Goal: Task Accomplishment & Management: Use online tool/utility

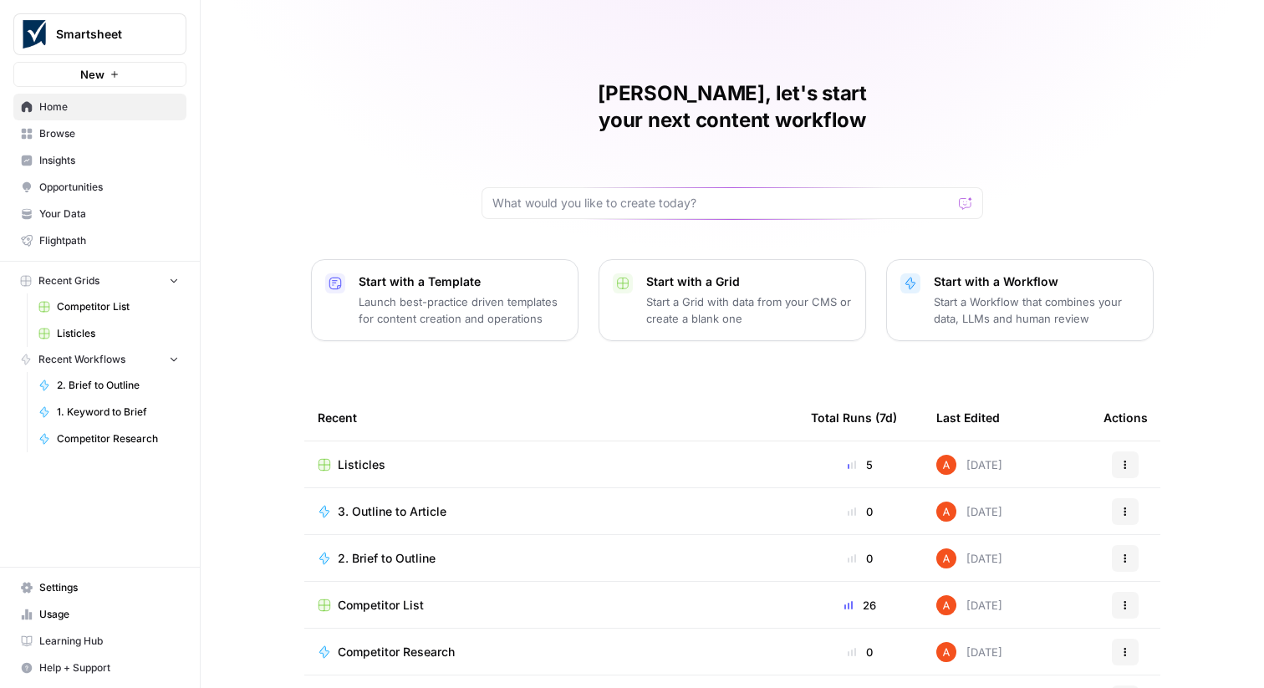
click at [127, 16] on button "Smartsheet" at bounding box center [99, 34] width 173 height 42
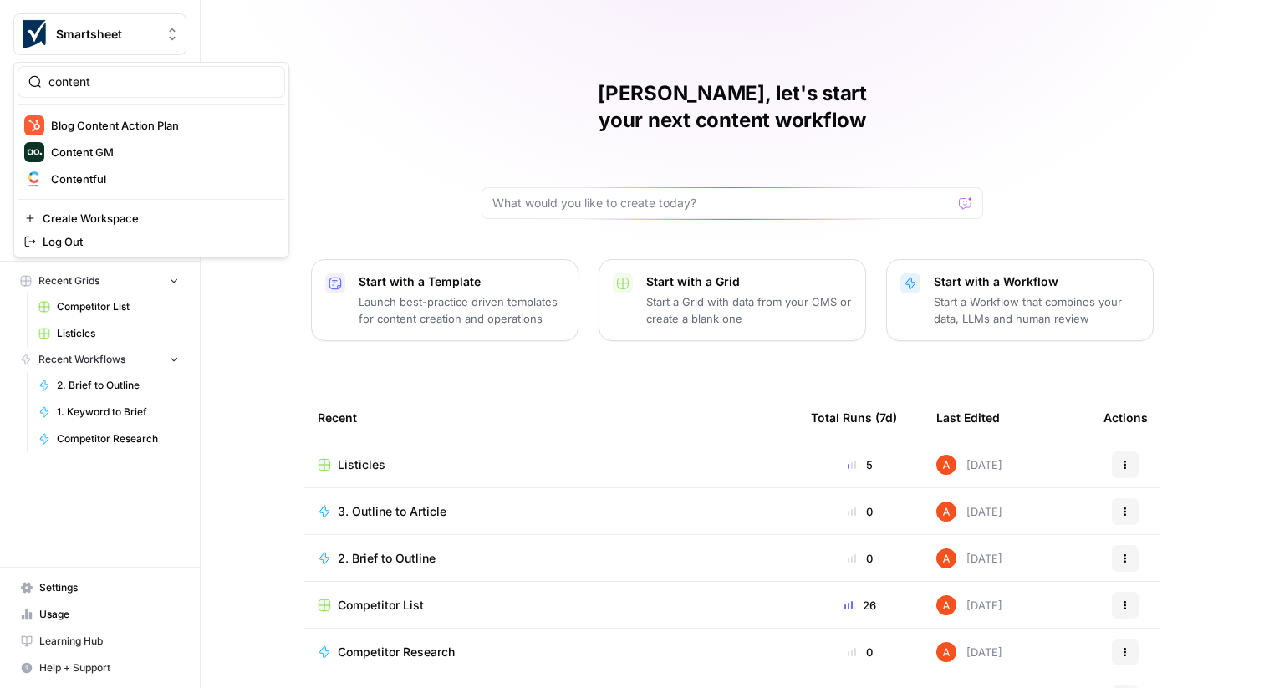
type input "content"
click at [104, 172] on span "Contentful" at bounding box center [161, 179] width 221 height 17
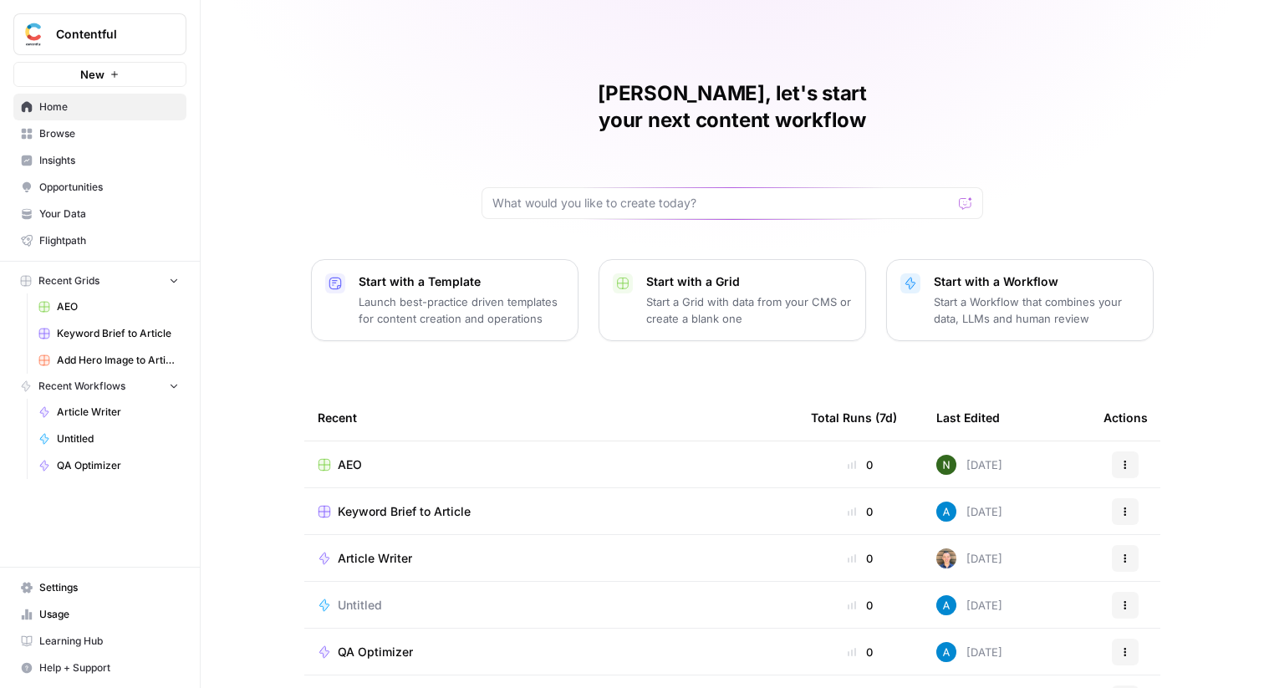
click at [111, 132] on span "Browse" at bounding box center [109, 133] width 140 height 15
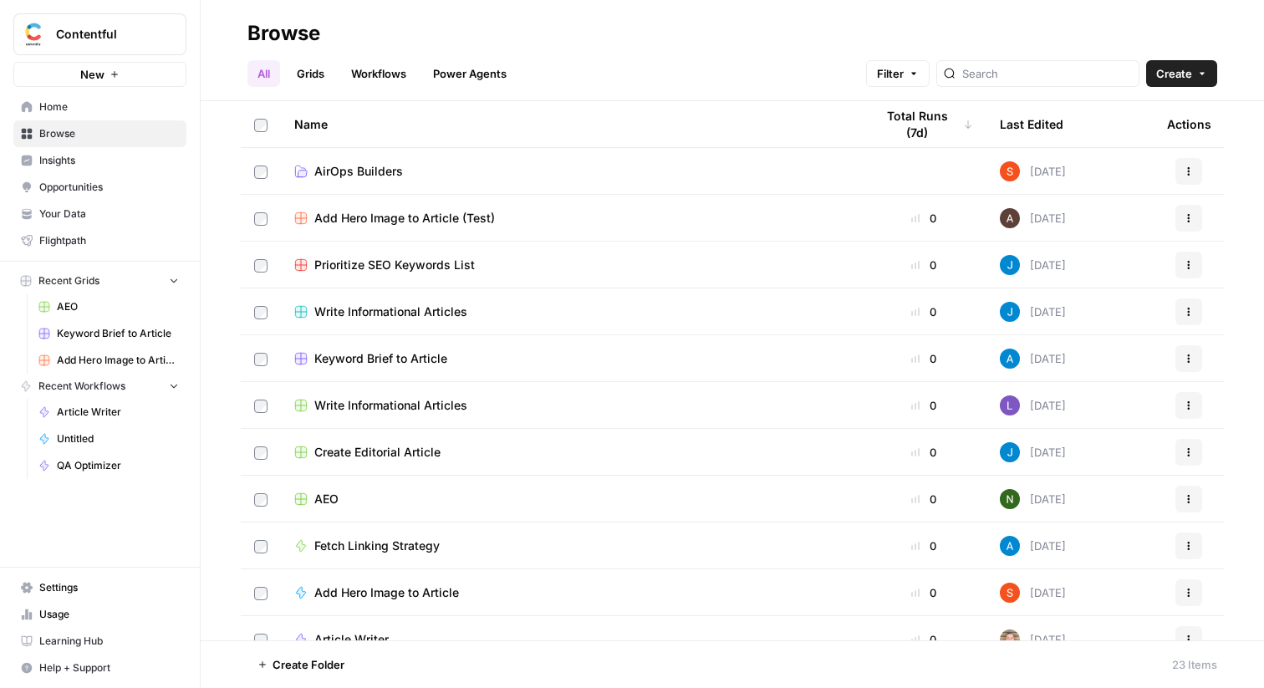
click at [321, 56] on div "All Grids Workflows Power Agents Filter Create" at bounding box center [732, 67] width 970 height 40
click at [322, 89] on header "Browse All Grids Workflows Power Agents Filter Create" at bounding box center [732, 50] width 1063 height 101
click at [311, 80] on link "Grids" at bounding box center [311, 73] width 48 height 27
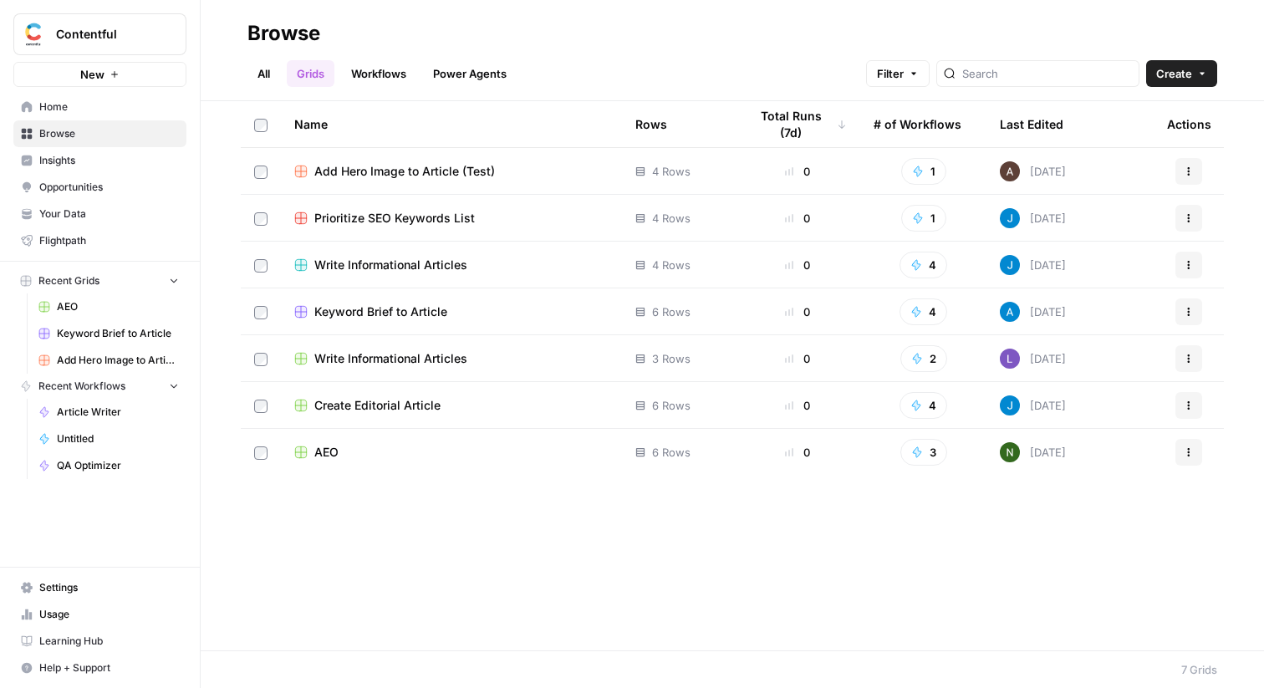
click at [102, 208] on span "Your Data" at bounding box center [109, 213] width 140 height 15
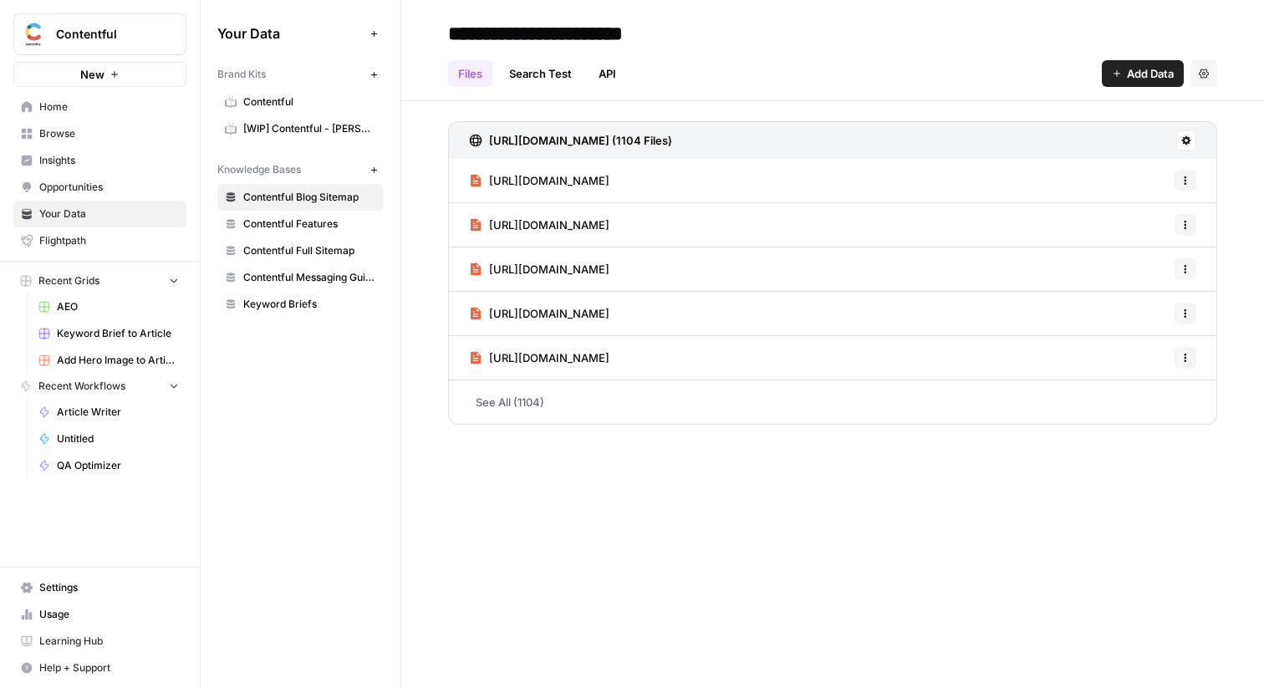
click at [112, 155] on span "Insights" at bounding box center [109, 160] width 140 height 15
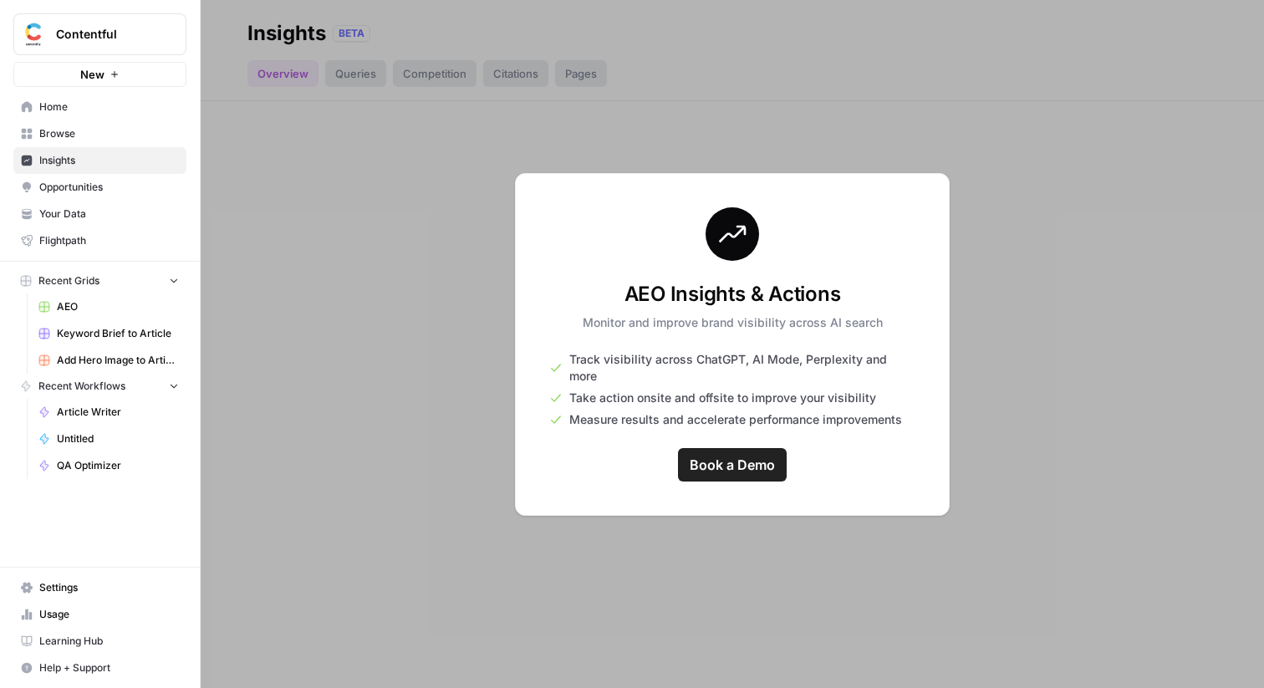
click at [71, 572] on nav "Settings Usage Learning Hub Help + Support" at bounding box center [100, 628] width 200 height 120
click at [82, 587] on span "Settings" at bounding box center [109, 587] width 140 height 15
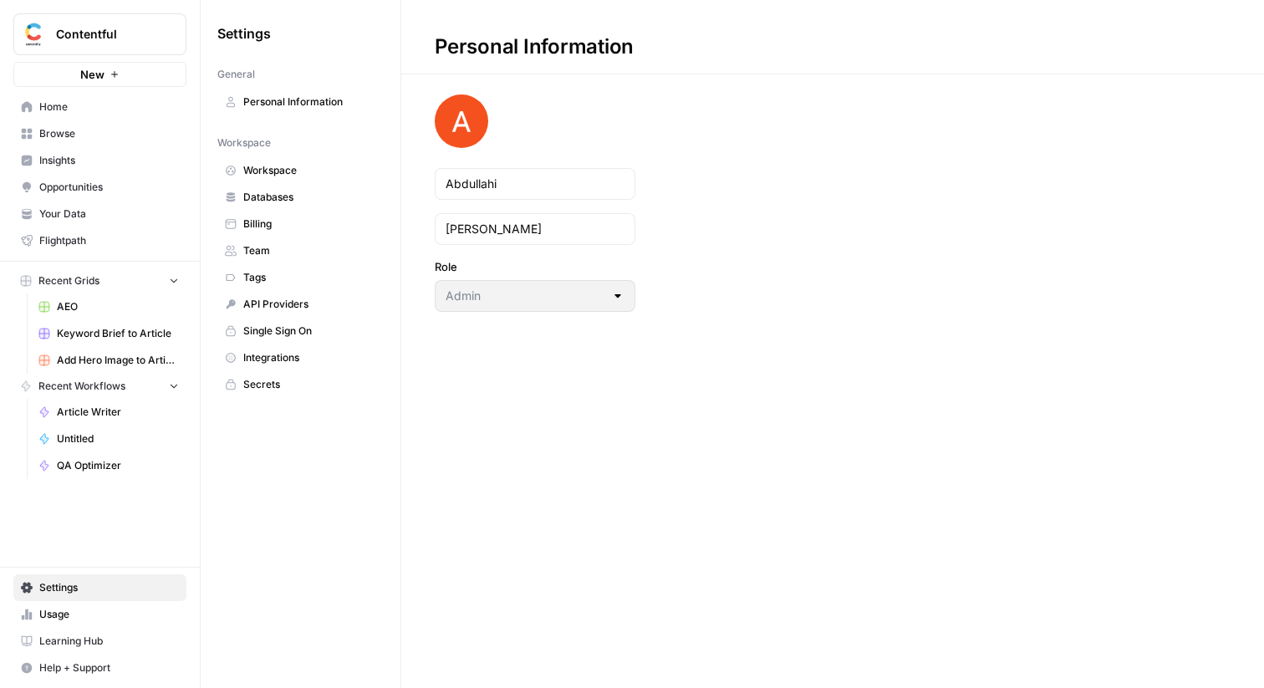
click at [324, 196] on span "Databases" at bounding box center [309, 197] width 133 height 15
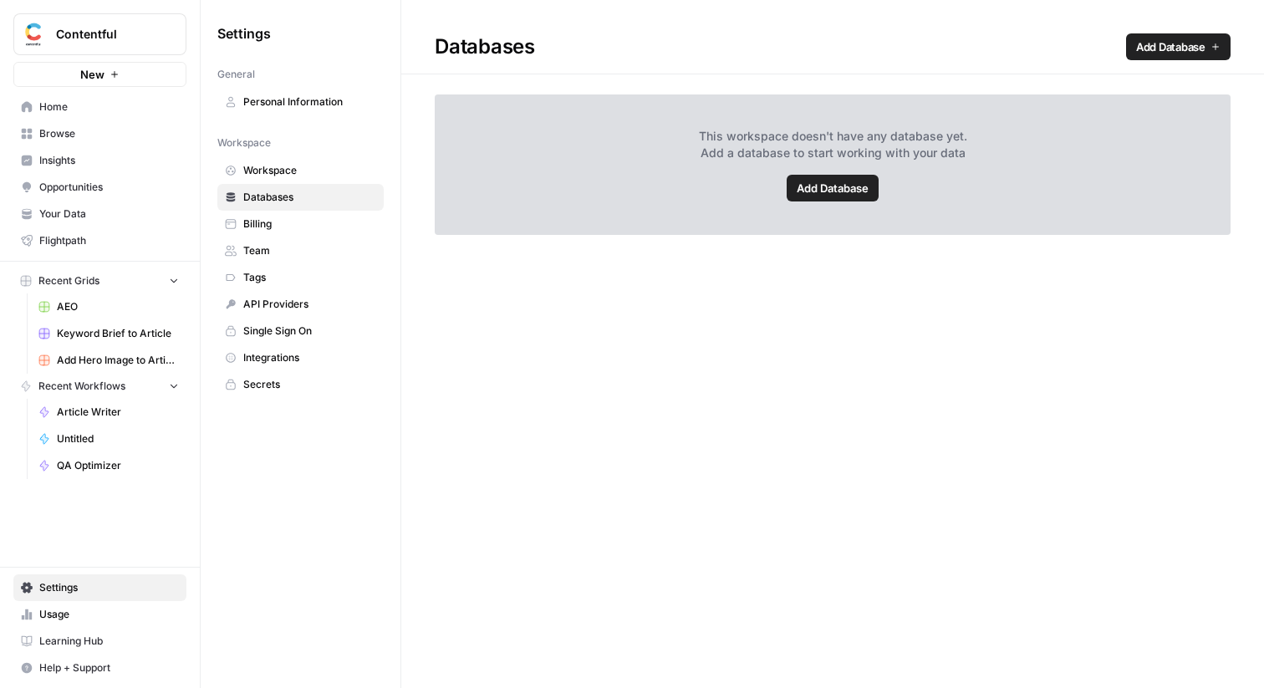
click at [322, 223] on span "Billing" at bounding box center [309, 224] width 133 height 15
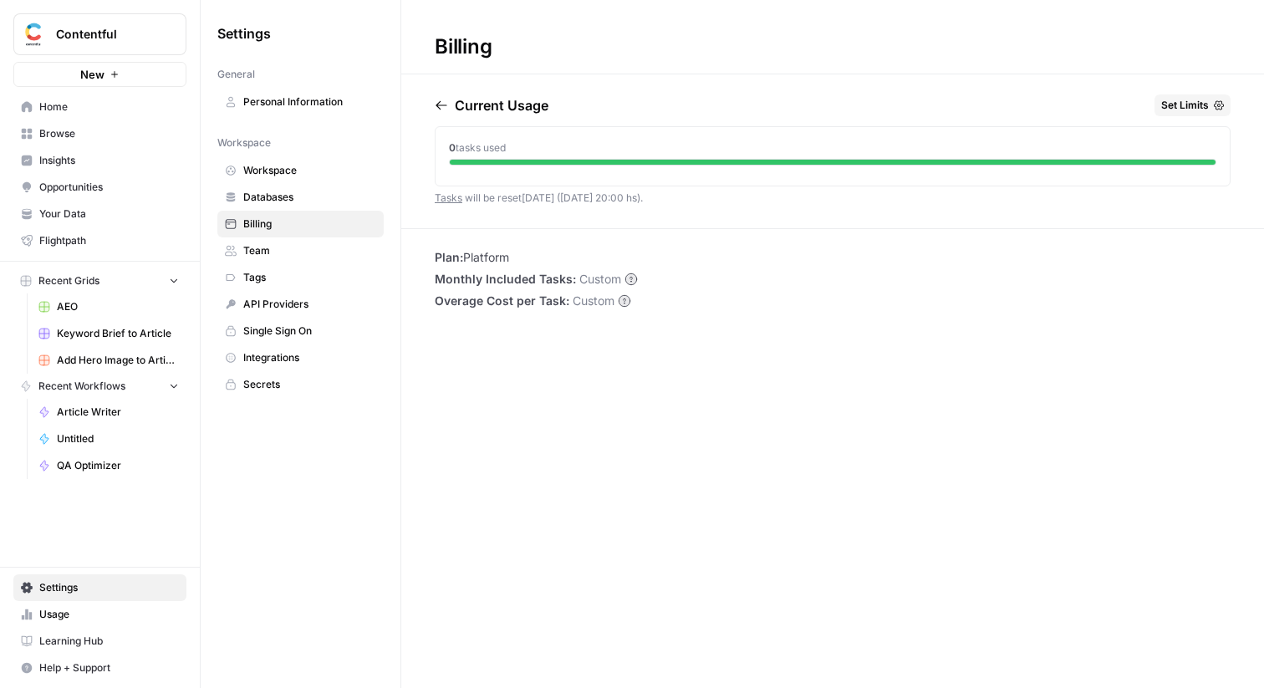
click at [301, 173] on span "Workspace" at bounding box center [309, 170] width 133 height 15
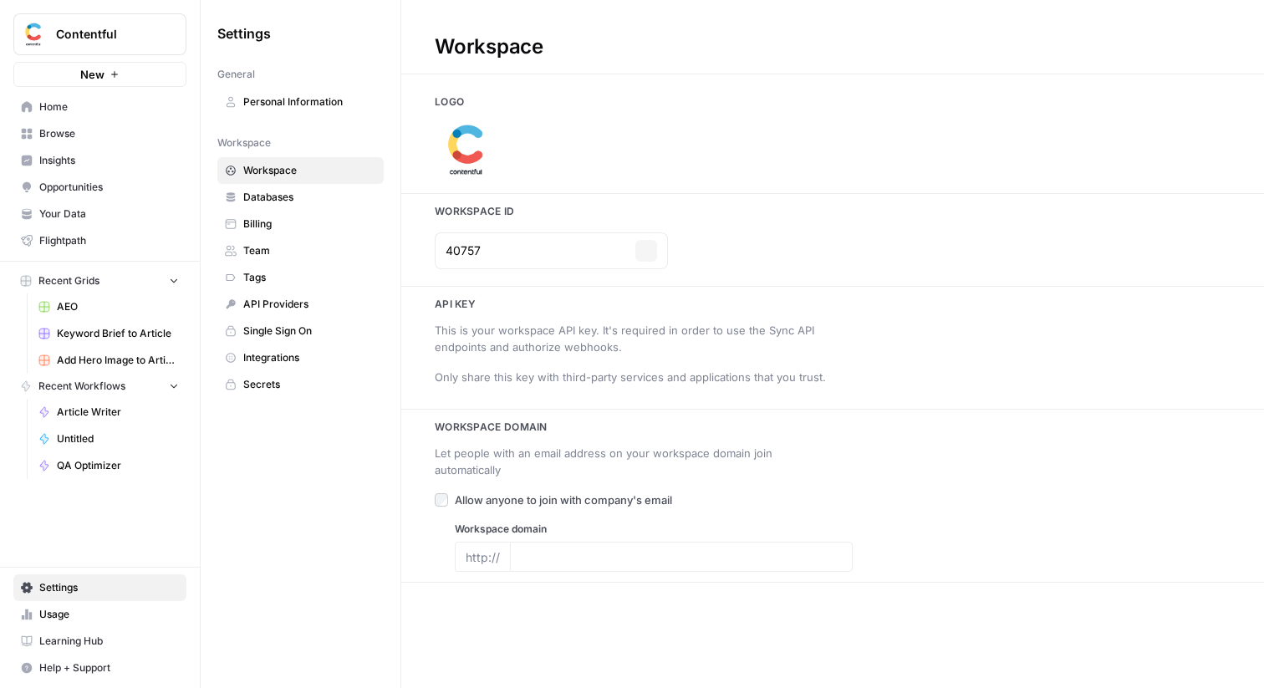
type input "contentful.com"
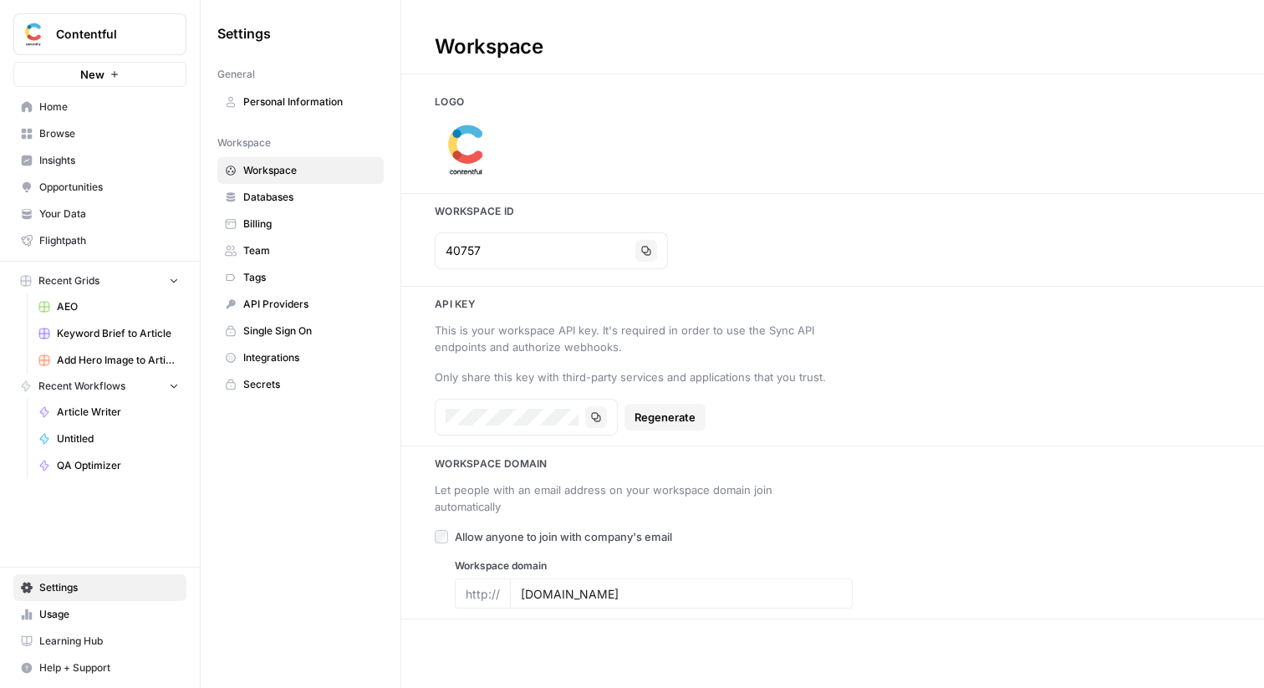
click at [102, 103] on span "Home" at bounding box center [109, 106] width 140 height 15
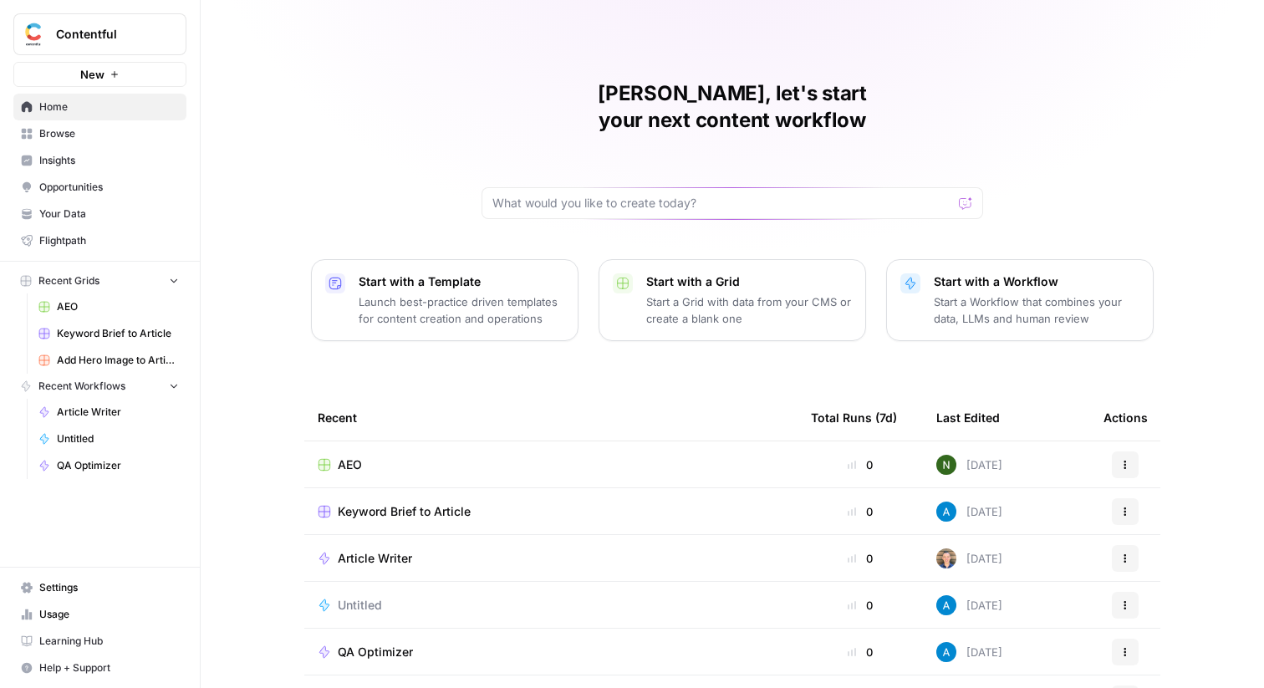
click at [548, 60] on div "Abdullahi, let's start your next content workflow Start with a Template Launch …" at bounding box center [732, 398] width 1063 height 796
click at [54, 45] on button "Contentful" at bounding box center [99, 34] width 173 height 42
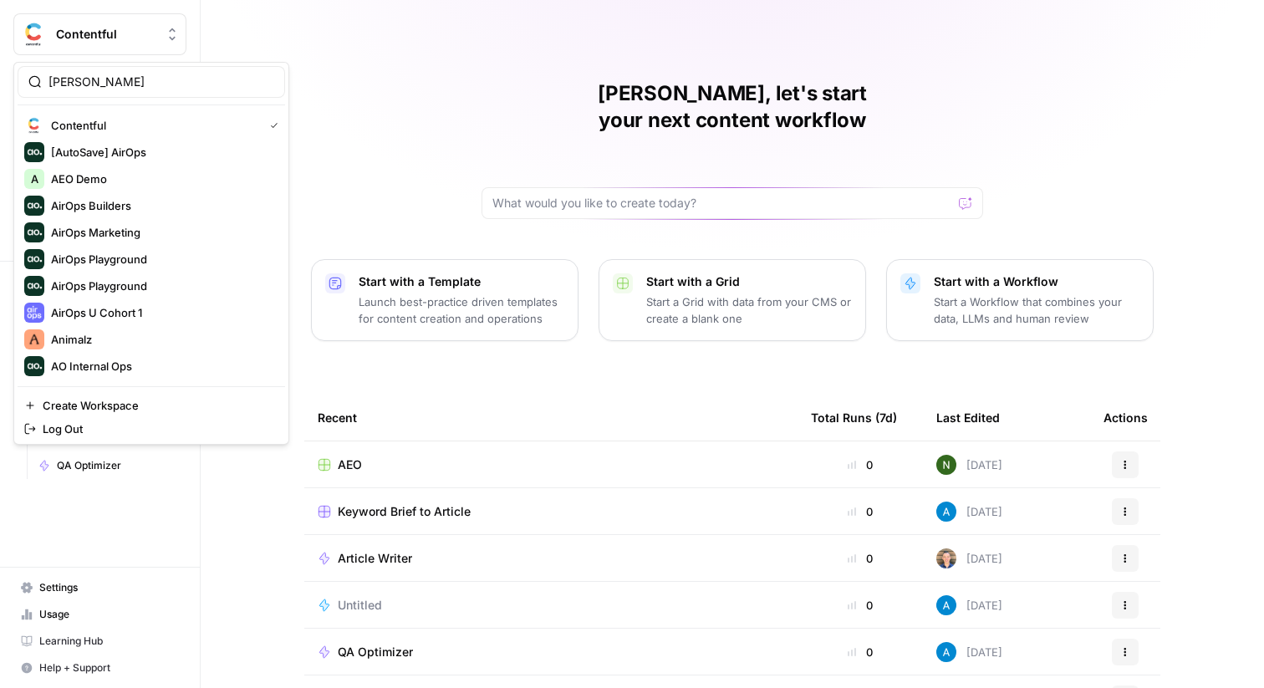
type input "meis"
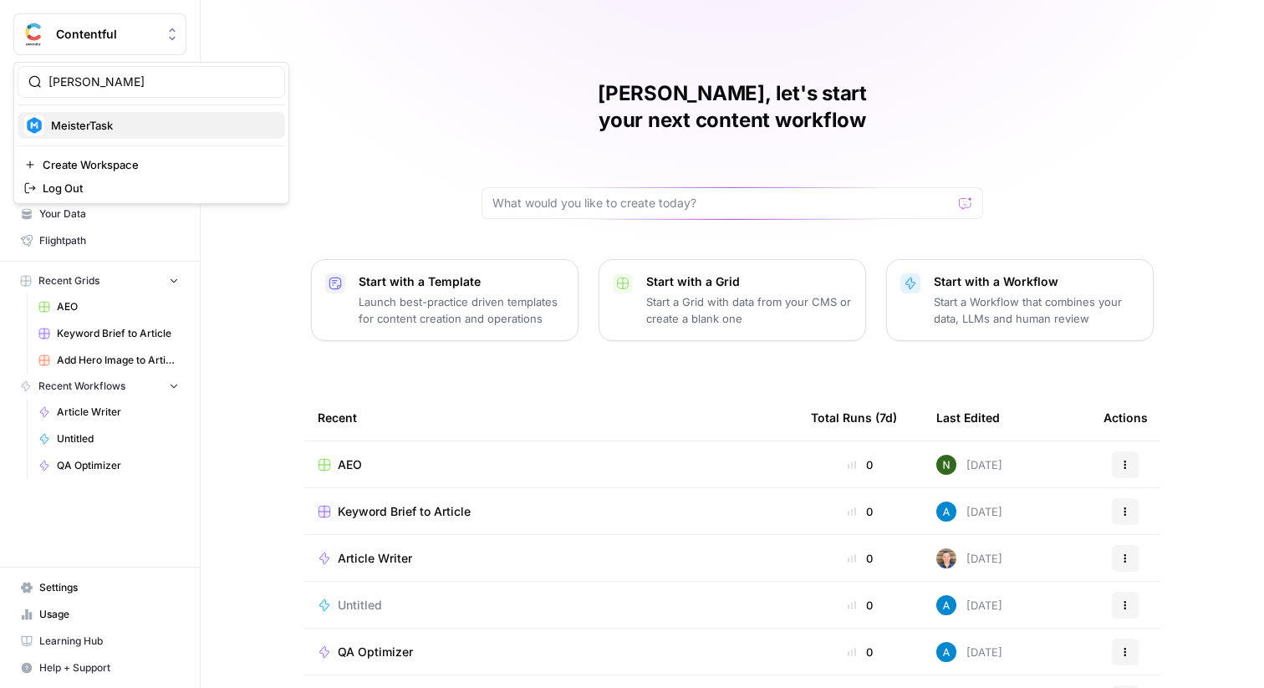
click at [43, 121] on img "button" at bounding box center [34, 125] width 20 height 20
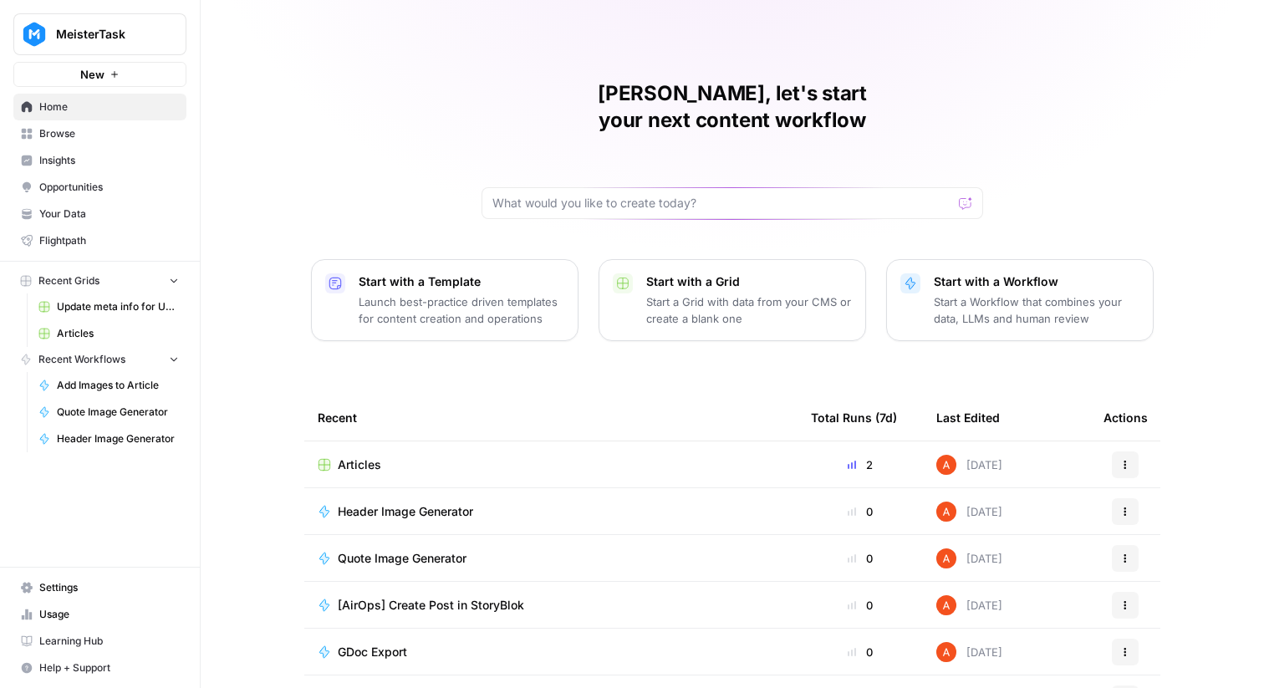
click at [79, 128] on span "Browse" at bounding box center [109, 133] width 140 height 15
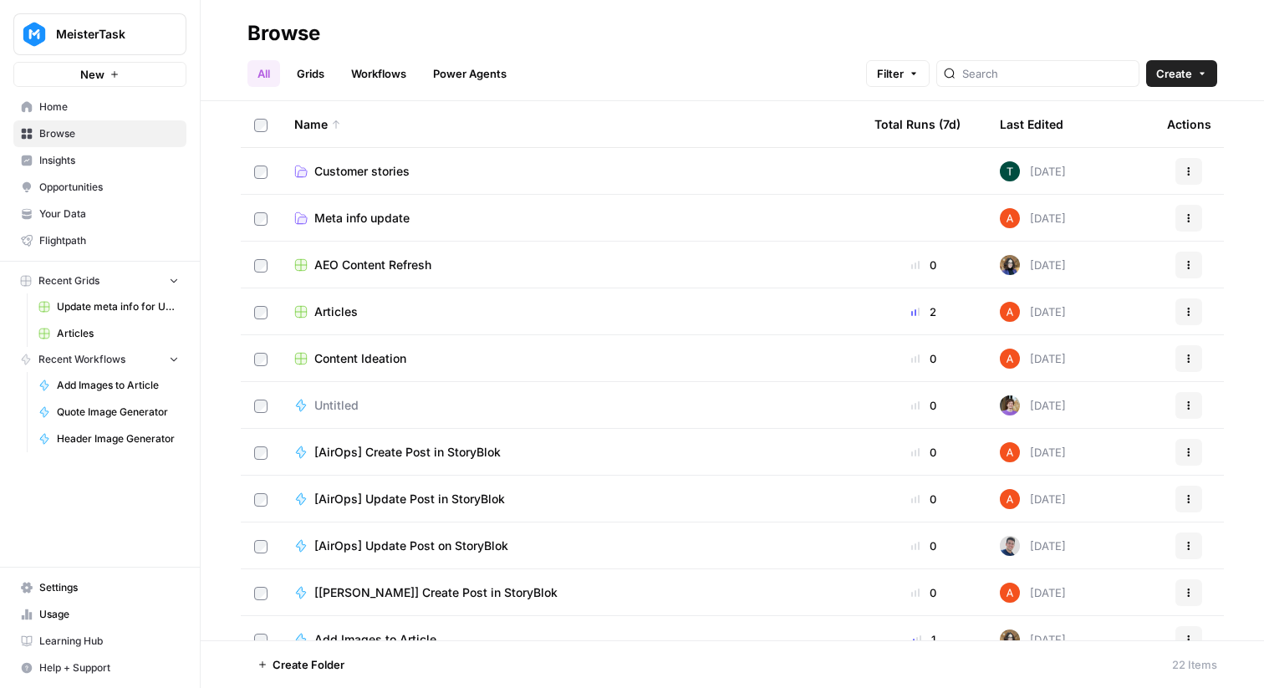
click at [306, 71] on link "Grids" at bounding box center [311, 73] width 48 height 27
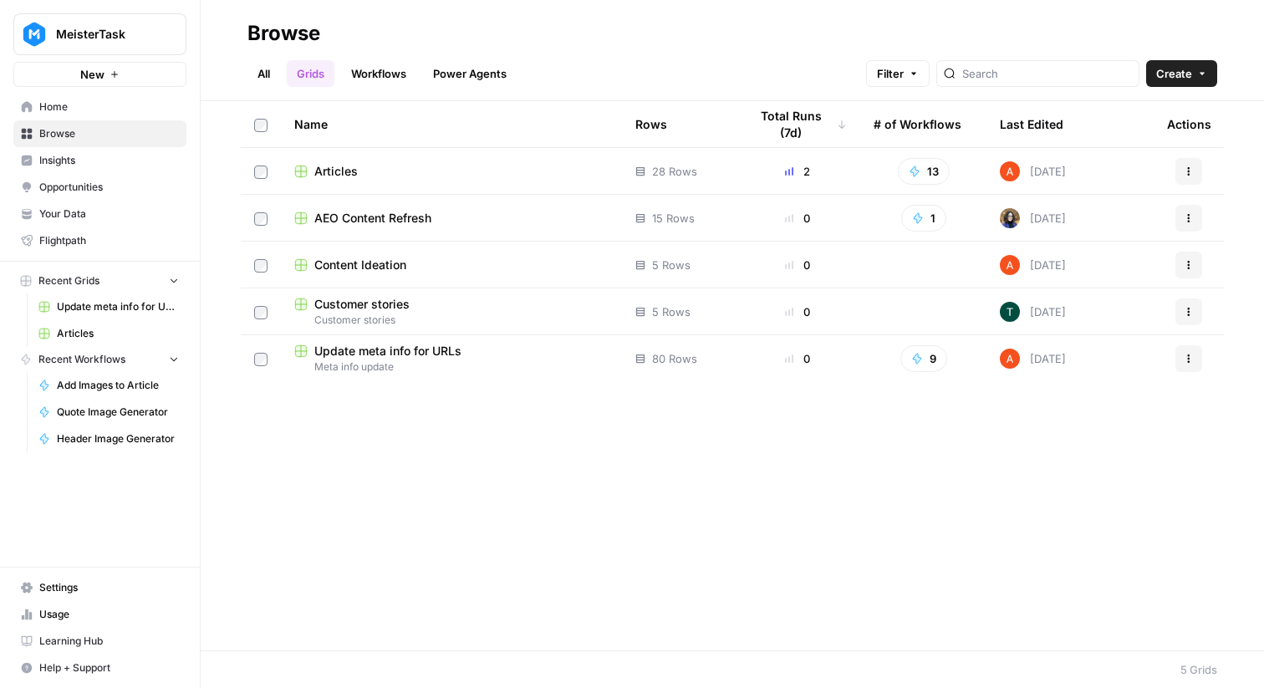
click at [382, 72] on link "Workflows" at bounding box center [378, 73] width 75 height 27
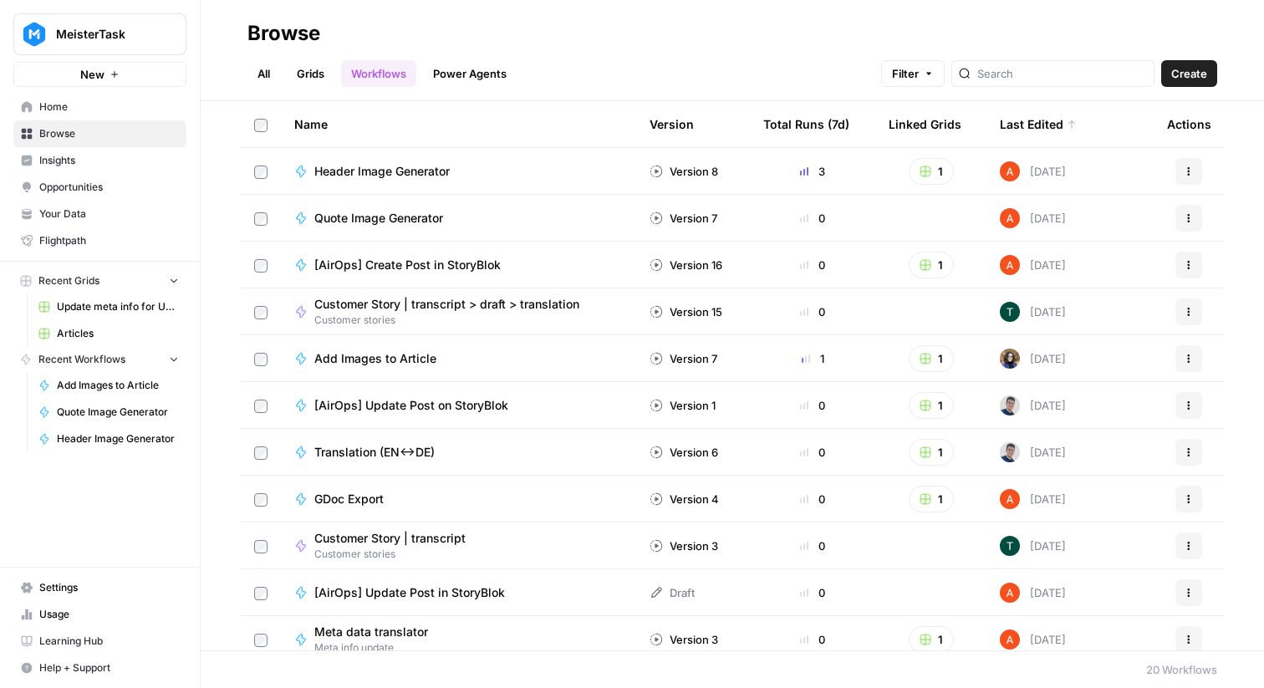
click at [462, 407] on span "[AirOps] Update Post on StoryBlok" at bounding box center [411, 405] width 194 height 17
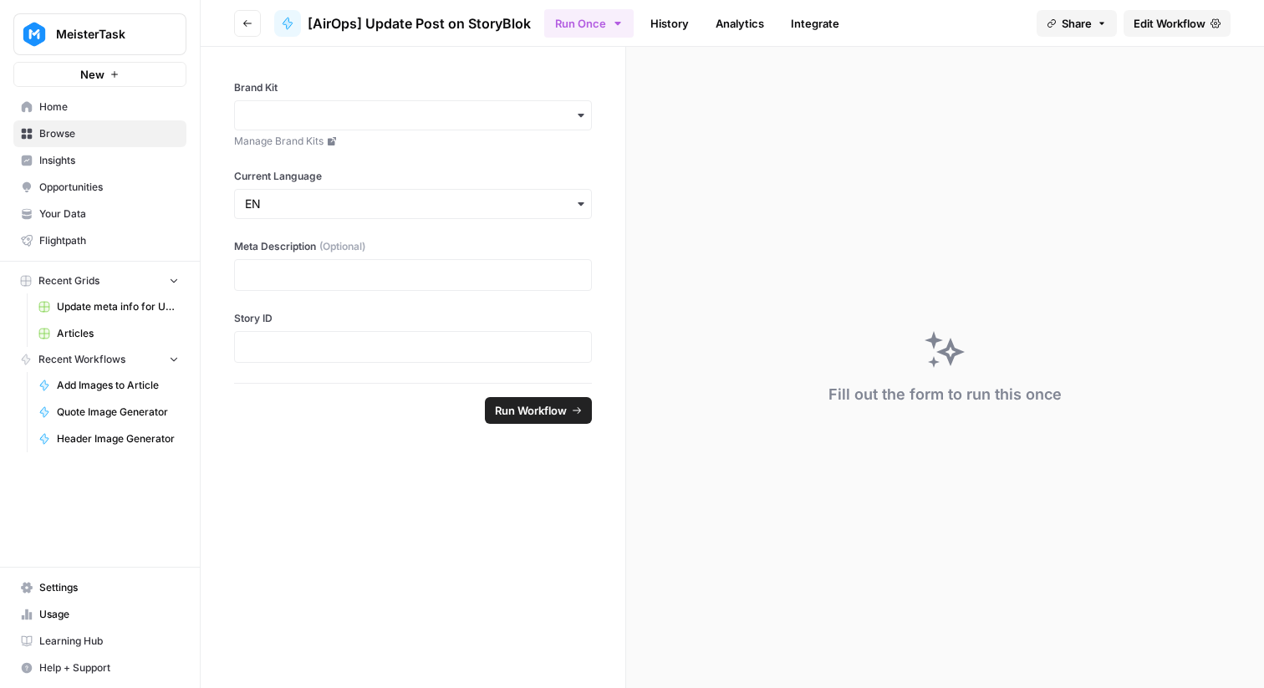
click at [252, 24] on icon "button" at bounding box center [247, 23] width 10 height 10
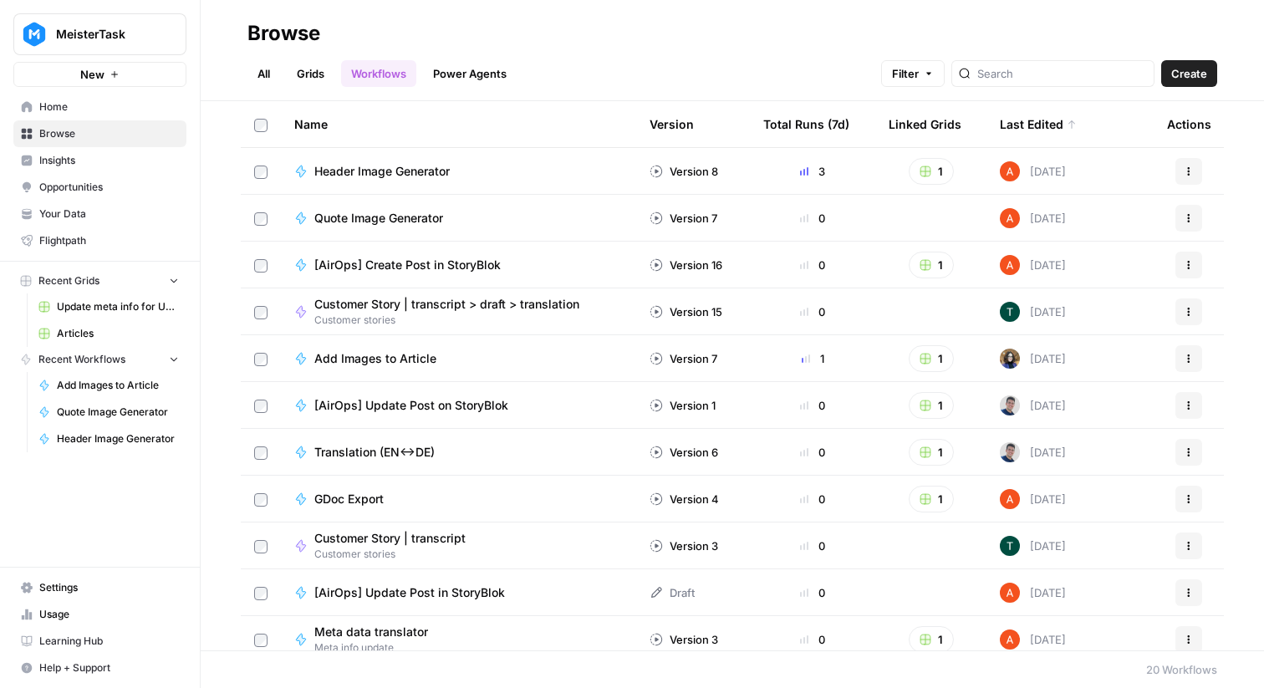
click at [321, 69] on link "Grids" at bounding box center [311, 73] width 48 height 27
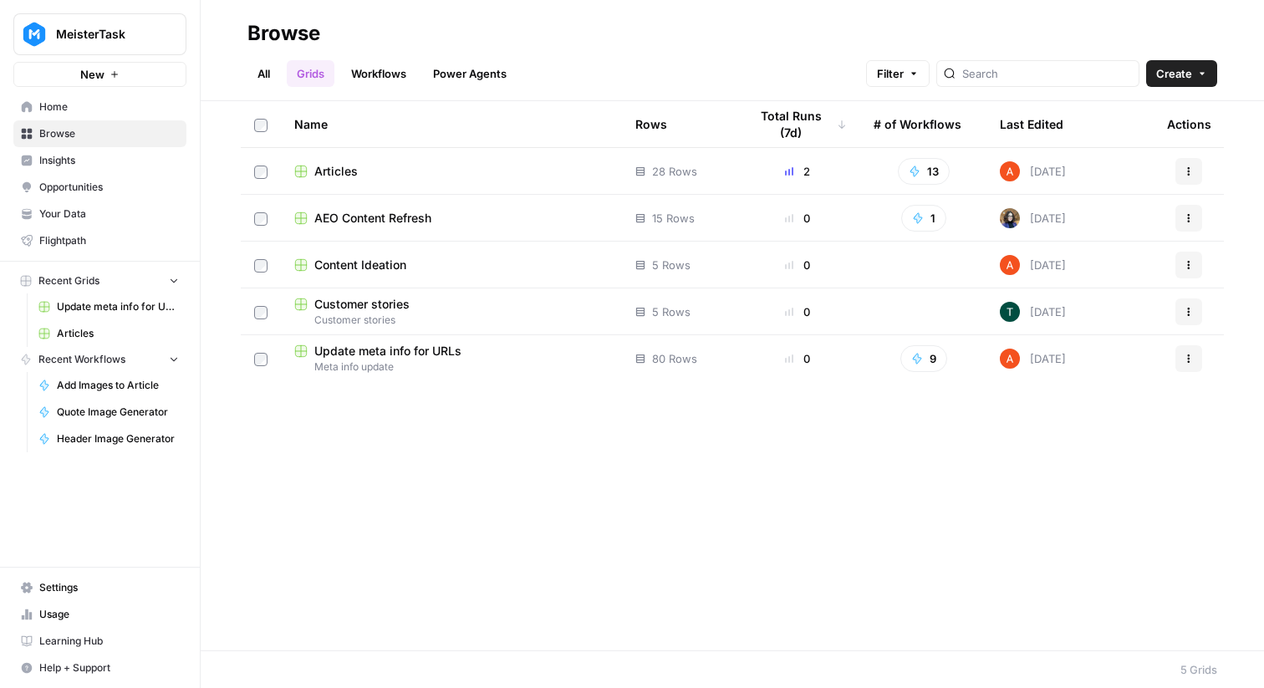
click at [394, 356] on span "Update meta info for URLs" at bounding box center [387, 351] width 147 height 17
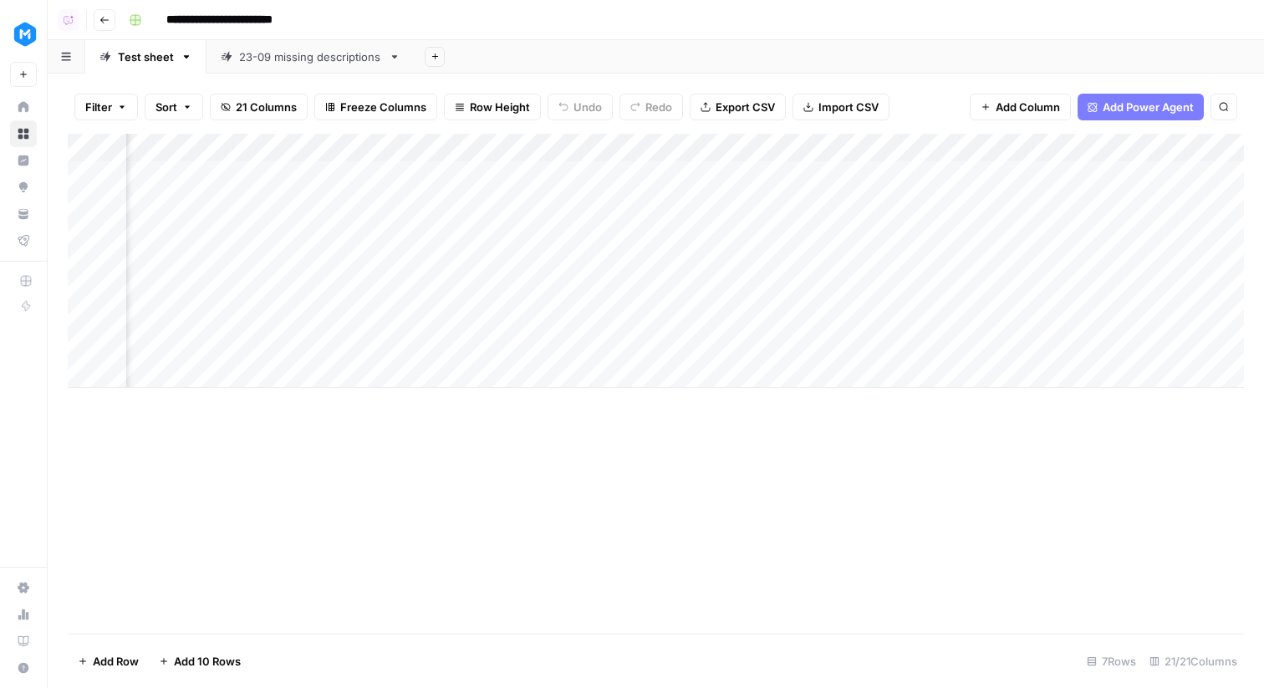
scroll to position [0, 1516]
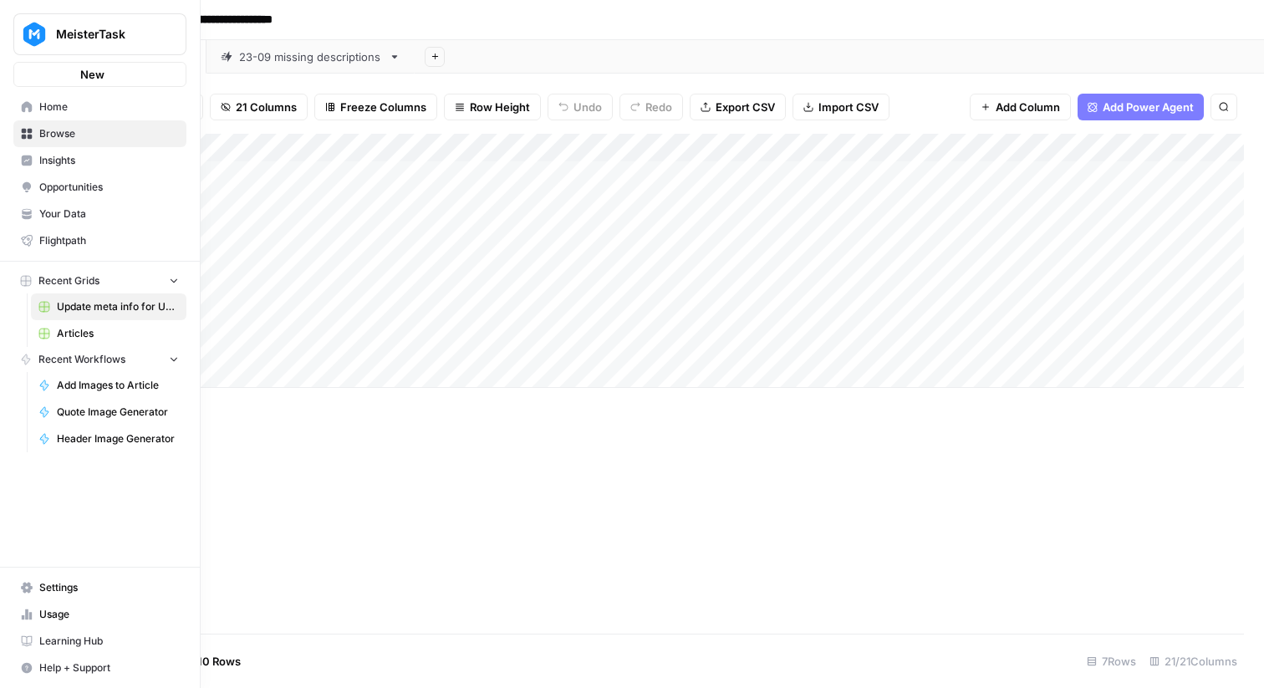
click at [35, 104] on link "Home" at bounding box center [99, 107] width 173 height 27
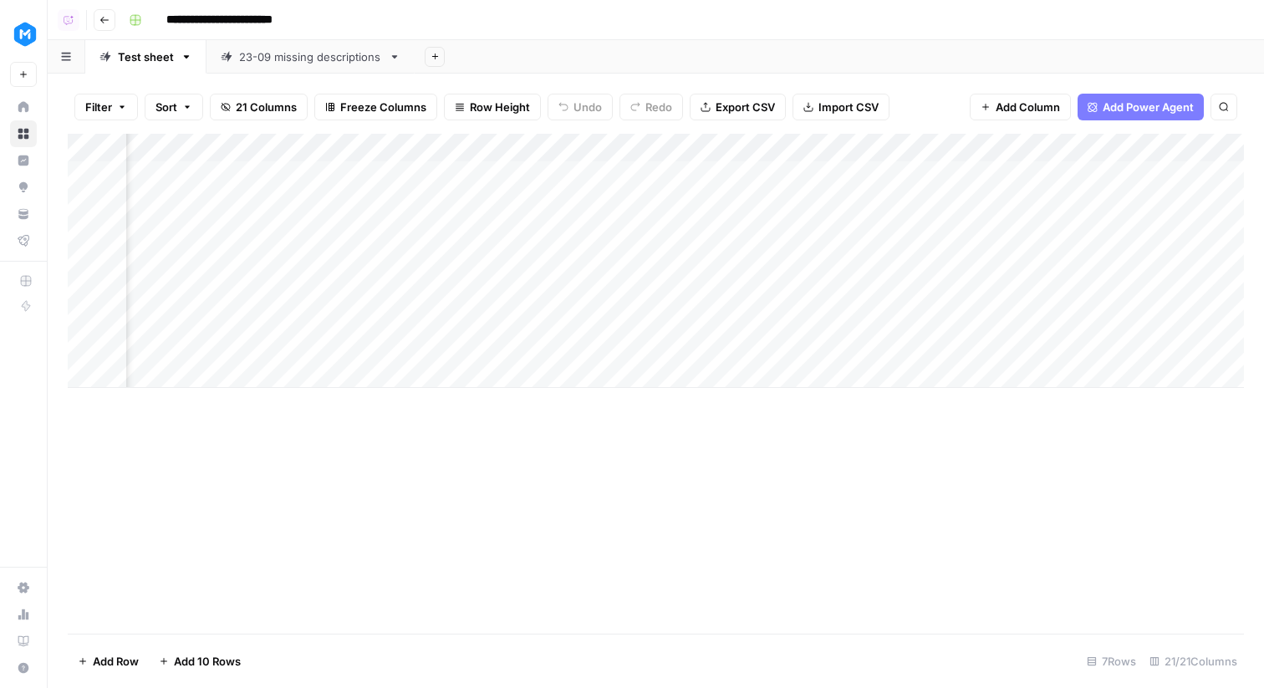
scroll to position [0, 0]
click at [455, 146] on div "Add Column" at bounding box center [656, 261] width 1176 height 254
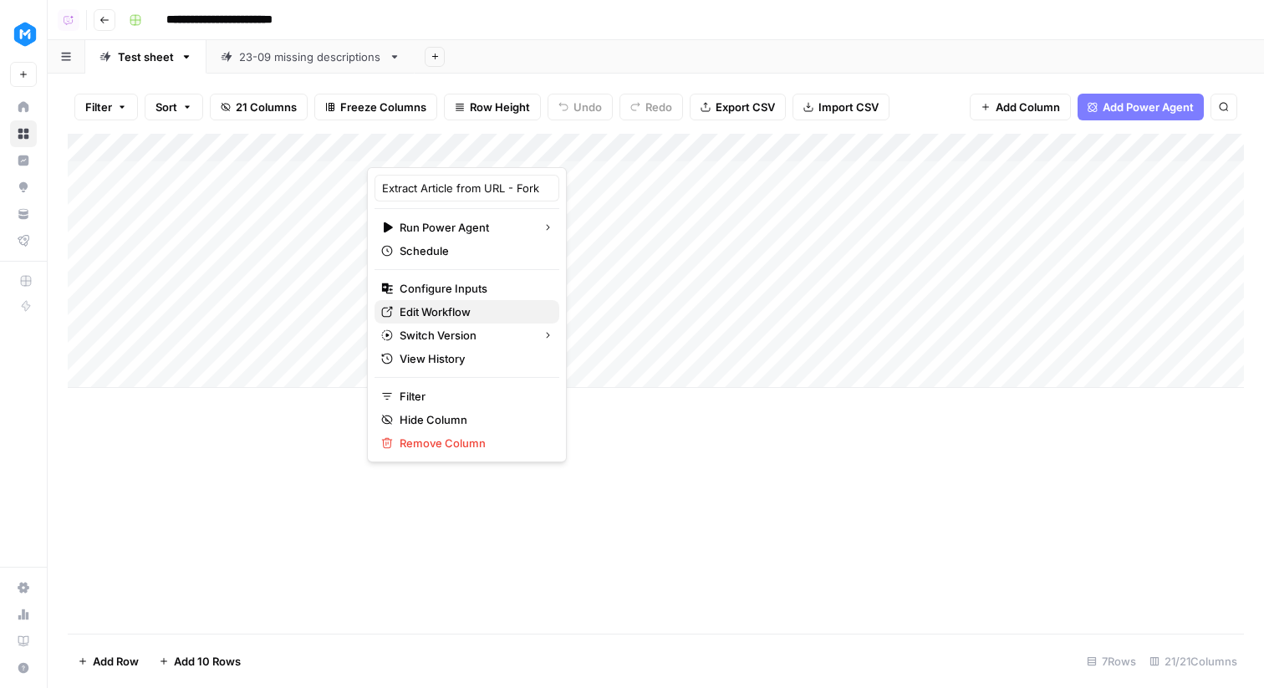
click at [441, 303] on span "Edit Workflow" at bounding box center [473, 311] width 146 height 17
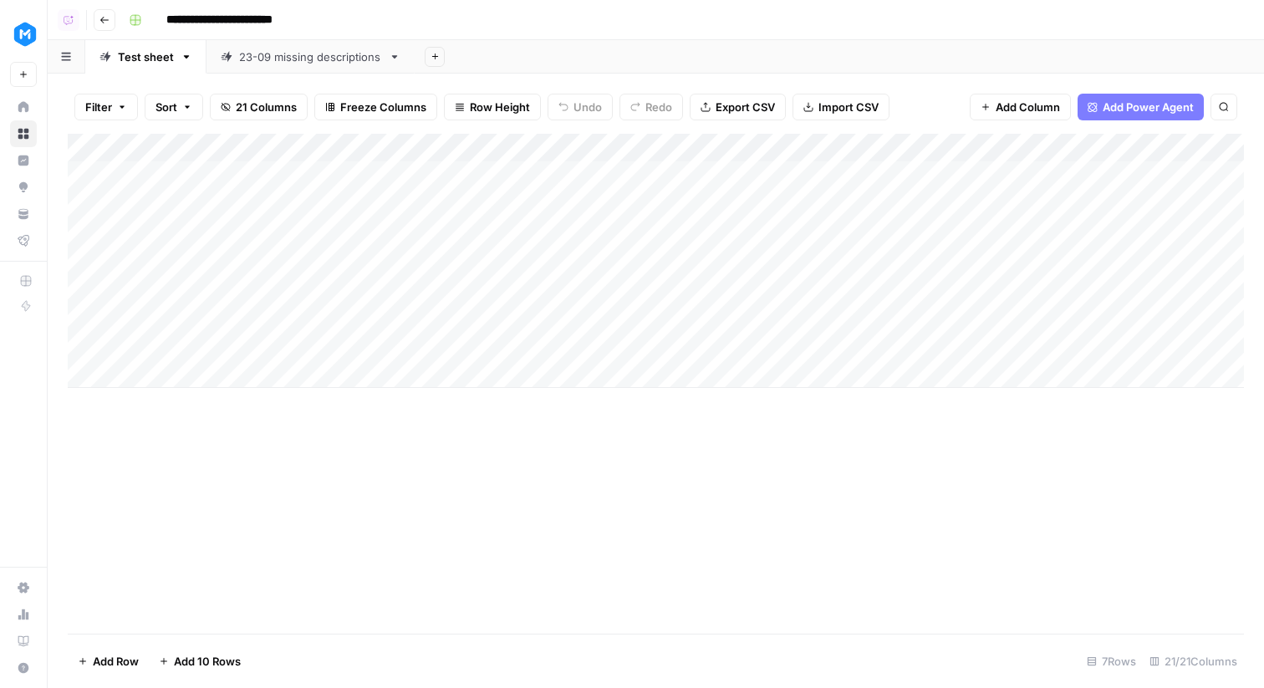
click at [306, 179] on div "Add Column" at bounding box center [656, 261] width 1176 height 254
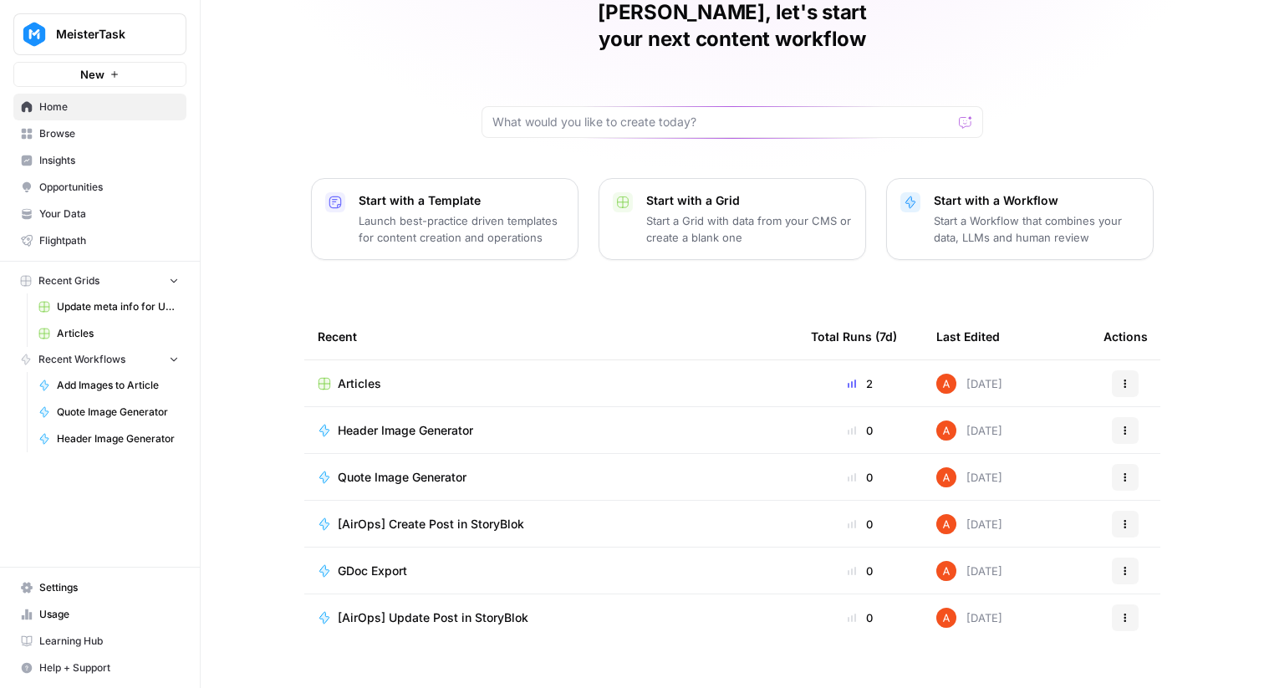
scroll to position [80, 0]
click at [477, 610] on span "[AirOps] Update Post in StoryBlok" at bounding box center [433, 618] width 191 height 17
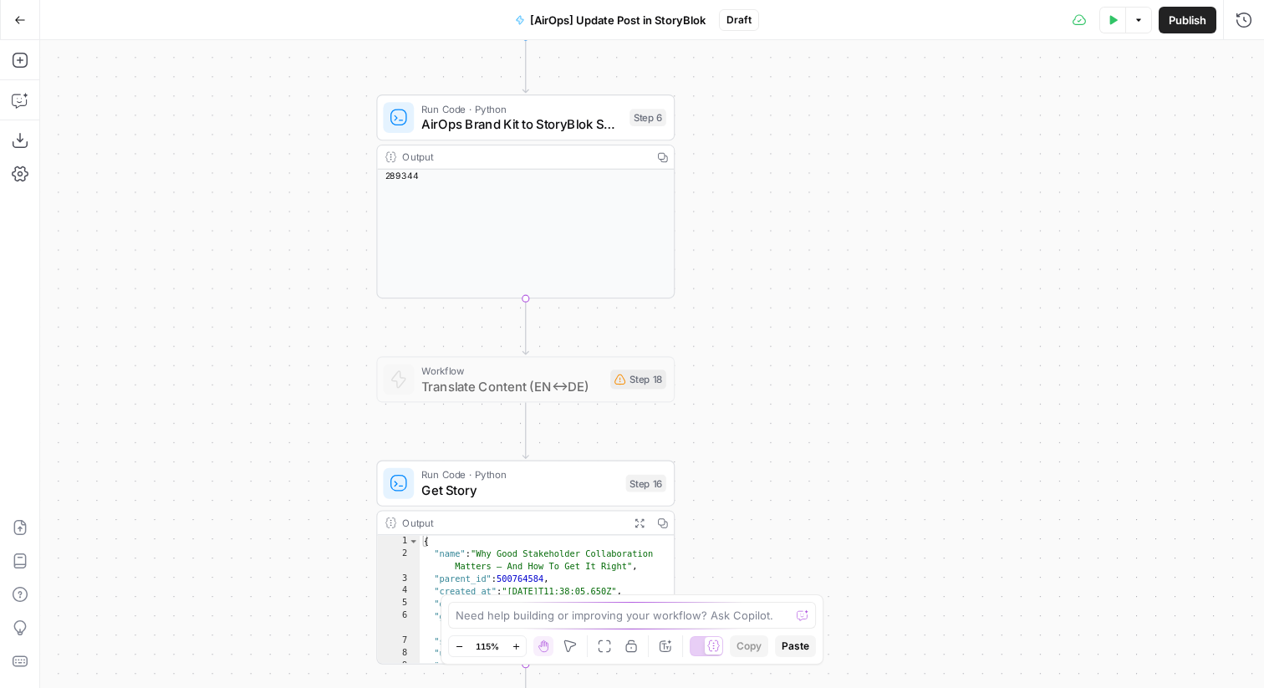
click at [731, 23] on span "Draft" at bounding box center [738, 20] width 25 height 15
click at [679, 19] on span "[AirOps] Update Post in StoryBlok" at bounding box center [618, 20] width 176 height 17
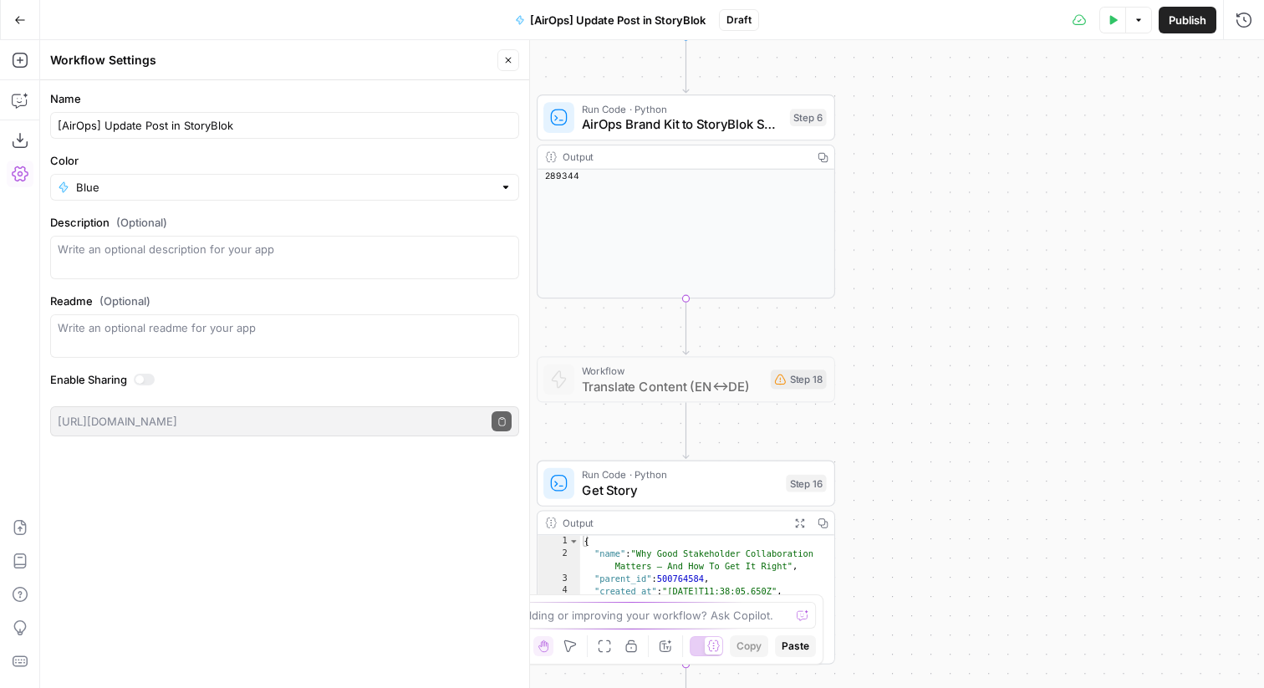
click at [505, 55] on icon "button" at bounding box center [508, 60] width 10 height 10
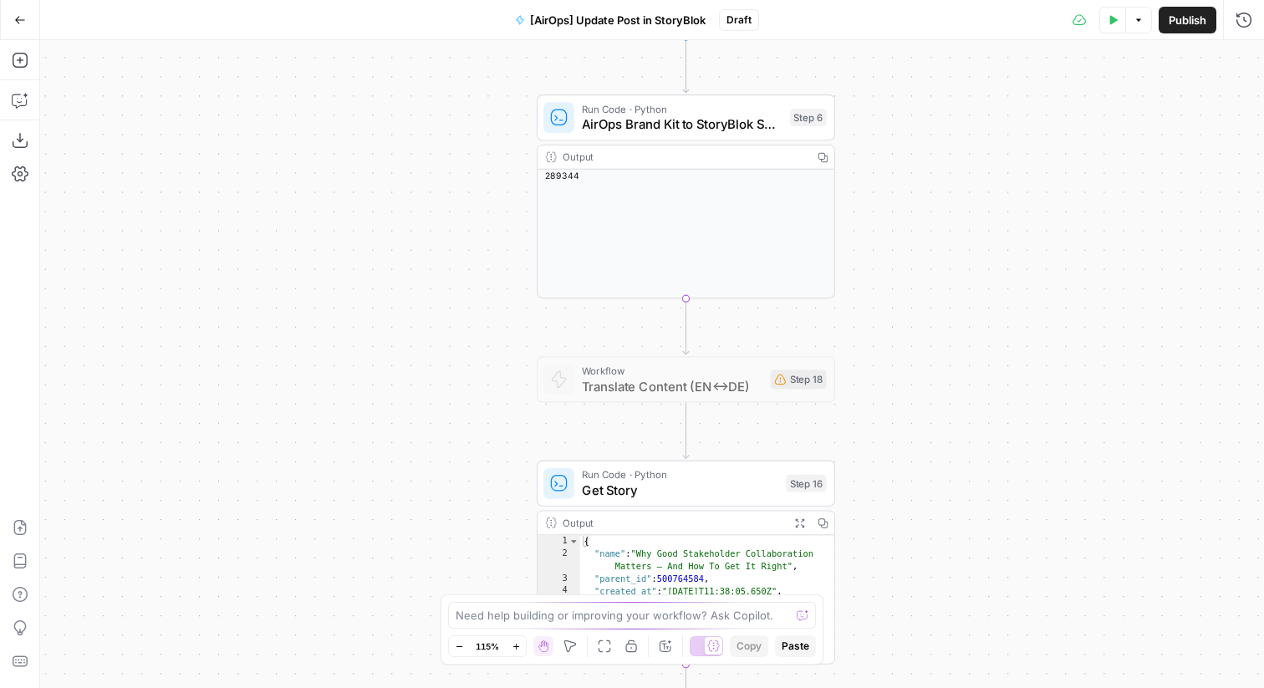
click at [737, 19] on span "Draft" at bounding box center [738, 20] width 25 height 15
click at [18, 28] on button "Go Back" at bounding box center [20, 20] width 30 height 30
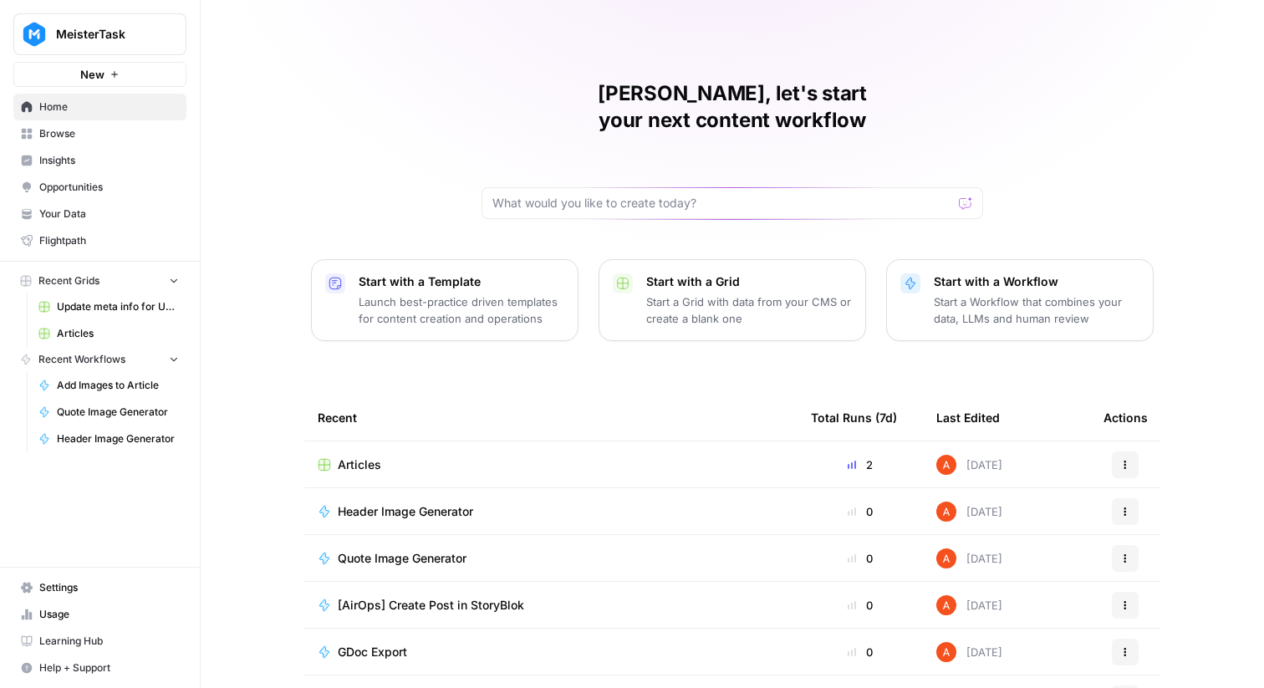
click at [94, 135] on span "Browse" at bounding box center [109, 133] width 140 height 15
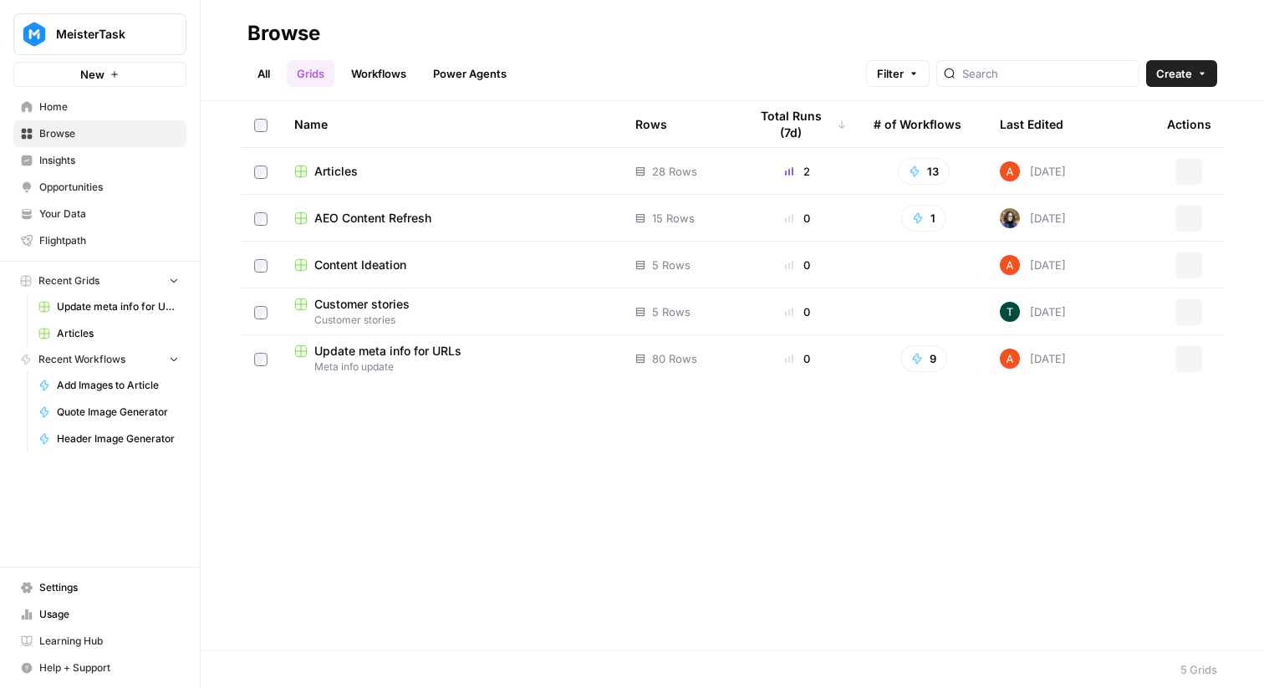
click at [375, 62] on link "Workflows" at bounding box center [378, 73] width 75 height 27
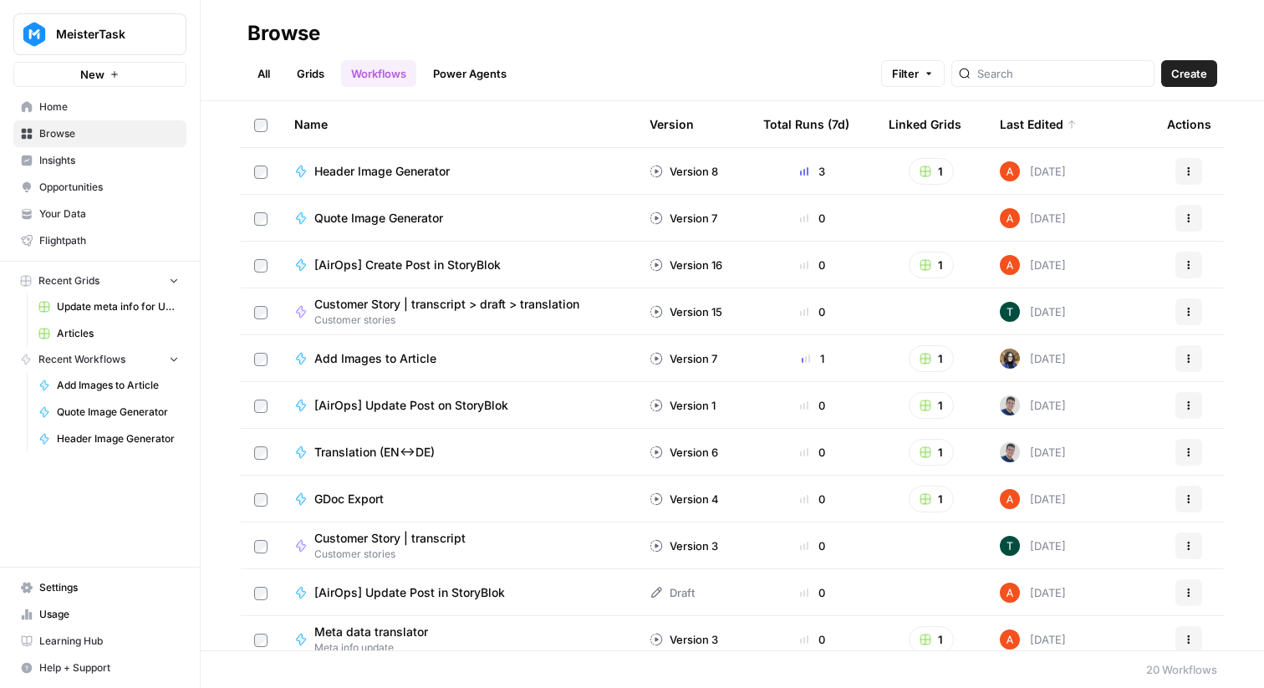
click at [1078, 60] on div at bounding box center [1052, 73] width 203 height 27
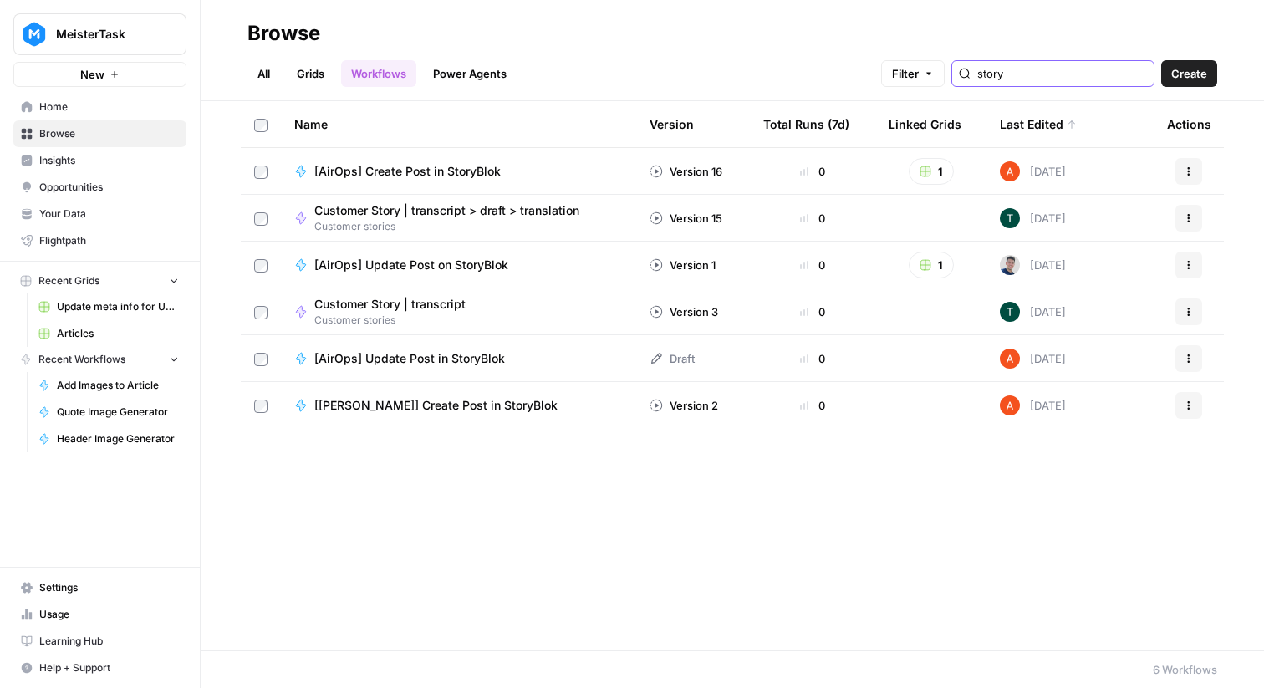
type input "story"
click at [441, 359] on span "[AirOps] Update Post in StoryBlok" at bounding box center [409, 358] width 191 height 17
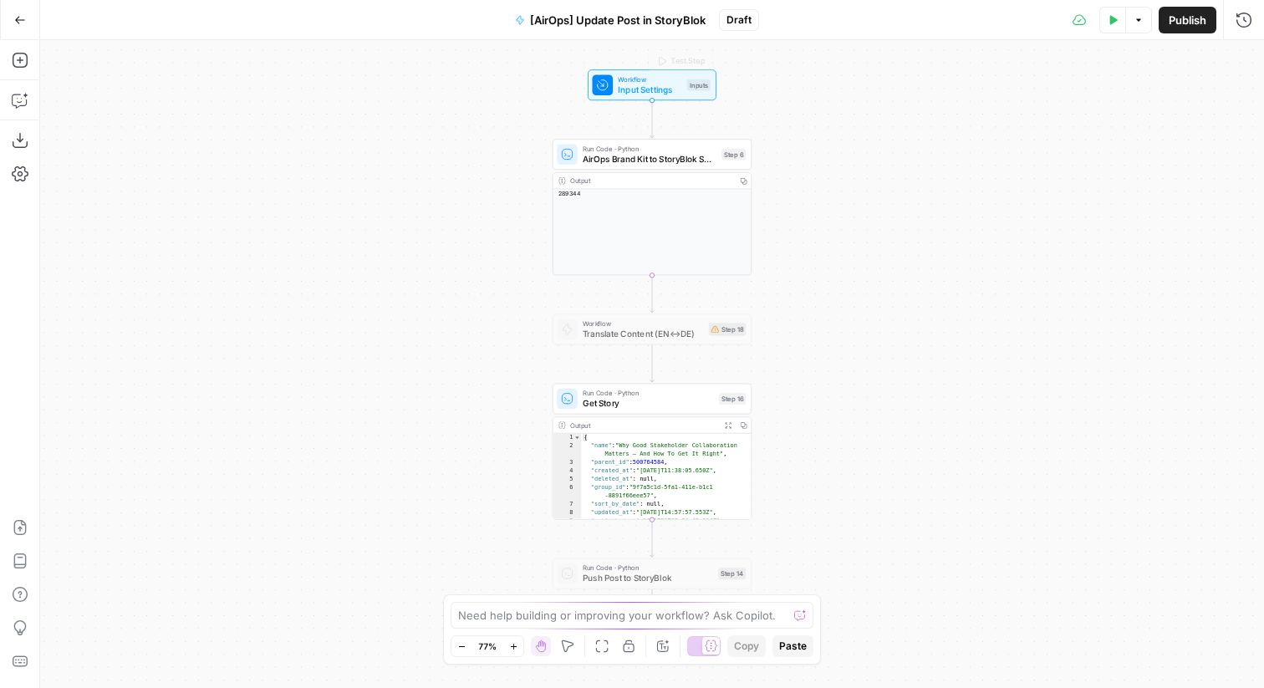
click at [612, 10] on button "[AirOps] Update Post in StoryBlok" at bounding box center [610, 20] width 211 height 27
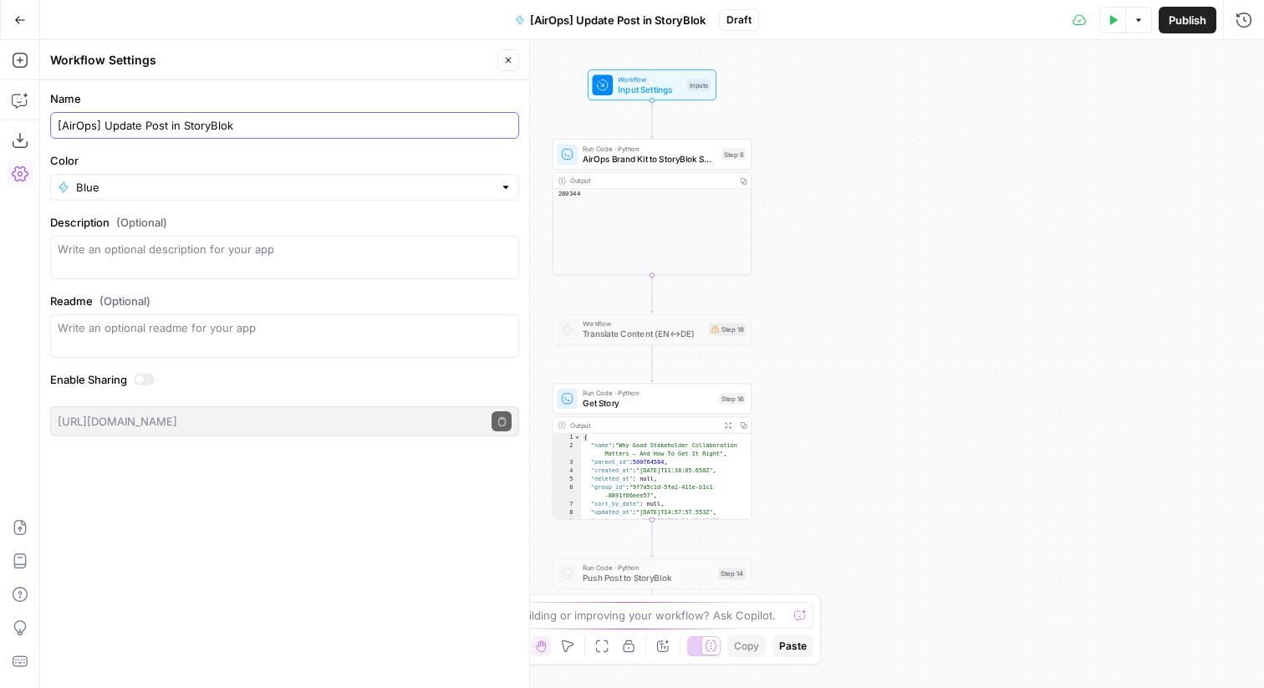
click at [90, 129] on input "[AirOps] Update Post in StoryBlok" at bounding box center [285, 125] width 454 height 17
type input "[[PERSON_NAME]] Update Post in StoryBlok"
click at [508, 55] on icon "button" at bounding box center [508, 60] width 10 height 10
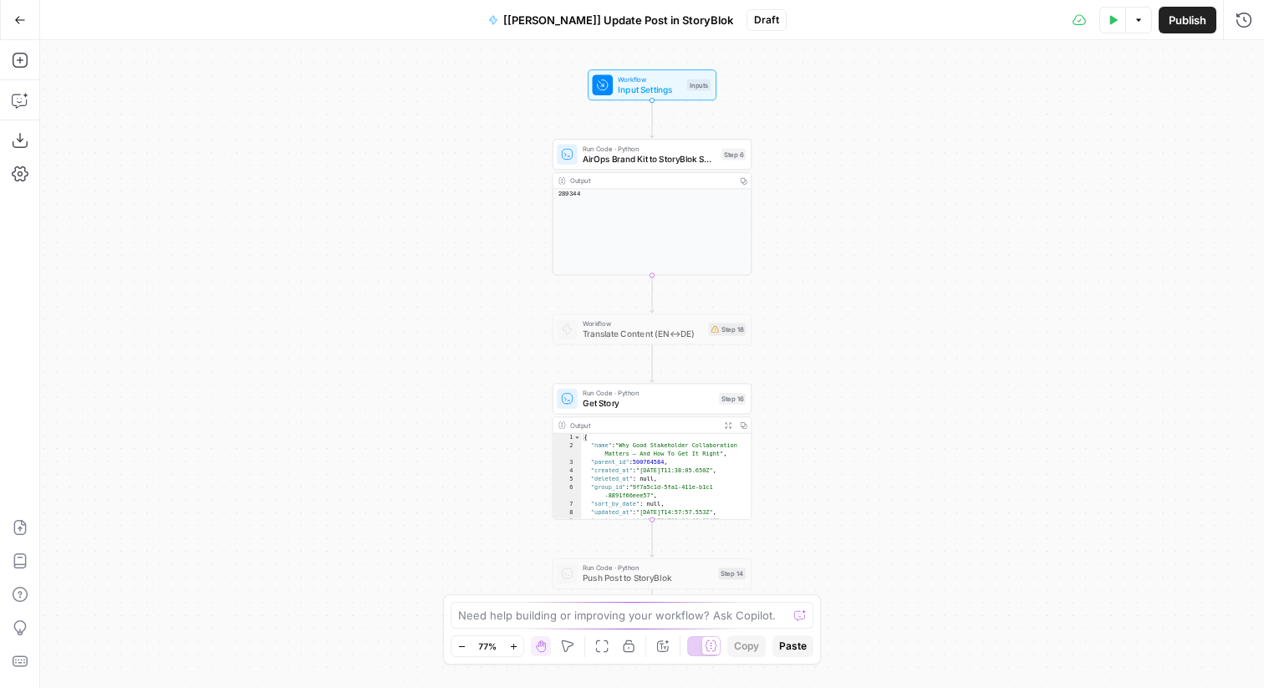
click at [19, 14] on icon "button" at bounding box center [20, 20] width 12 height 12
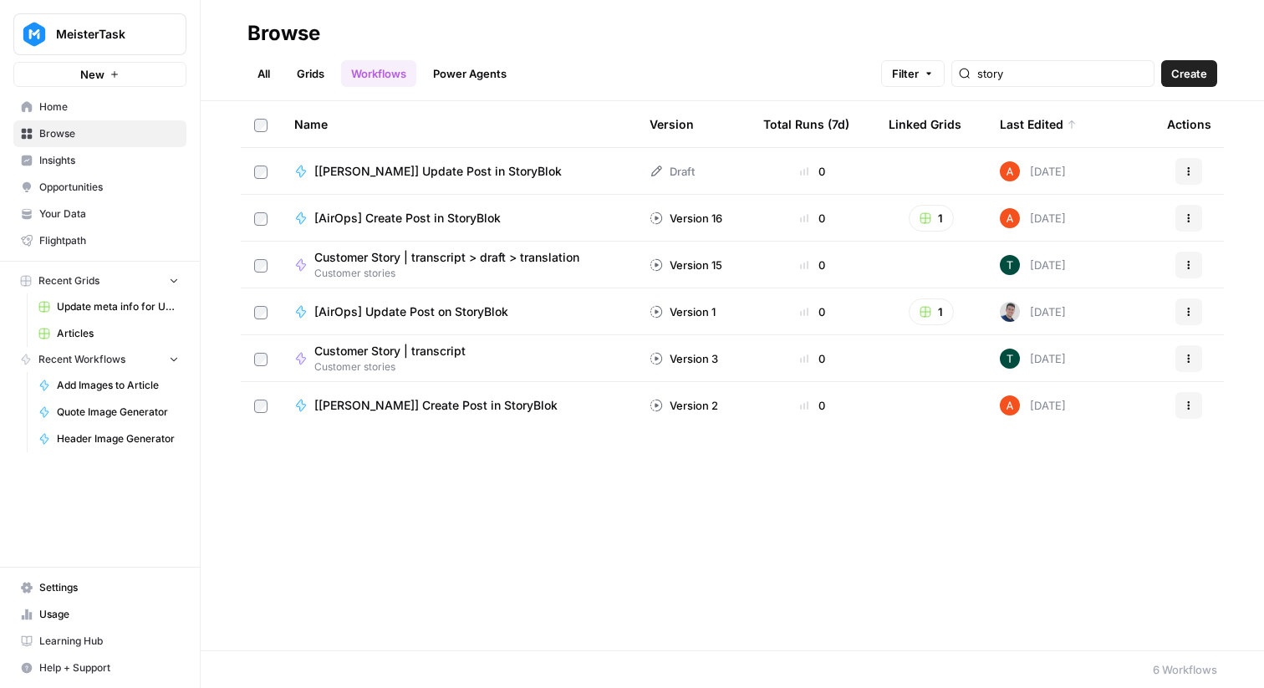
click at [432, 307] on span "[AirOps] Update Post on StoryBlok" at bounding box center [411, 311] width 194 height 17
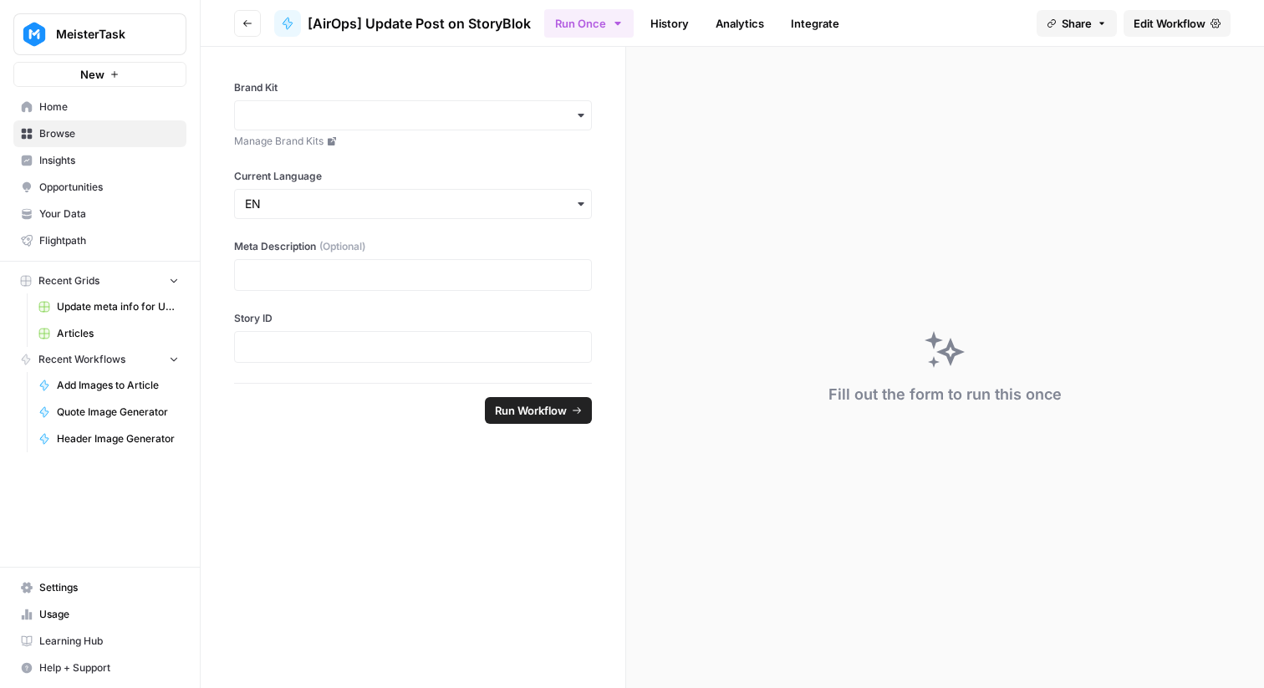
click at [1155, 31] on link "Edit Workflow" at bounding box center [1177, 23] width 107 height 27
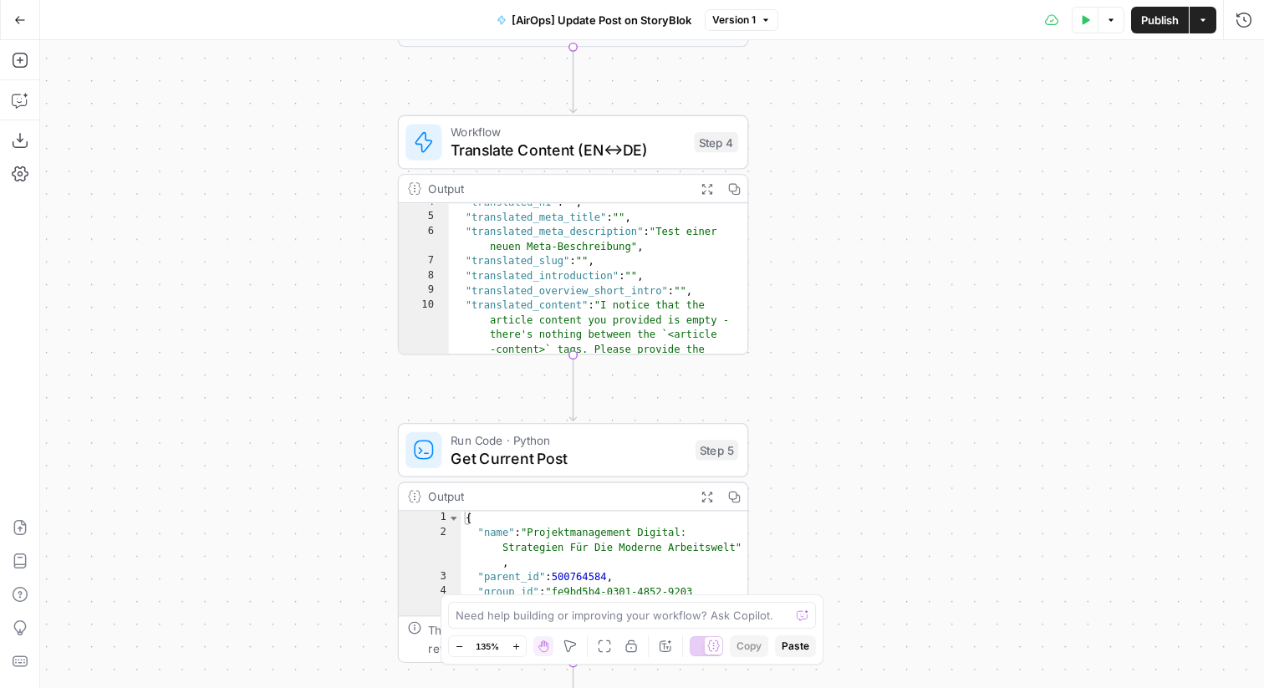
scroll to position [39, 0]
click at [539, 99] on div at bounding box center [542, 100] width 12 height 12
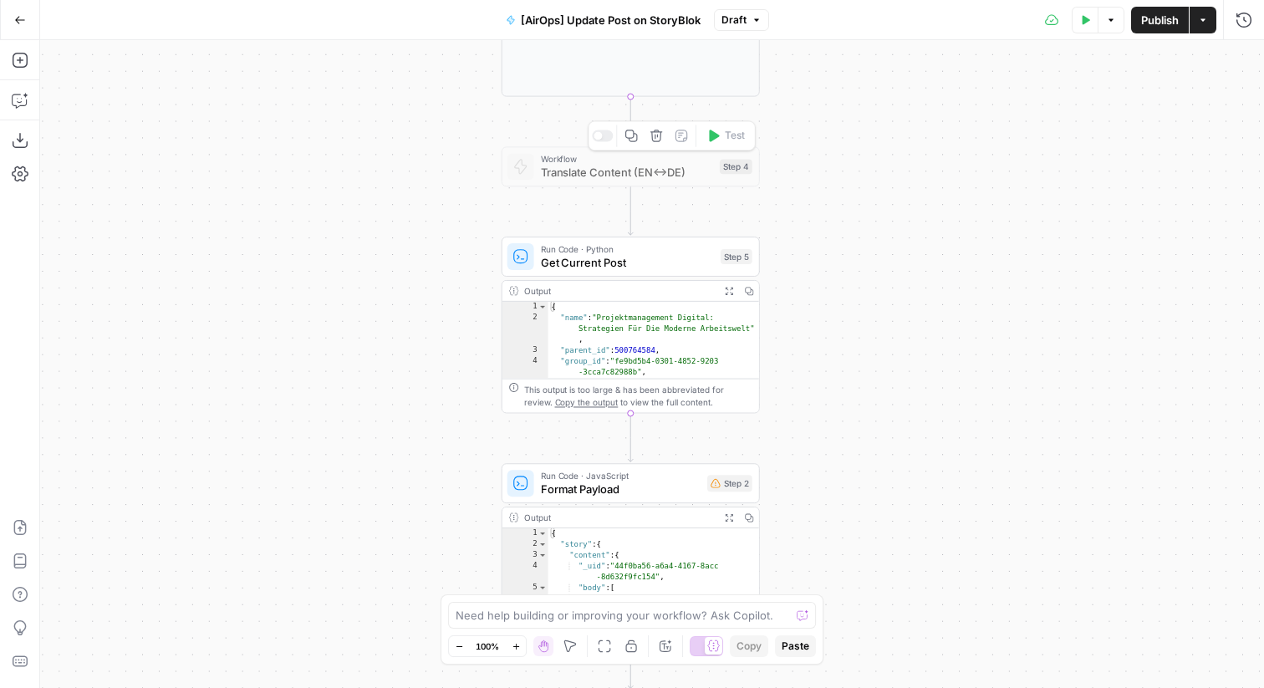
click at [605, 135] on div at bounding box center [602, 136] width 21 height 12
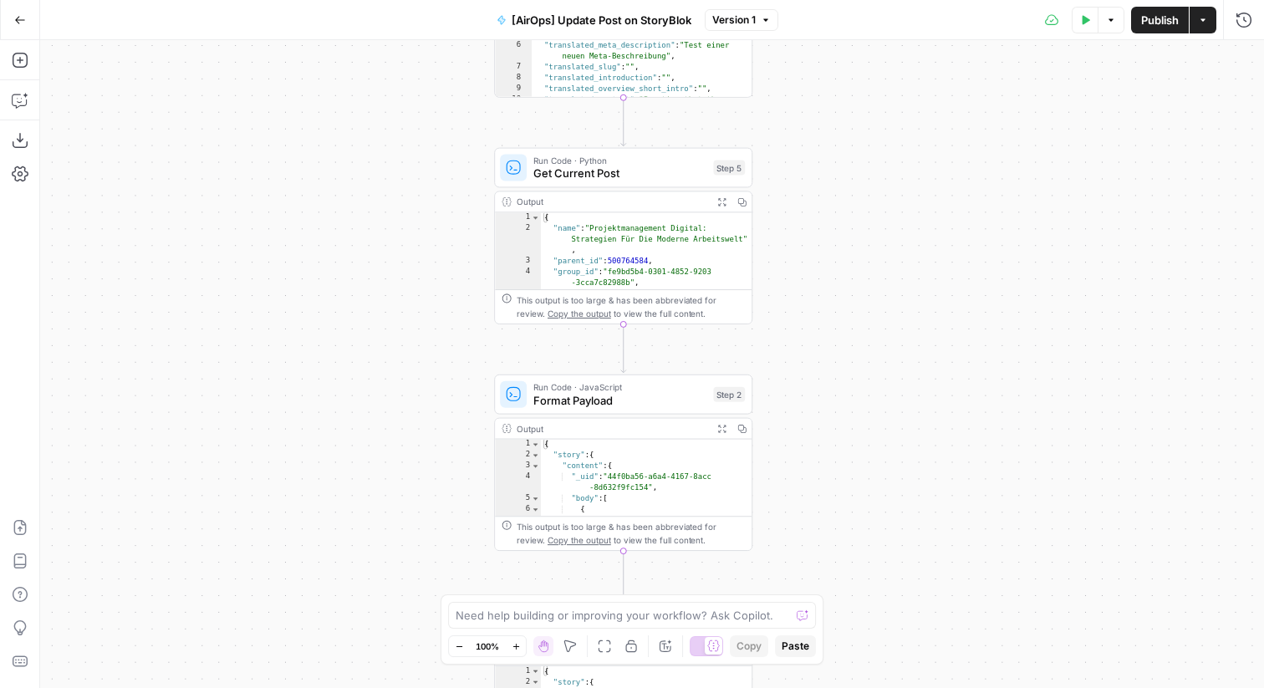
click at [655, 394] on span "Format Payload" at bounding box center [619, 400] width 173 height 17
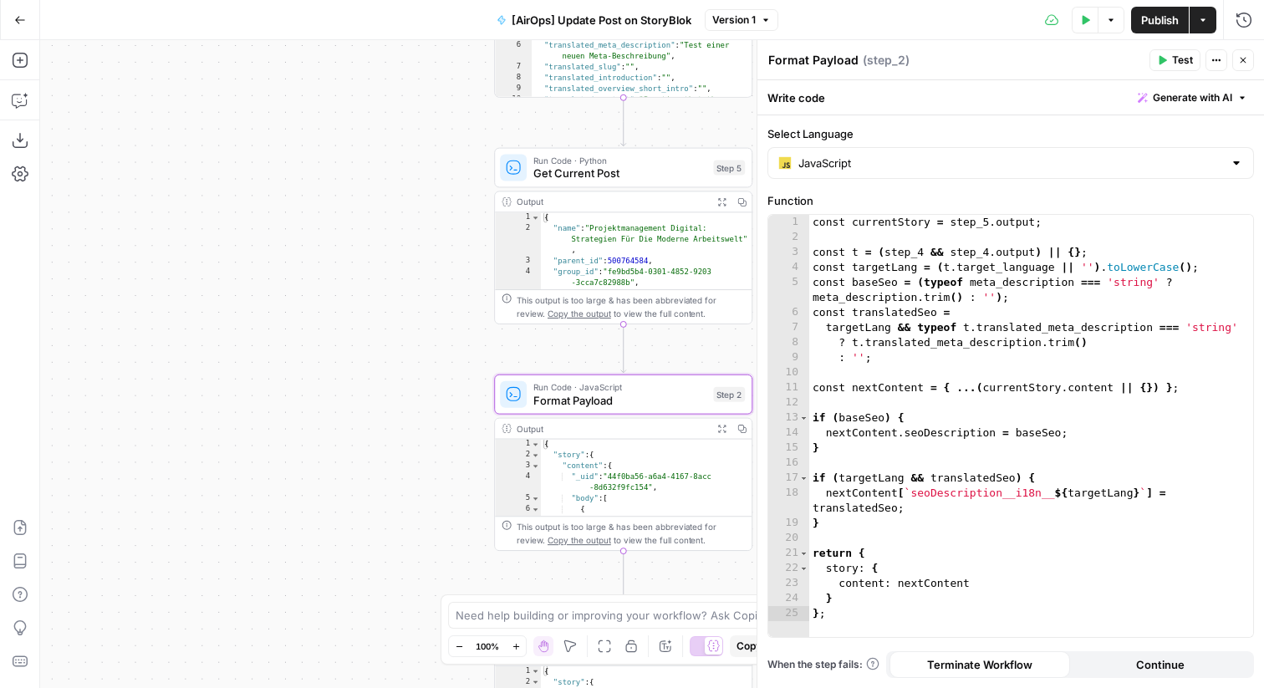
click at [1245, 58] on icon "button" at bounding box center [1244, 61] width 6 height 6
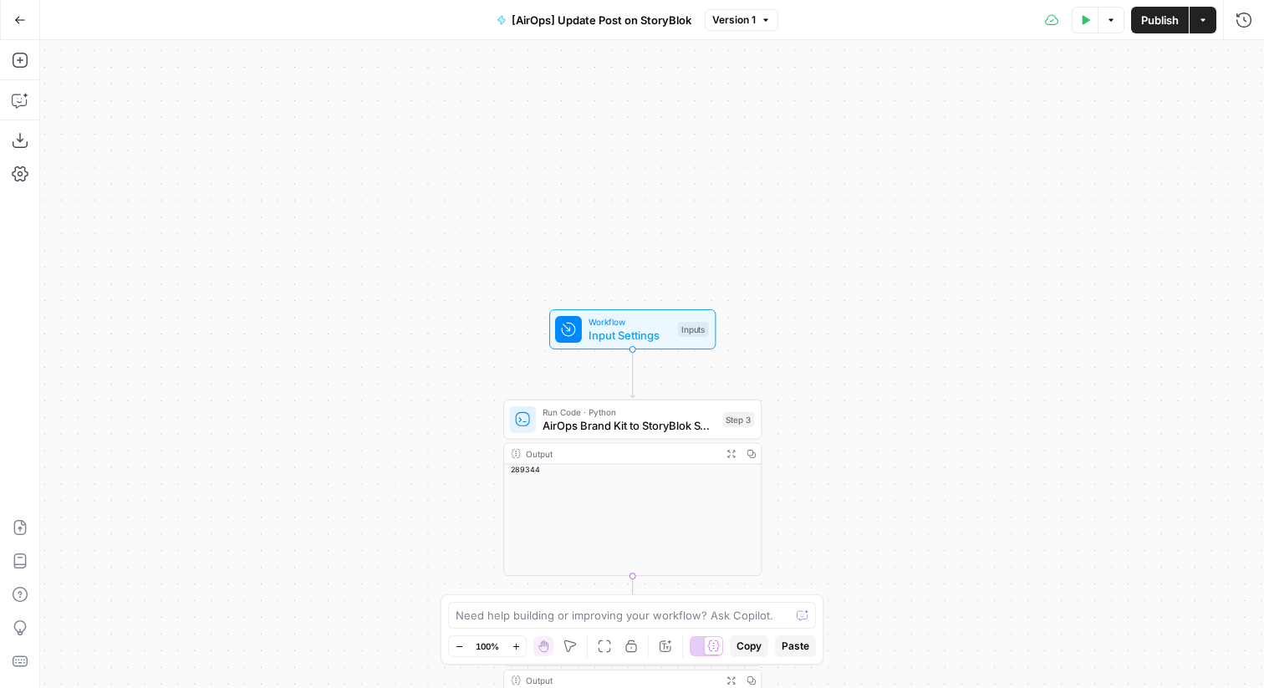
click at [688, 324] on div "Inputs" at bounding box center [693, 329] width 31 height 15
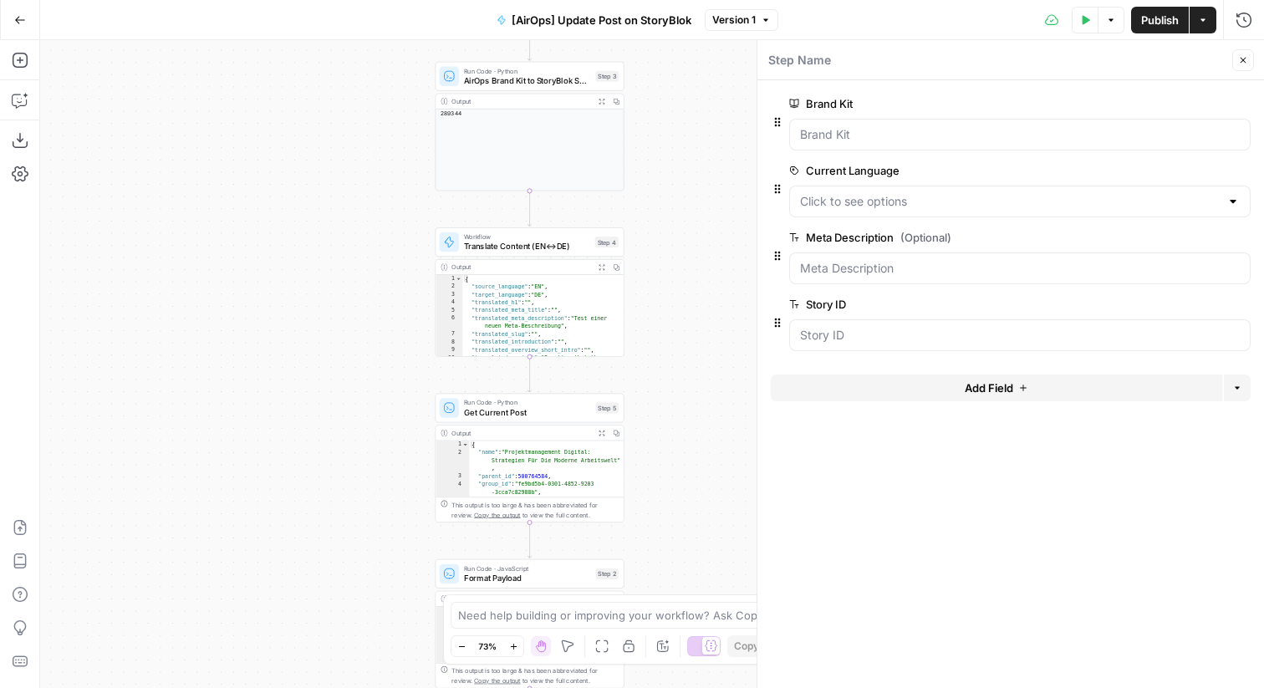
click at [663, 355] on div "Workflow Input Settings Inputs Run Code · Python AirOps Brand Kit to StoryBlok …" at bounding box center [652, 364] width 1224 height 648
click at [601, 74] on div "Step 3" at bounding box center [606, 76] width 23 height 11
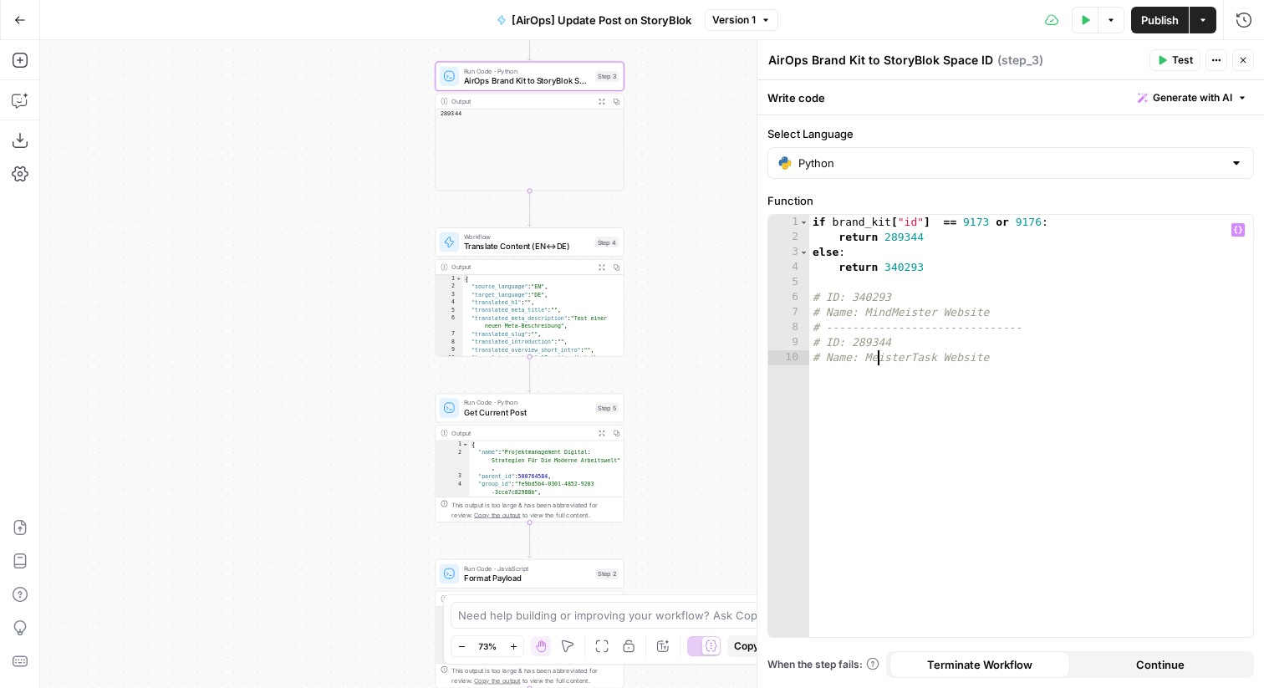
click at [879, 359] on div "if brand_kit [ "id" ] == 9173 or 9176 : return 289344 else : return 340293 # ID…" at bounding box center [1031, 441] width 444 height 452
type textarea "**********"
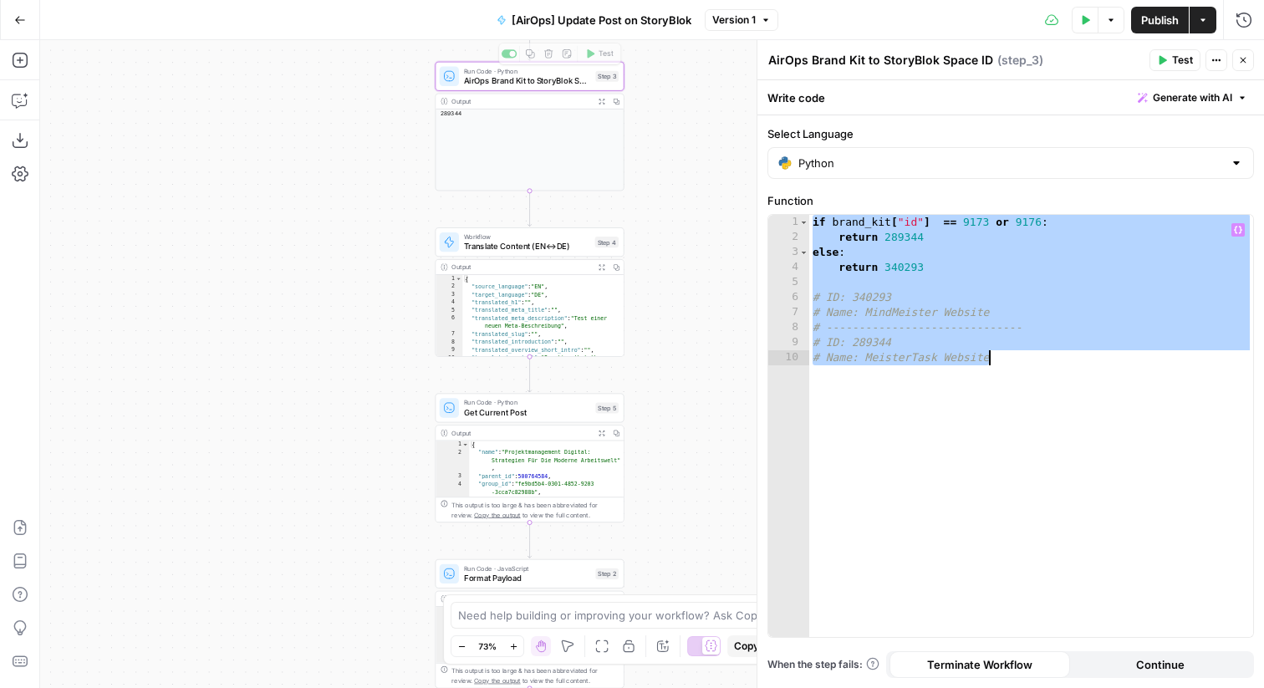
click at [529, 87] on div "Run Code · Python AirOps Brand Kit to StoryBlok Space ID Step 3 Copy step Delet…" at bounding box center [530, 76] width 189 height 29
click at [1233, 63] on button "Close" at bounding box center [1243, 60] width 22 height 22
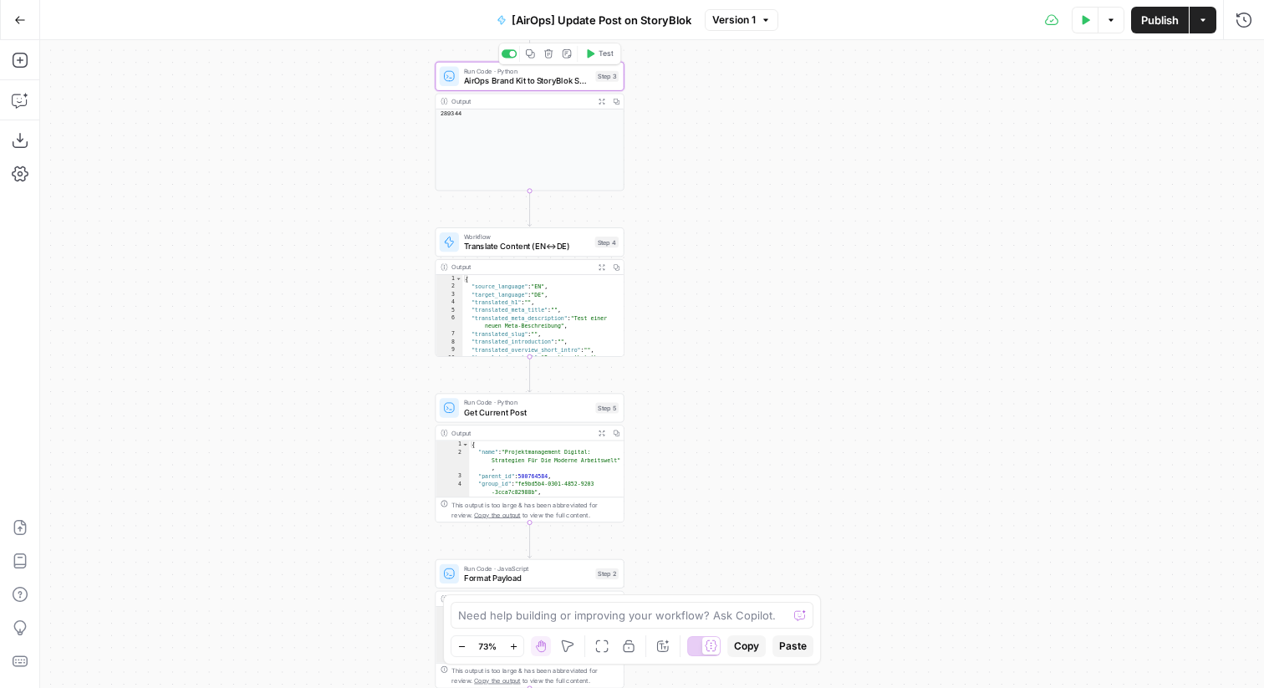
click at [522, 83] on span "AirOps Brand Kit to StoryBlok Space ID" at bounding box center [527, 80] width 127 height 13
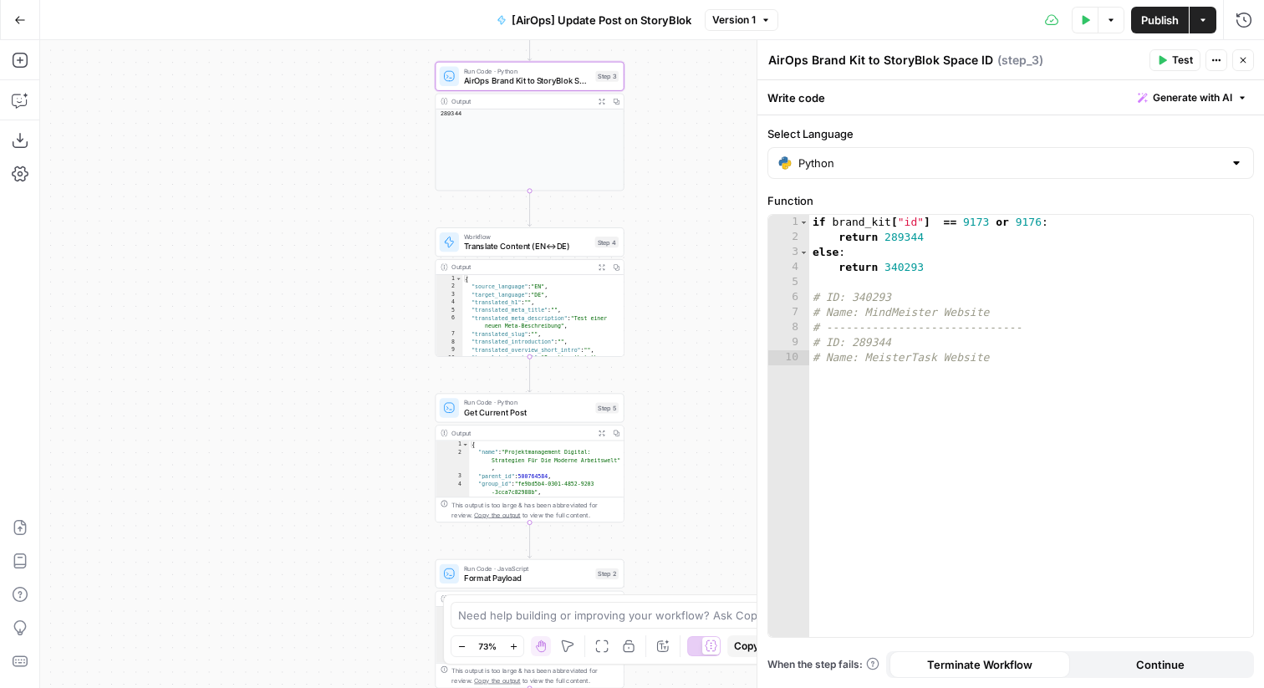
click at [1241, 56] on icon "button" at bounding box center [1243, 60] width 10 height 10
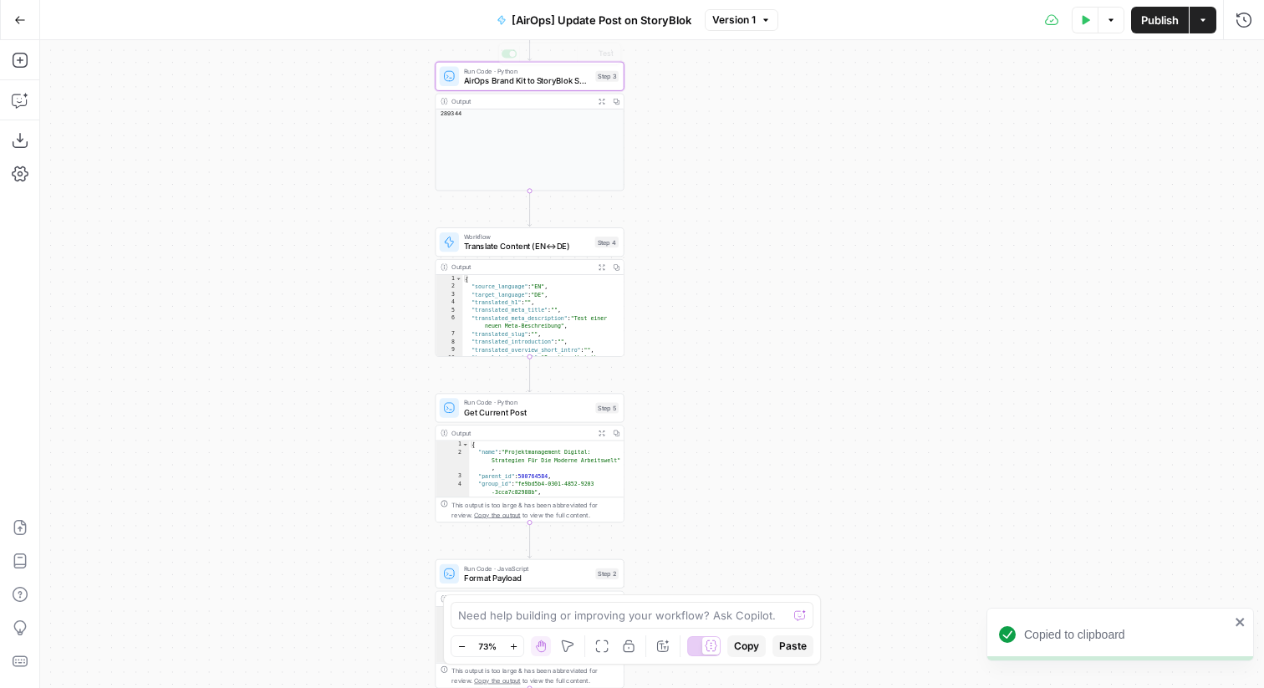
click at [594, 78] on div "Expand Output" at bounding box center [602, 71] width 70 height 15
click at [528, 74] on span "AirOps Brand Kit to StoryBlok Space ID" at bounding box center [527, 80] width 127 height 13
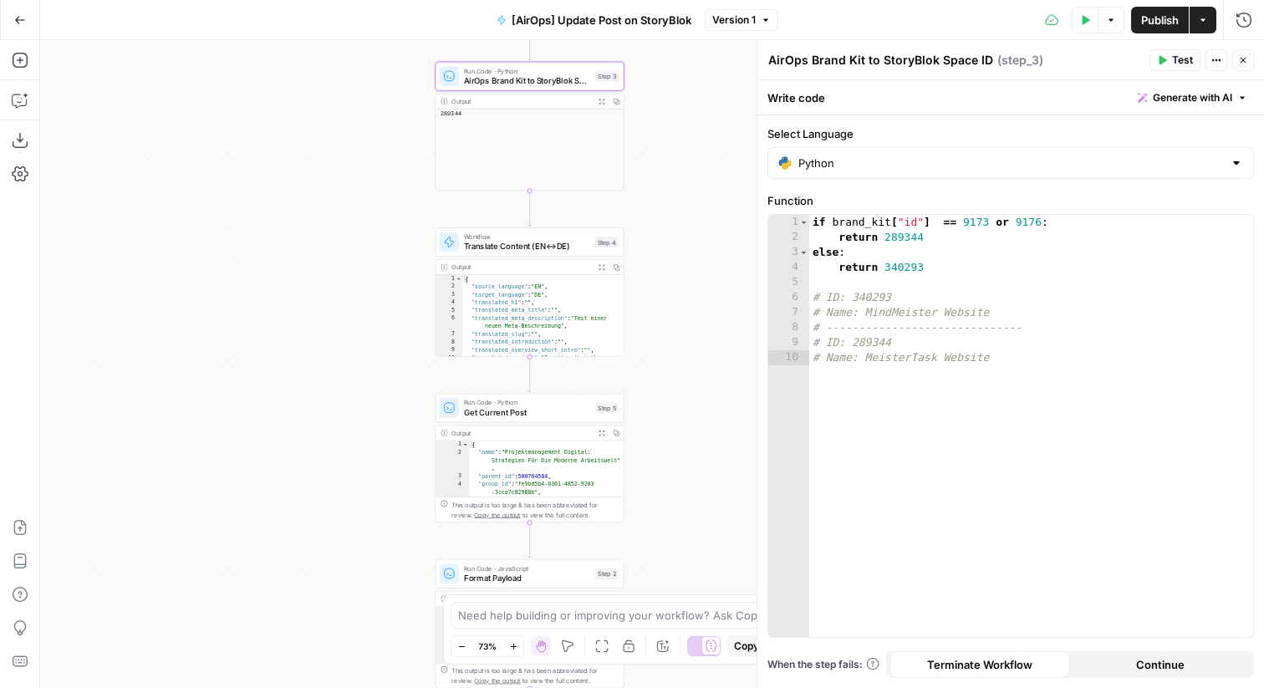
drag, startPoint x: 882, startPoint y: 58, endPoint x: 1034, endPoint y: 69, distance: 152.5
click at [1034, 69] on div "AirOps Brand Kit to StoryBlok Space ID AirOps Brand Kit to StoryBlok Space ID (…" at bounding box center [955, 60] width 377 height 18
click at [1247, 63] on icon "button" at bounding box center [1243, 60] width 10 height 10
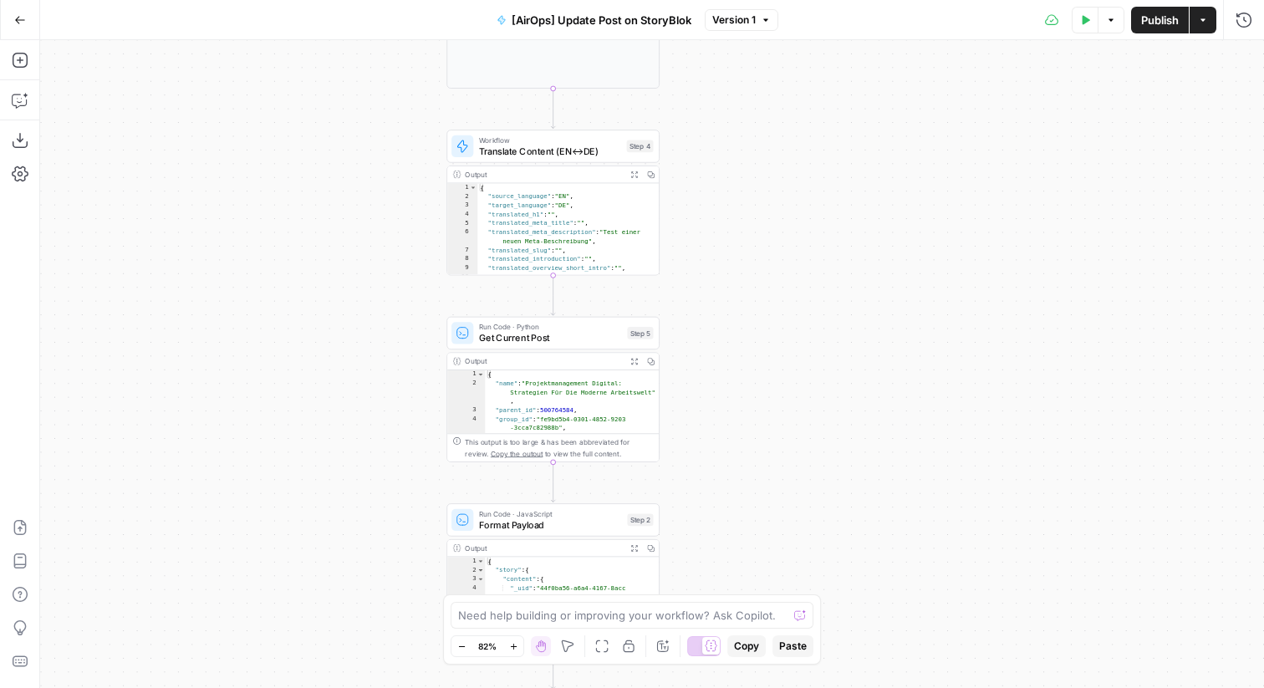
click at [617, 153] on span "Translate Content (EN<->DE)" at bounding box center [550, 151] width 142 height 13
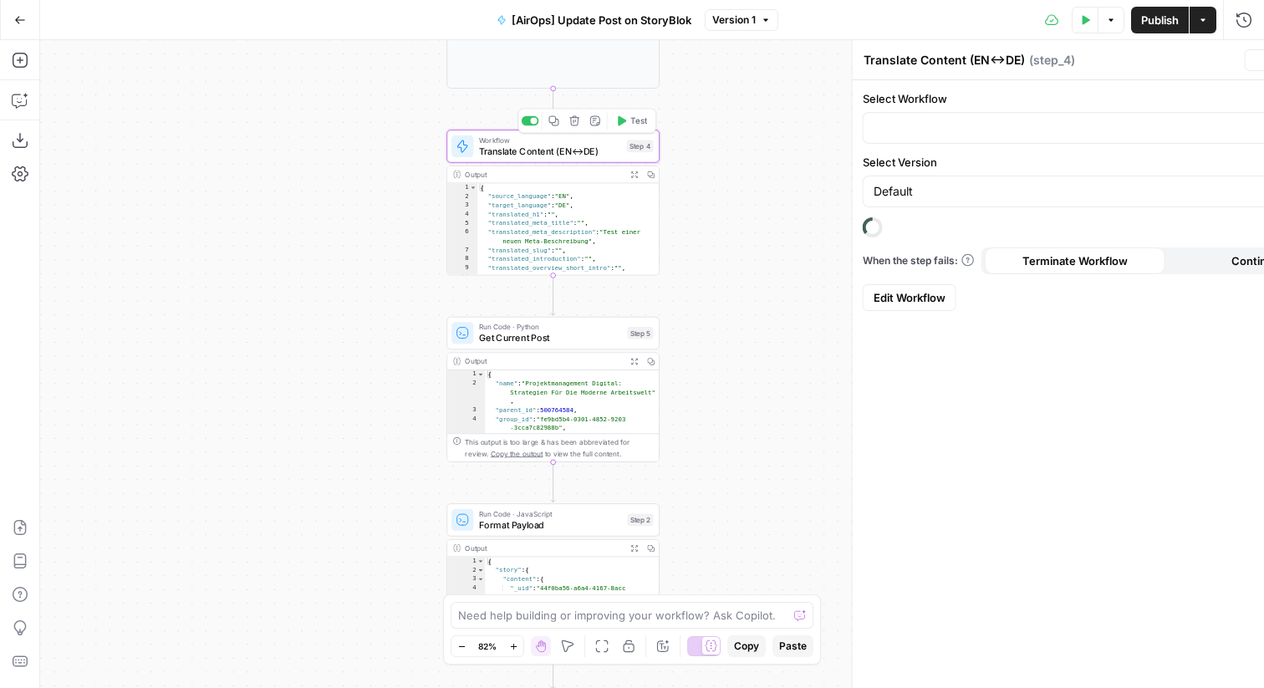
type input "Translation (EN<->DE)"
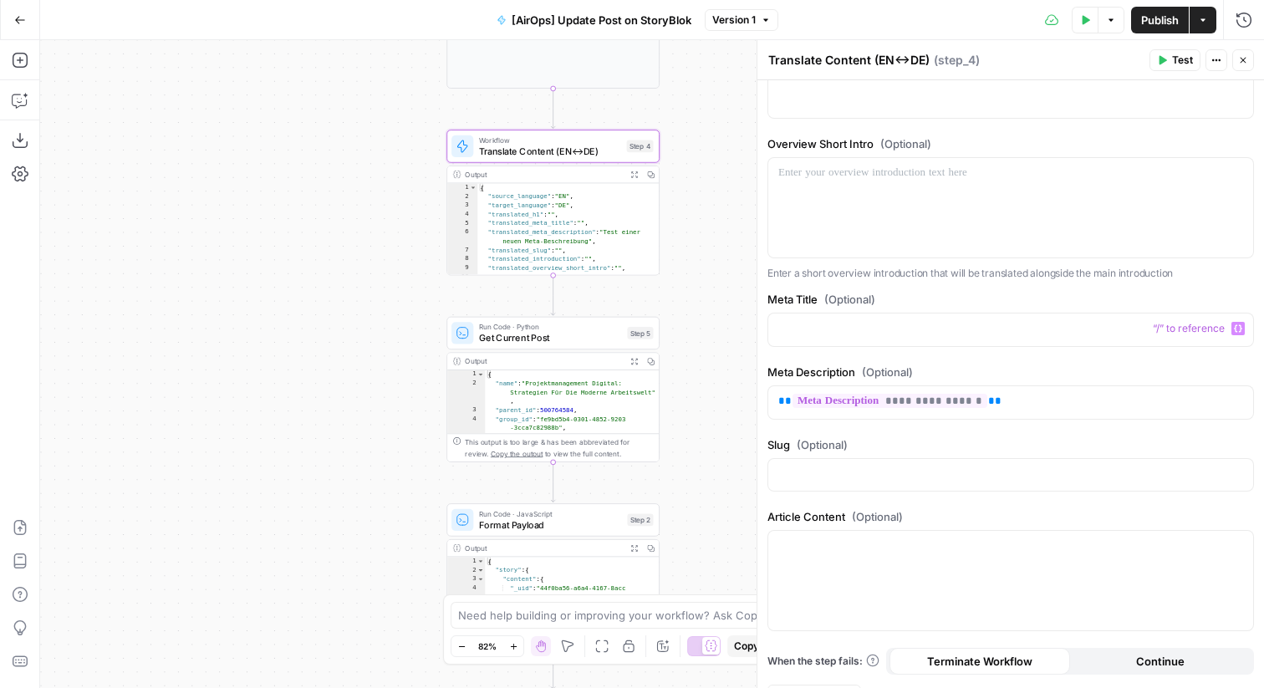
scroll to position [400, 0]
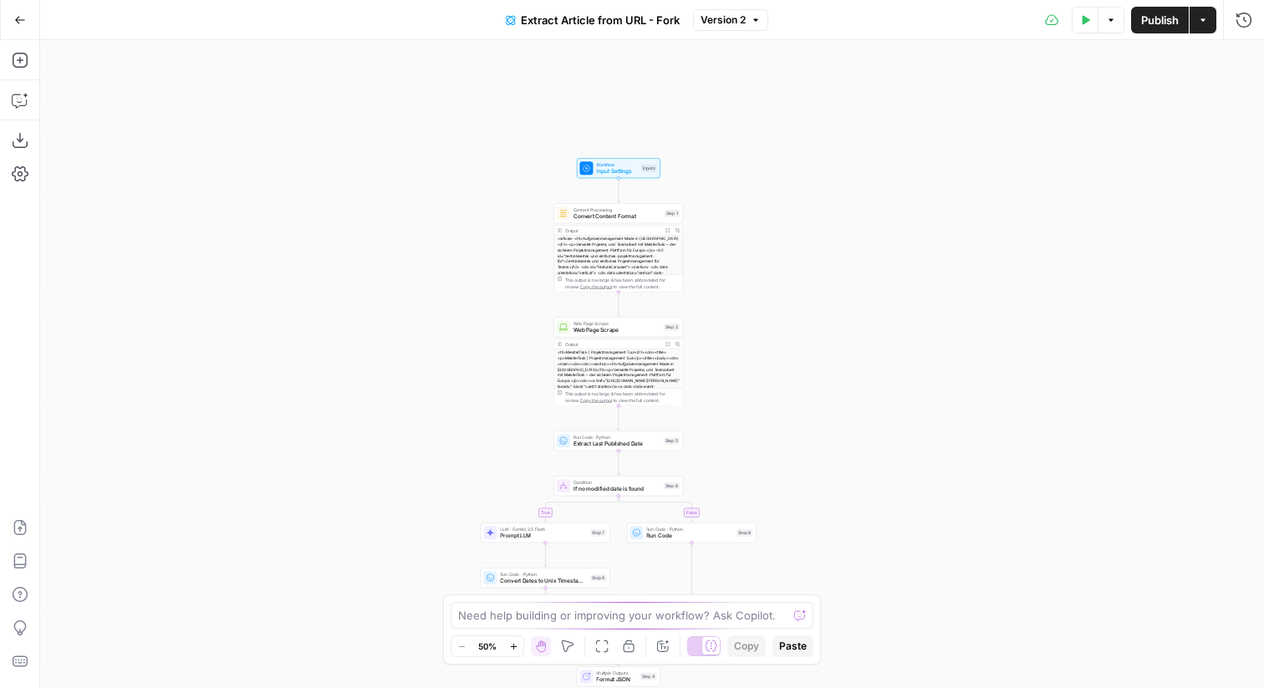
scroll to position [113, 0]
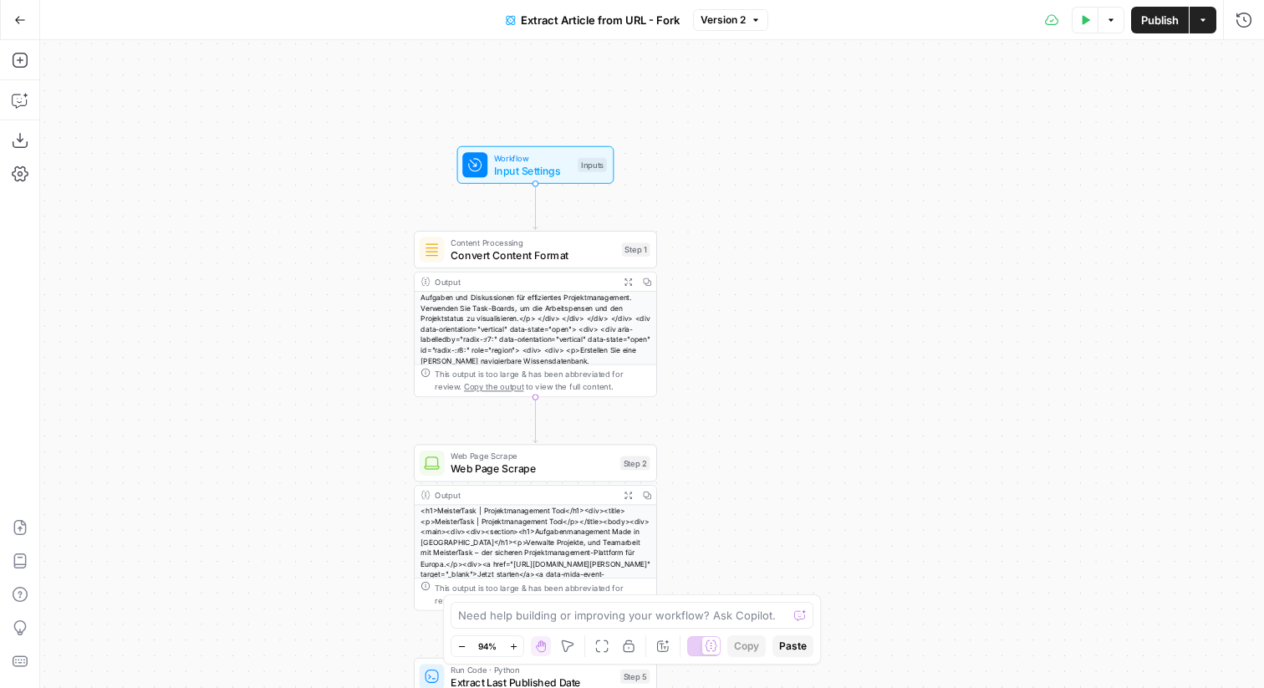
click at [531, 164] on span "Input Settings" at bounding box center [533, 170] width 78 height 16
click at [1238, 63] on icon "button" at bounding box center [1243, 60] width 10 height 10
click at [574, 166] on div "Workflow Input Settings Inputs Test Step" at bounding box center [534, 164] width 145 height 27
click at [835, 192] on button "Add Field" at bounding box center [996, 187] width 451 height 27
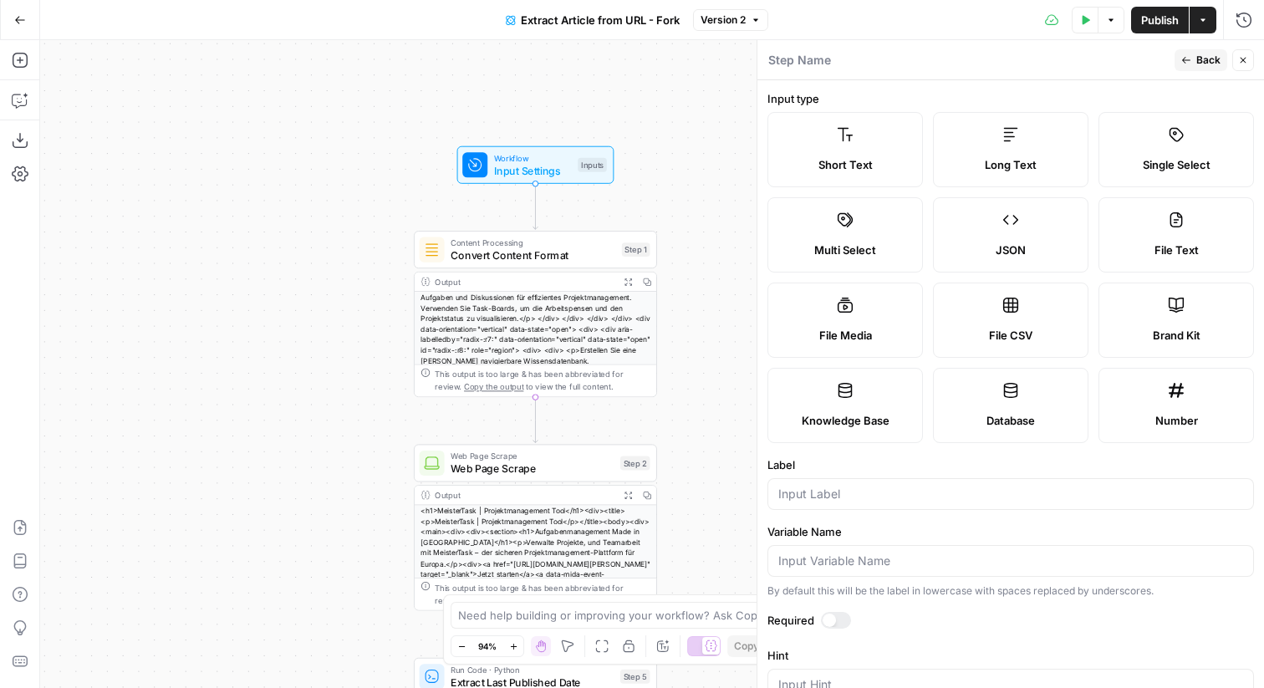
click at [1150, 335] on div "Brand Kit" at bounding box center [1176, 335] width 127 height 17
type input "Brand Kit"
type input "brand_kit"
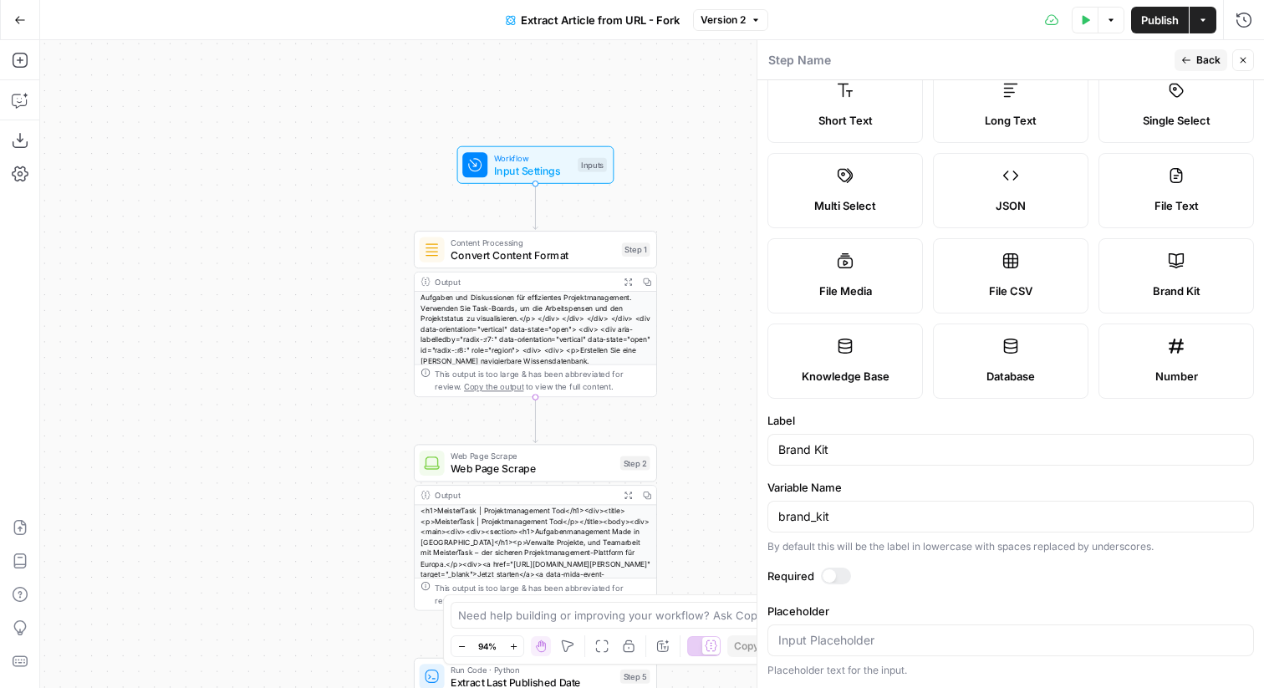
click at [1205, 54] on span "Back" at bounding box center [1208, 60] width 24 height 15
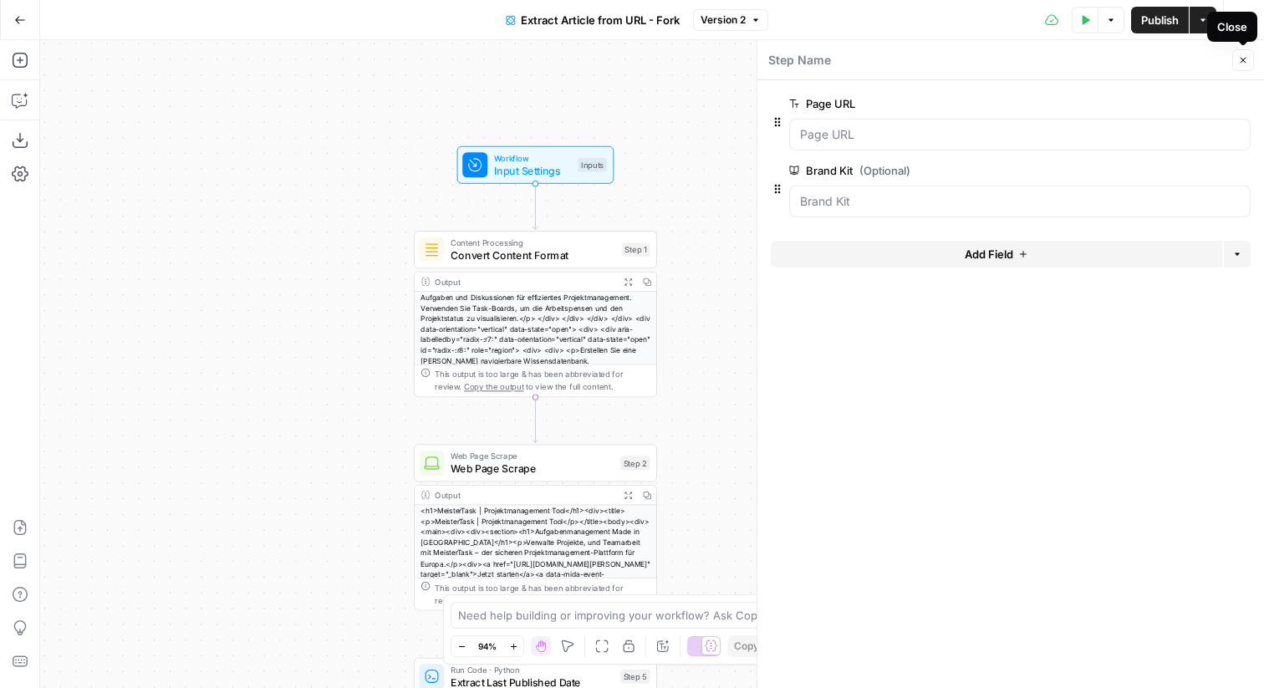
click at [1240, 56] on icon "button" at bounding box center [1243, 60] width 10 height 10
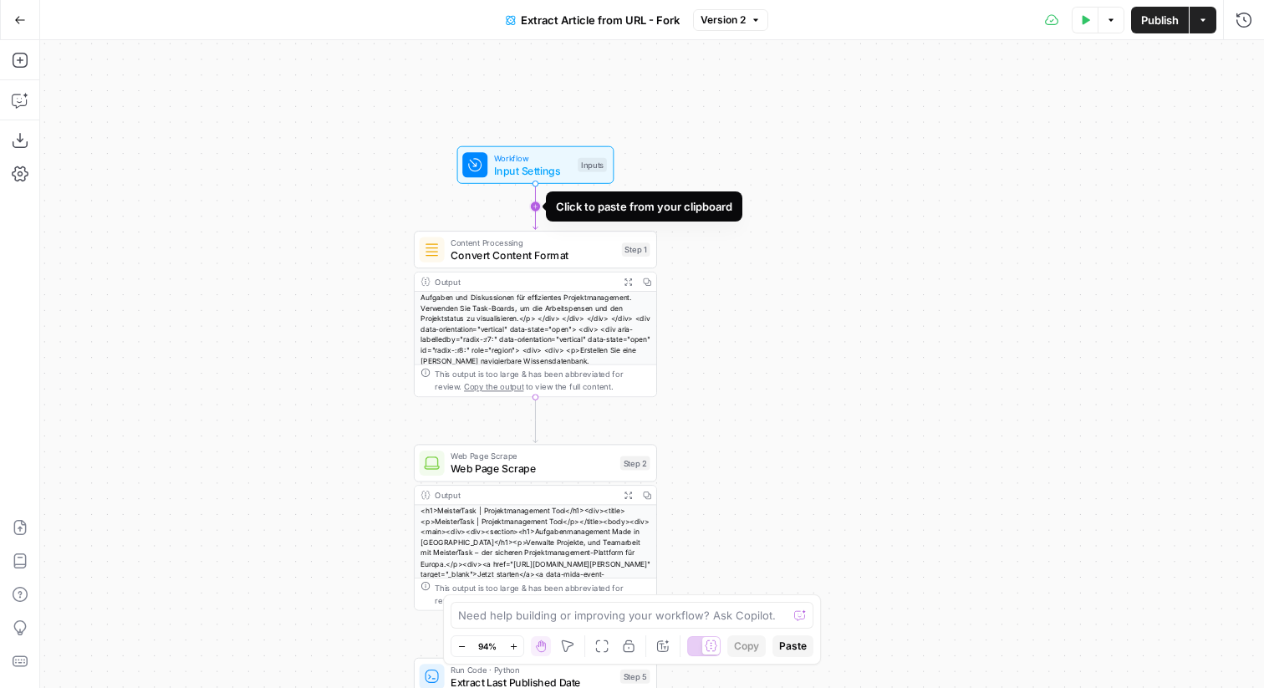
click at [535, 208] on icon "Edge from start to step_1" at bounding box center [535, 206] width 5 height 45
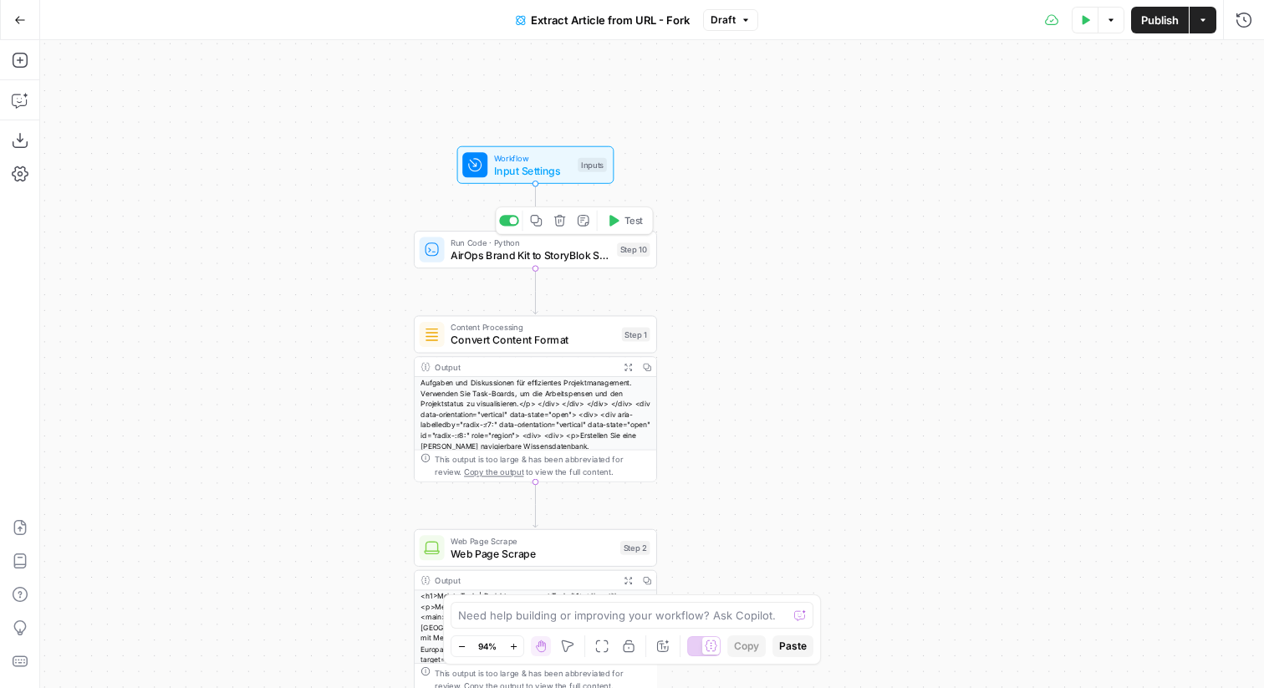
click at [553, 240] on span "Run Code · Python" at bounding box center [531, 243] width 160 height 13
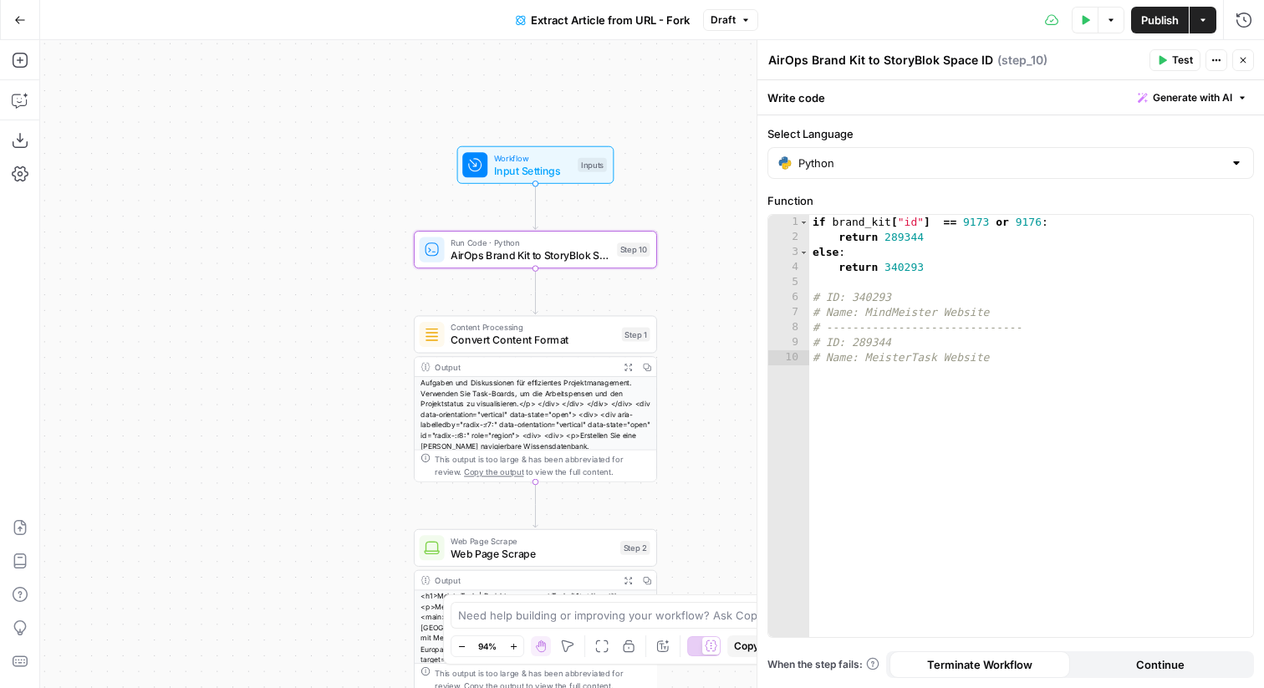
click at [1240, 60] on icon "button" at bounding box center [1243, 60] width 10 height 10
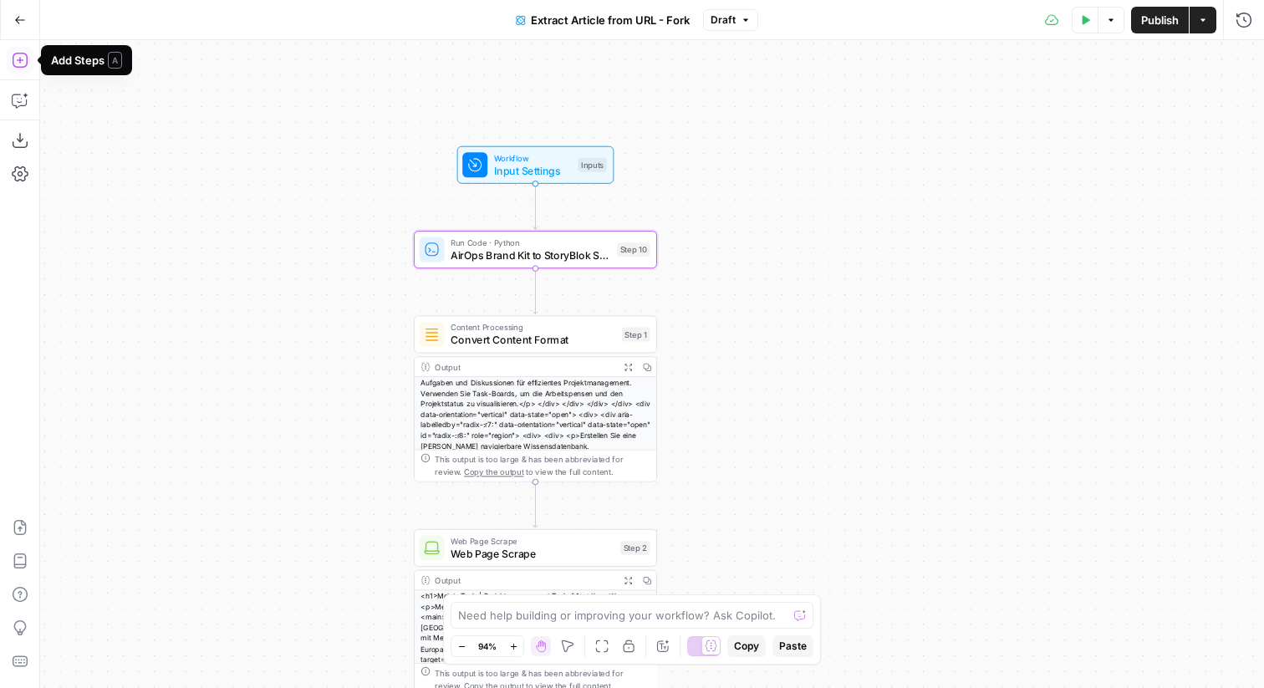
click at [23, 69] on button "Add Steps" at bounding box center [20, 60] width 27 height 27
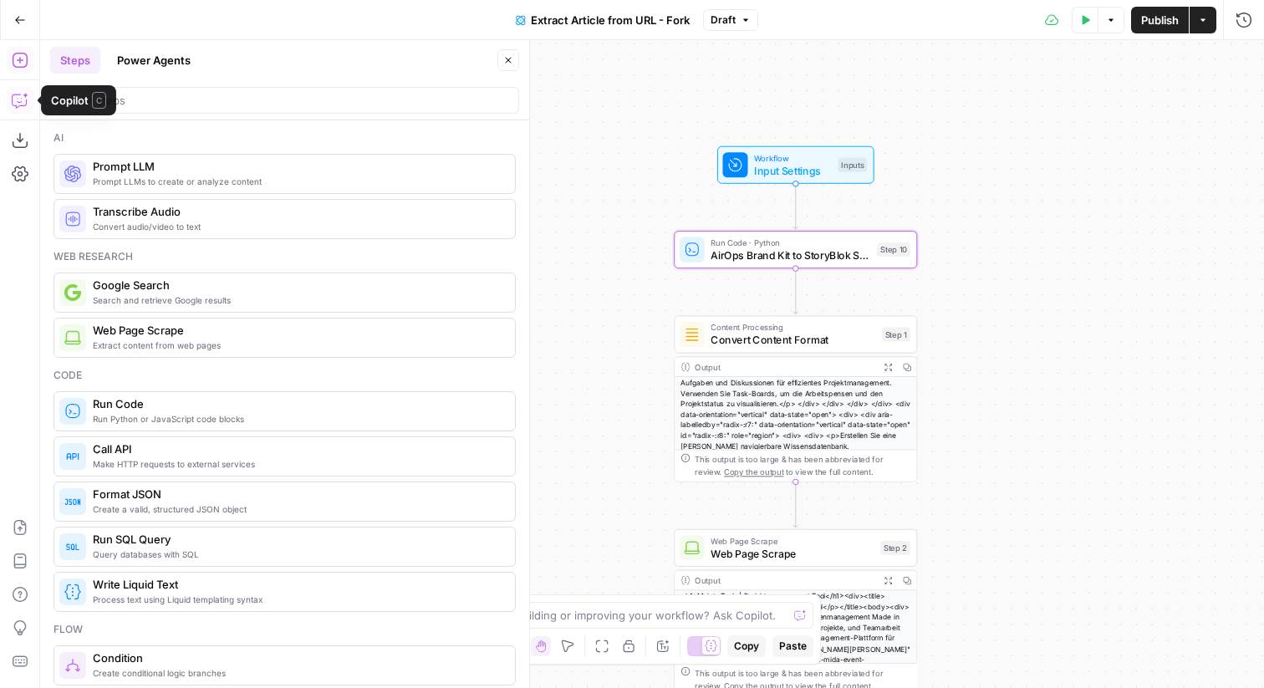
click at [23, 97] on icon "button" at bounding box center [20, 100] width 17 height 17
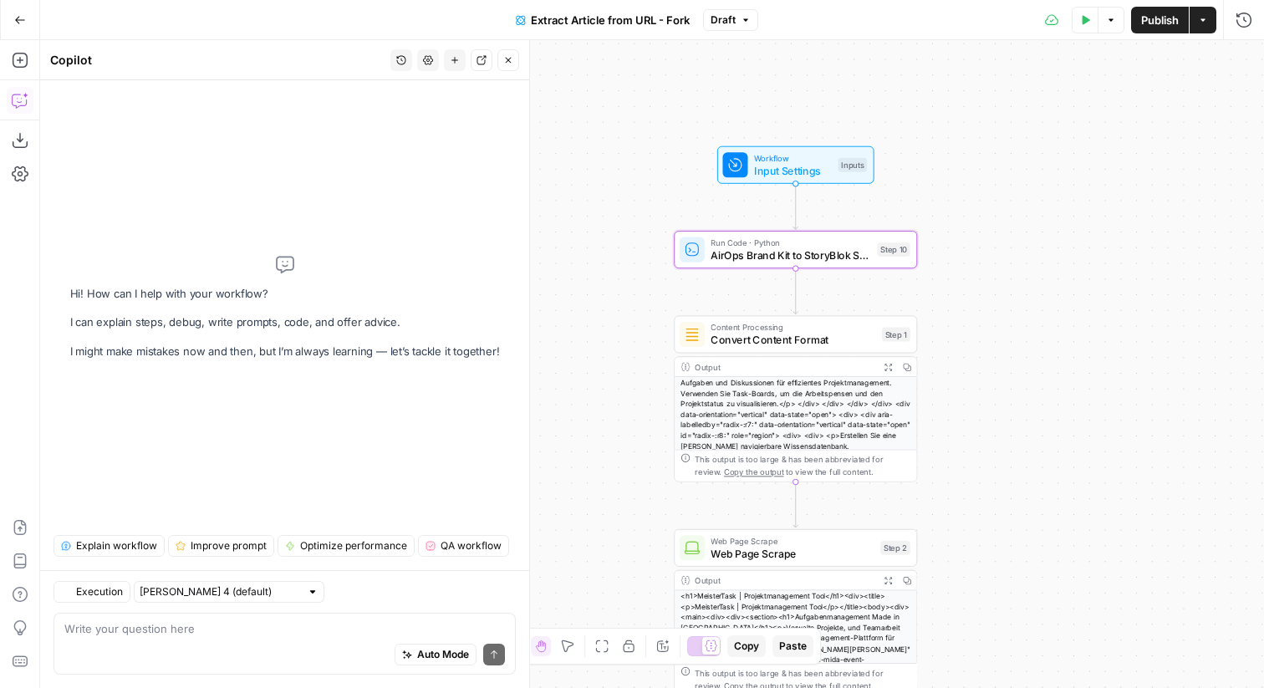
click at [186, 630] on textarea at bounding box center [284, 628] width 441 height 17
click at [722, 260] on span "AirOps Brand Kit to StoryBlok Space ID" at bounding box center [791, 255] width 160 height 16
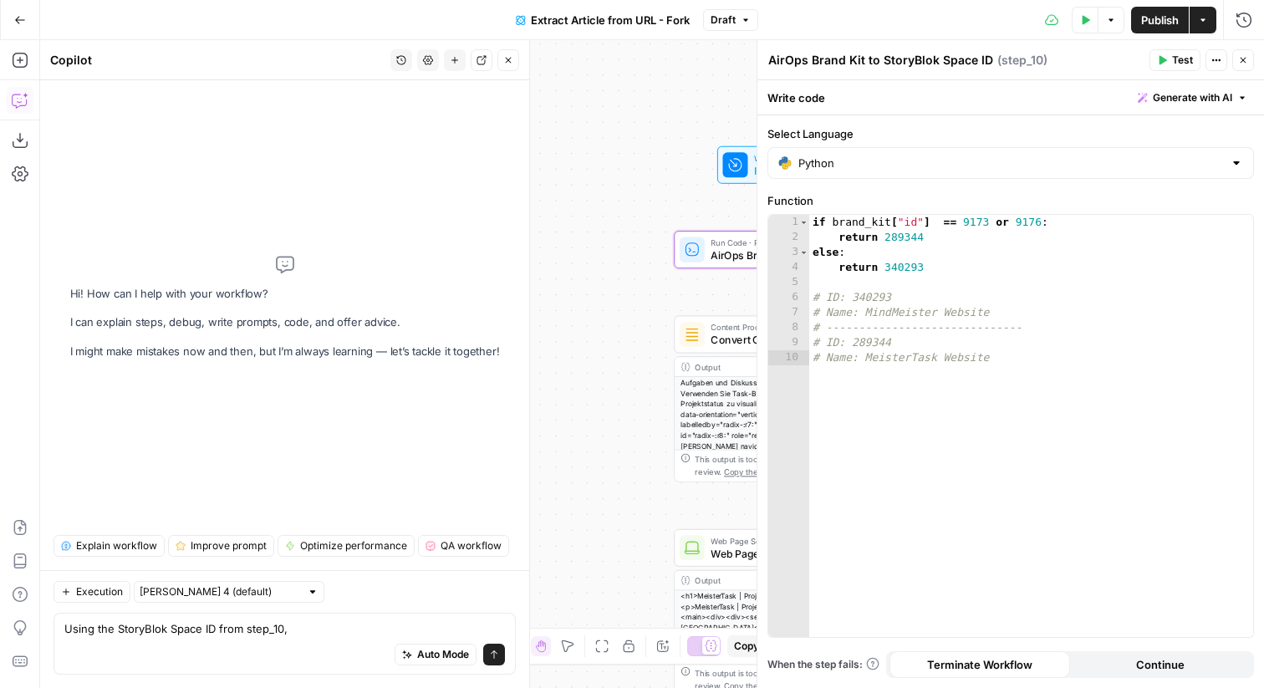
click at [1244, 63] on icon "button" at bounding box center [1243, 60] width 10 height 10
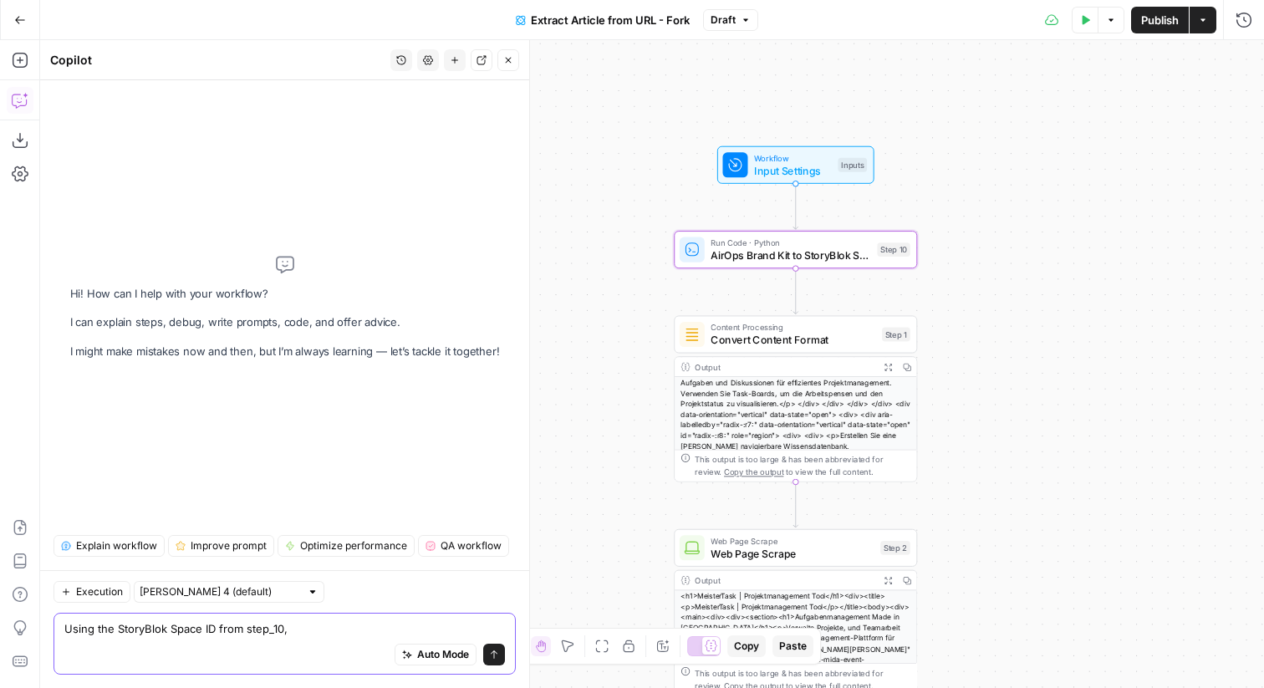
click at [339, 628] on textarea "Using the StoryBlok Space ID from step_10," at bounding box center [284, 628] width 441 height 17
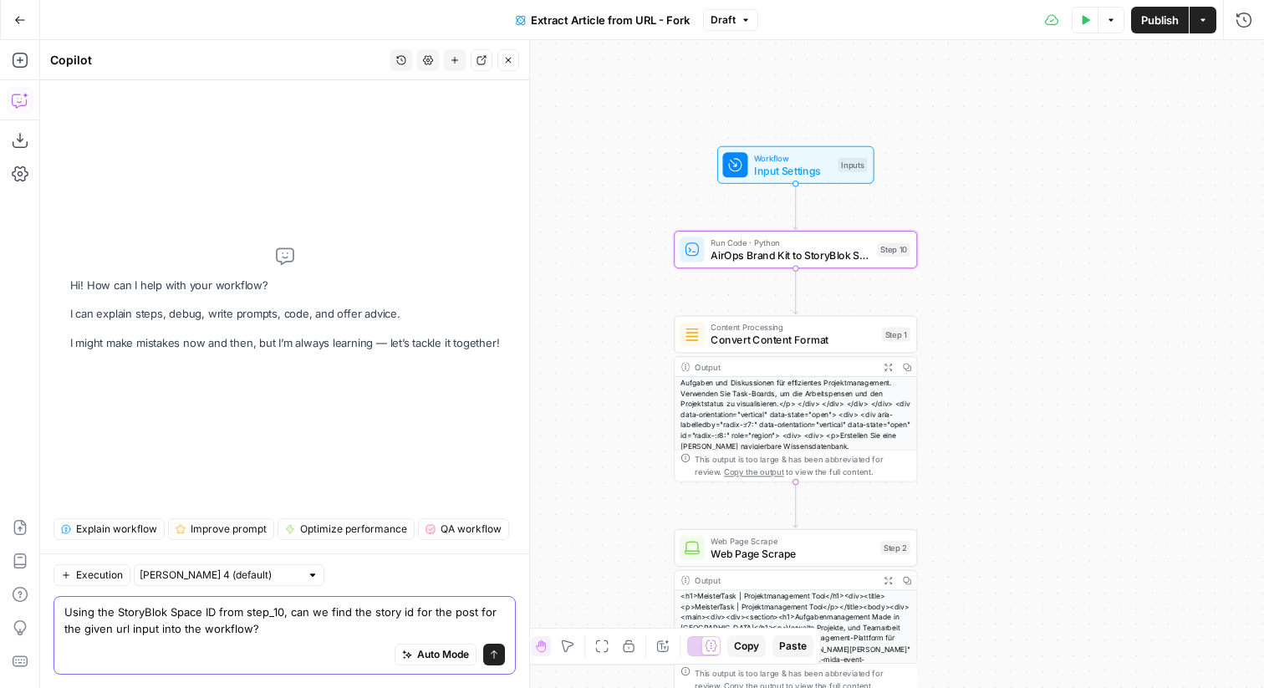
click at [329, 613] on textarea "Using the StoryBlok Space ID from step_10, can we find the story id for the pos…" at bounding box center [284, 620] width 441 height 33
type textarea "Using the StoryBlok Space ID from step_10, can we create a script step to find …"
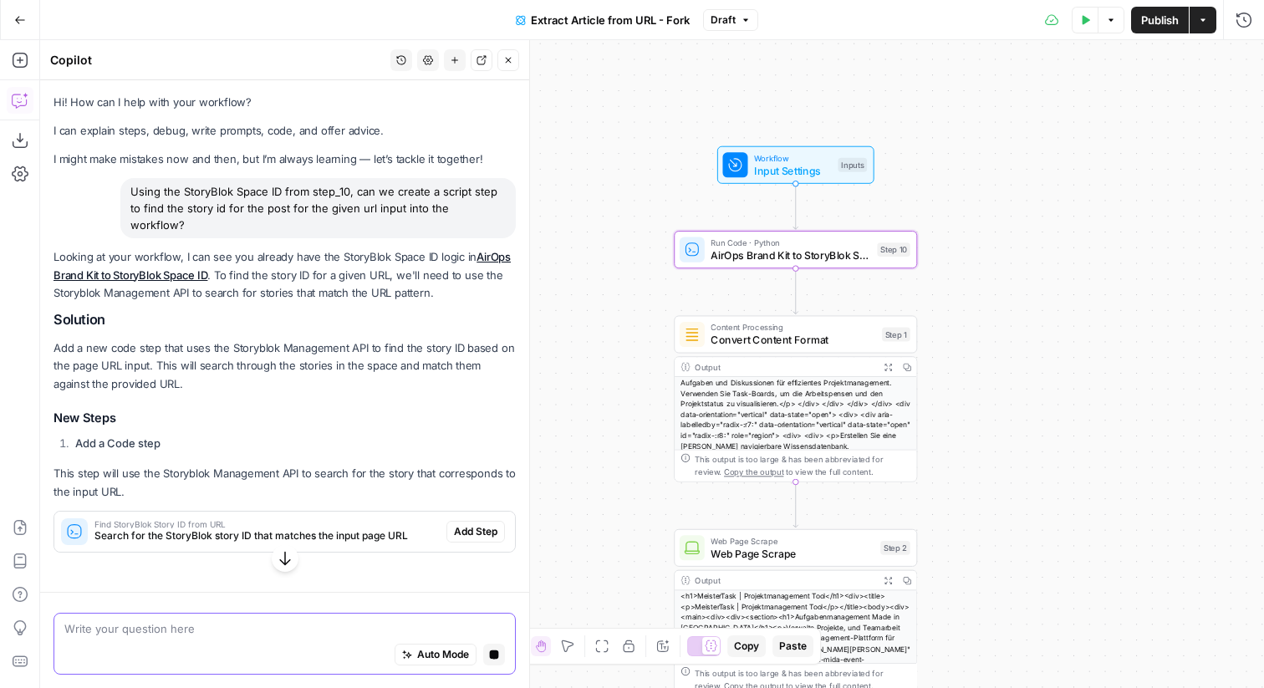
scroll to position [0, 0]
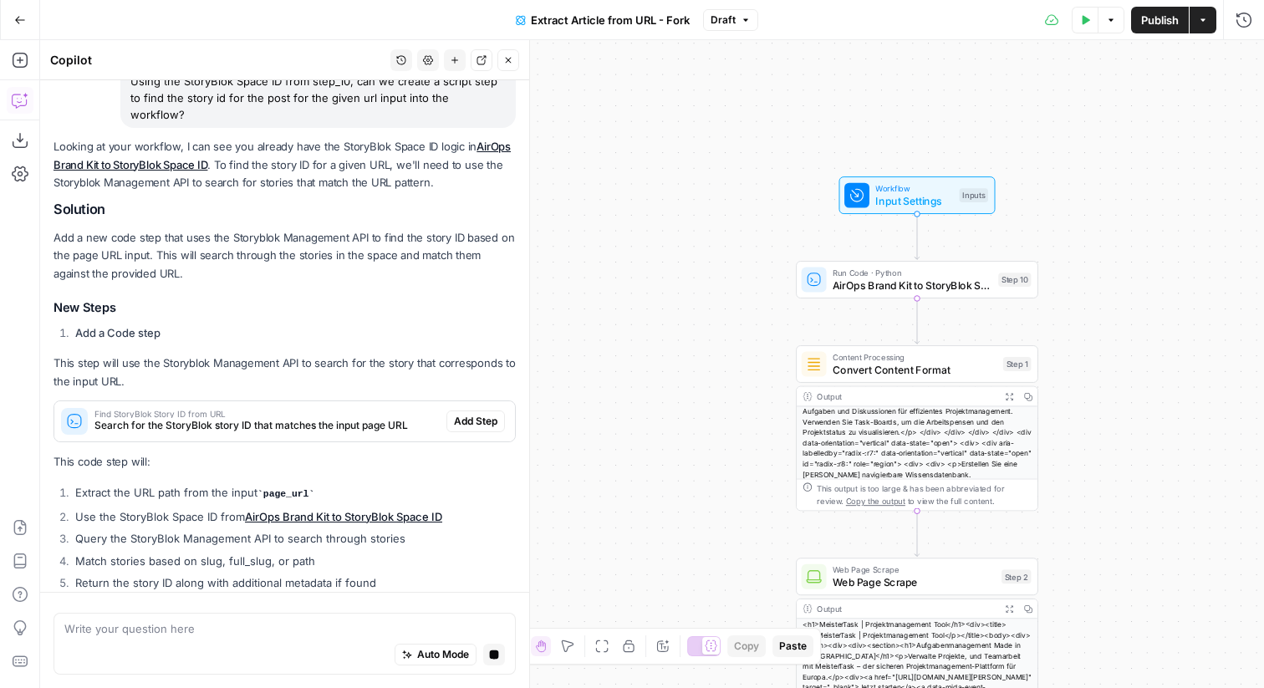
click at [470, 421] on div "Looking at your workflow, I can see you already have the StoryBlok Space ID log…" at bounding box center [285, 380] width 462 height 484
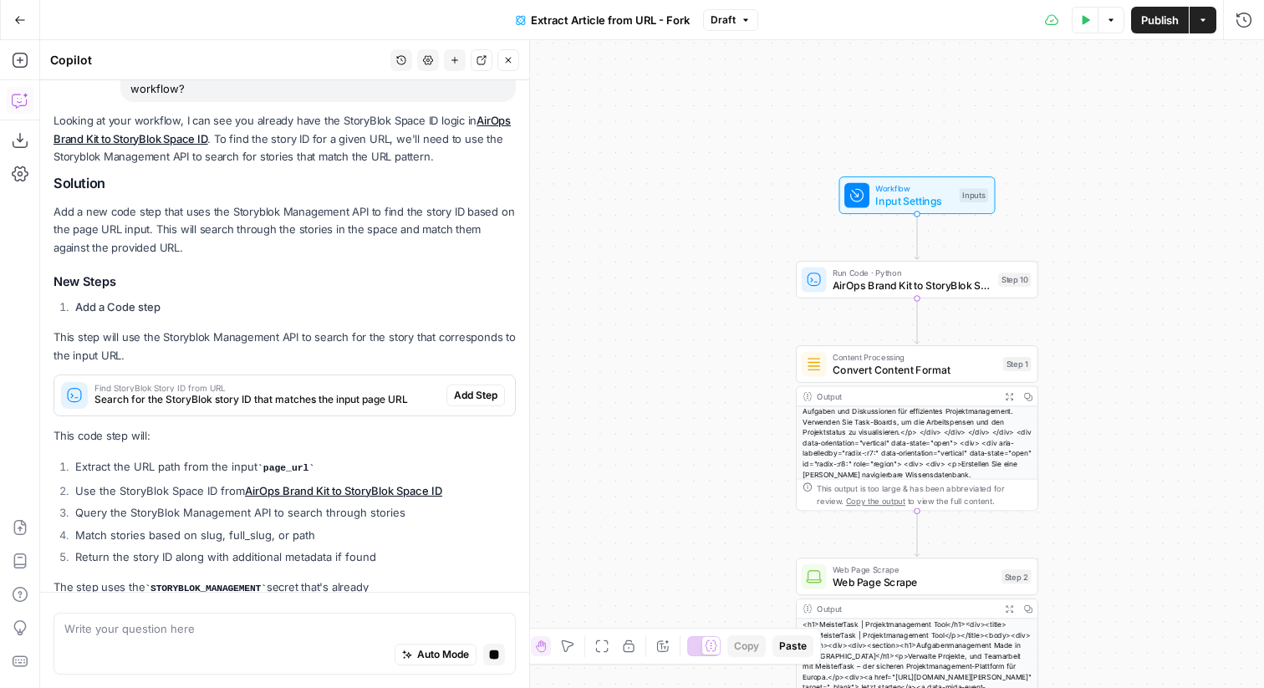
click at [461, 355] on div "Looking at your workflow, I can see you already have the StoryBlok Space ID log…" at bounding box center [285, 354] width 462 height 484
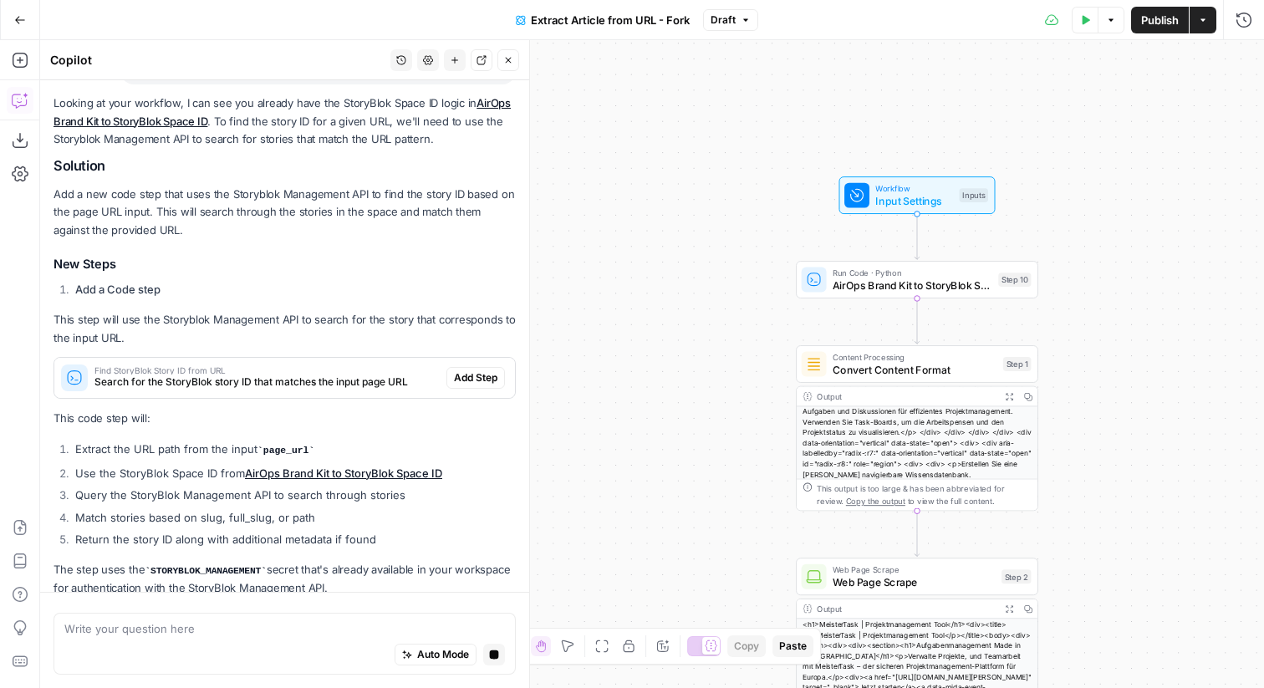
click at [466, 358] on div "Find StoryBlok Story ID from URL Search for the StoryBlok story ID that matches…" at bounding box center [284, 378] width 461 height 40
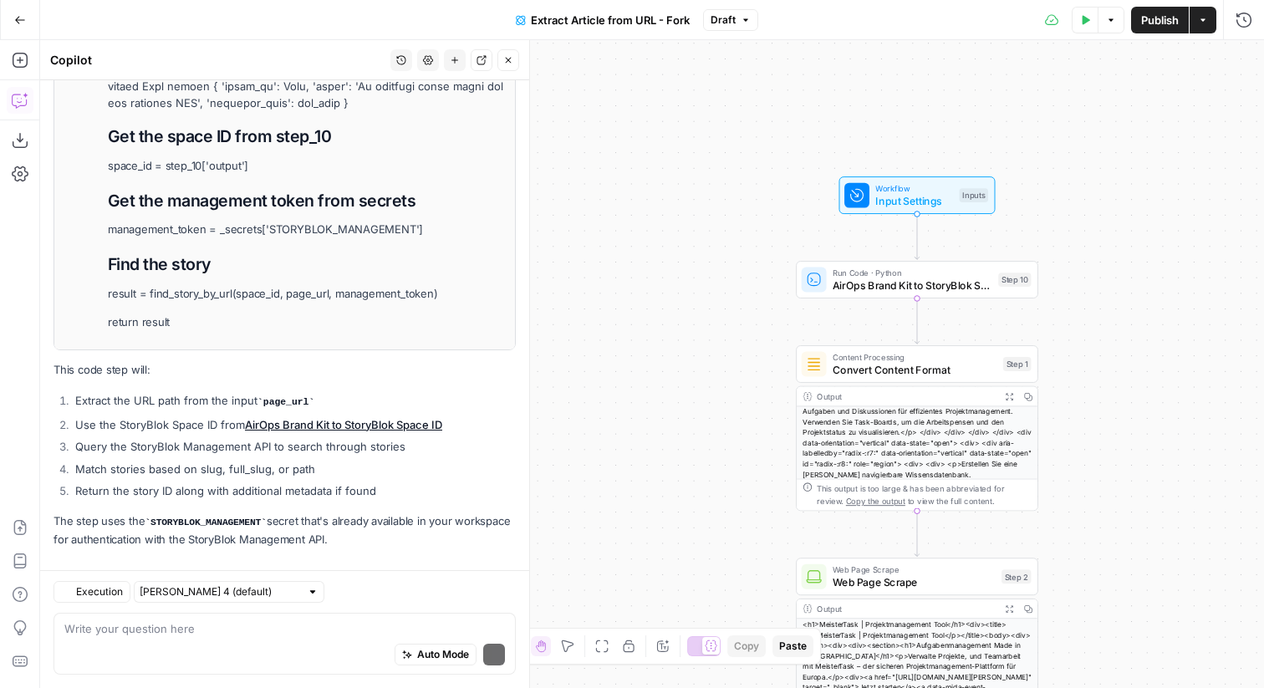
click at [475, 361] on p "This code step will:" at bounding box center [285, 370] width 462 height 18
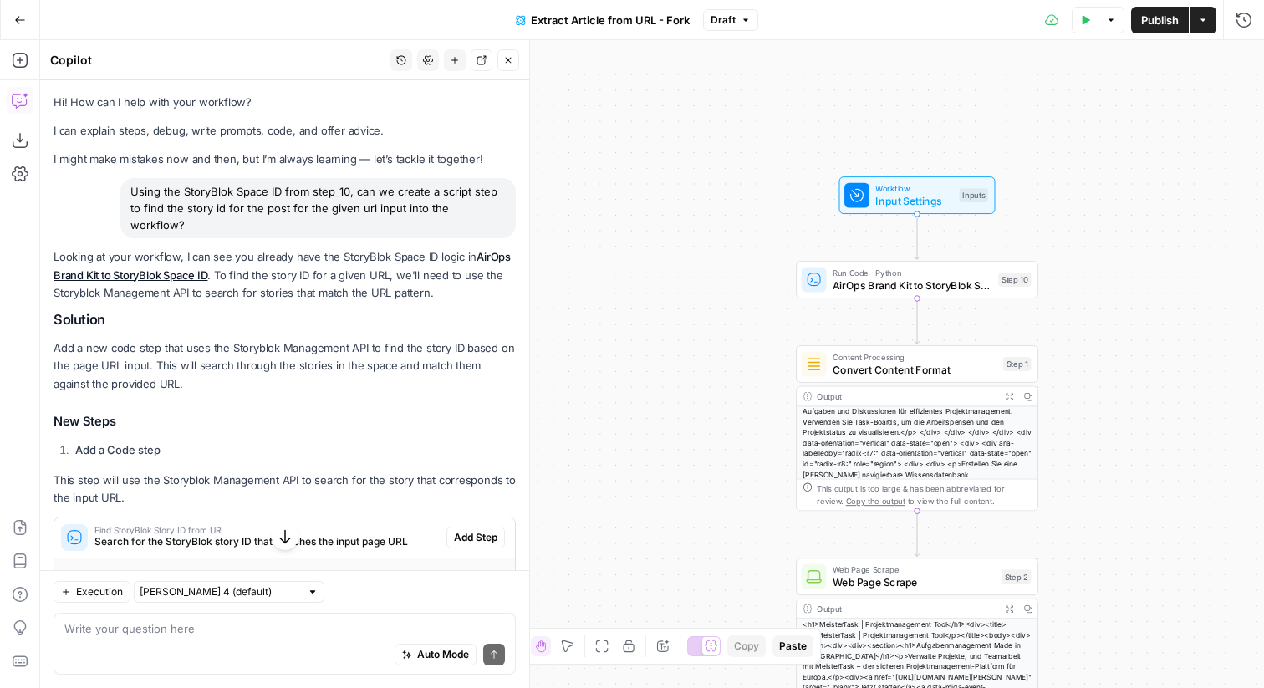
scroll to position [85, 0]
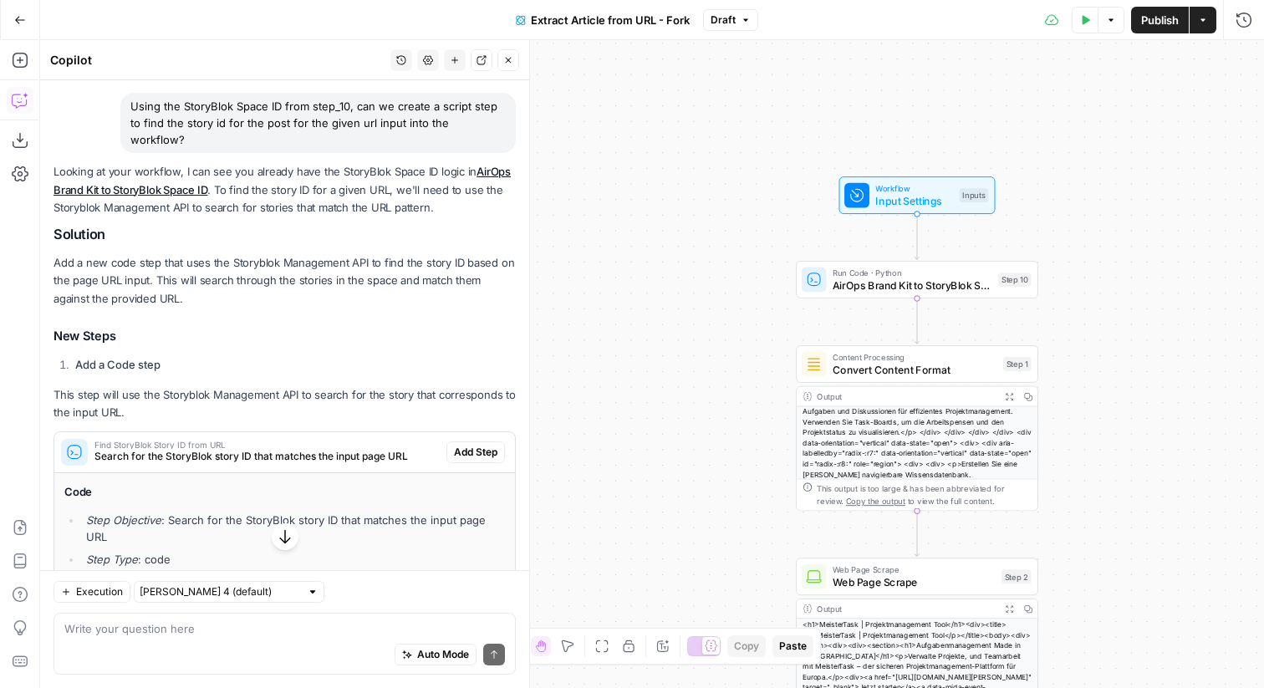
click at [414, 449] on span "Search for the StoryBlok story ID that matches the input page URL" at bounding box center [266, 456] width 345 height 15
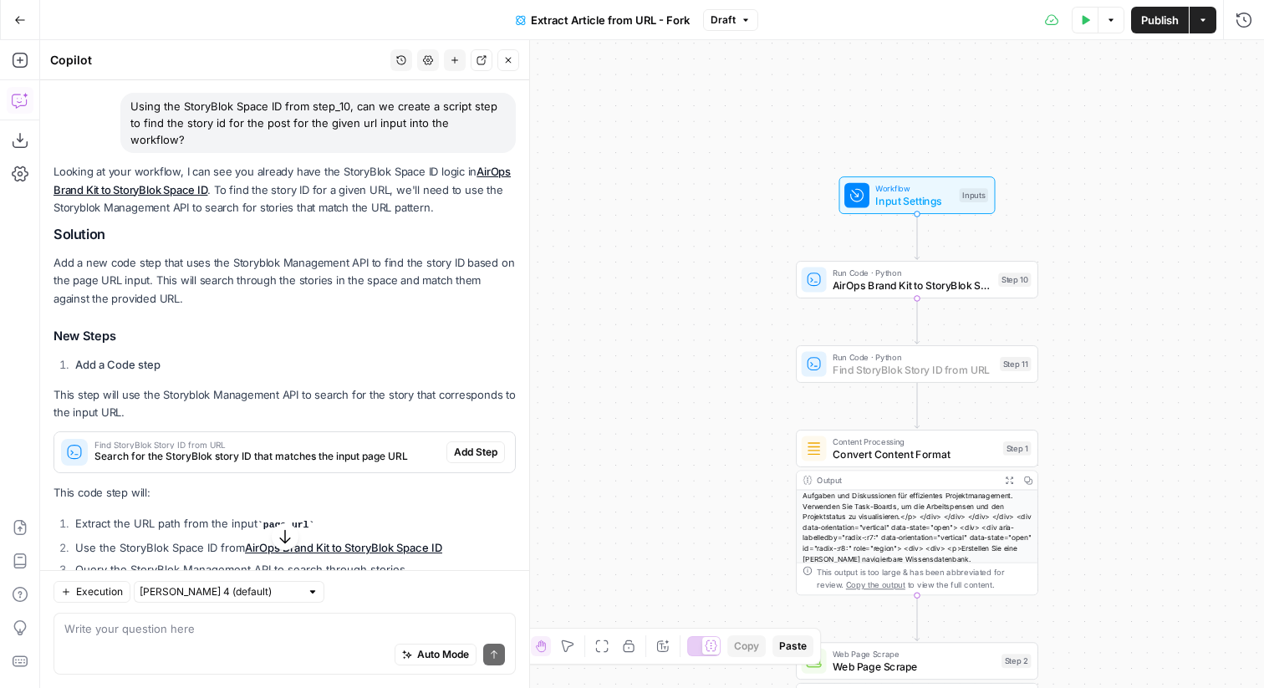
click at [480, 445] on span "Add Step" at bounding box center [475, 452] width 43 height 15
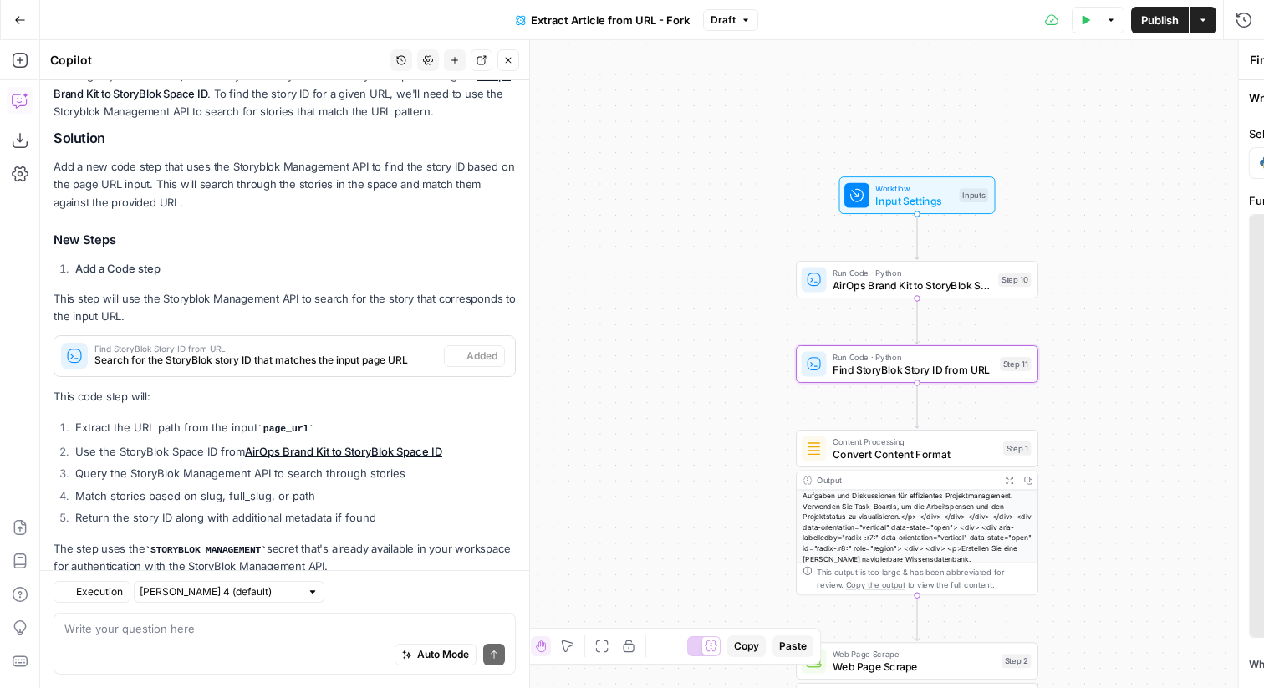
scroll to position [235, 0]
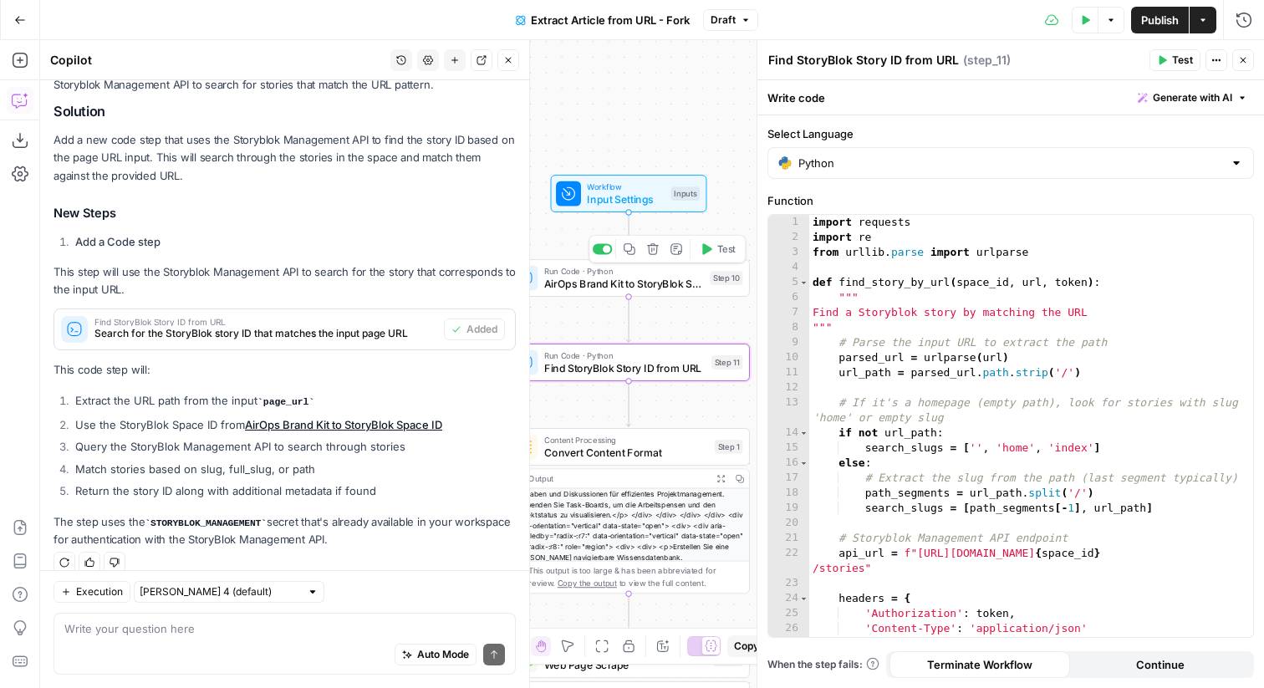
click at [717, 247] on span "Test" at bounding box center [726, 249] width 18 height 14
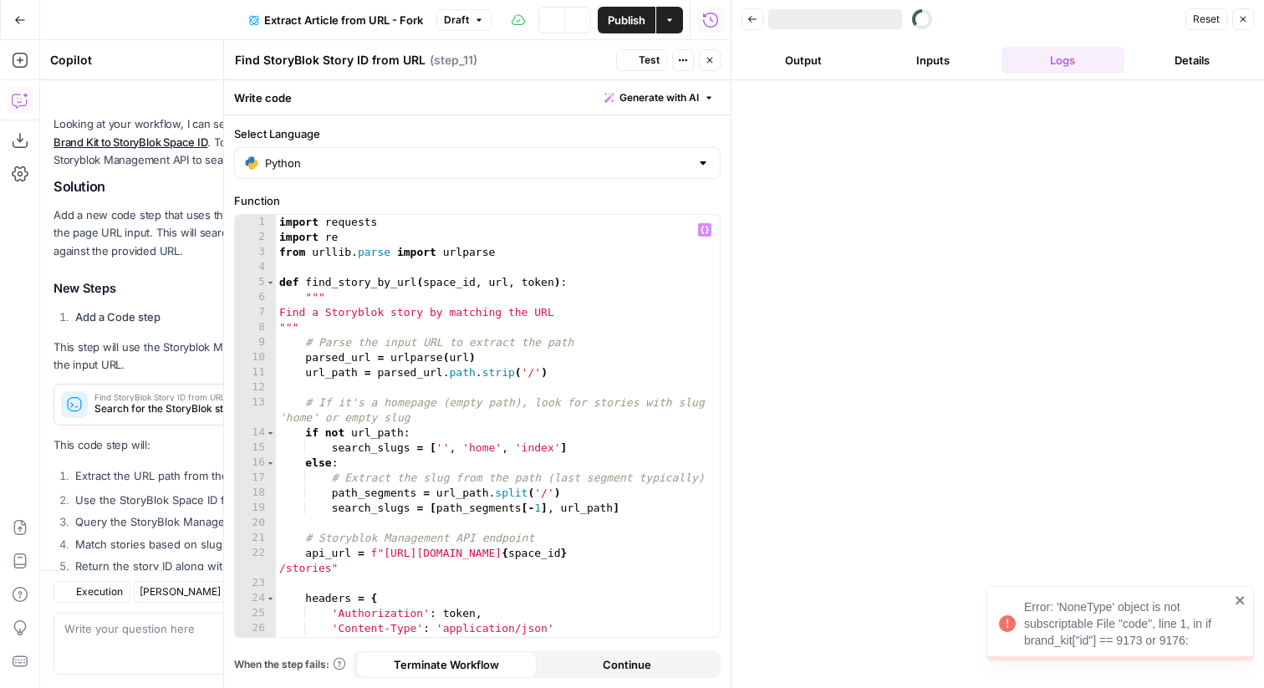
scroll to position [235, 0]
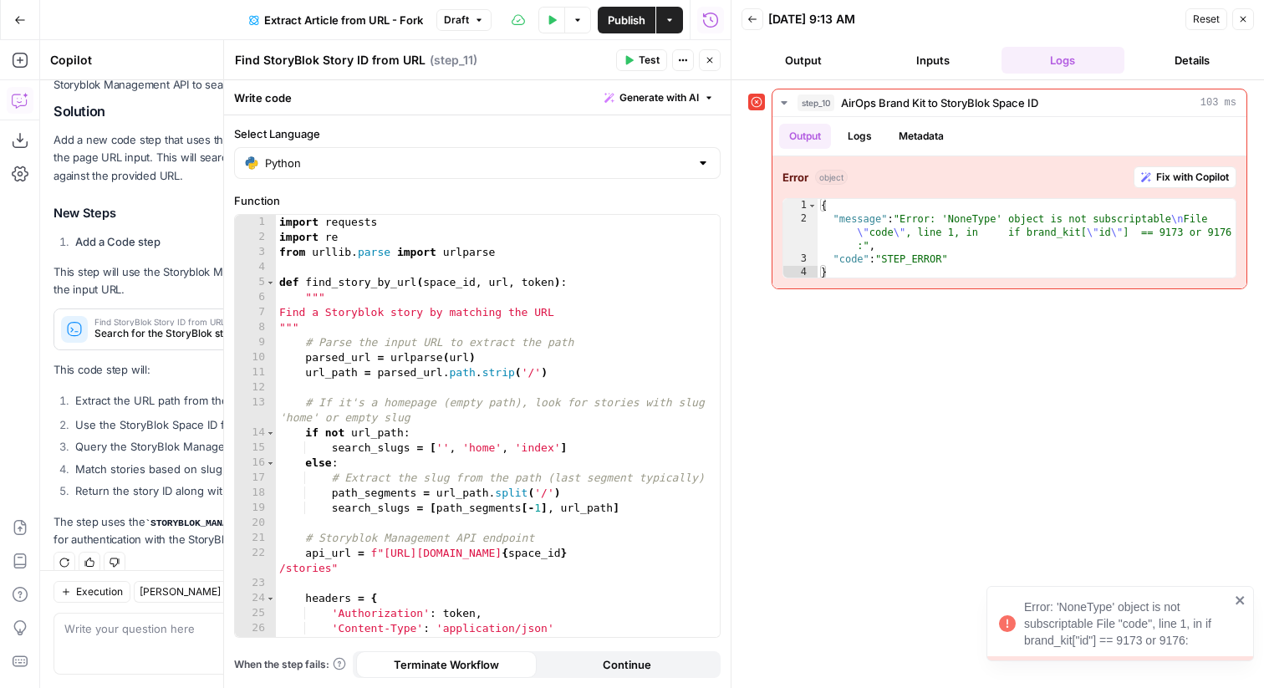
click at [717, 58] on button "Close" at bounding box center [710, 60] width 22 height 22
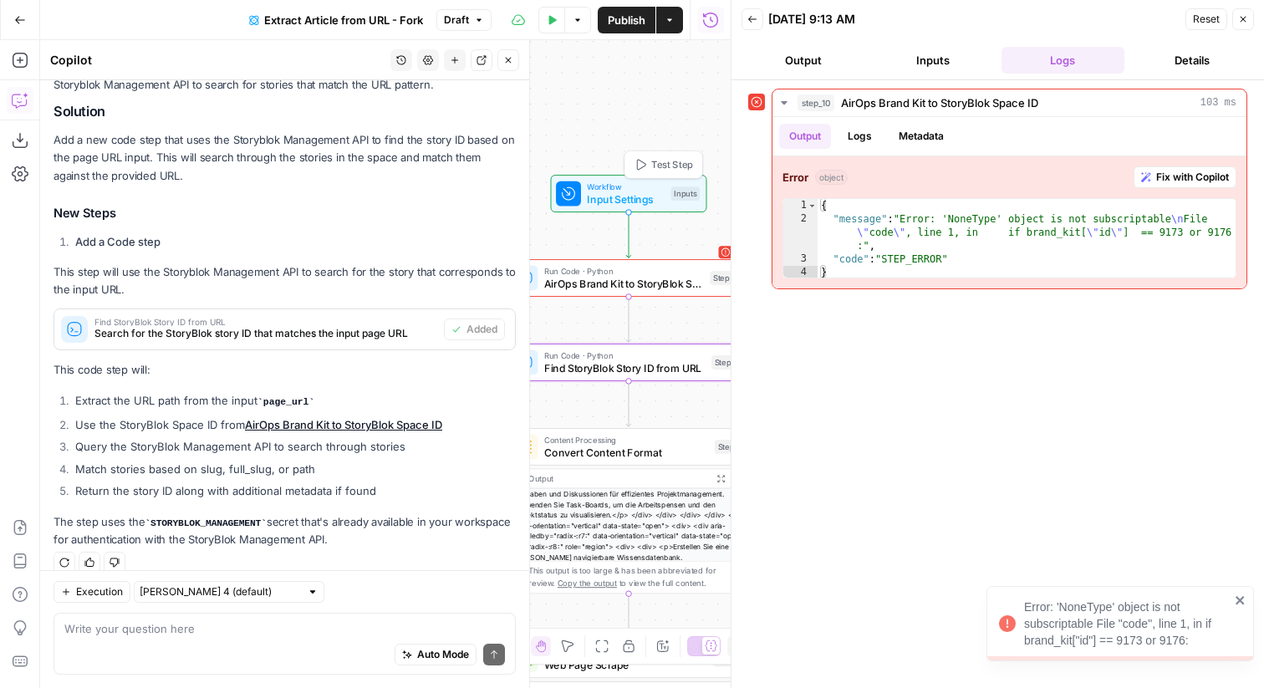
click at [673, 158] on span "Test Step" at bounding box center [672, 165] width 42 height 14
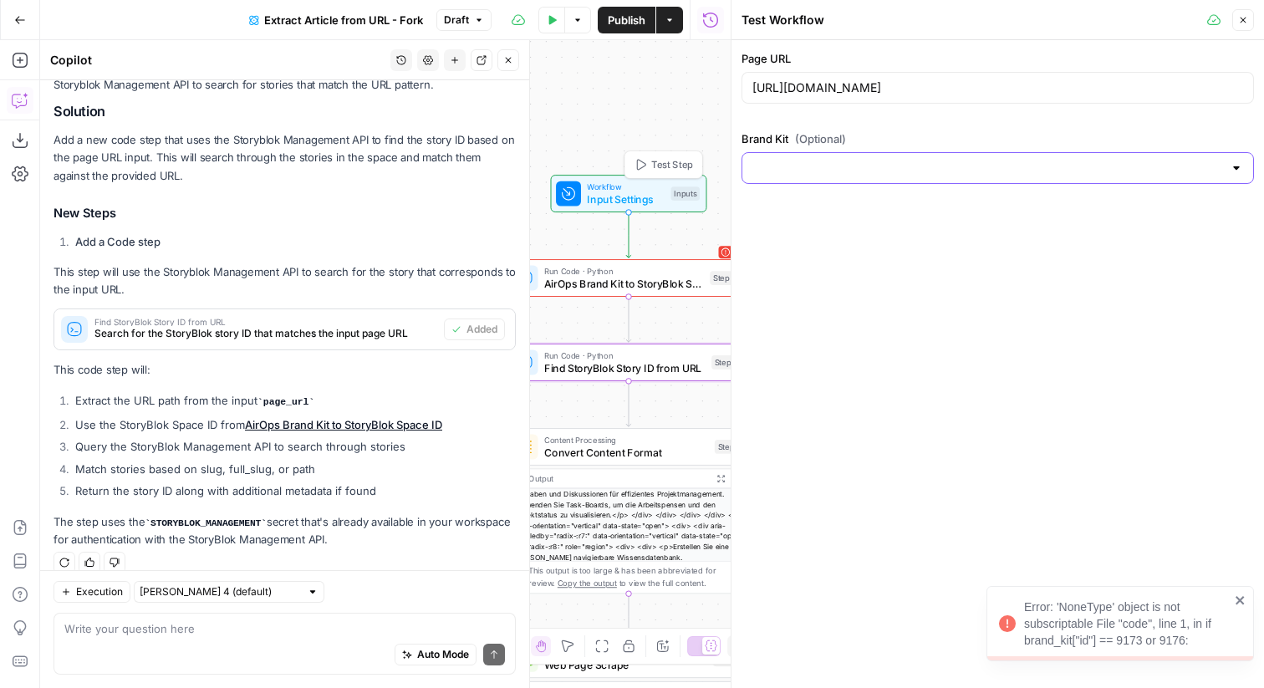
click at [824, 171] on input "Brand Kit (Optional)" at bounding box center [987, 168] width 471 height 17
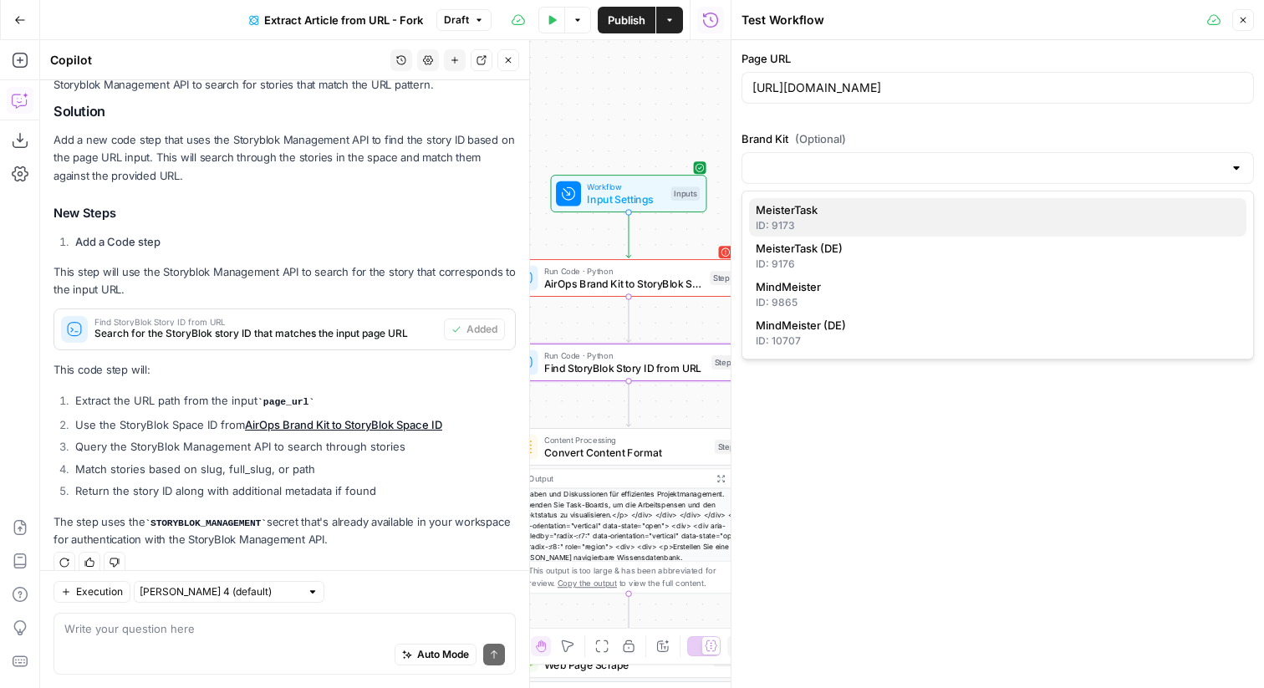
click at [819, 218] on div "ID: 9173" at bounding box center [998, 225] width 484 height 15
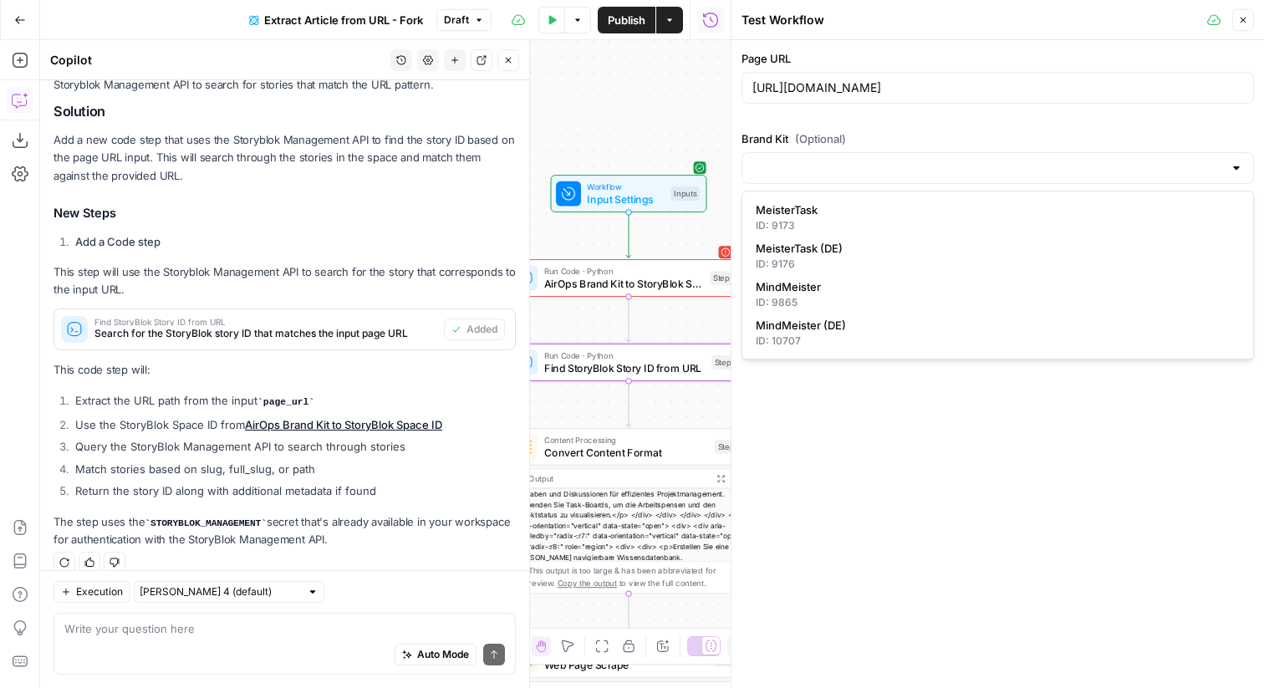
type input "MeisterTask"
click at [1247, 26] on button "Close" at bounding box center [1243, 20] width 22 height 22
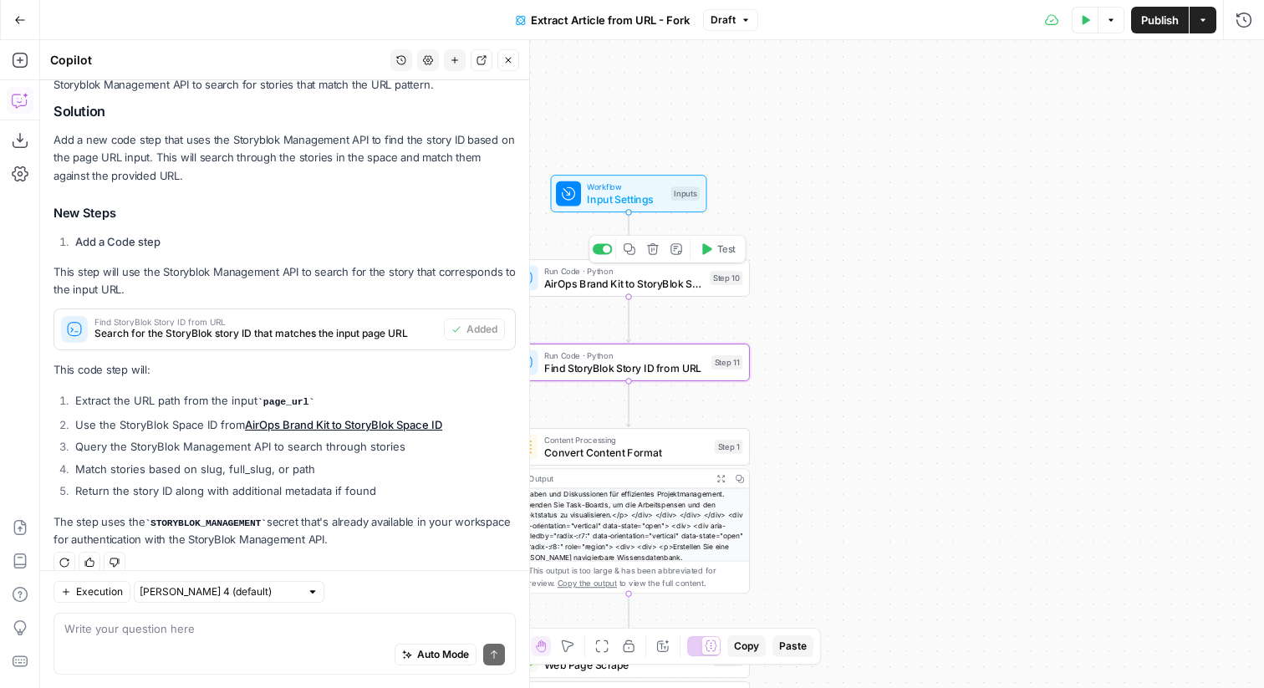
click at [732, 254] on span "Test" at bounding box center [726, 249] width 18 height 14
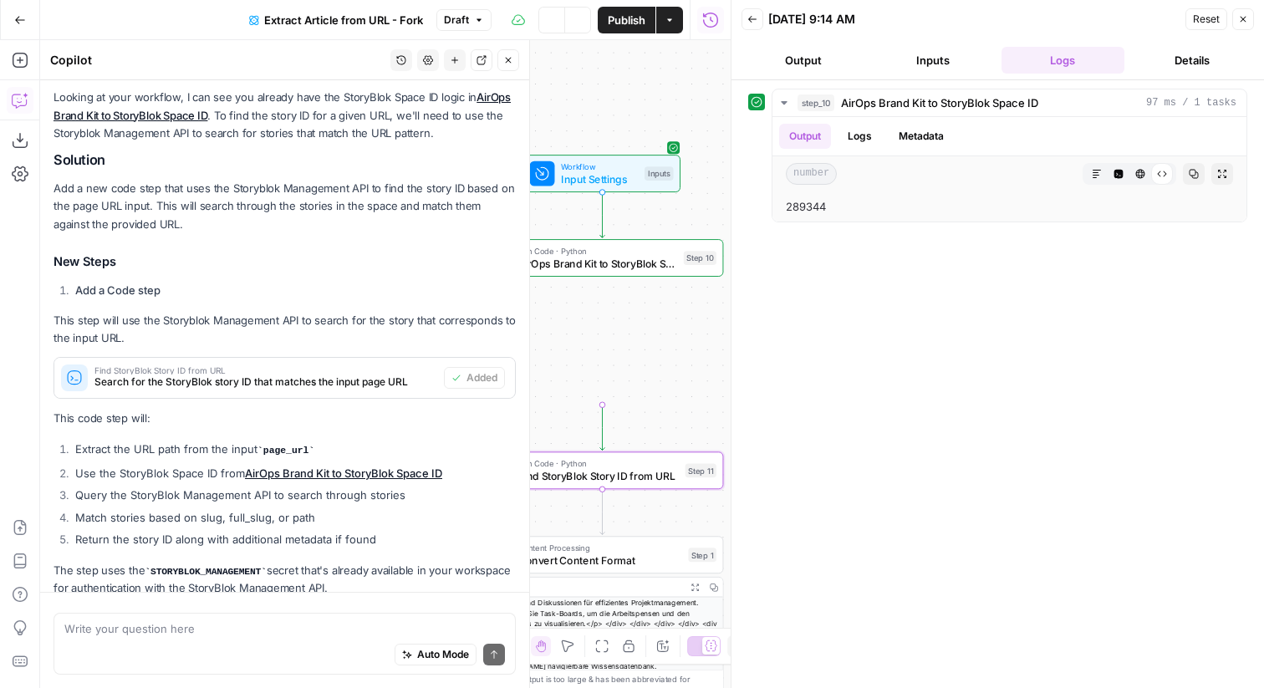
scroll to position [235, 0]
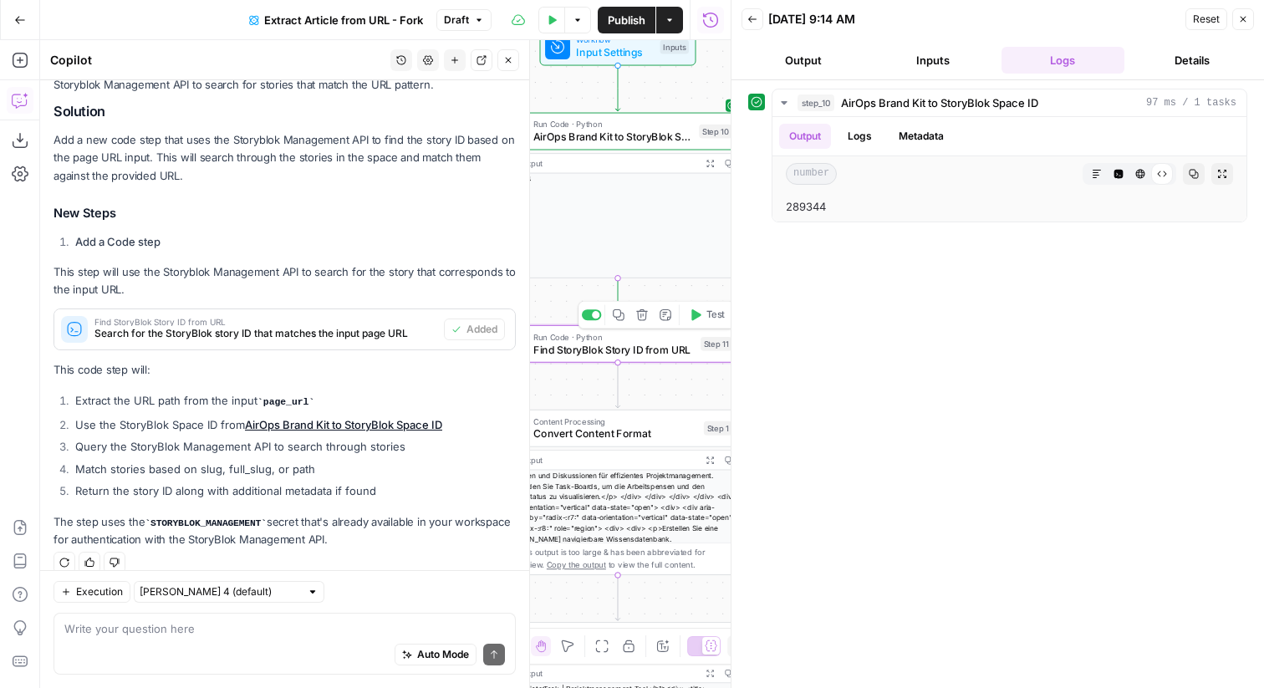
click at [702, 314] on button "Test" at bounding box center [707, 315] width 48 height 20
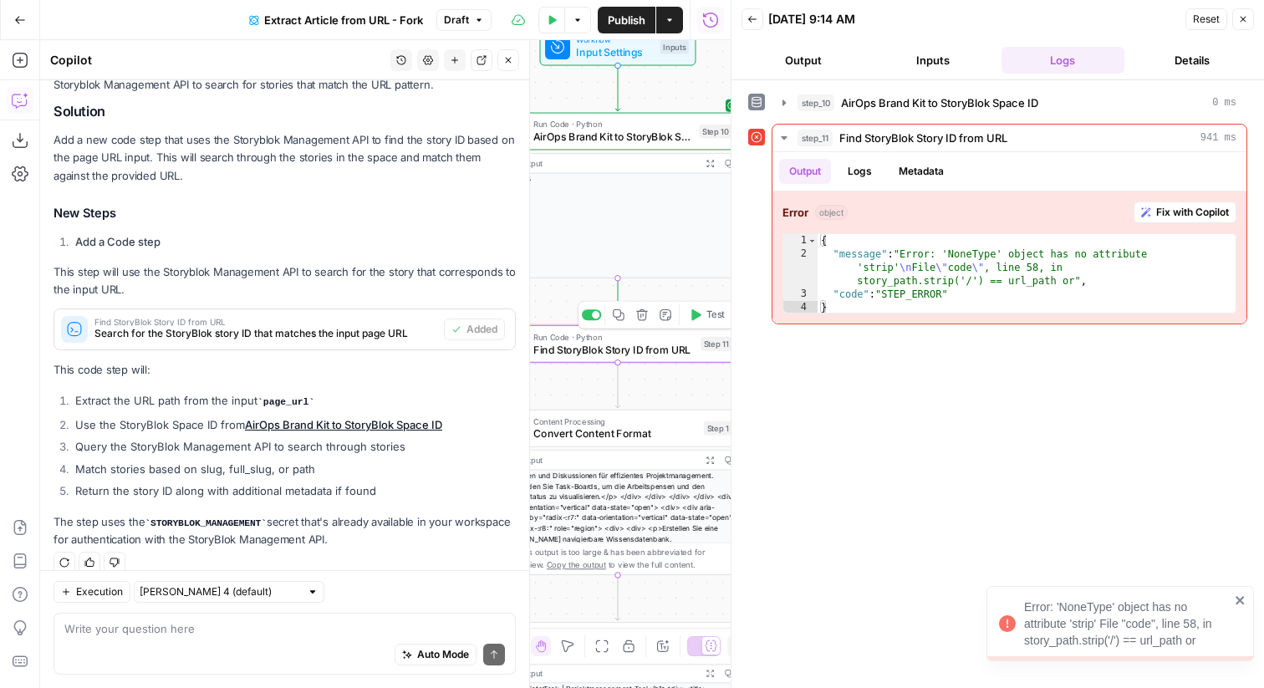
click at [654, 342] on span "Find StoryBlok Story ID from URL" at bounding box center [613, 350] width 161 height 16
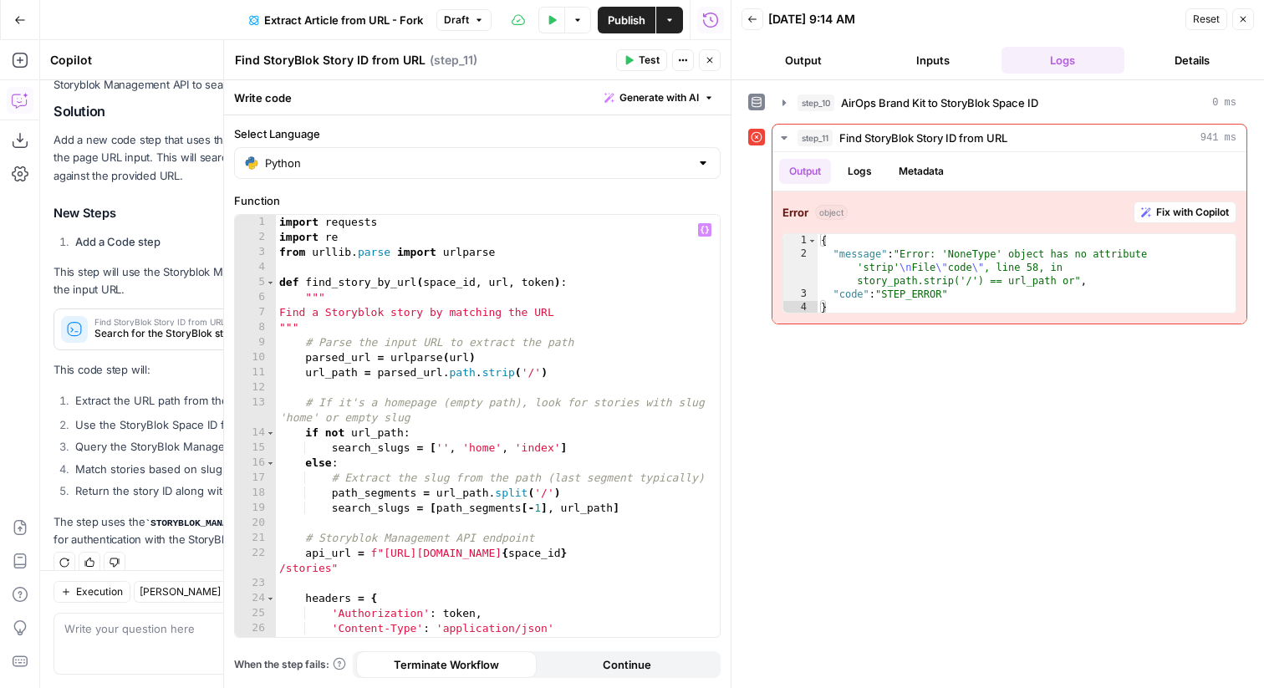
click at [457, 355] on div "import requests import re from urllib . parse import urlparse def find_story_by…" at bounding box center [498, 441] width 444 height 452
click at [362, 359] on div "import requests import re from urllib . parse import urlparse def find_story_by…" at bounding box center [498, 441] width 444 height 452
click at [340, 377] on div "import requests import re from urllib . parse import urlparse def find_story_by…" at bounding box center [498, 441] width 444 height 452
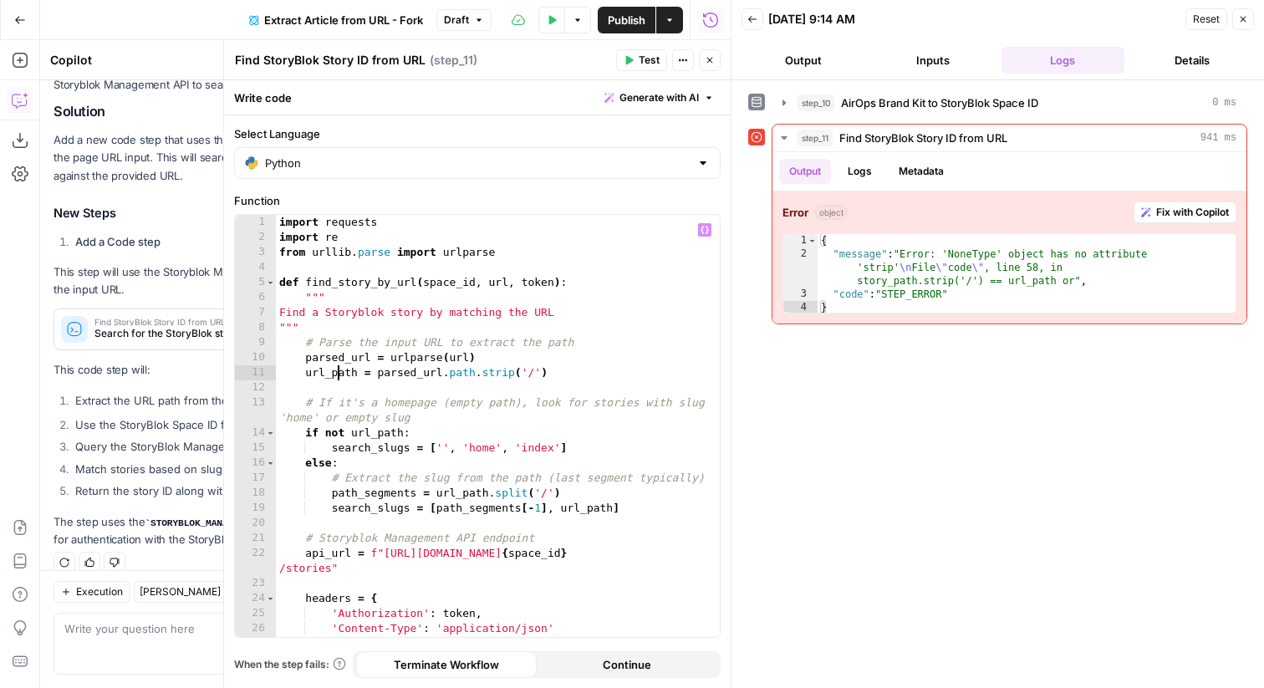
type textarea "**********"
click at [340, 377] on div "import requests import re from urllib . parse import urlparse def find_story_by…" at bounding box center [498, 441] width 444 height 452
click at [450, 391] on div "import requests import re from urllib . parse import urlparse def find_story_by…" at bounding box center [498, 441] width 444 height 452
click at [348, 373] on div "import requests import re from urllib . parse import urlparse def find_story_by…" at bounding box center [498, 441] width 444 height 452
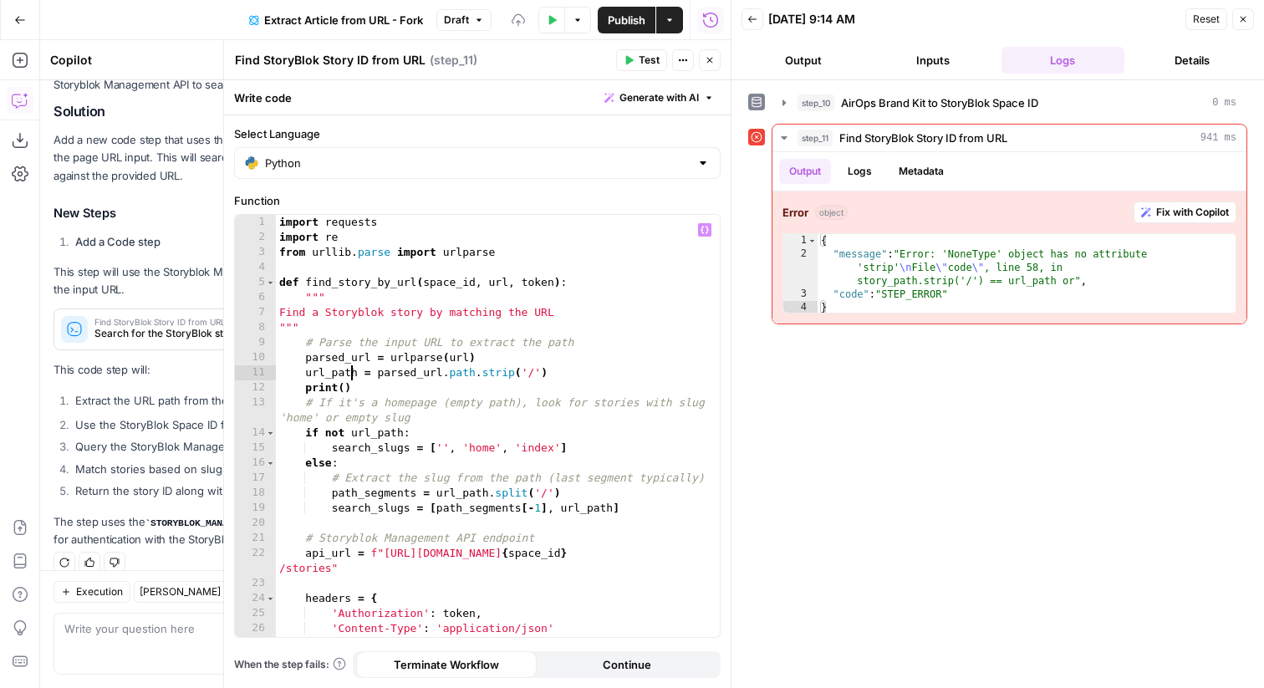
click at [348, 373] on div "import requests import re from urllib . parse import urlparse def find_story_by…" at bounding box center [498, 441] width 444 height 452
click at [345, 385] on div "import requests import re from urllib . parse import urlparse def find_story_by…" at bounding box center [498, 441] width 444 height 452
paste textarea "********"
type textarea "**********"
click at [655, 65] on span "Test" at bounding box center [649, 60] width 21 height 15
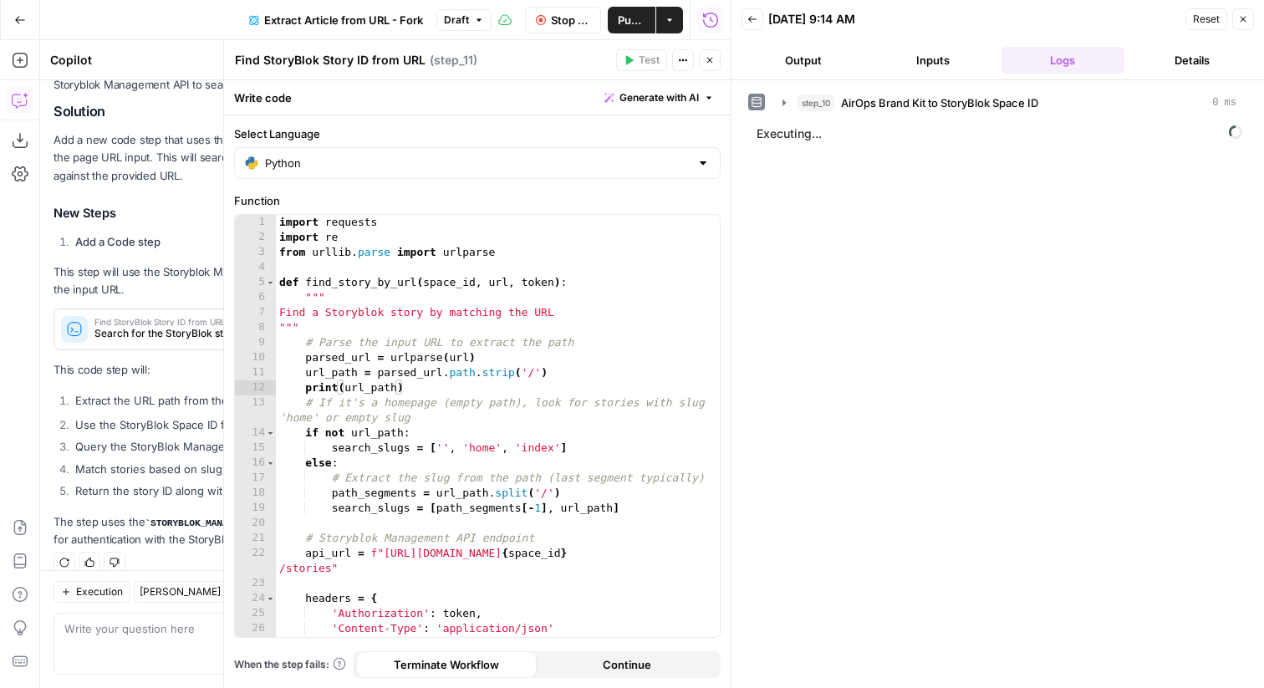
click at [806, 141] on span "Executing..." at bounding box center [1000, 133] width 496 height 27
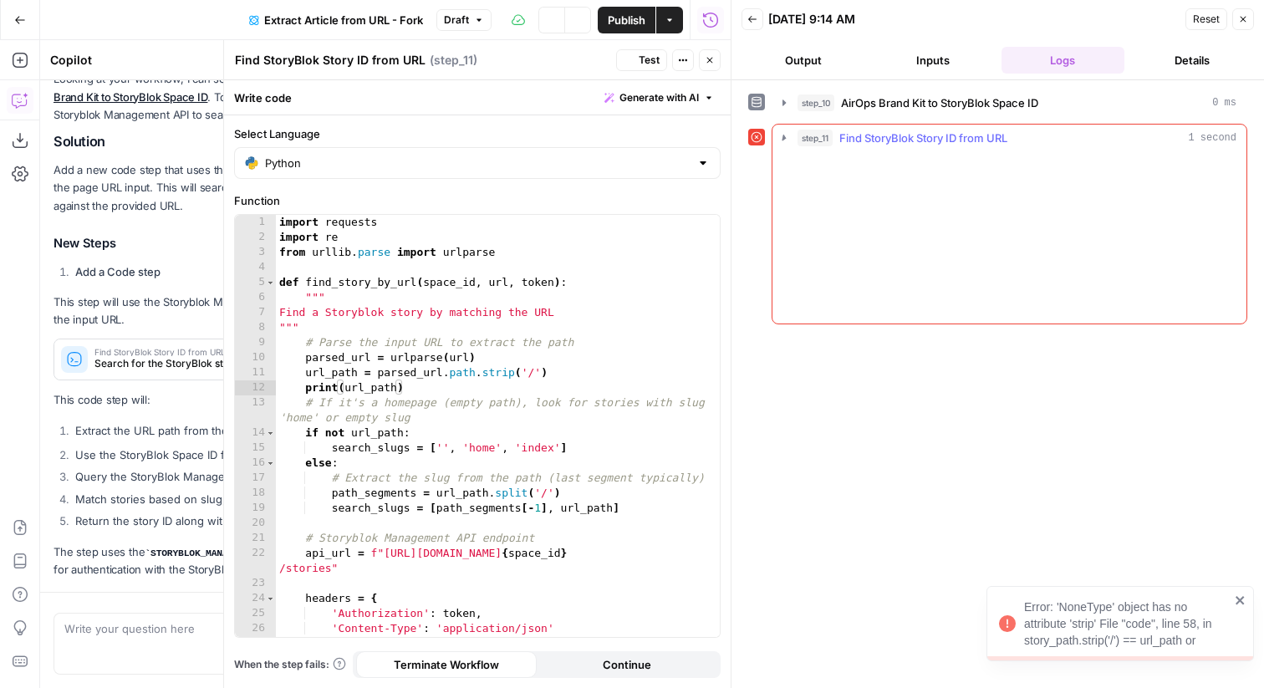
scroll to position [235, 0]
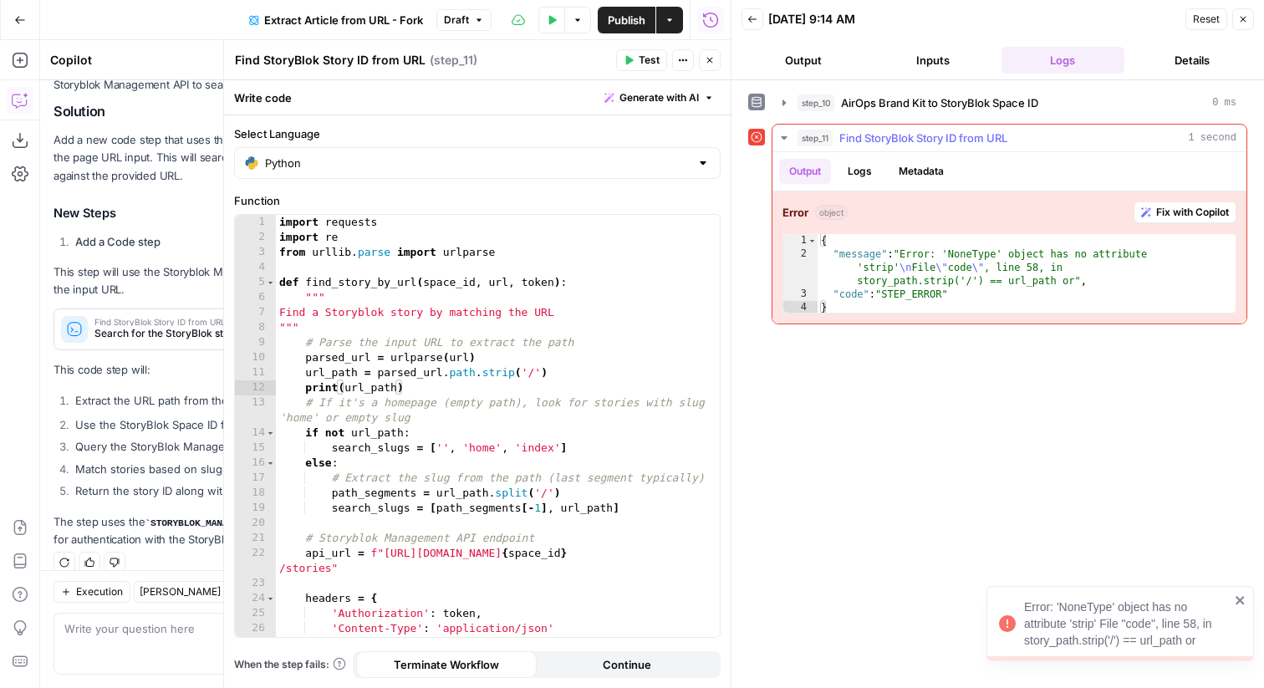
click at [850, 171] on button "Logs" at bounding box center [860, 171] width 44 height 25
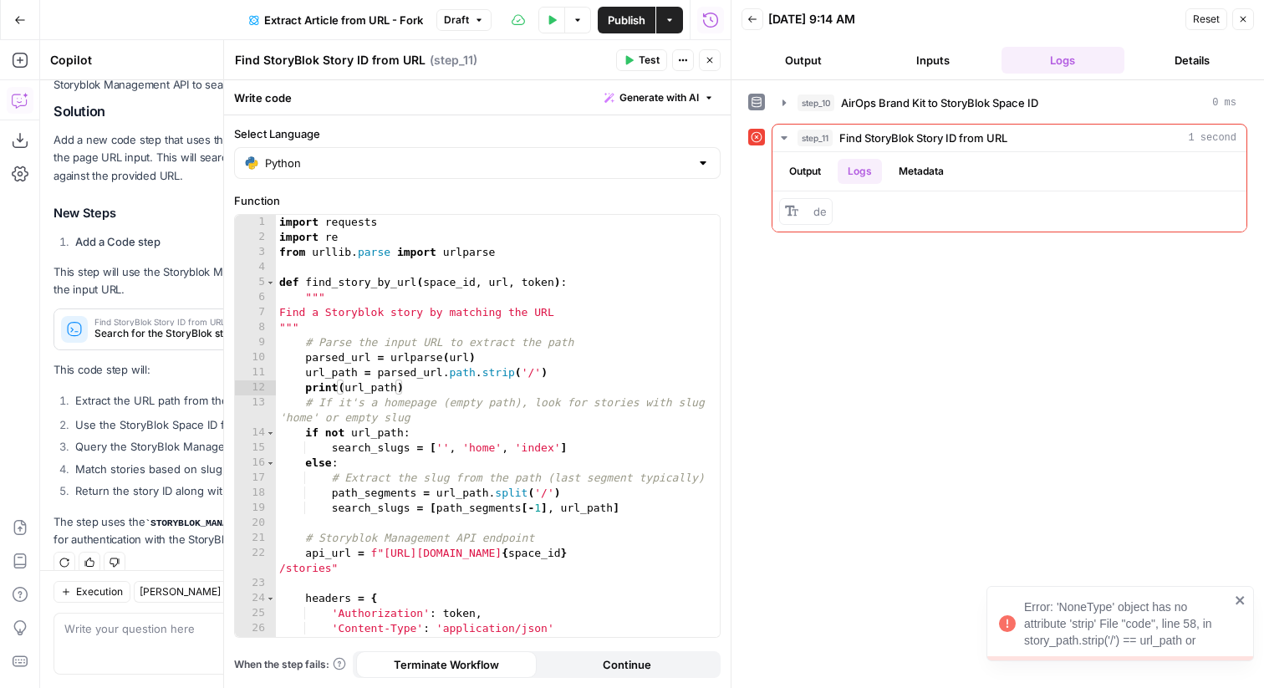
click at [557, 19] on button "Test Data" at bounding box center [551, 20] width 27 height 27
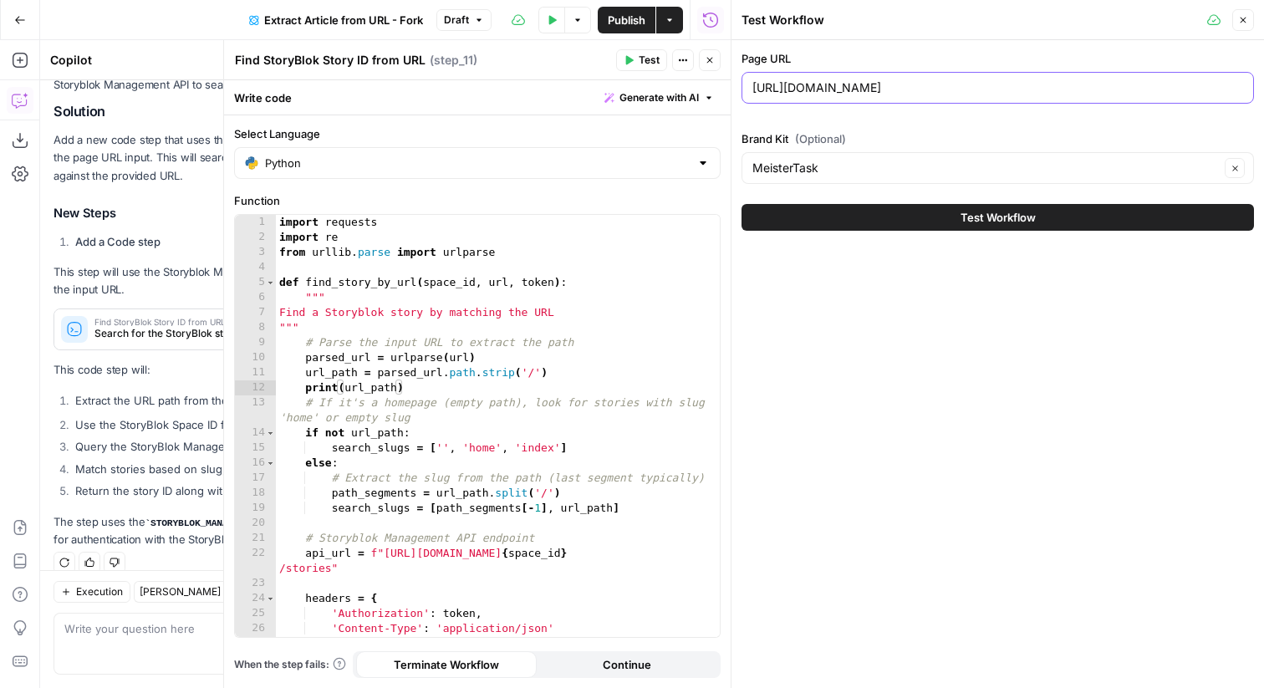
click at [830, 91] on input "https://www.meistertask.com/de" at bounding box center [997, 87] width 491 height 17
paste input "blog"
type input "https://www.meistertask.com/blog"
click at [886, 227] on button "Test Workflow" at bounding box center [998, 217] width 512 height 27
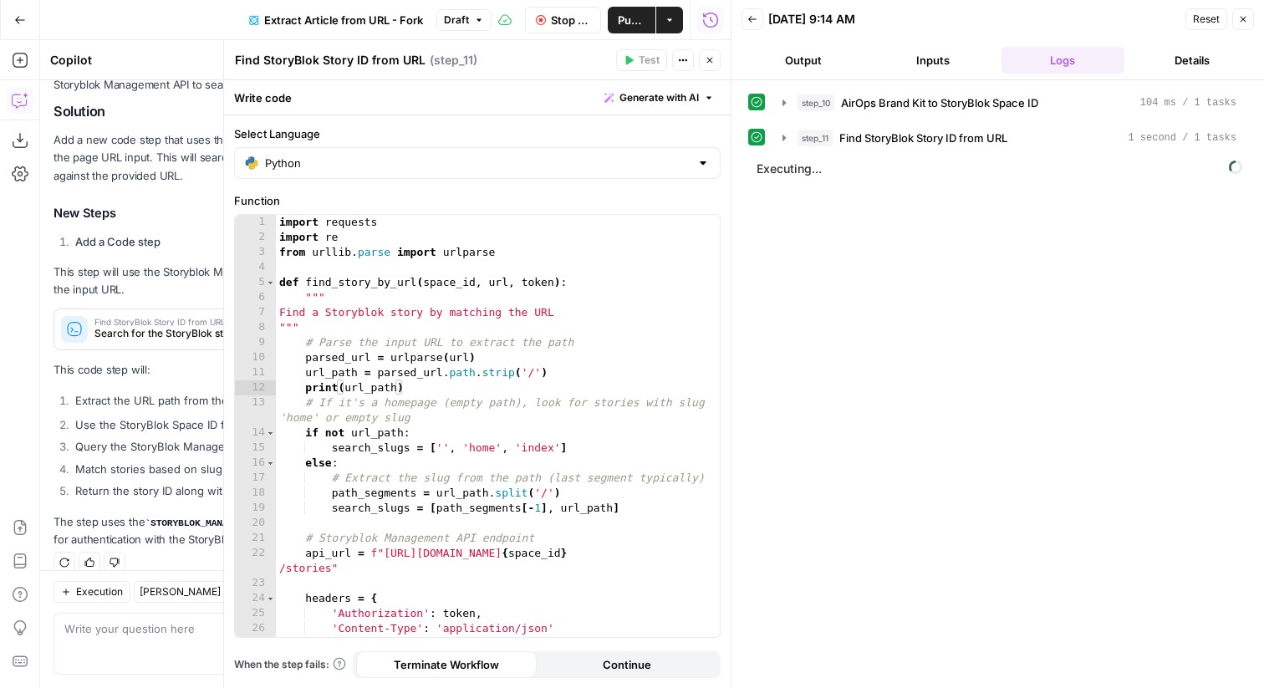
click at [571, 26] on span "Stop Run" at bounding box center [570, 20] width 39 height 17
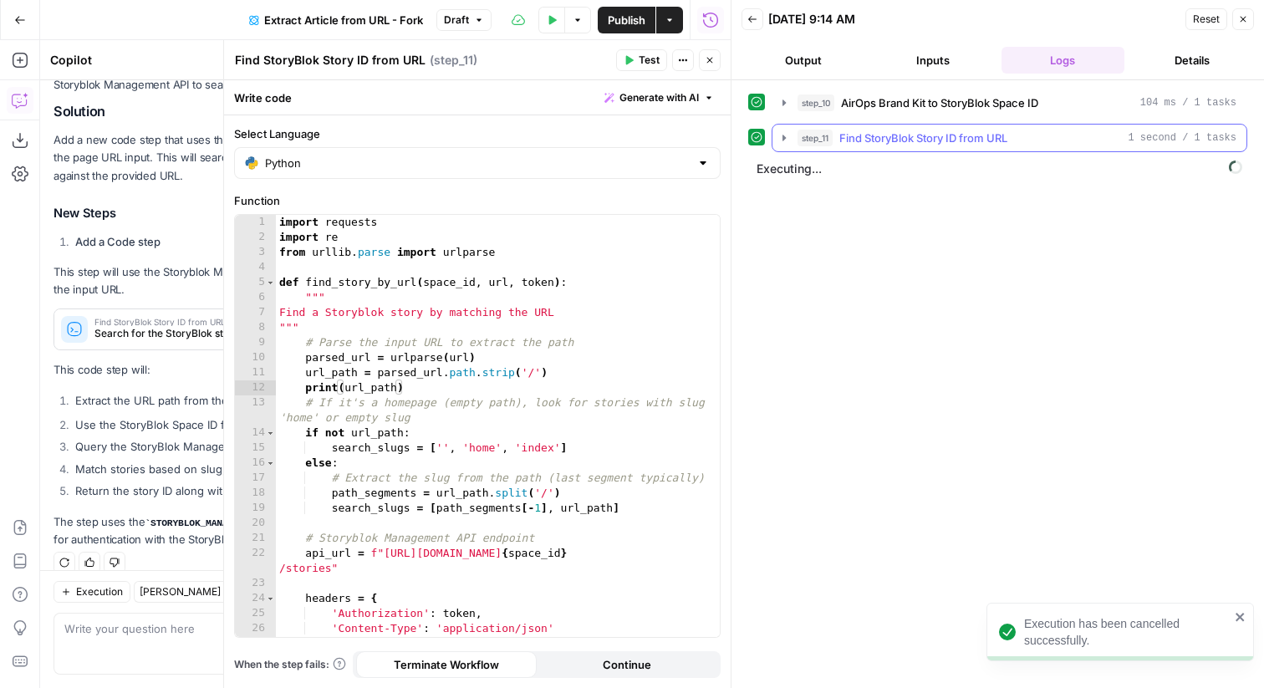
click at [912, 145] on span "Find StoryBlok Story ID from URL" at bounding box center [923, 138] width 168 height 17
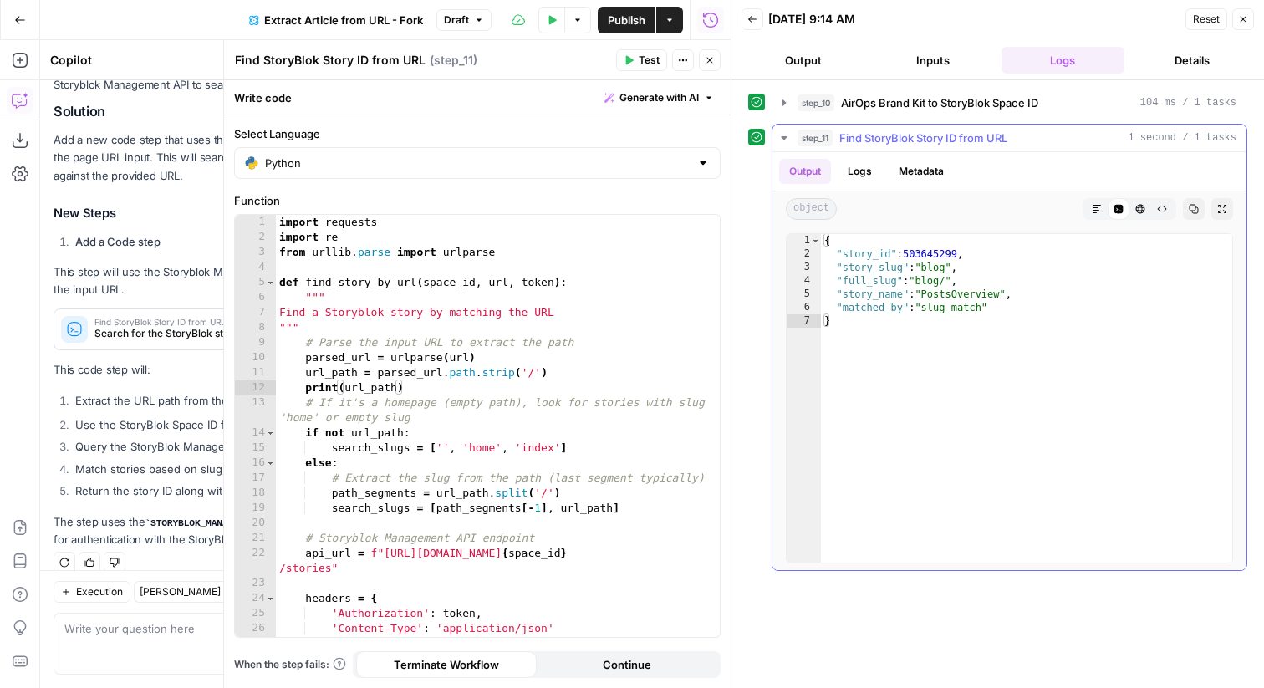
type textarea "**********"
click at [938, 255] on div "{ "story_id" : 503645299 , "story_slug" : "blog" , "full_slug" : "blog/" , "sto…" at bounding box center [1026, 411] width 411 height 355
click at [712, 66] on button "Close" at bounding box center [710, 60] width 22 height 22
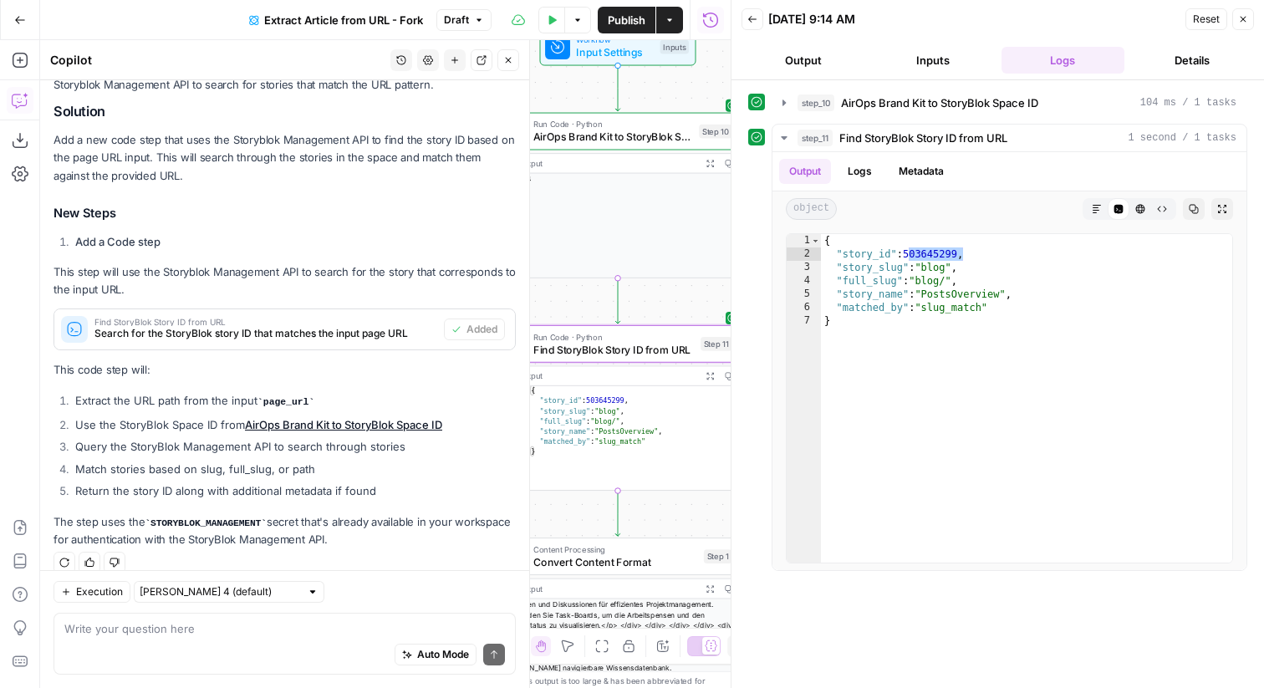
click at [1247, 16] on icon "button" at bounding box center [1243, 19] width 10 height 10
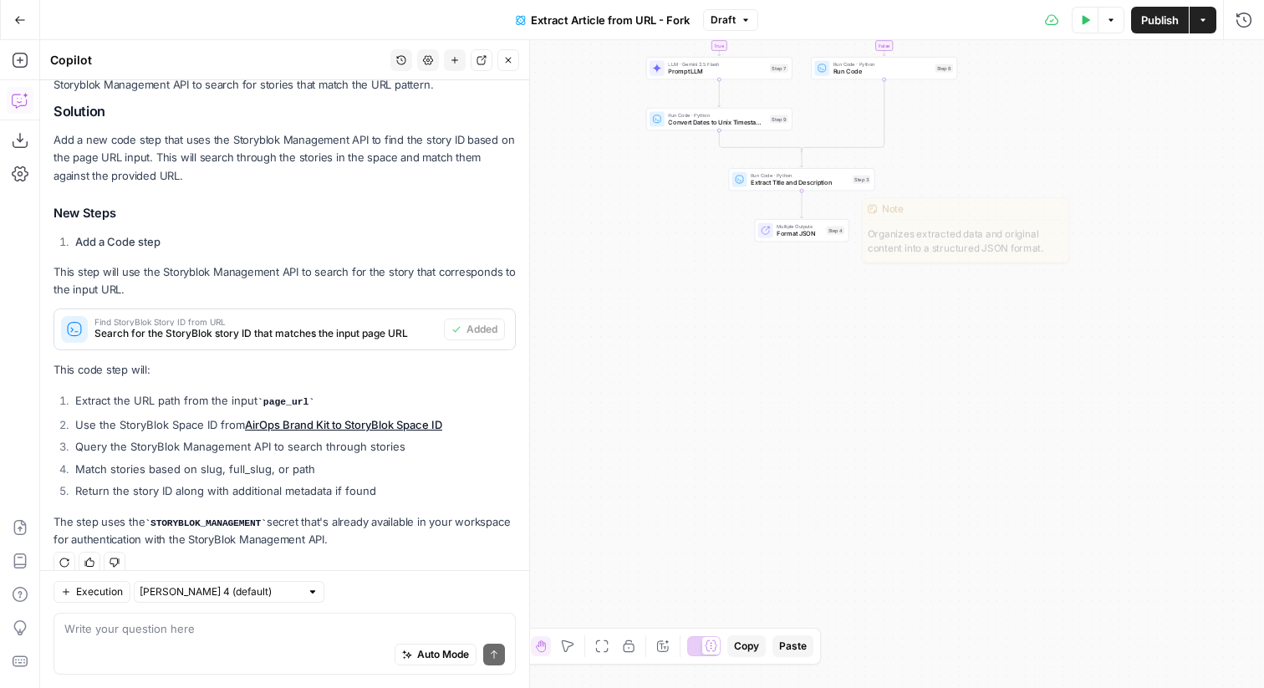
click at [828, 229] on div "Step 4" at bounding box center [835, 231] width 18 height 8
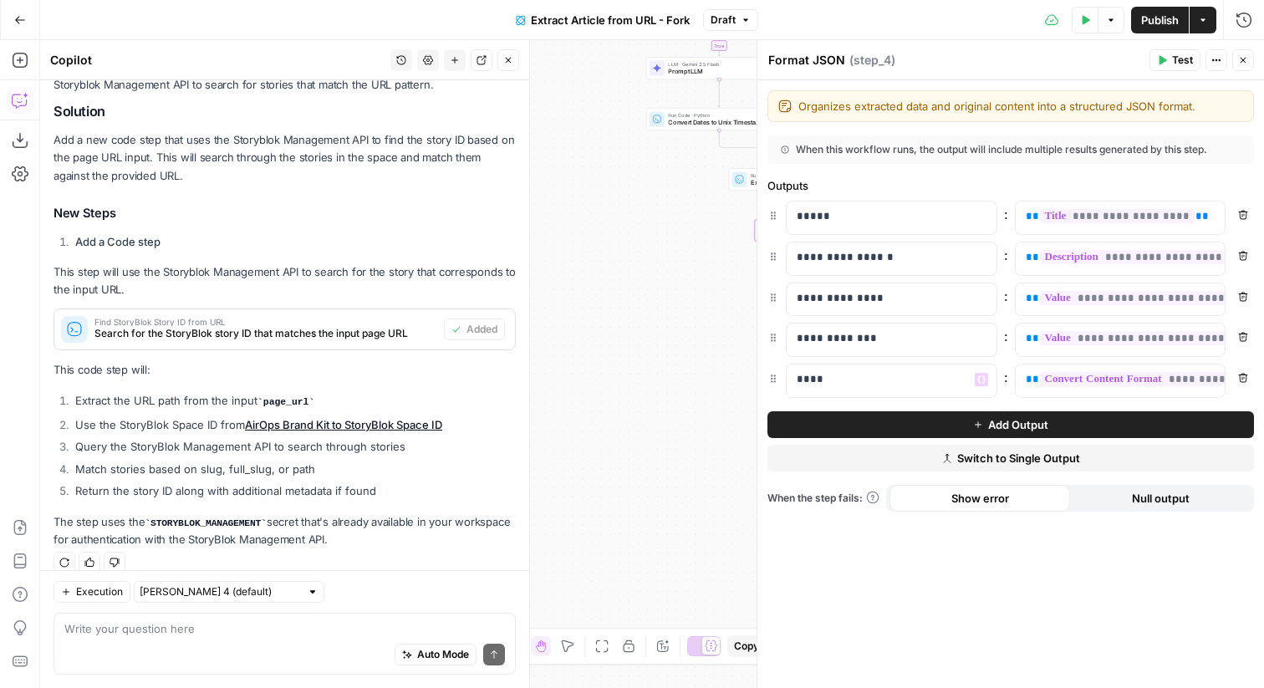
click at [836, 413] on button "Add Output" at bounding box center [1010, 424] width 487 height 27
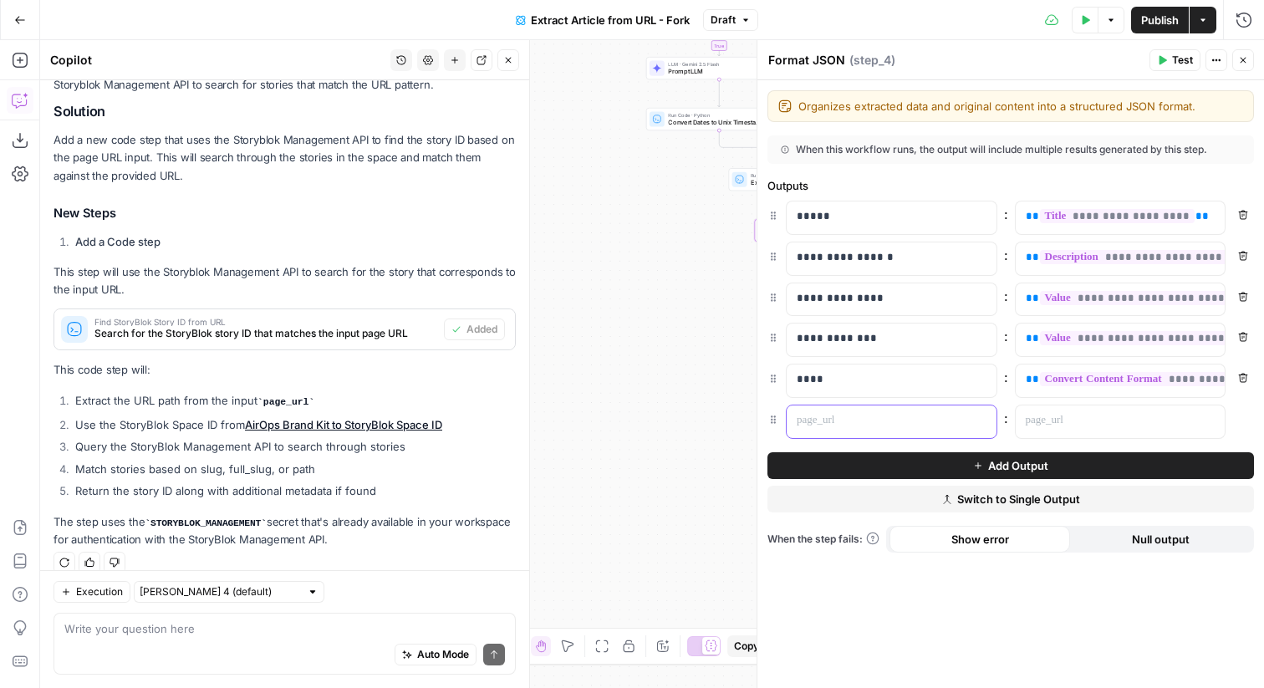
click at [852, 421] on p at bounding box center [878, 420] width 163 height 17
click at [1212, 415] on button "Variables Menu" at bounding box center [1209, 420] width 13 height 13
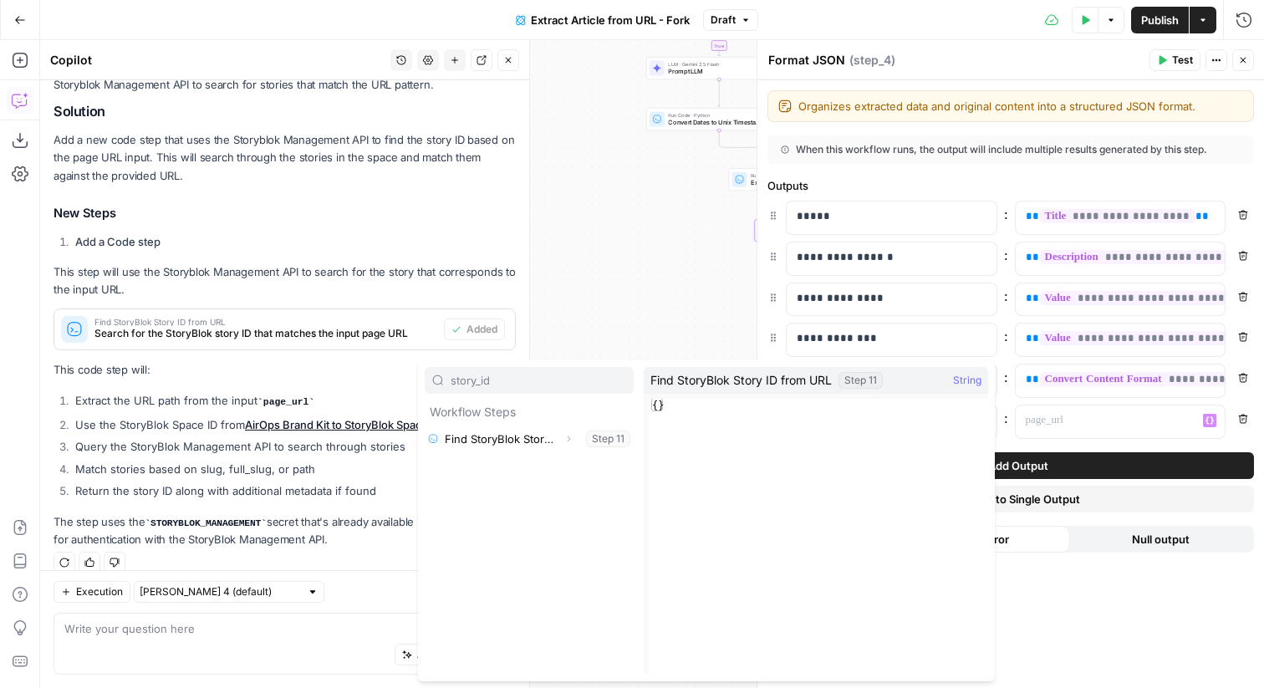
type input "story_id"
click at [568, 442] on icon "button" at bounding box center [568, 439] width 10 height 10
click at [525, 471] on button "Select variable Output" at bounding box center [537, 465] width 192 height 27
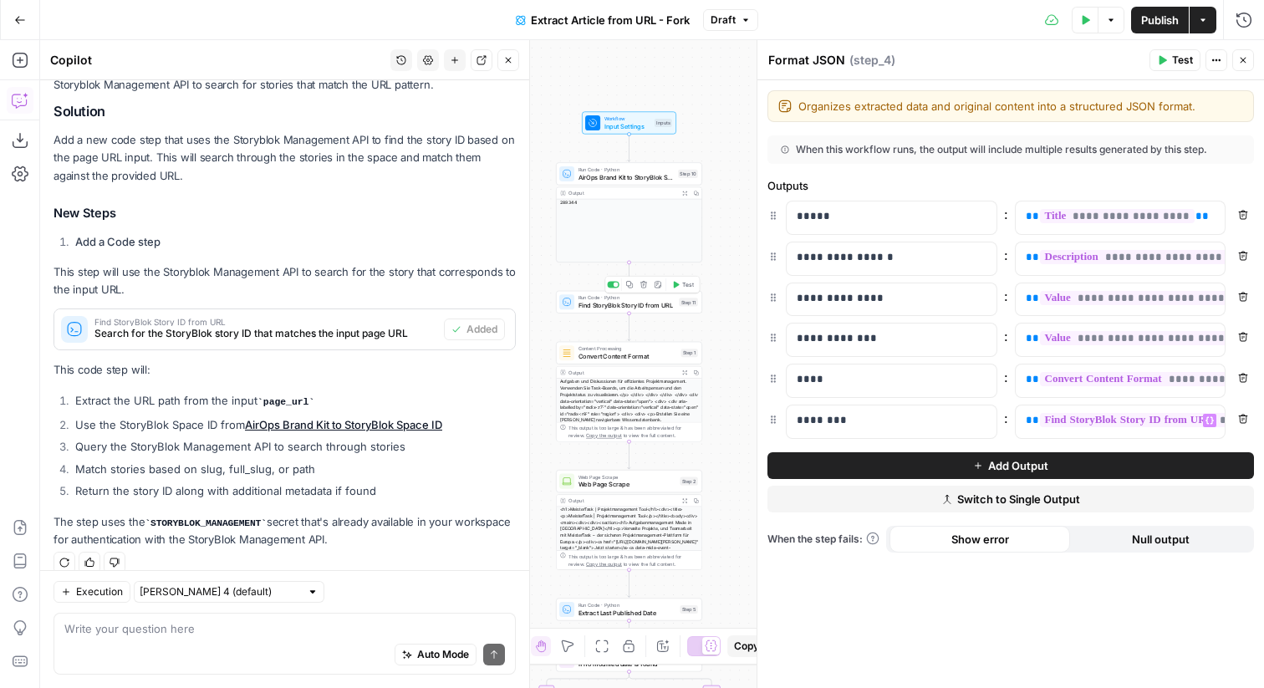
click at [680, 284] on button "Test" at bounding box center [682, 284] width 29 height 13
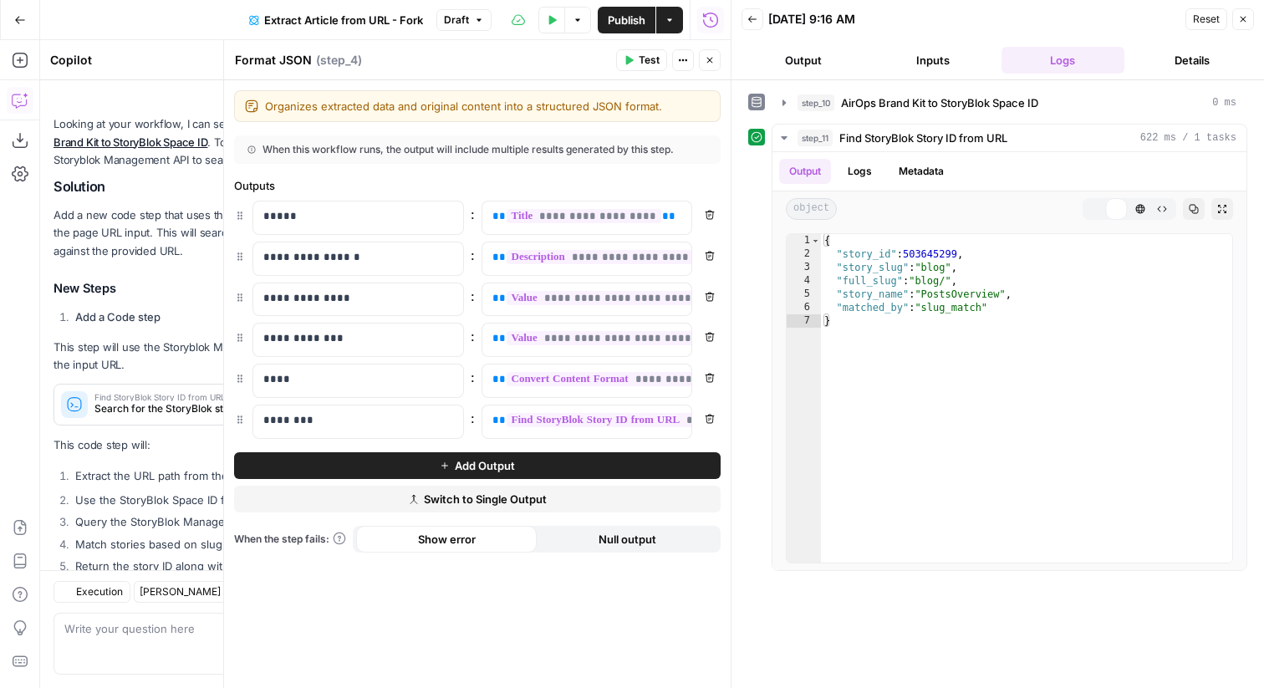
scroll to position [235, 0]
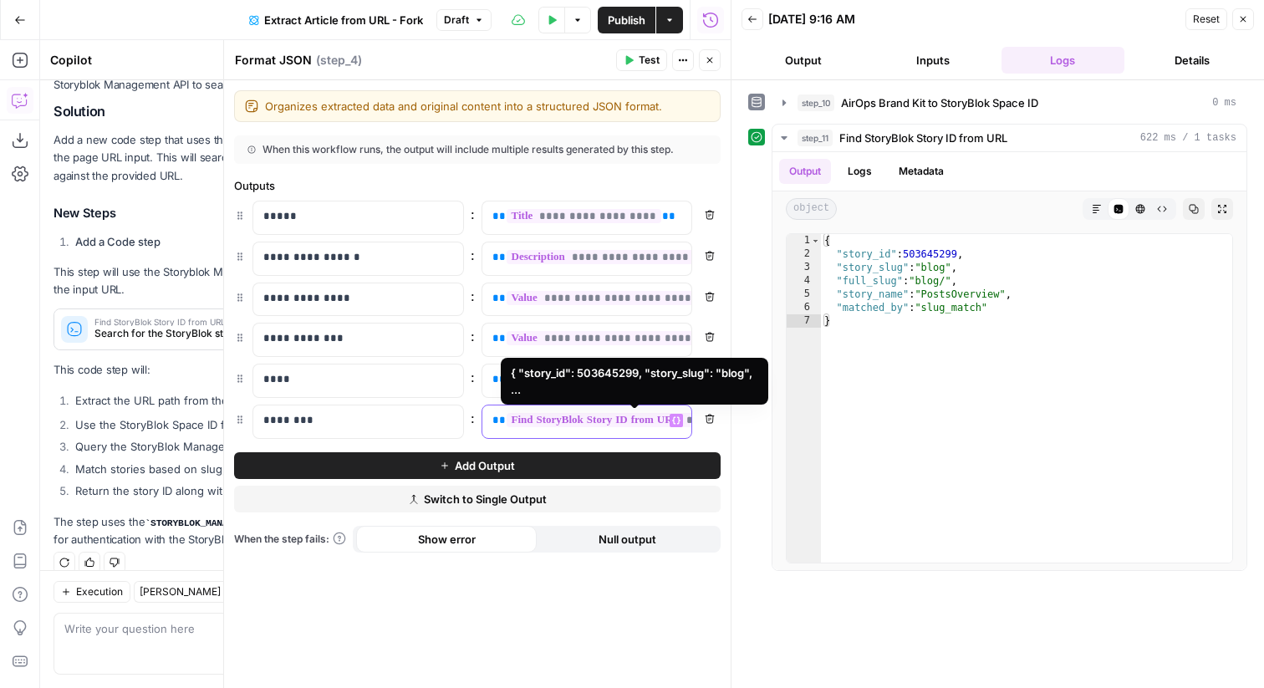
click at [674, 420] on icon "button" at bounding box center [676, 420] width 8 height 8
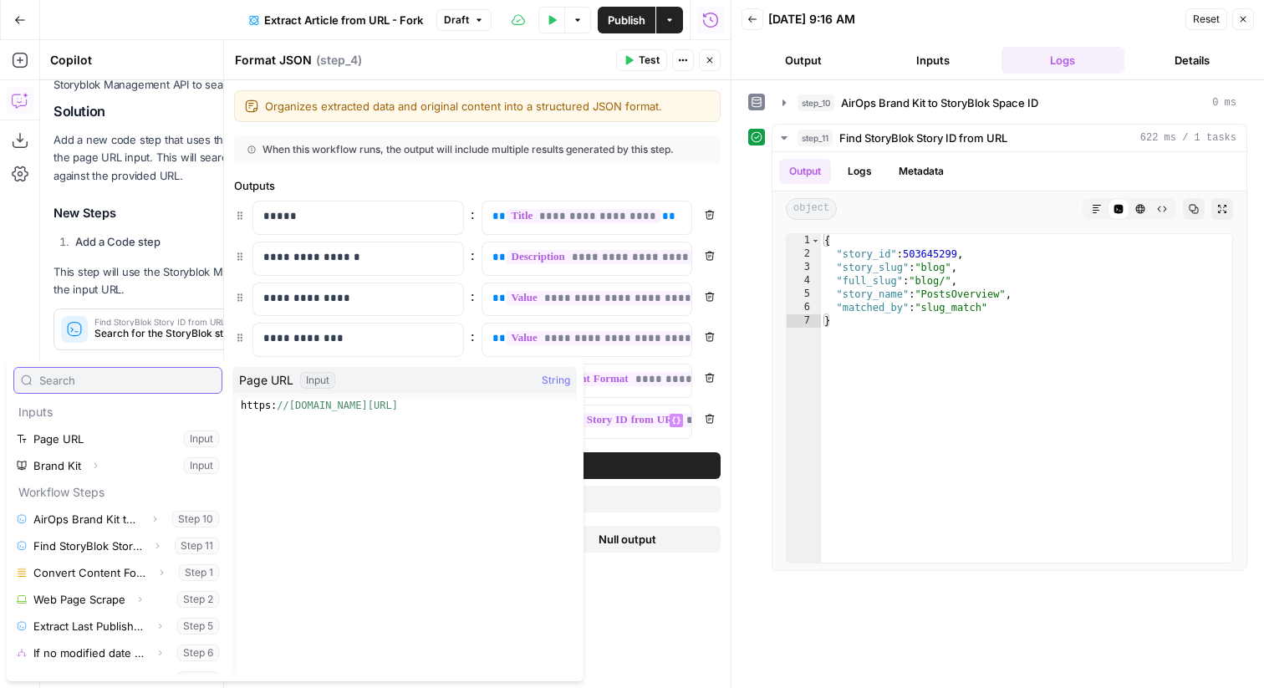
click at [165, 381] on input "text" at bounding box center [127, 380] width 176 height 17
paste input "story_id"
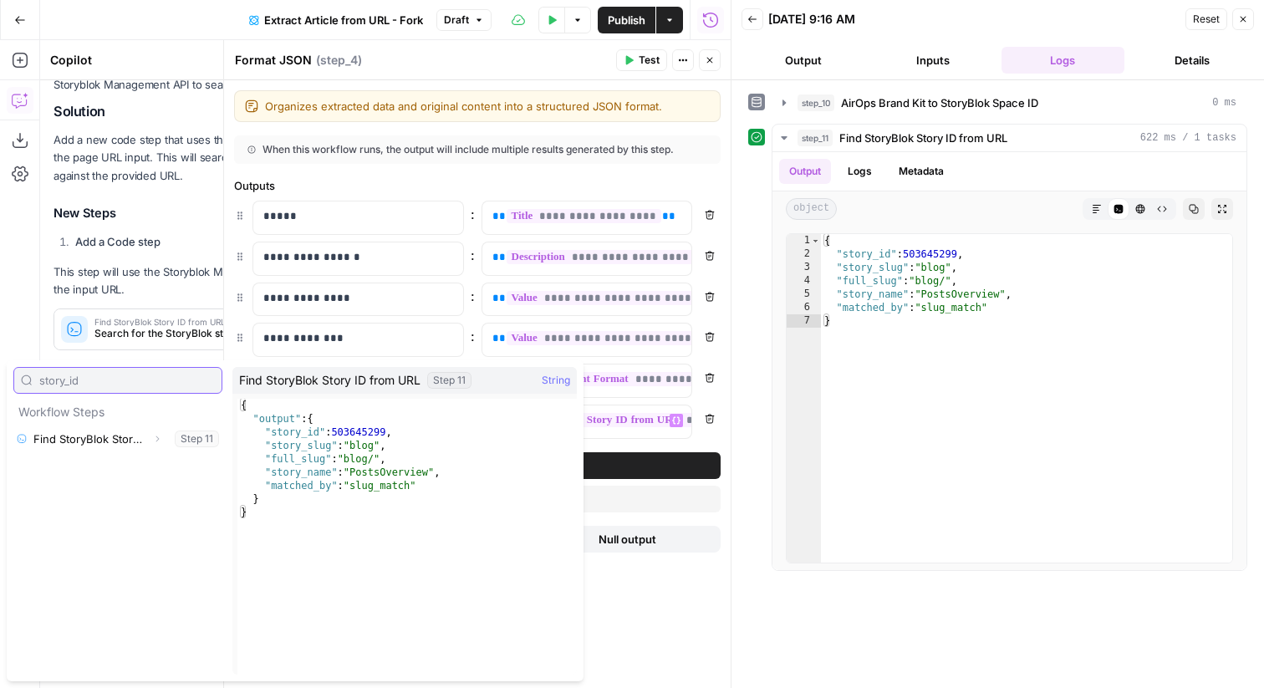
type input "story_id"
click at [156, 439] on icon "button" at bounding box center [157, 439] width 10 height 10
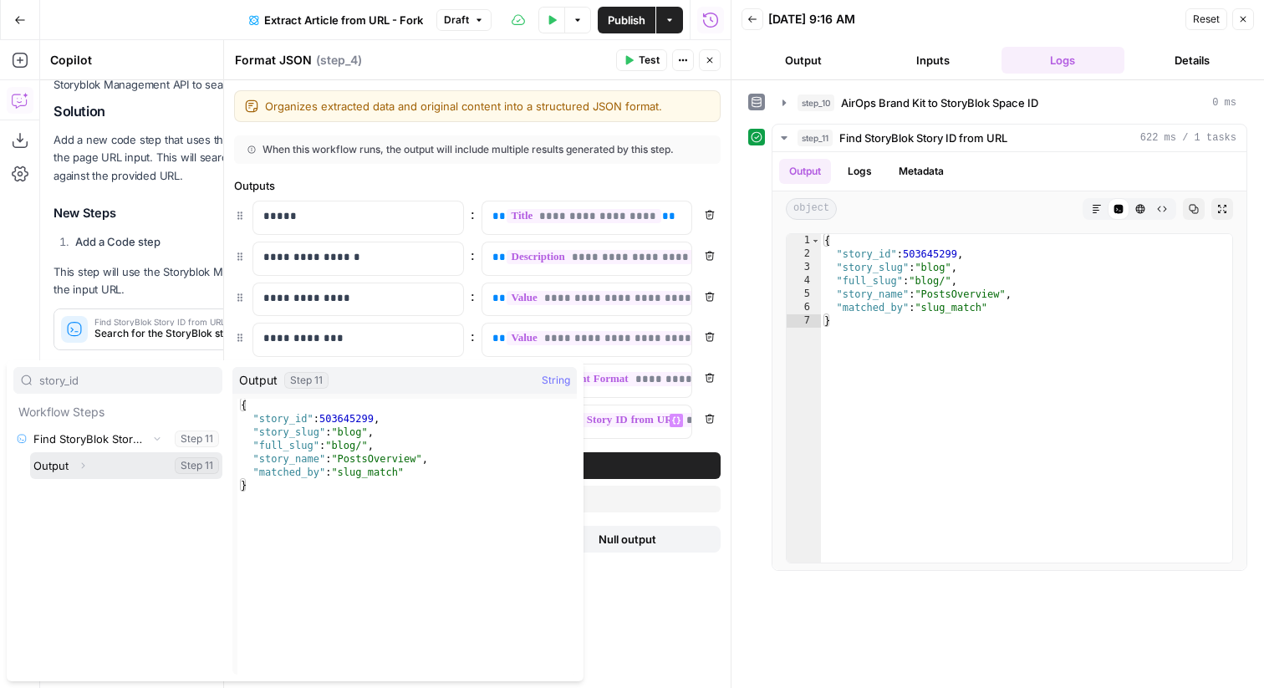
click at [83, 466] on icon "button" at bounding box center [83, 466] width 10 height 10
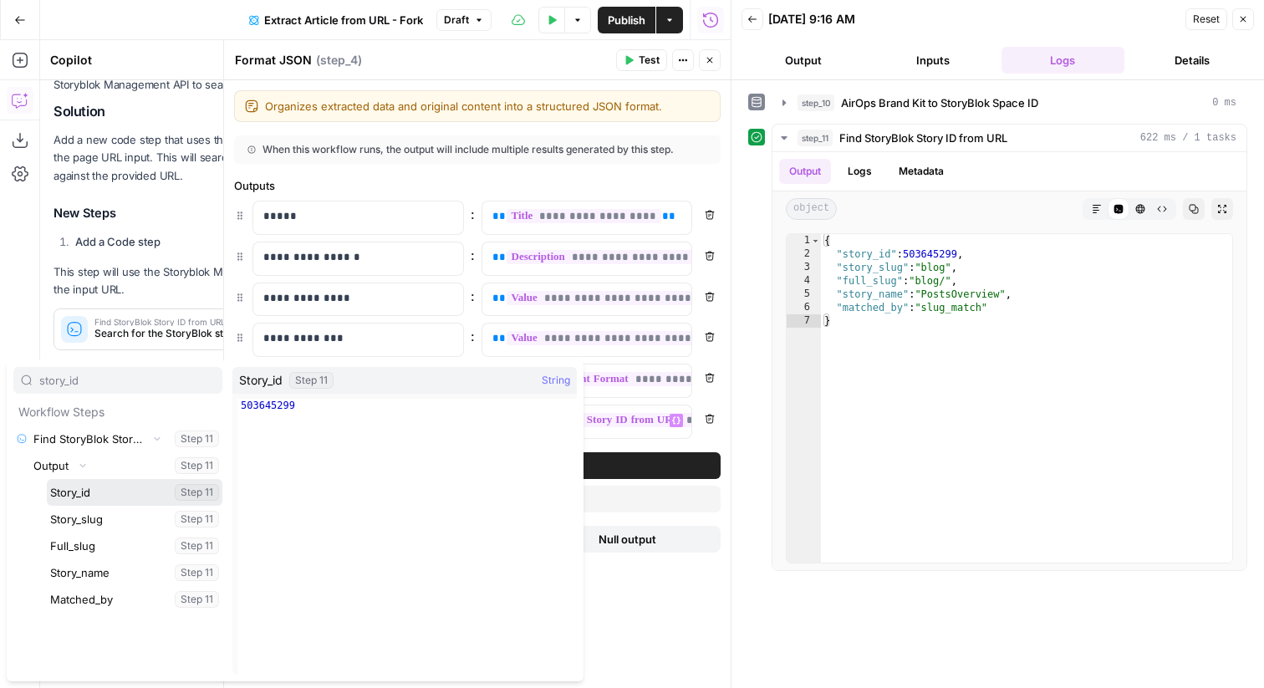
click at [104, 500] on button "Select variable Story_id" at bounding box center [135, 492] width 176 height 27
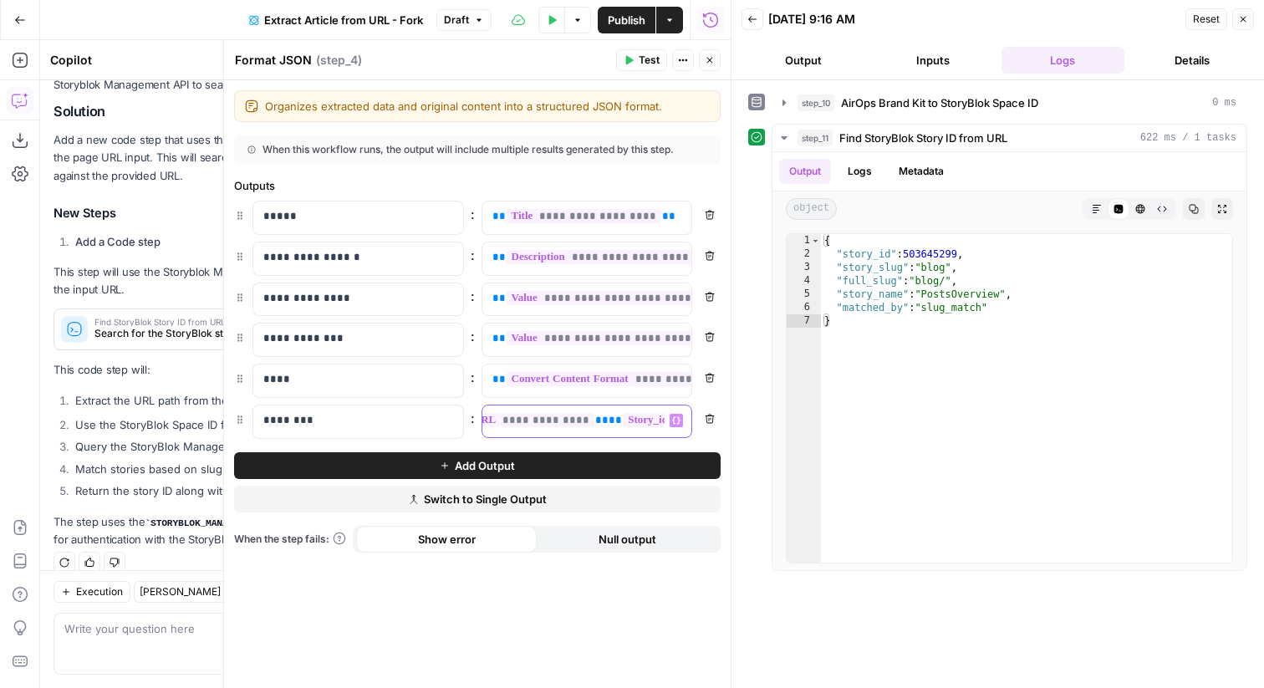
scroll to position [0, 0]
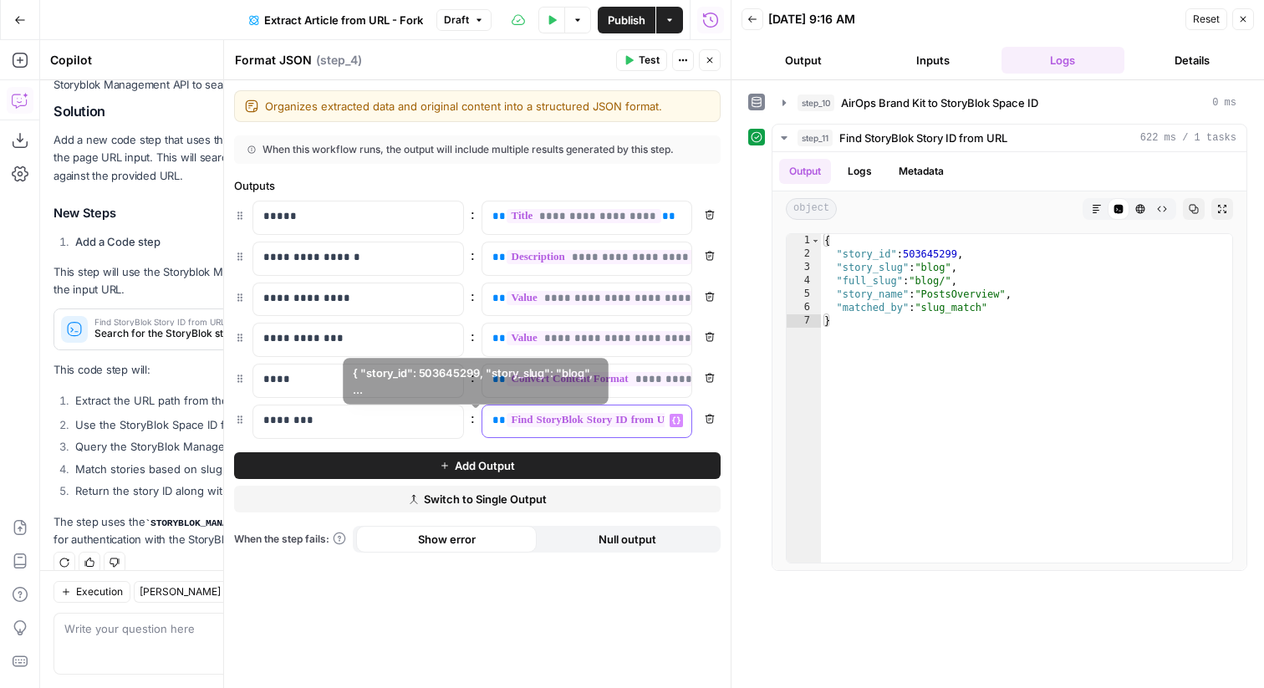
drag, startPoint x: 593, startPoint y: 425, endPoint x: 396, endPoint y: 422, distance: 196.5
click at [396, 422] on div "**********" at bounding box center [477, 422] width 487 height 34
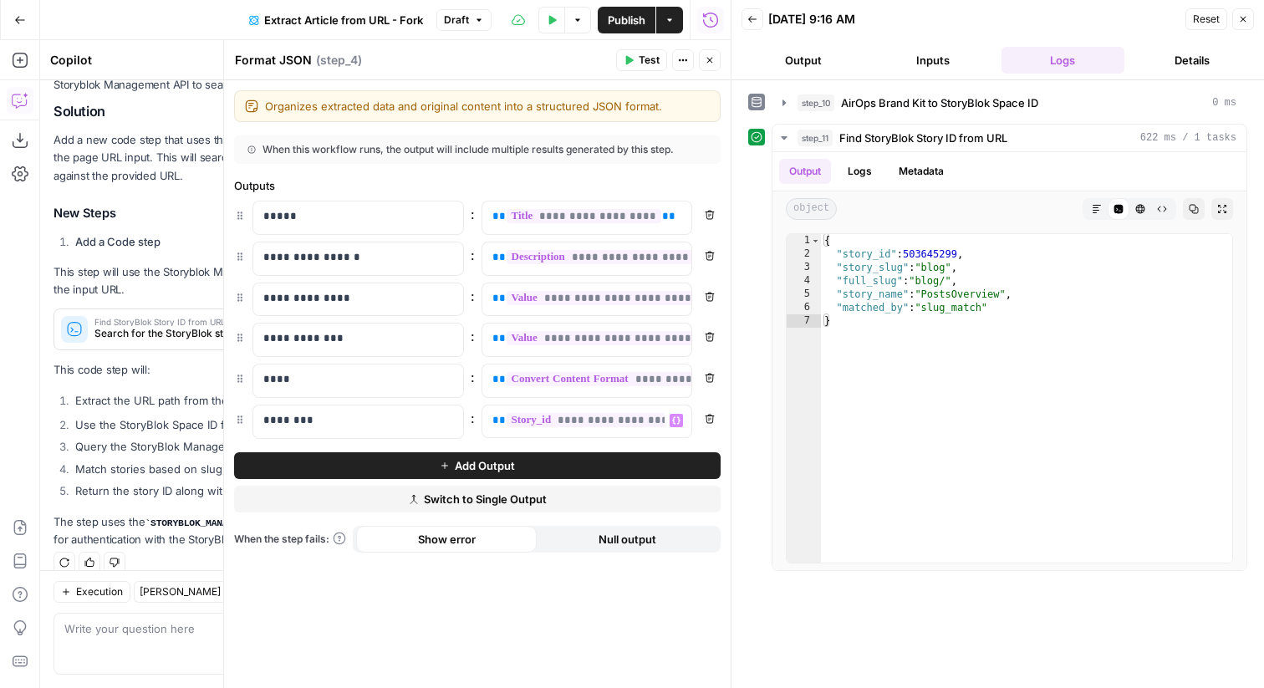
click at [1246, 26] on button "Close" at bounding box center [1243, 19] width 22 height 22
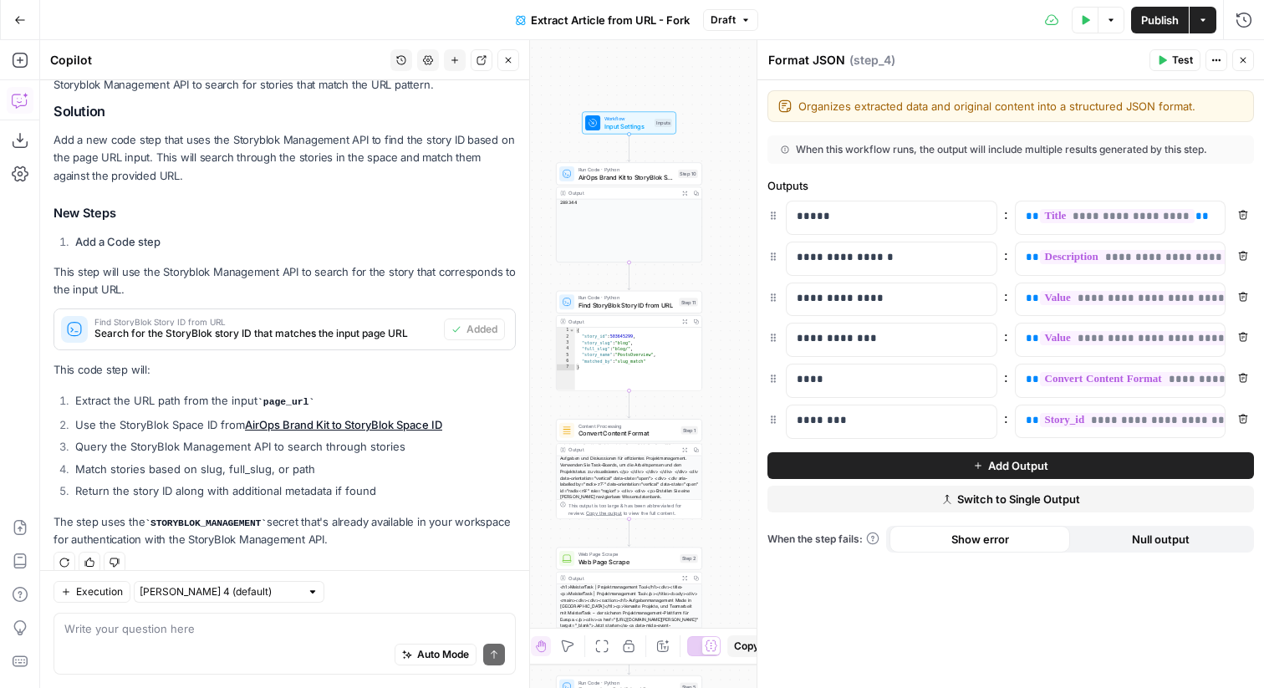
click at [1247, 61] on icon "button" at bounding box center [1243, 60] width 10 height 10
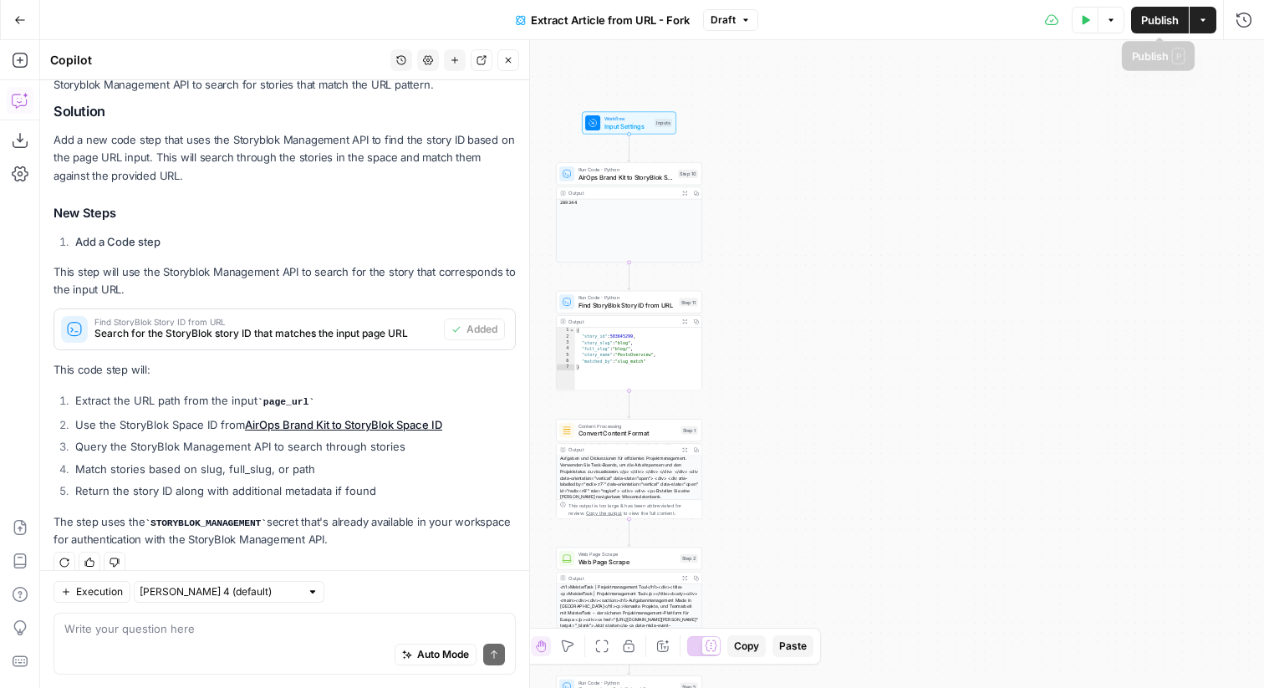
click at [1169, 24] on span "Publish" at bounding box center [1160, 20] width 38 height 17
click at [507, 64] on icon "button" at bounding box center [508, 60] width 10 height 10
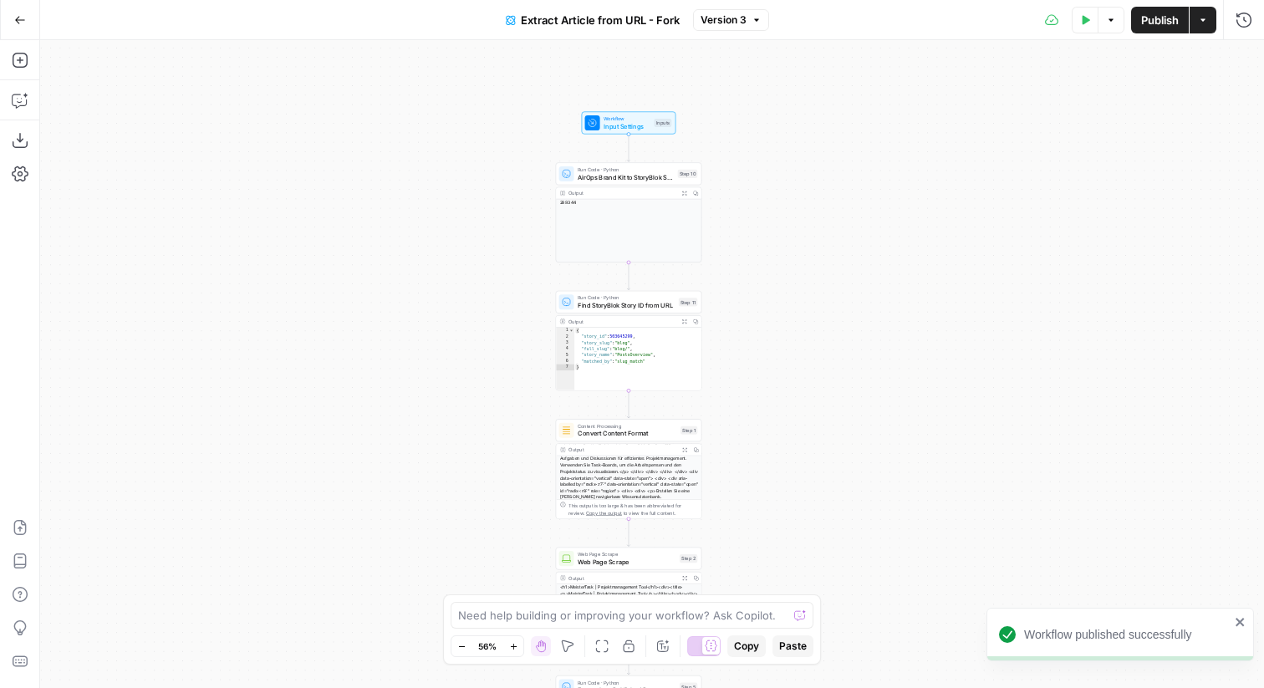
click at [28, 15] on button "Go Back" at bounding box center [20, 20] width 30 height 30
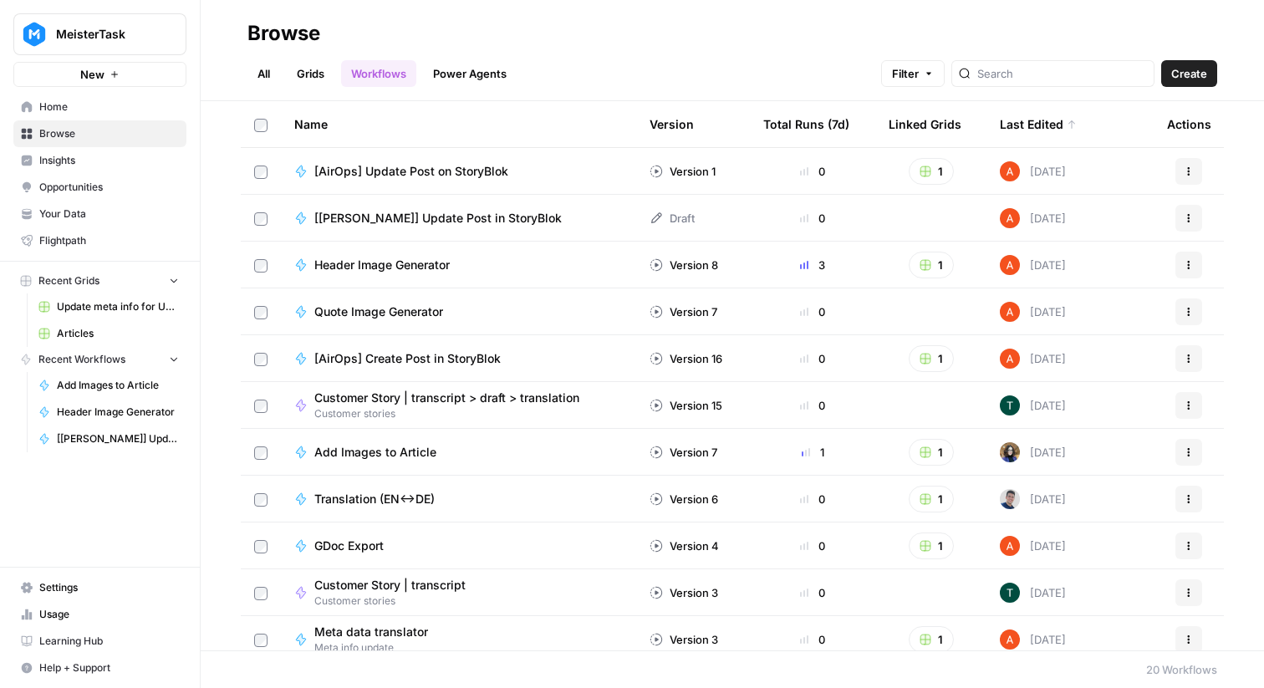
click at [315, 69] on link "Grids" at bounding box center [311, 73] width 48 height 27
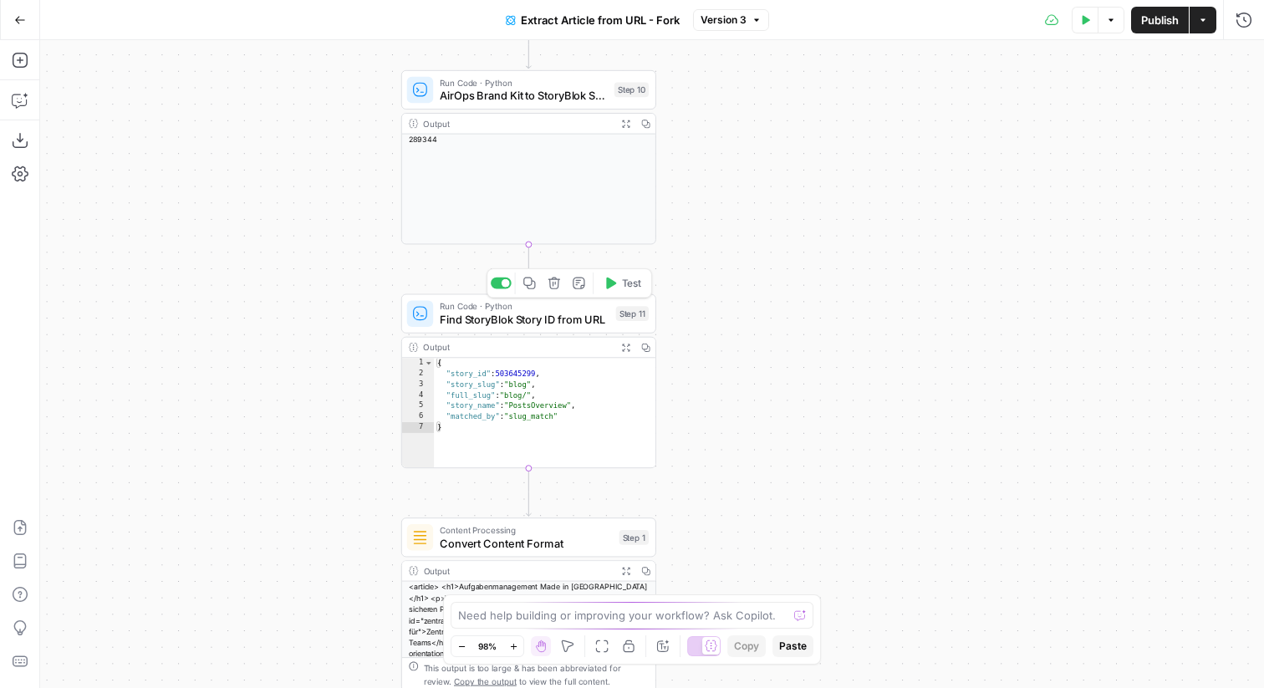
click at [535, 315] on span "Find StoryBlok Story ID from URL" at bounding box center [525, 319] width 170 height 17
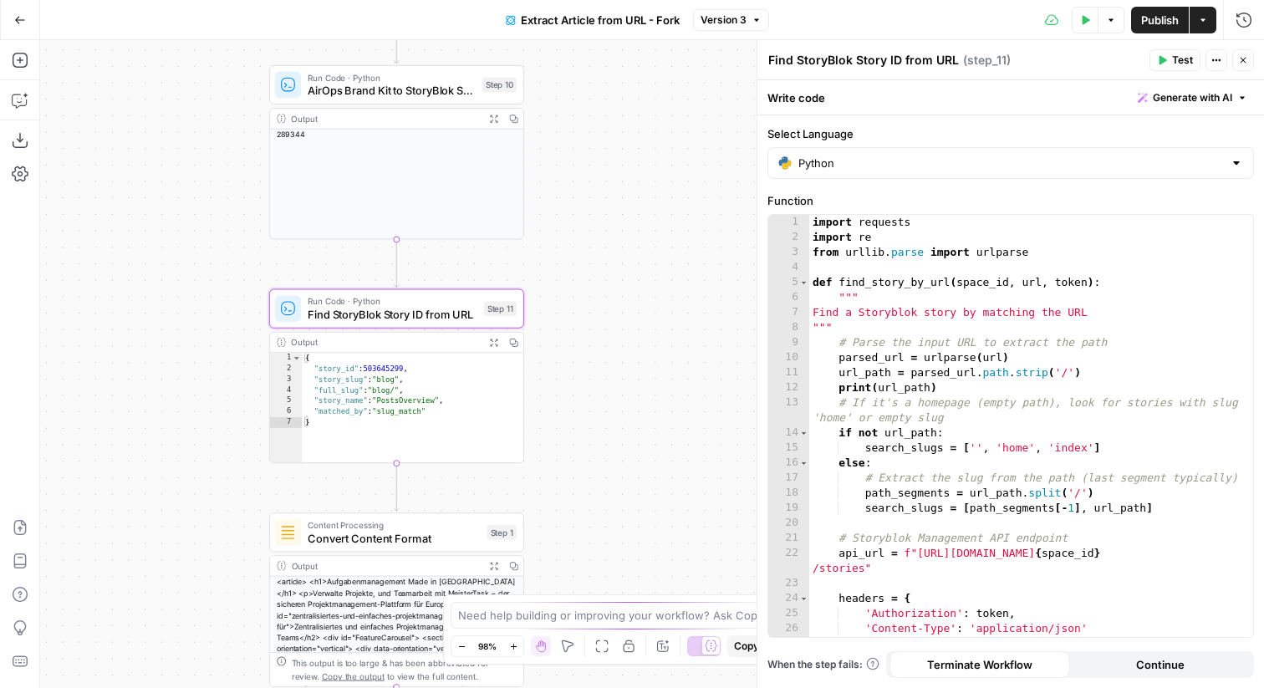
click at [434, 93] on span "AirOps Brand Kit to StoryBlok Space ID" at bounding box center [392, 90] width 168 height 17
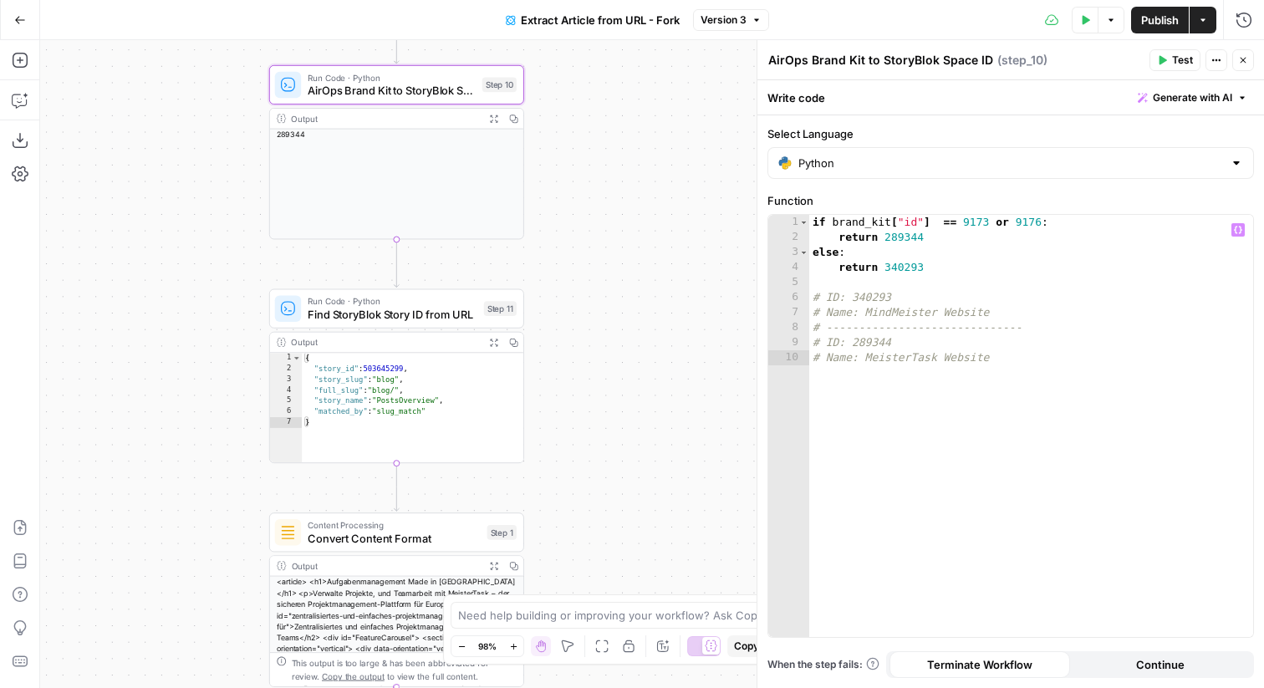
click at [1098, 661] on button "Continue" at bounding box center [1160, 664] width 181 height 27
click at [440, 315] on span "Find StoryBlok Story ID from URL" at bounding box center [393, 314] width 170 height 17
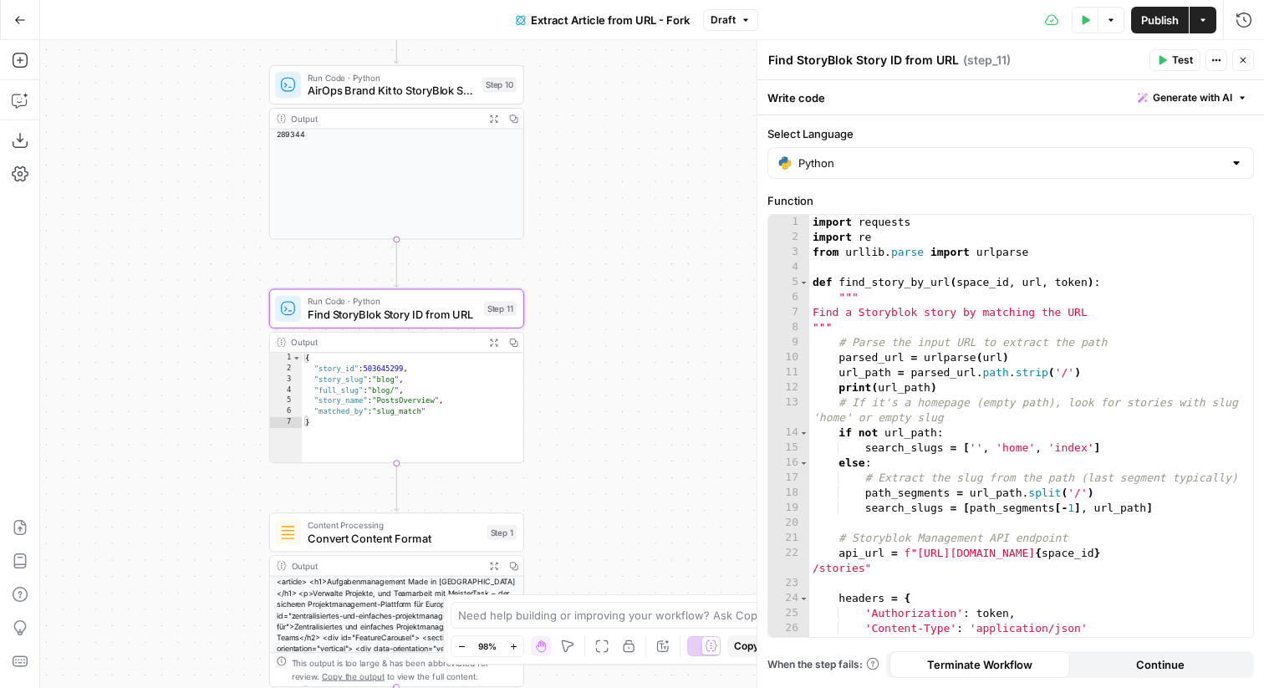
click at [1136, 670] on button "Continue" at bounding box center [1160, 664] width 181 height 27
click at [1241, 68] on button "Close" at bounding box center [1243, 60] width 22 height 22
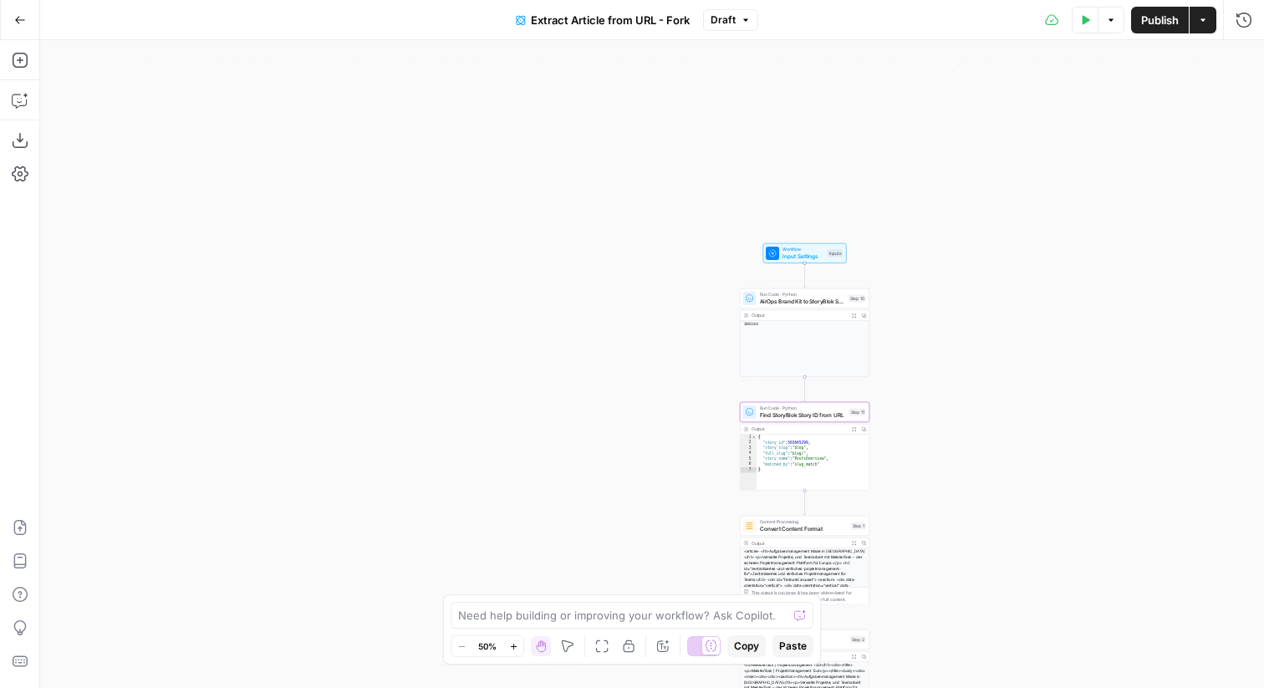
click at [1173, 18] on span "Publish" at bounding box center [1160, 20] width 38 height 17
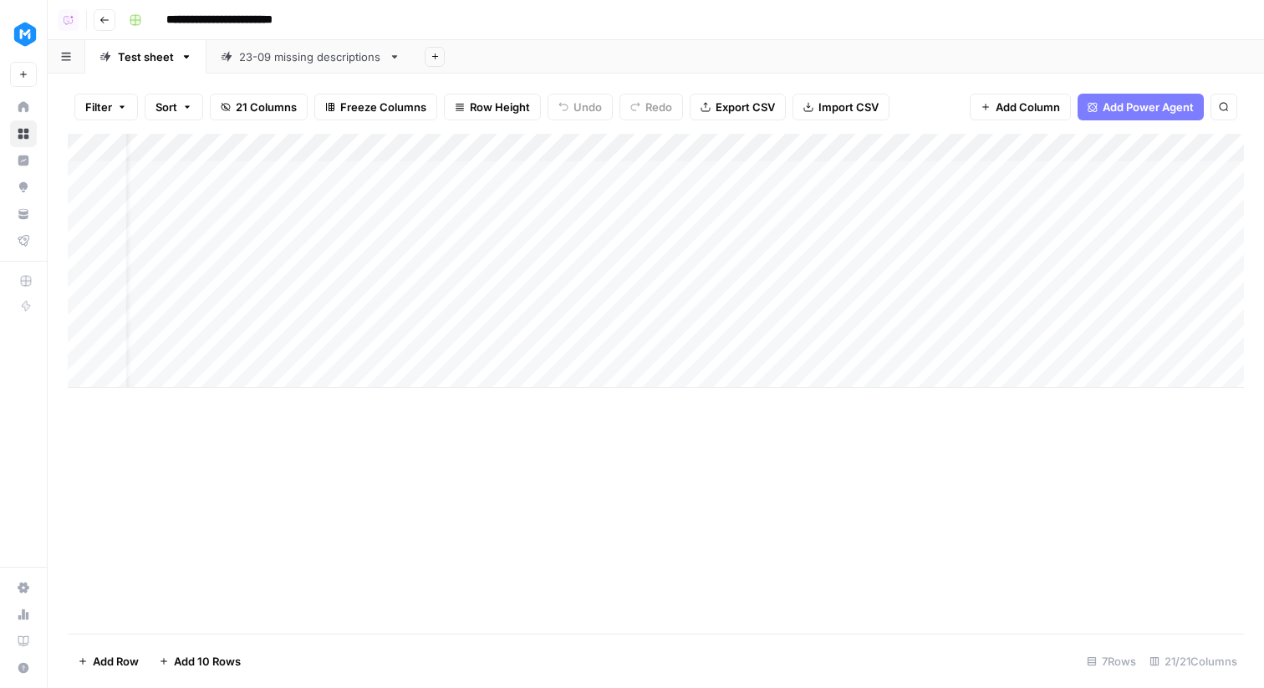
scroll to position [0, 38]
click at [550, 175] on div "Add Column" at bounding box center [656, 261] width 1176 height 254
click at [361, 171] on div "Add Column" at bounding box center [656, 261] width 1176 height 254
click at [303, 146] on div "Add Column" at bounding box center [656, 261] width 1176 height 254
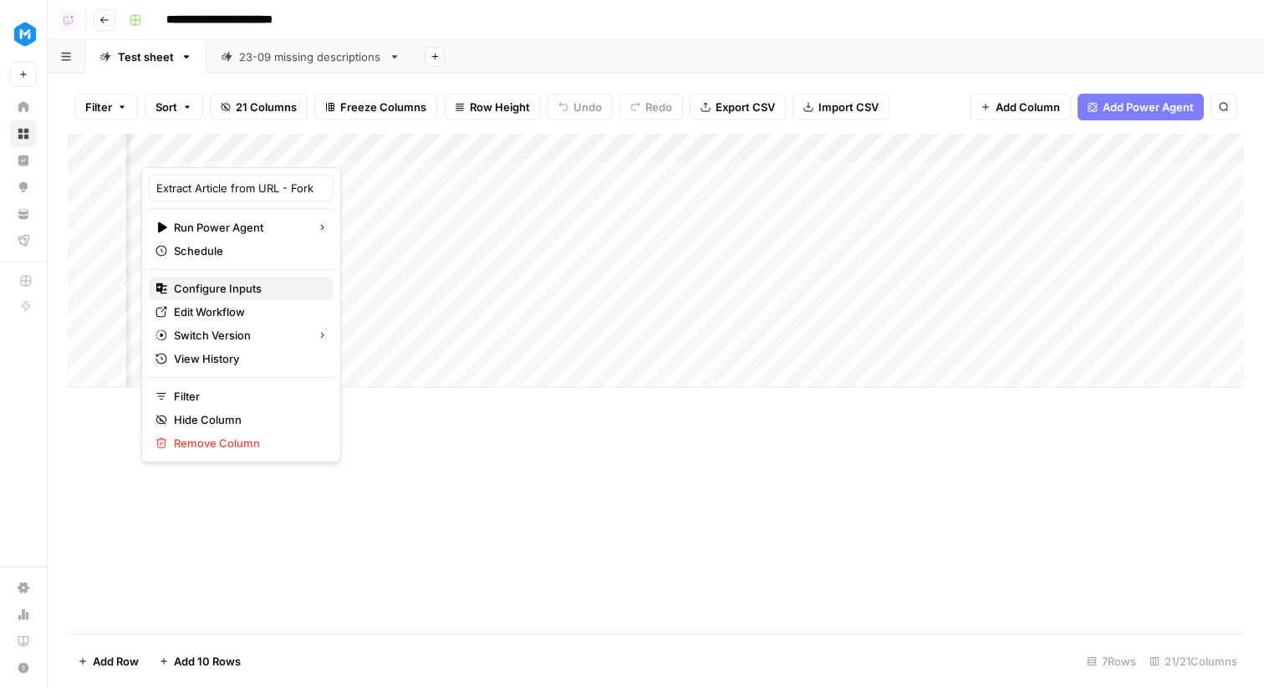
click at [241, 287] on span "Configure Inputs" at bounding box center [247, 288] width 146 height 17
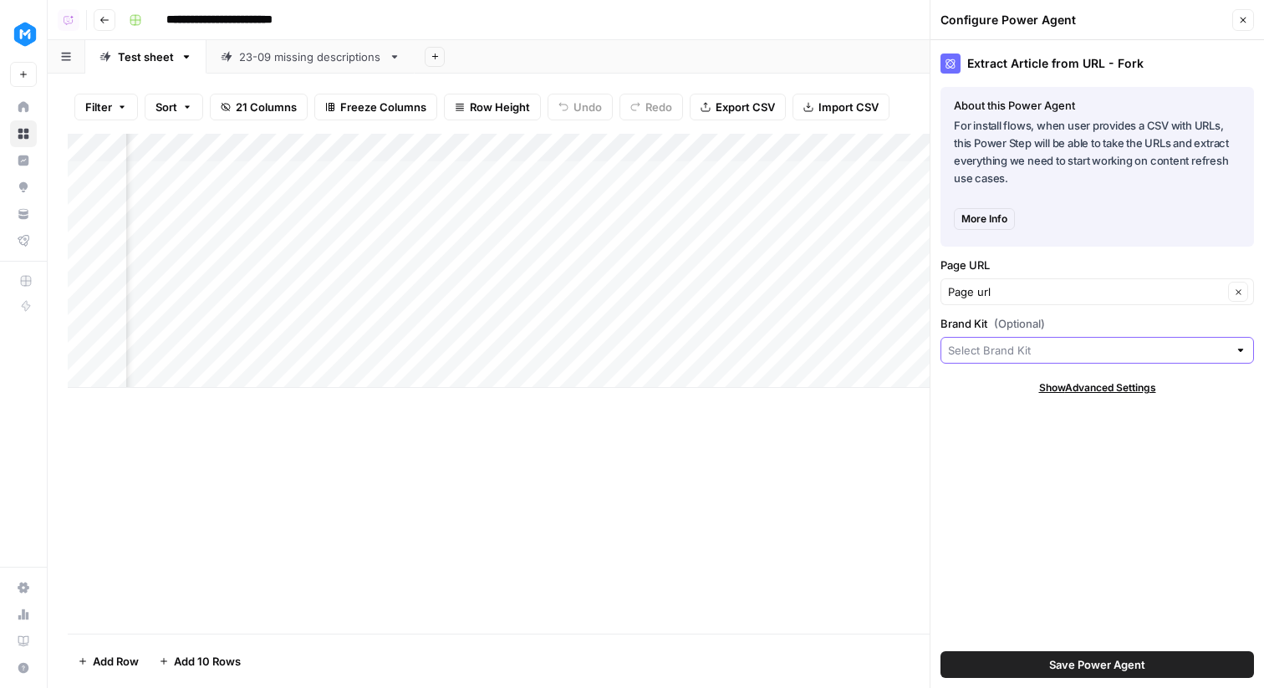
click at [993, 352] on input "Brand Kit (Optional)" at bounding box center [1088, 350] width 280 height 17
click at [998, 393] on span "MeisterTask" at bounding box center [1094, 389] width 278 height 17
type input "MeisterTask"
click at [1096, 667] on span "Save Power Agent" at bounding box center [1097, 664] width 96 height 17
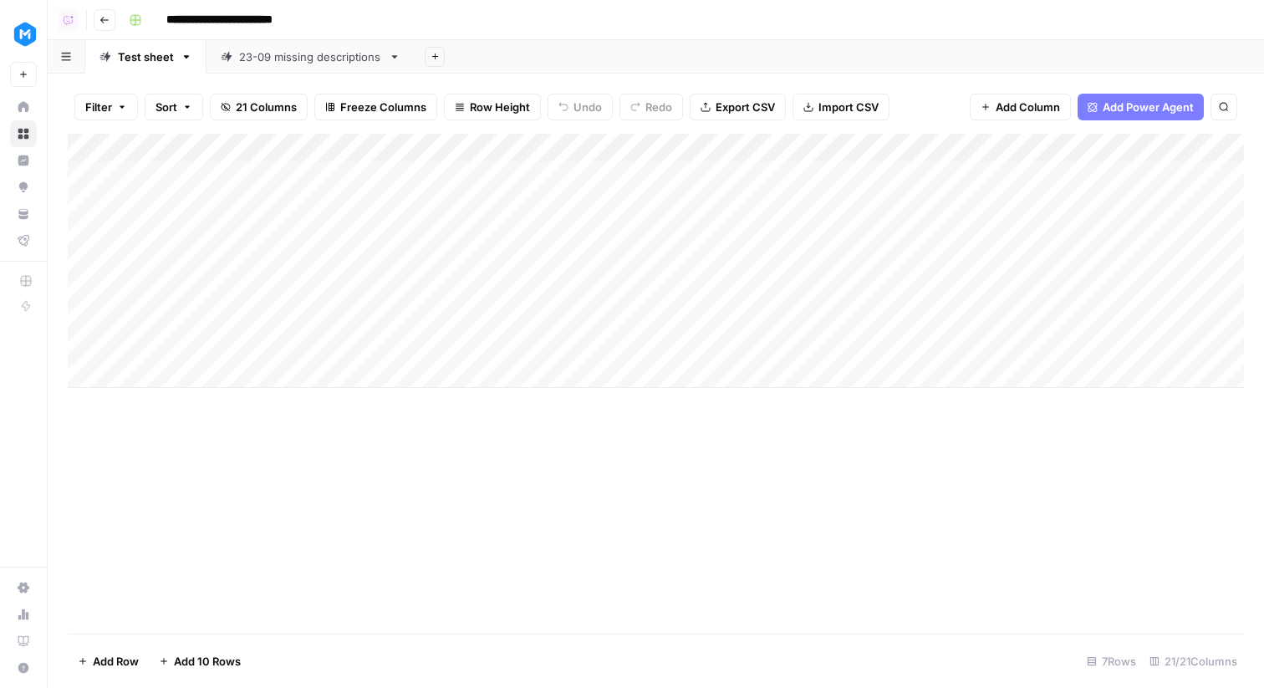
scroll to position [0, 0]
click at [594, 168] on div "Add Column" at bounding box center [656, 261] width 1176 height 254
click at [521, 173] on div "Add Column" at bounding box center [656, 261] width 1176 height 254
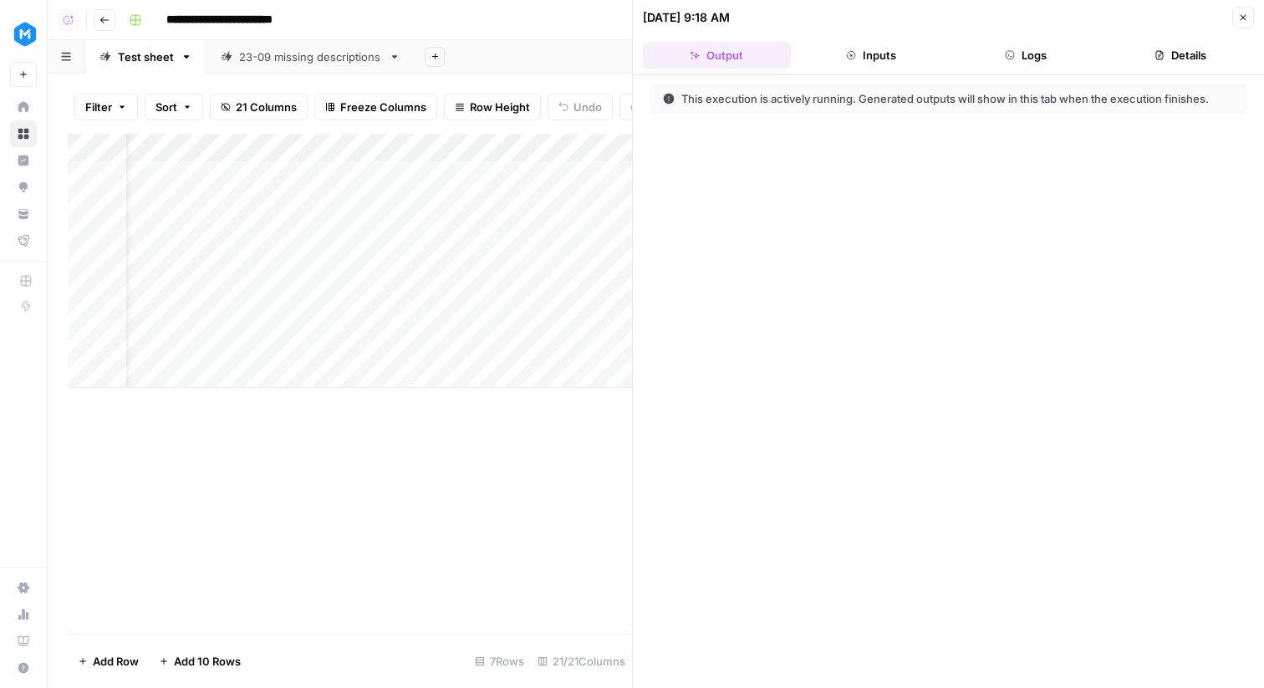
click at [1019, 56] on button "Logs" at bounding box center [1026, 55] width 148 height 27
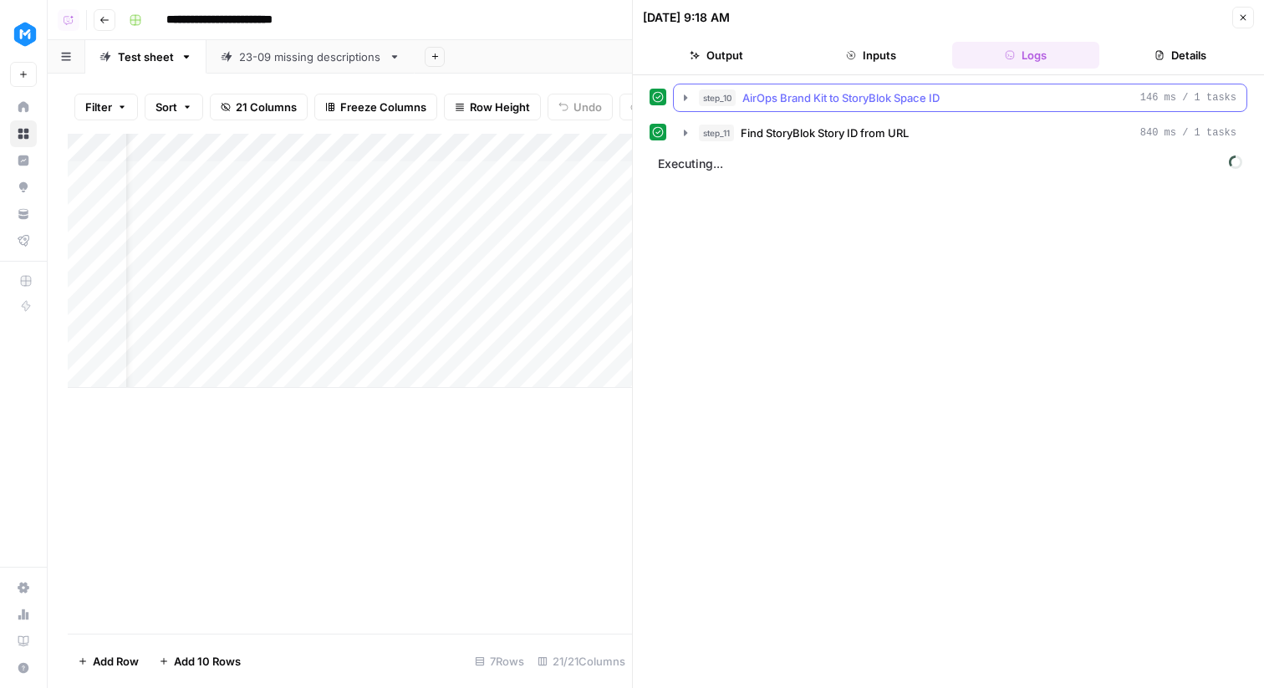
click at [915, 97] on span "AirOps Brand Kit to StoryBlok Space ID" at bounding box center [840, 97] width 197 height 17
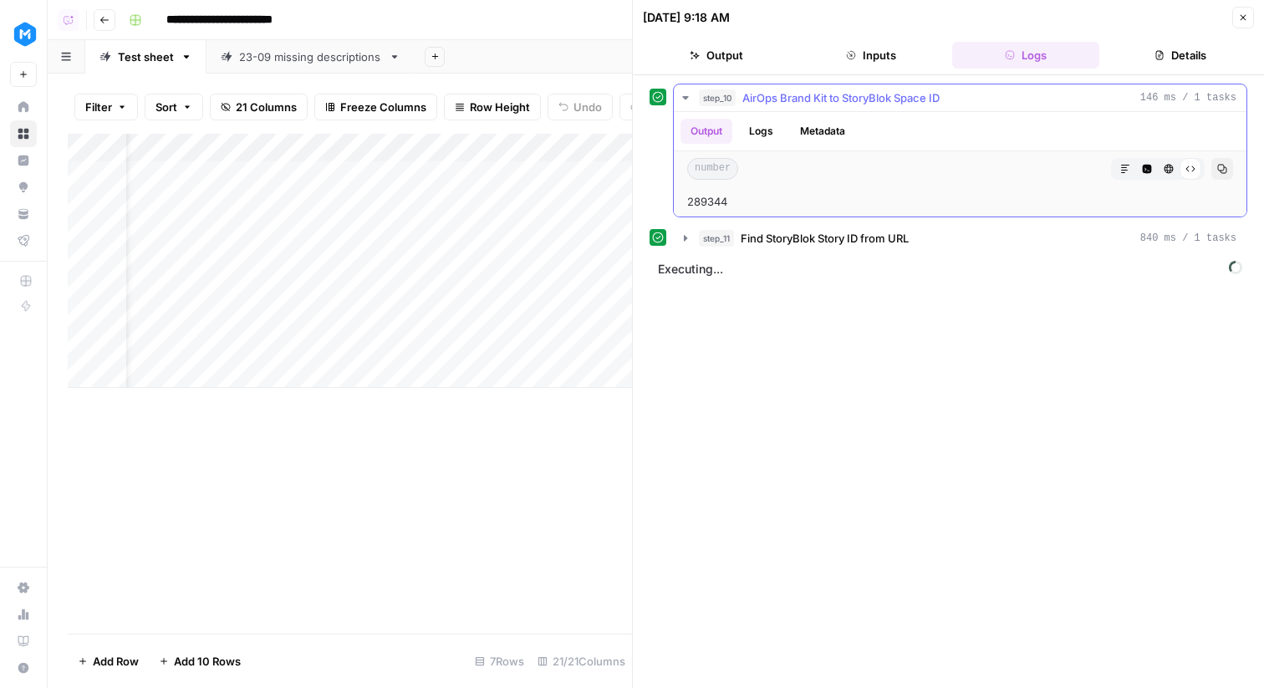
click at [854, 232] on span "Find StoryBlok Story ID from URL" at bounding box center [825, 238] width 168 height 17
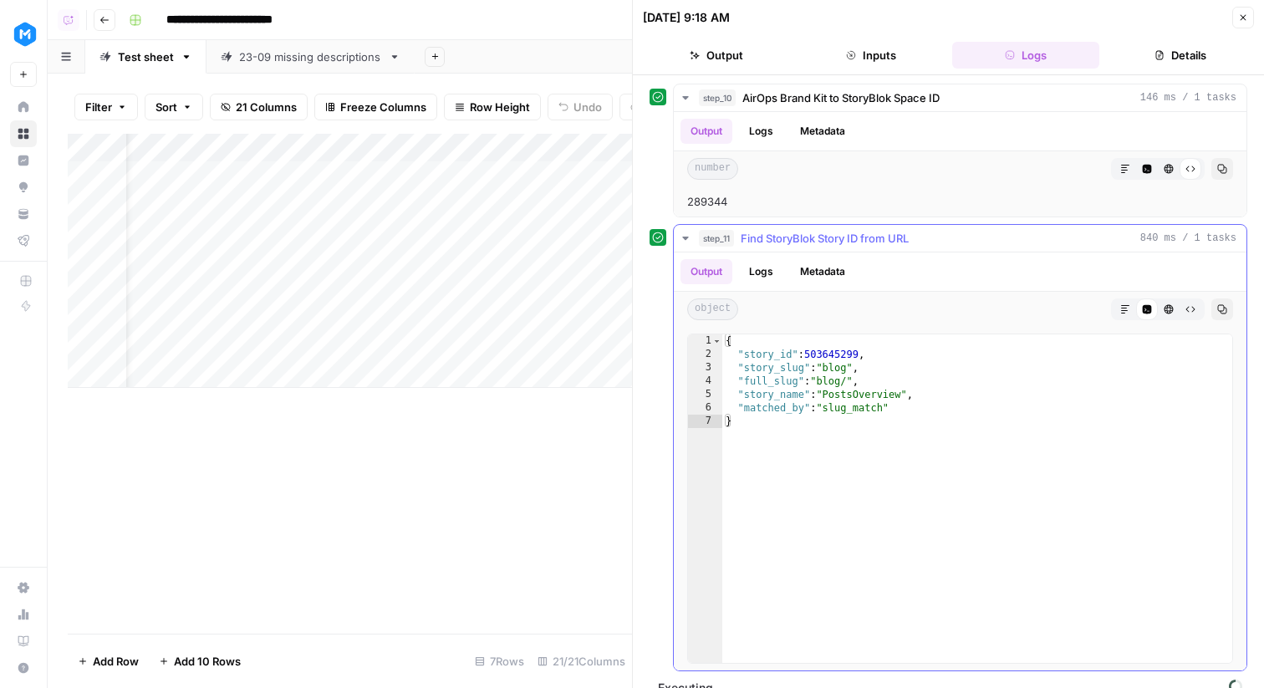
click at [854, 232] on span "Find StoryBlok Story ID from URL" at bounding box center [825, 238] width 168 height 17
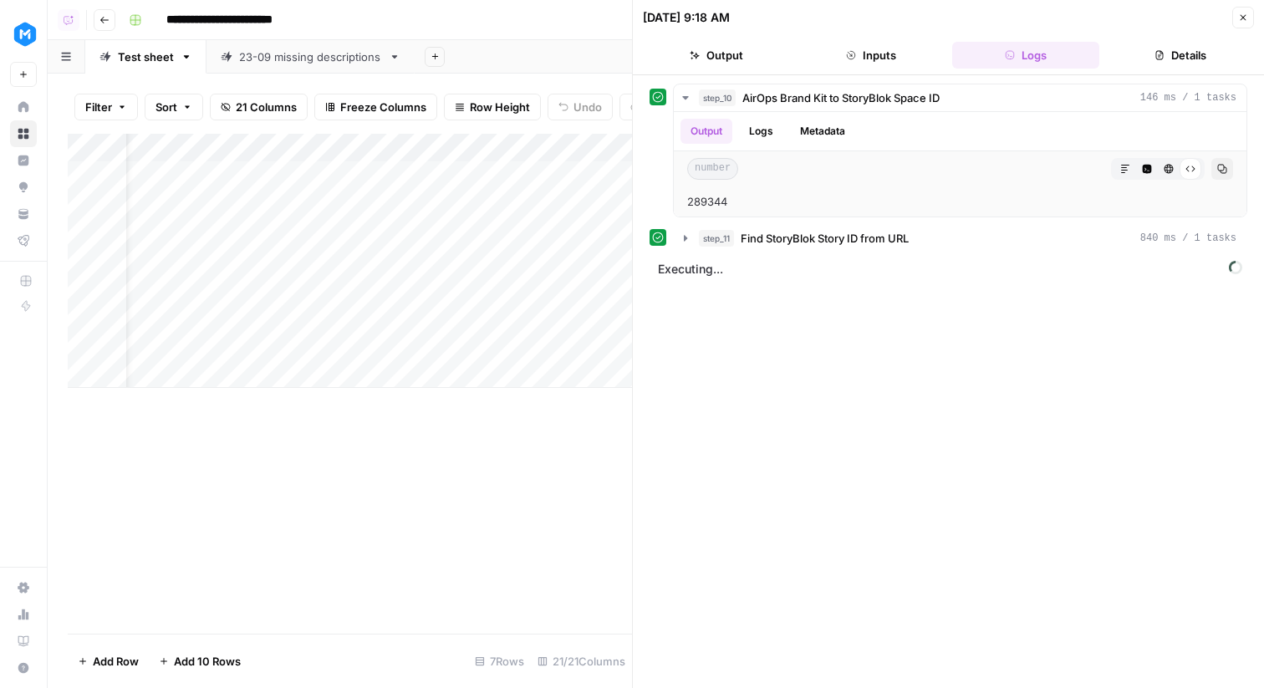
click at [879, 78] on div "step_10 AirOps Brand Kit to StoryBlok Space ID 146 ms / 1 tasks Output Logs Met…" at bounding box center [948, 381] width 631 height 613
click at [880, 93] on span "AirOps Brand Kit to StoryBlok Space ID" at bounding box center [840, 97] width 197 height 17
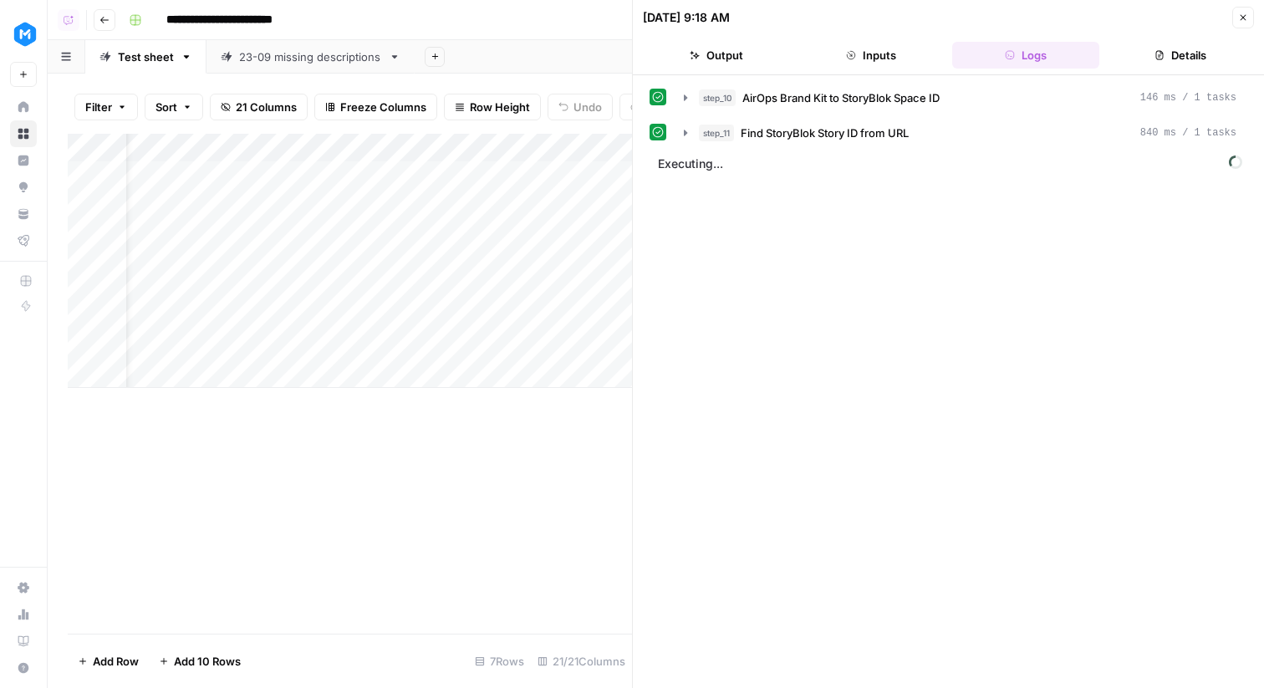
click at [1241, 19] on icon "button" at bounding box center [1243, 18] width 10 height 10
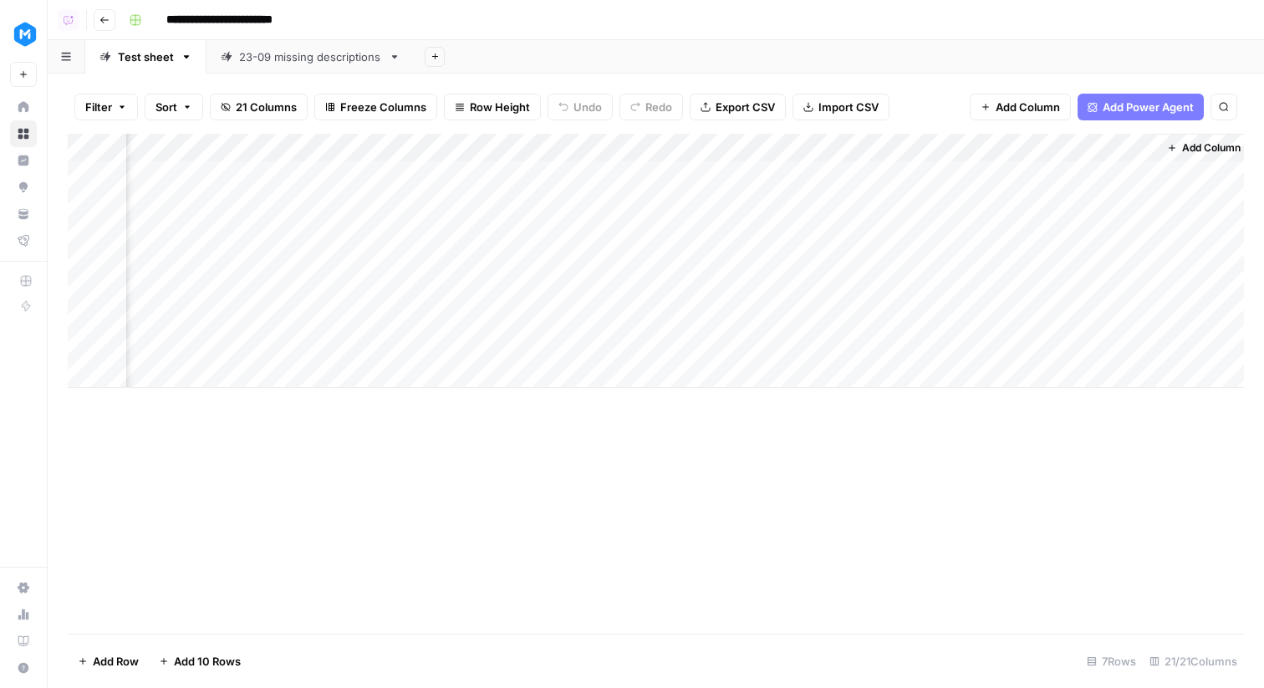
scroll to position [0, 2624]
click at [447, 143] on div "Add Column" at bounding box center [656, 261] width 1176 height 254
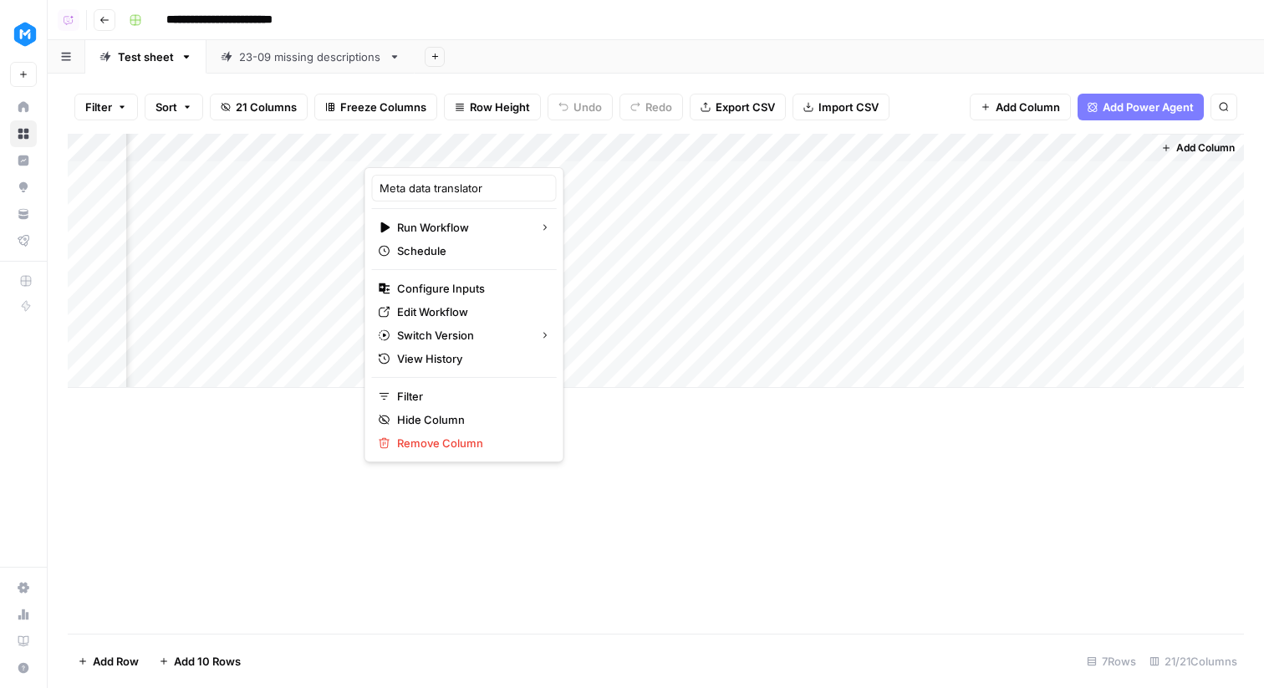
click at [541, 530] on div "Add Column" at bounding box center [656, 384] width 1176 height 500
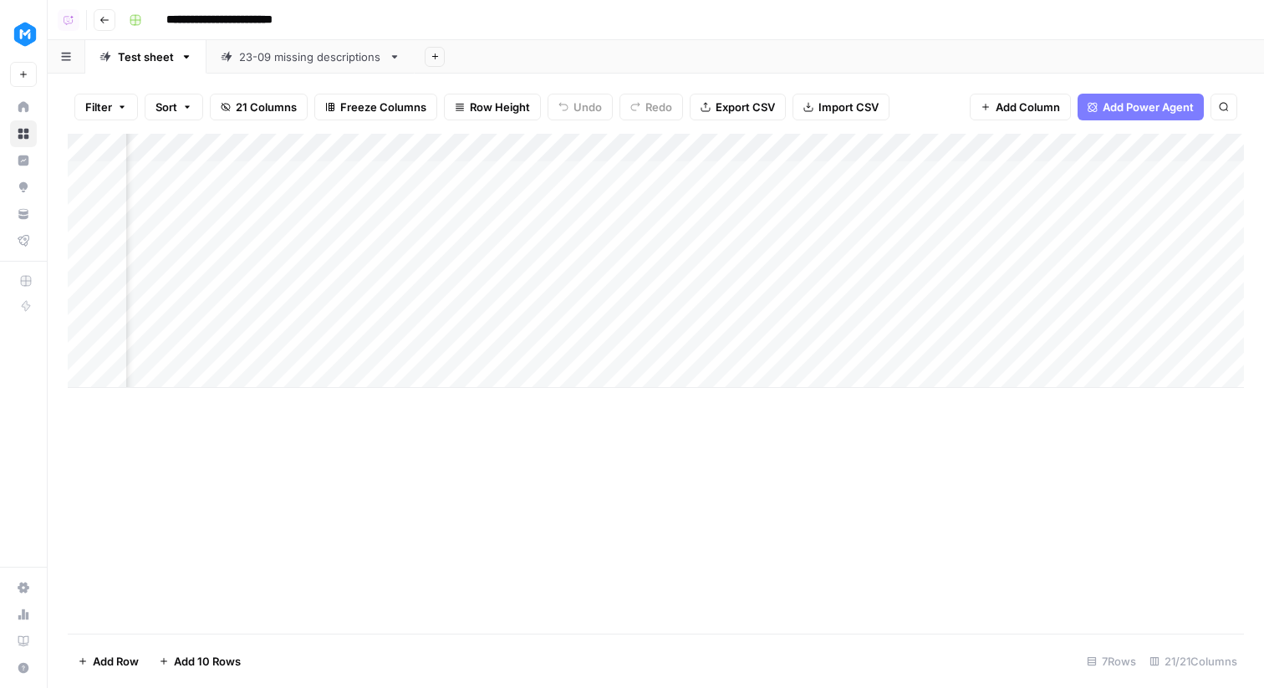
scroll to position [0, 0]
click at [566, 173] on div "Add Column" at bounding box center [656, 261] width 1176 height 254
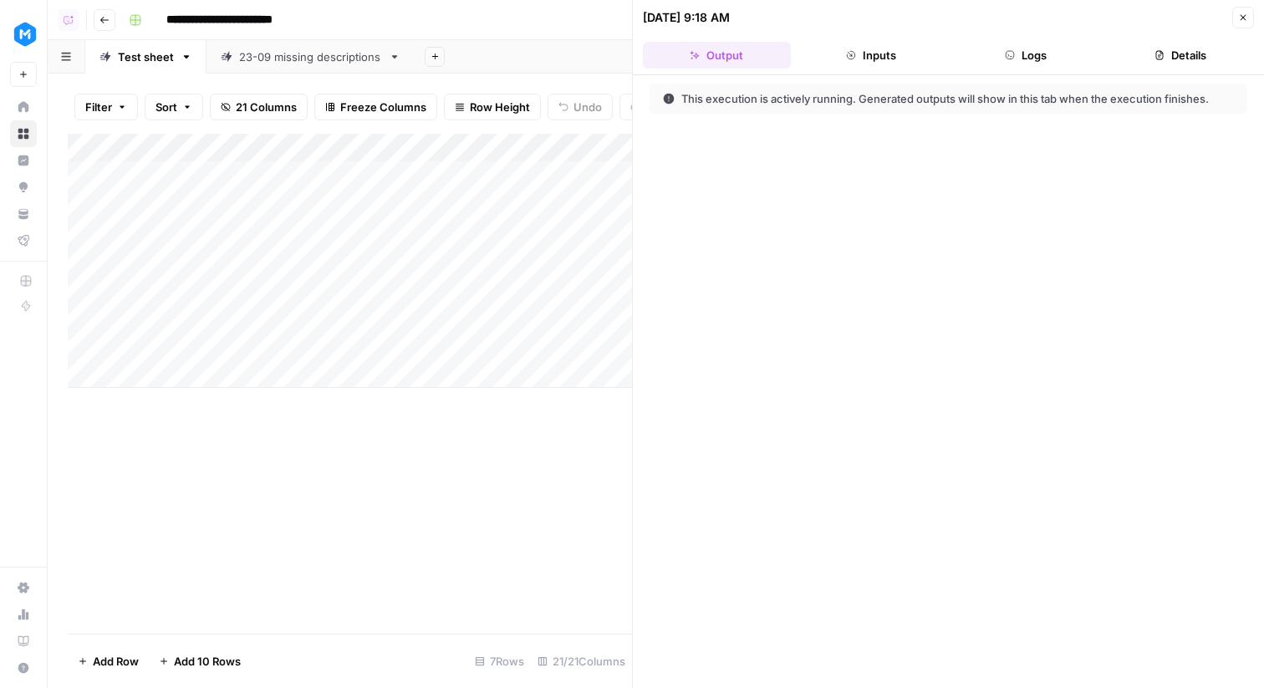
click at [1008, 67] on button "Logs" at bounding box center [1026, 55] width 148 height 27
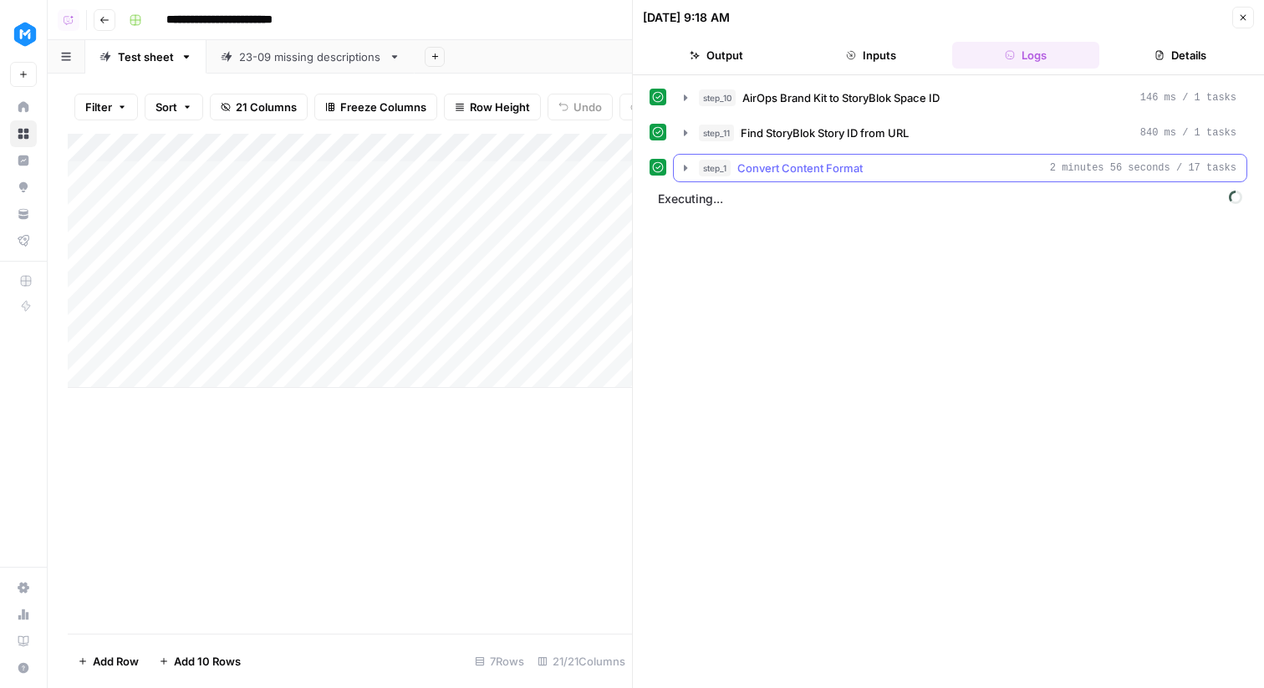
click at [919, 155] on button "step_1 Convert Content Format 2 minutes 56 seconds / 17 tasks" at bounding box center [960, 168] width 573 height 27
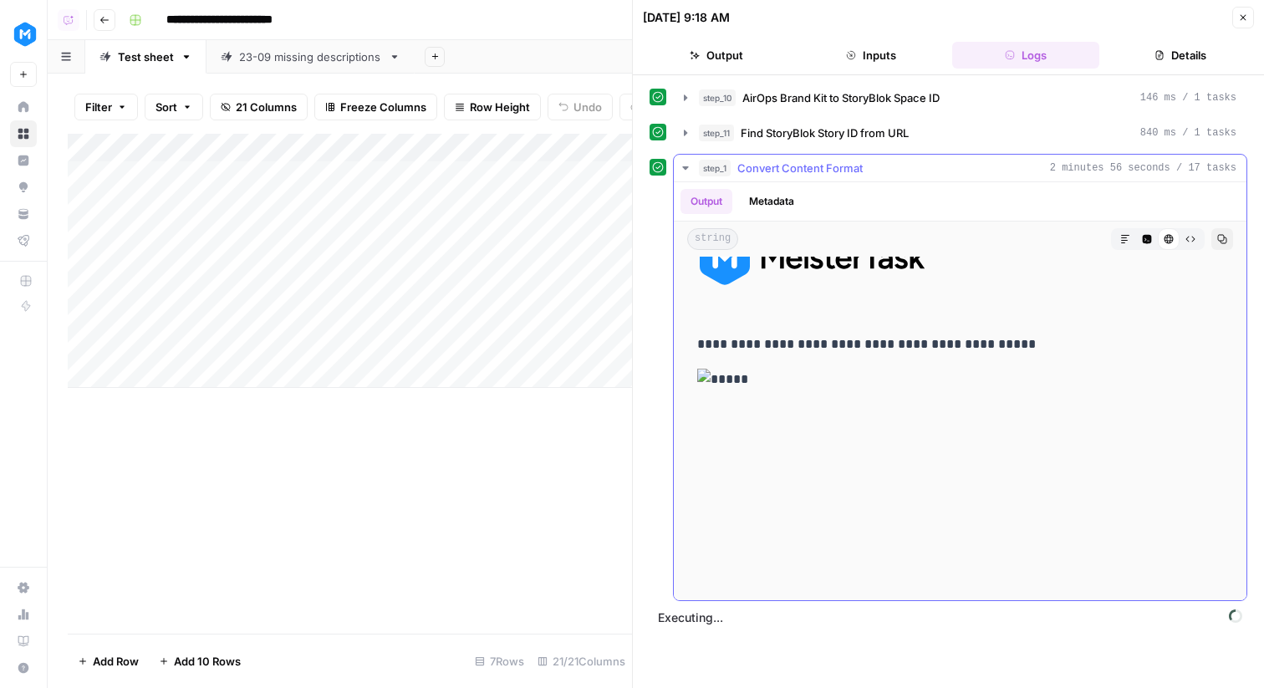
scroll to position [6648, 0]
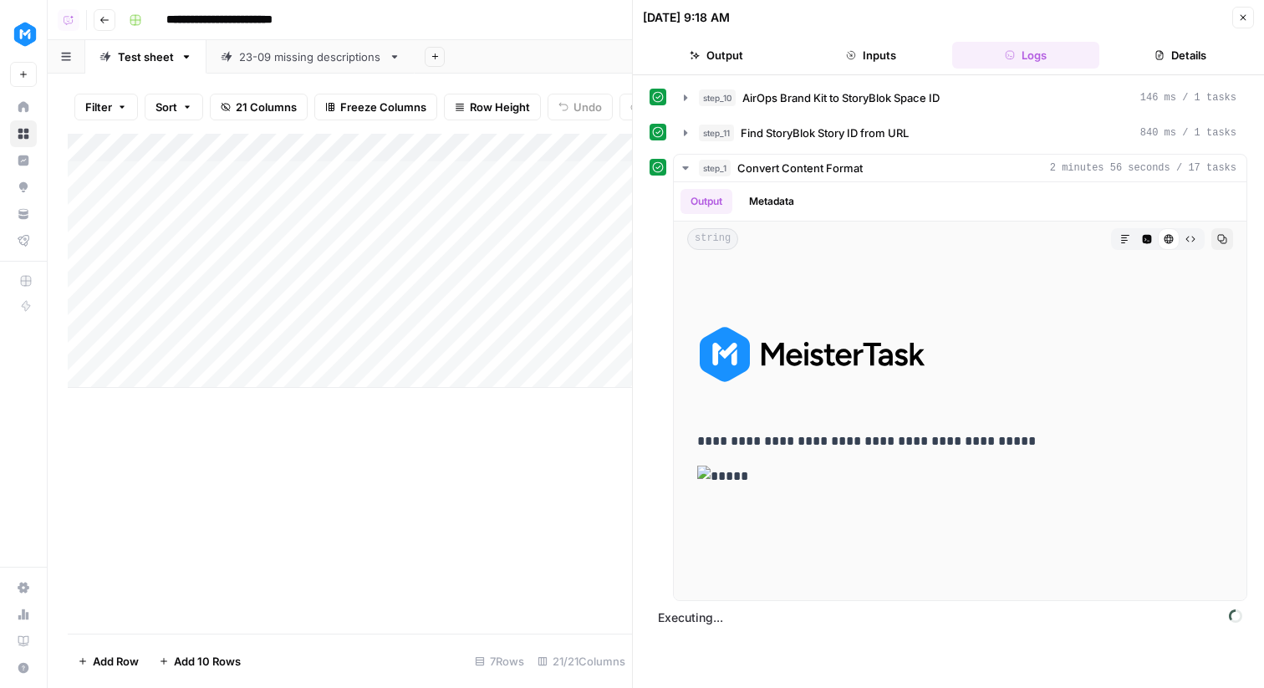
click at [563, 201] on div "Add Column" at bounding box center [350, 261] width 564 height 254
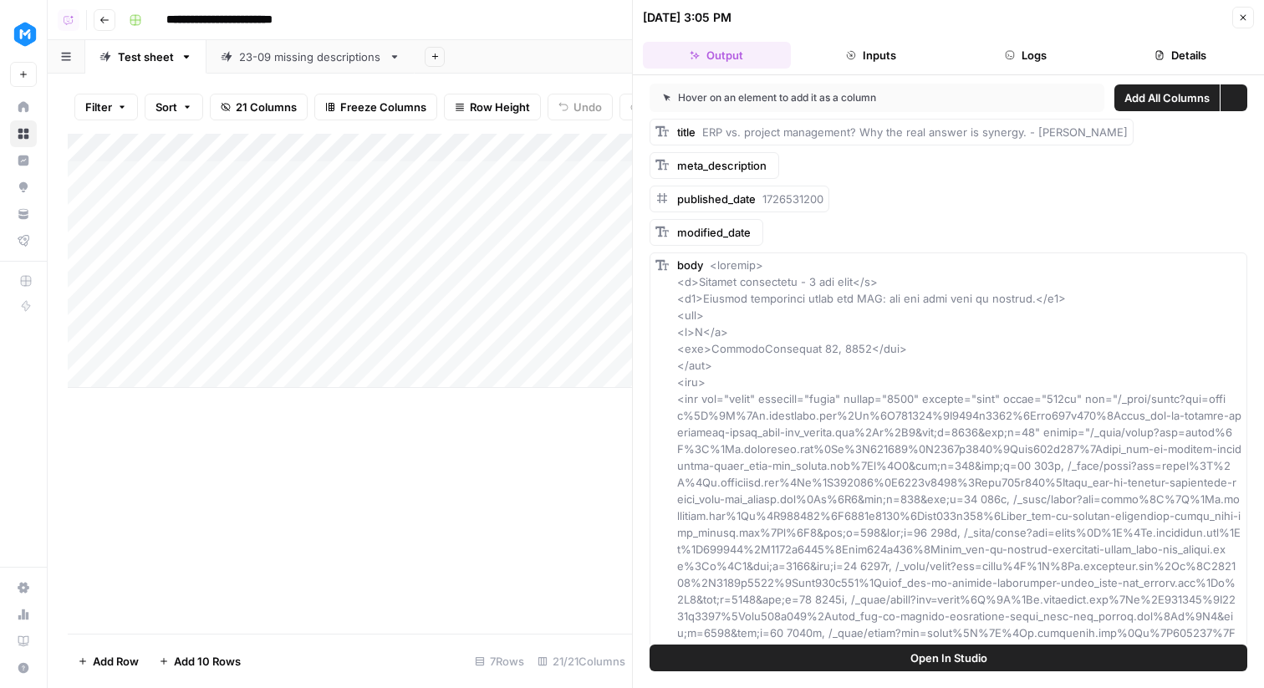
click at [1029, 61] on button "Logs" at bounding box center [1026, 55] width 148 height 27
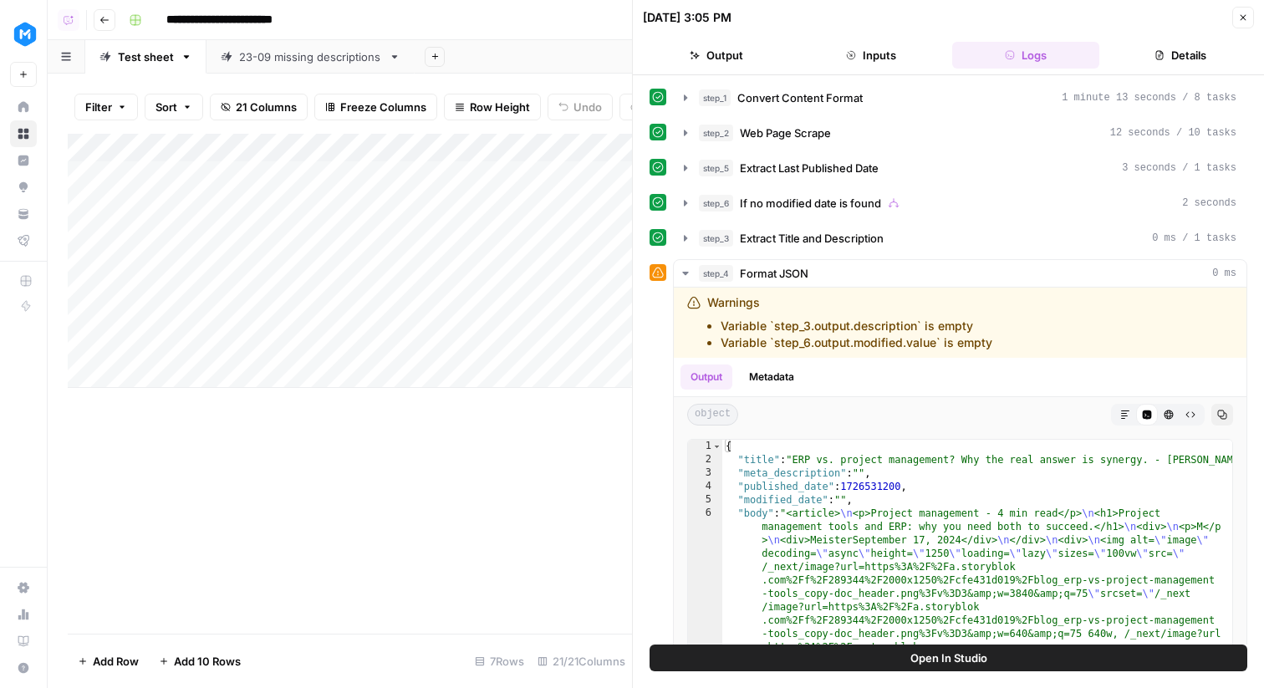
click at [568, 227] on div "Add Column" at bounding box center [350, 261] width 564 height 254
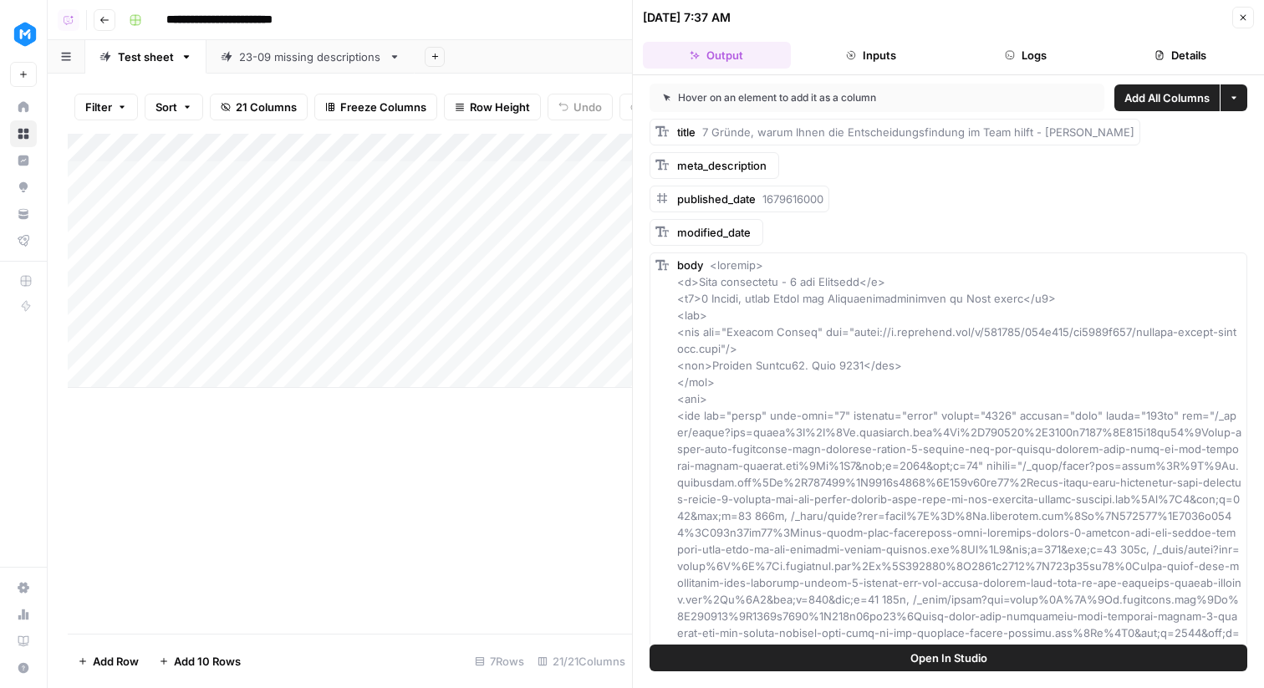
click at [1064, 53] on button "Logs" at bounding box center [1026, 55] width 148 height 27
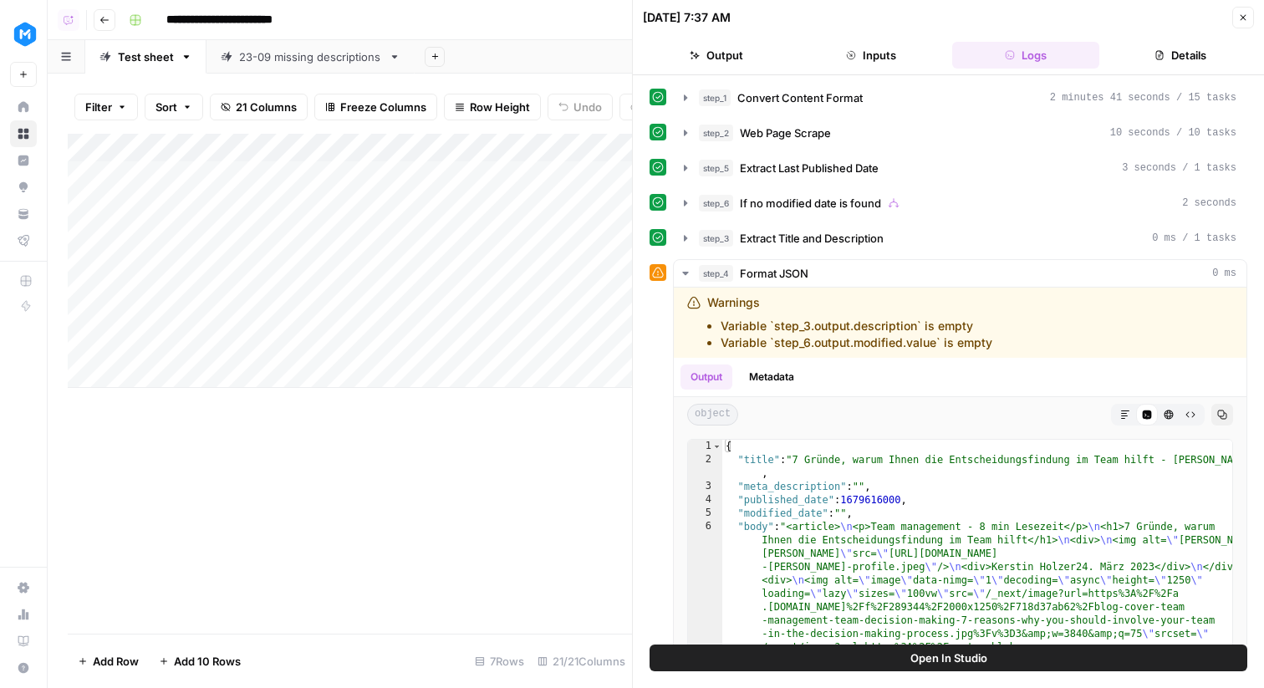
click at [1243, 20] on icon "button" at bounding box center [1243, 18] width 10 height 10
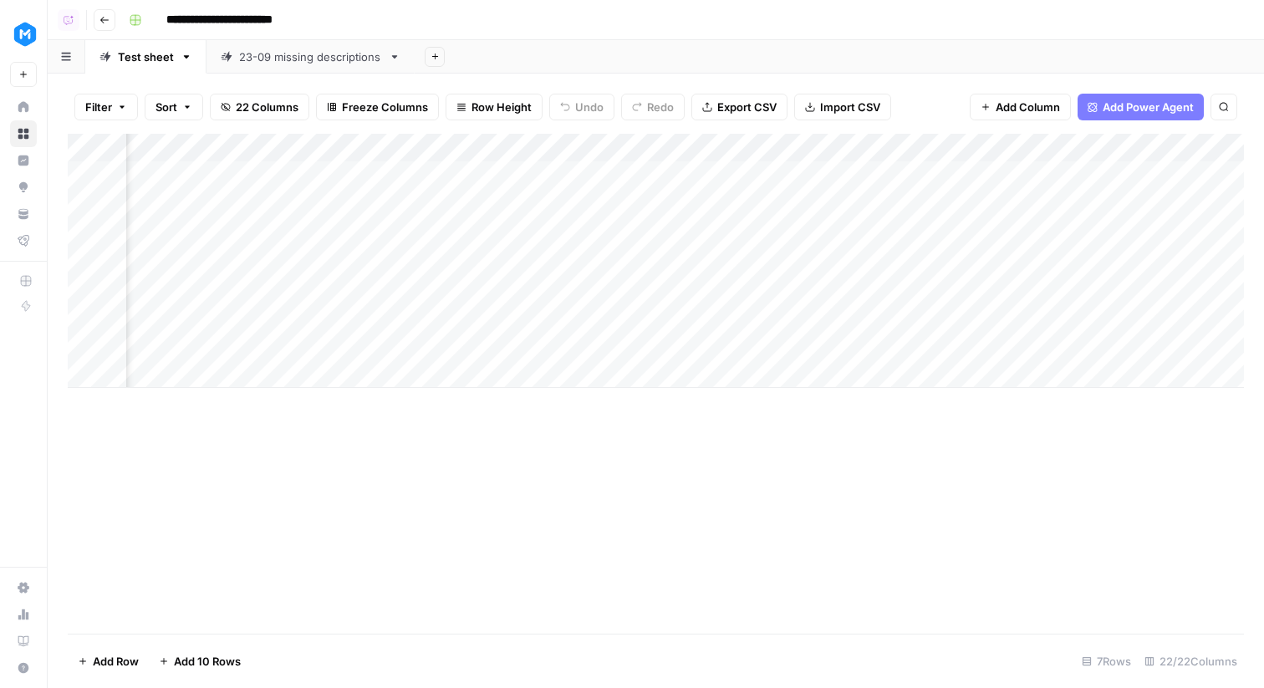
scroll to position [0, 1625]
drag, startPoint x: 690, startPoint y: 147, endPoint x: 215, endPoint y: 168, distance: 475.3
click at [215, 168] on div "Add Column" at bounding box center [656, 261] width 1176 height 254
drag, startPoint x: 869, startPoint y: 155, endPoint x: 502, endPoint y: 162, distance: 366.2
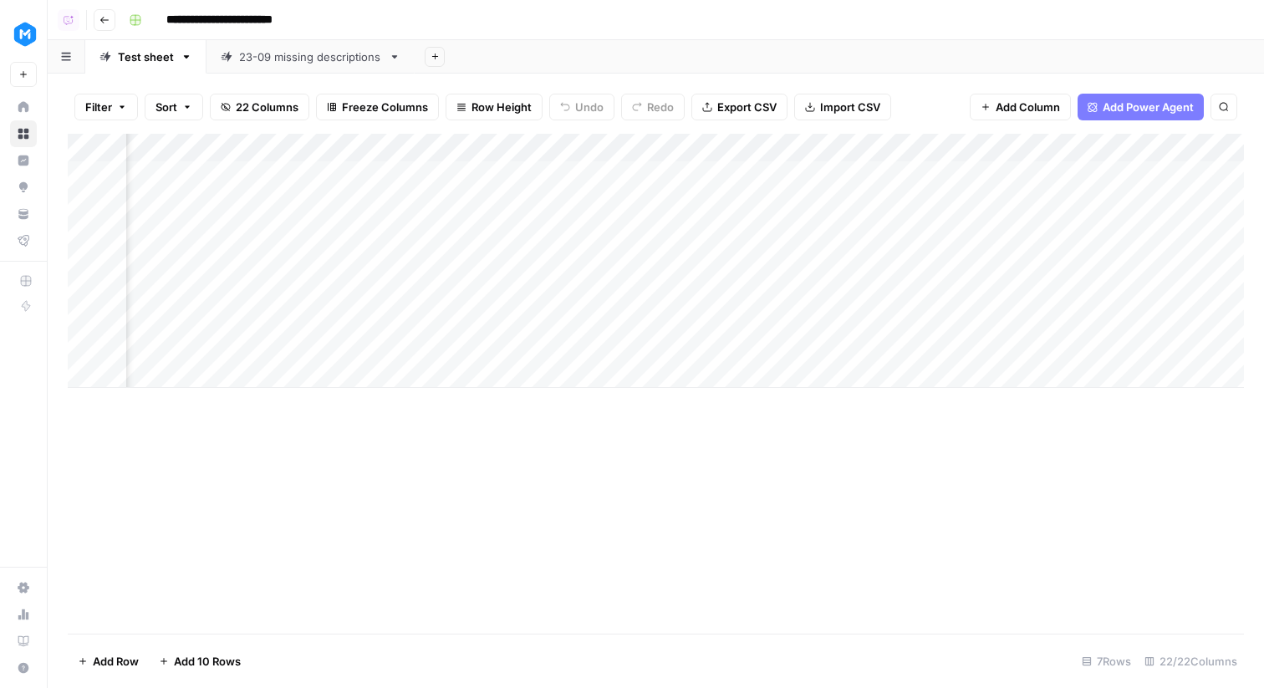
click at [502, 162] on div "Add Column" at bounding box center [656, 261] width 1176 height 254
click at [270, 181] on div "Add Column" at bounding box center [656, 261] width 1176 height 254
click at [305, 281] on div "Add Column" at bounding box center [656, 261] width 1176 height 254
click at [477, 287] on div "Add Column" at bounding box center [656, 261] width 1176 height 254
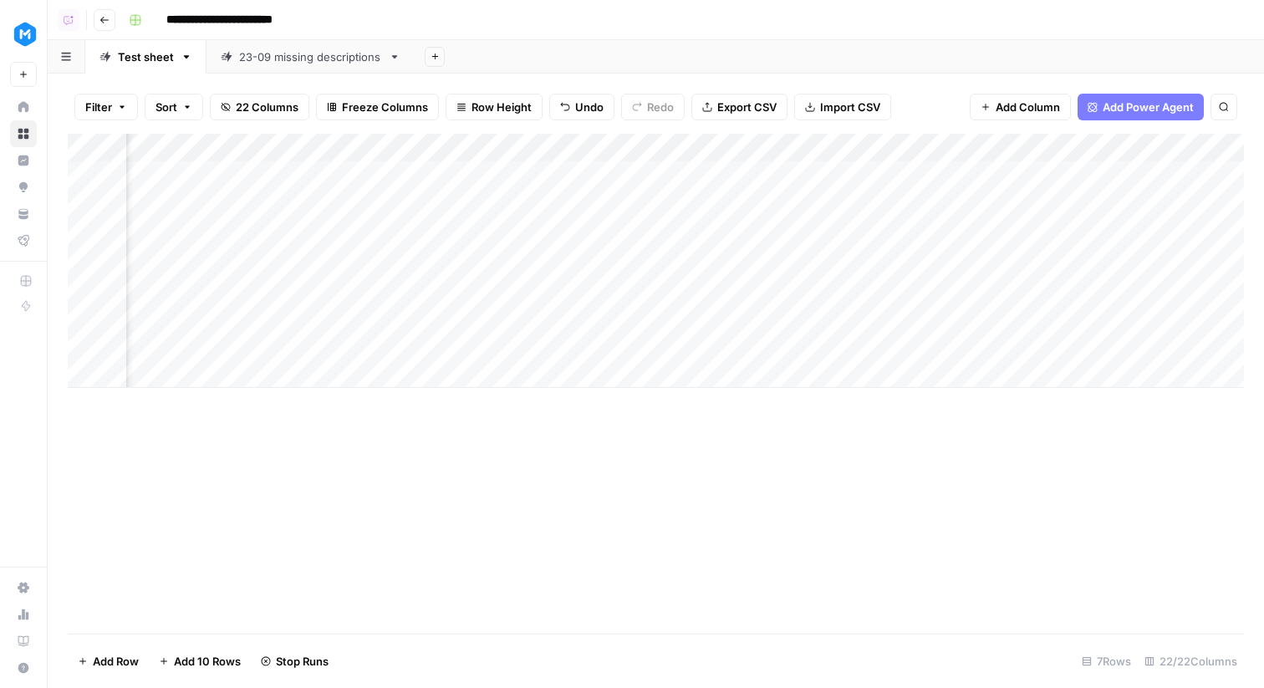
scroll to position [0, 0]
click at [590, 287] on div "Add Column" at bounding box center [656, 261] width 1176 height 254
click at [290, 289] on div "Add Column" at bounding box center [656, 261] width 1176 height 254
click at [84, 285] on div "Add Column" at bounding box center [656, 261] width 1176 height 254
click at [133, 665] on span "Delete 1 Row" at bounding box center [111, 661] width 67 height 17
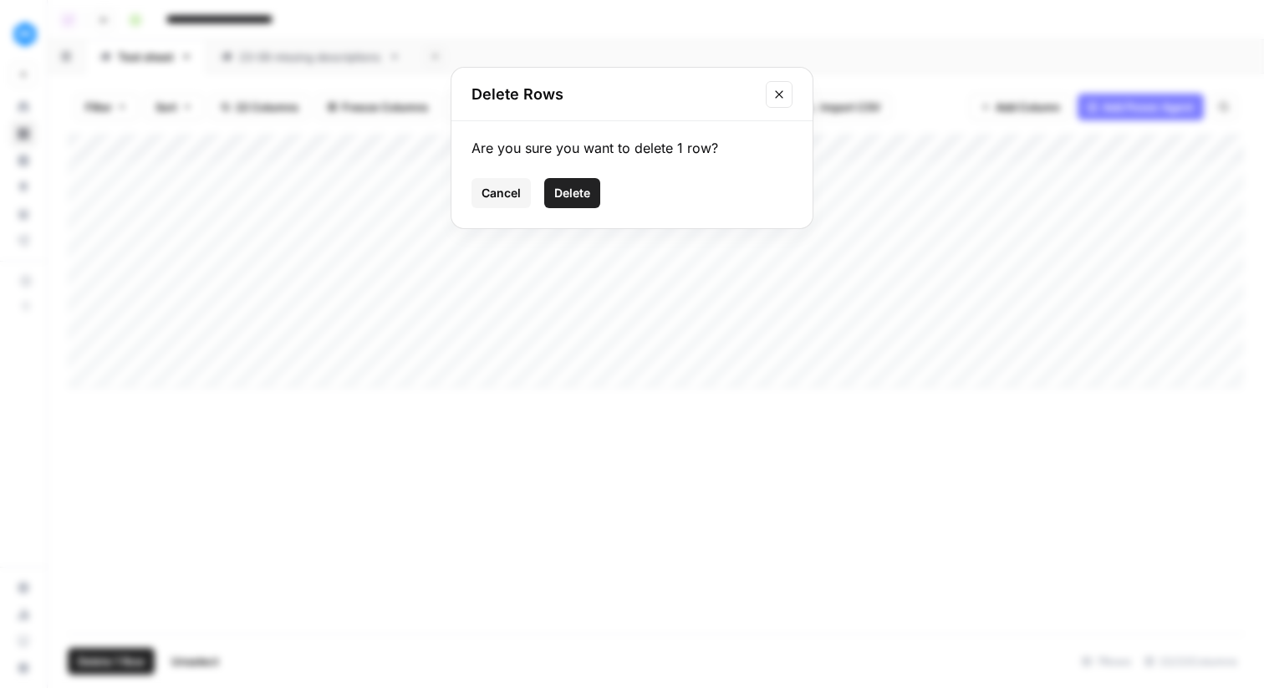
click at [571, 191] on span "Delete" at bounding box center [572, 193] width 36 height 17
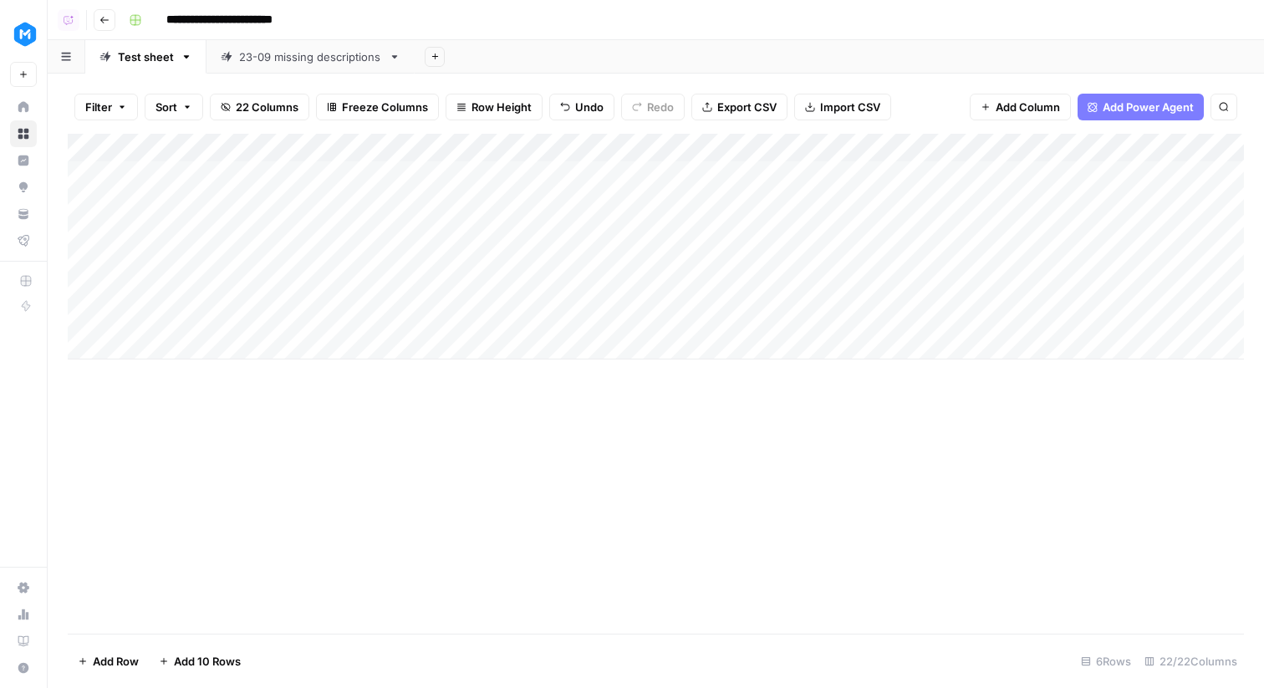
click at [306, 350] on div "Add Column" at bounding box center [656, 247] width 1176 height 226
click at [916, 197] on div "Add Column" at bounding box center [656, 261] width 1176 height 254
click at [459, 152] on div "Add Column" at bounding box center [656, 261] width 1176 height 254
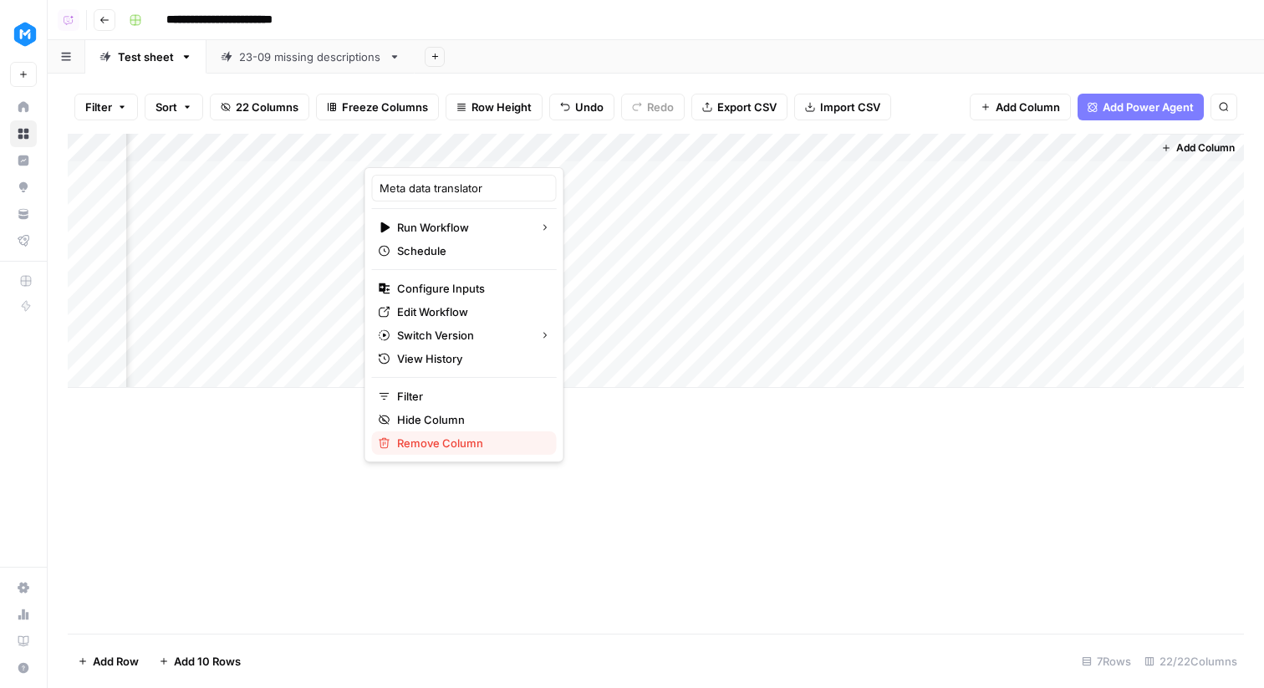
click at [440, 438] on span "Remove Column" at bounding box center [470, 443] width 146 height 17
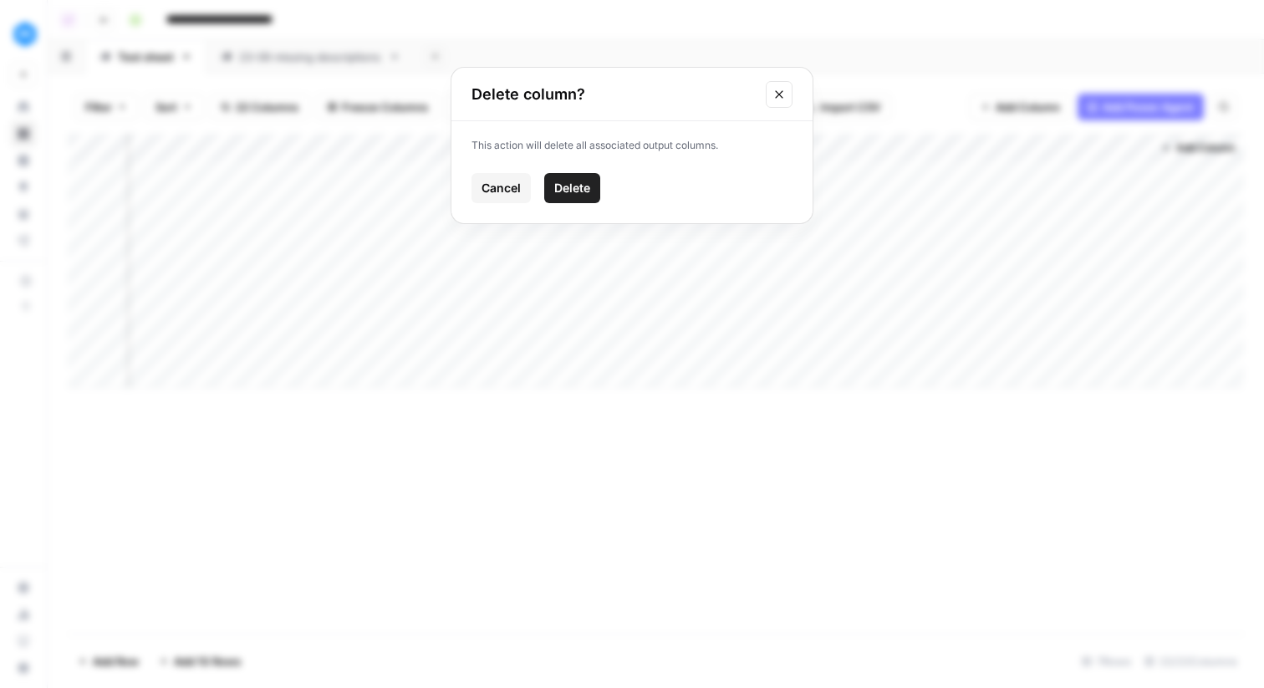
click at [577, 187] on span "Delete" at bounding box center [572, 188] width 36 height 17
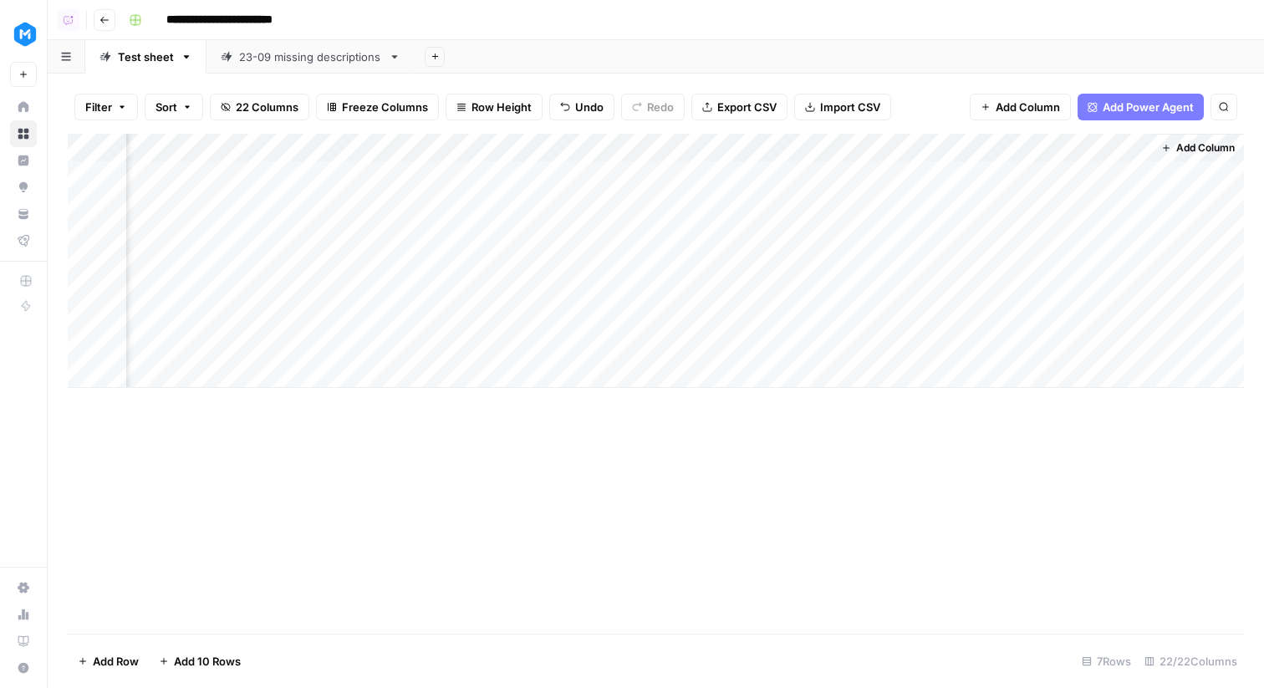
scroll to position [0, 1989]
click at [1215, 152] on span "Add Column" at bounding box center [1205, 147] width 59 height 15
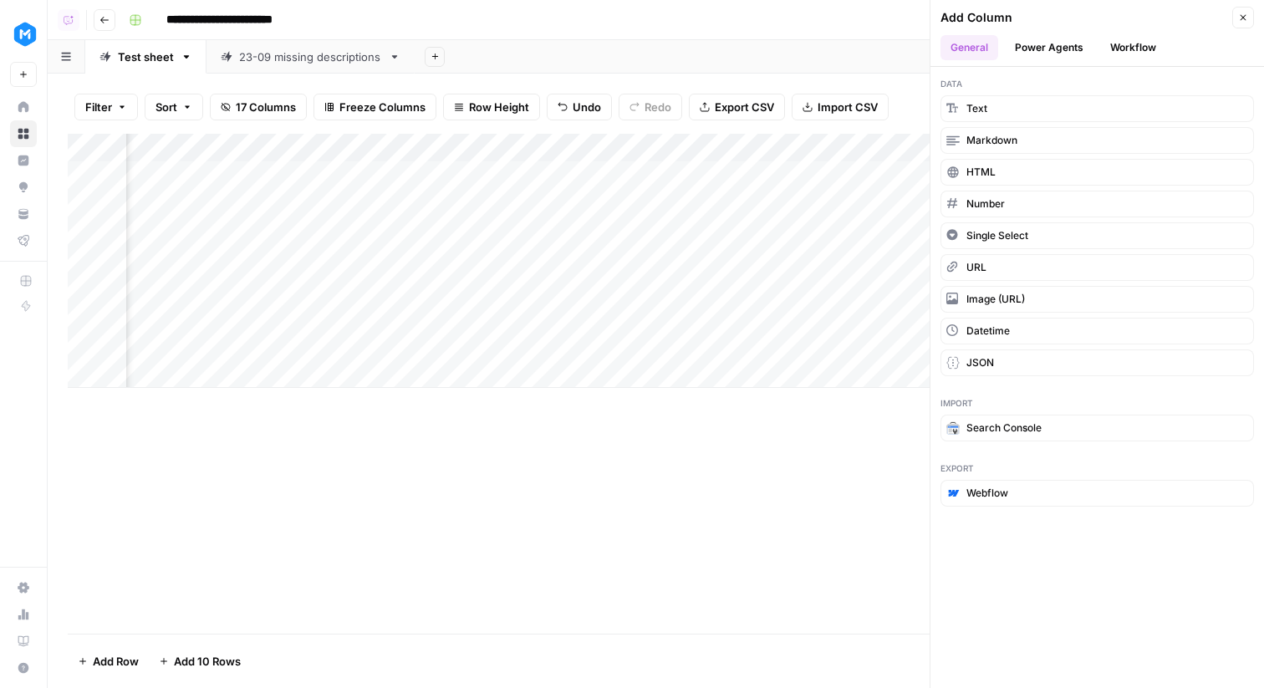
click at [1108, 49] on button "Workflow" at bounding box center [1133, 47] width 66 height 25
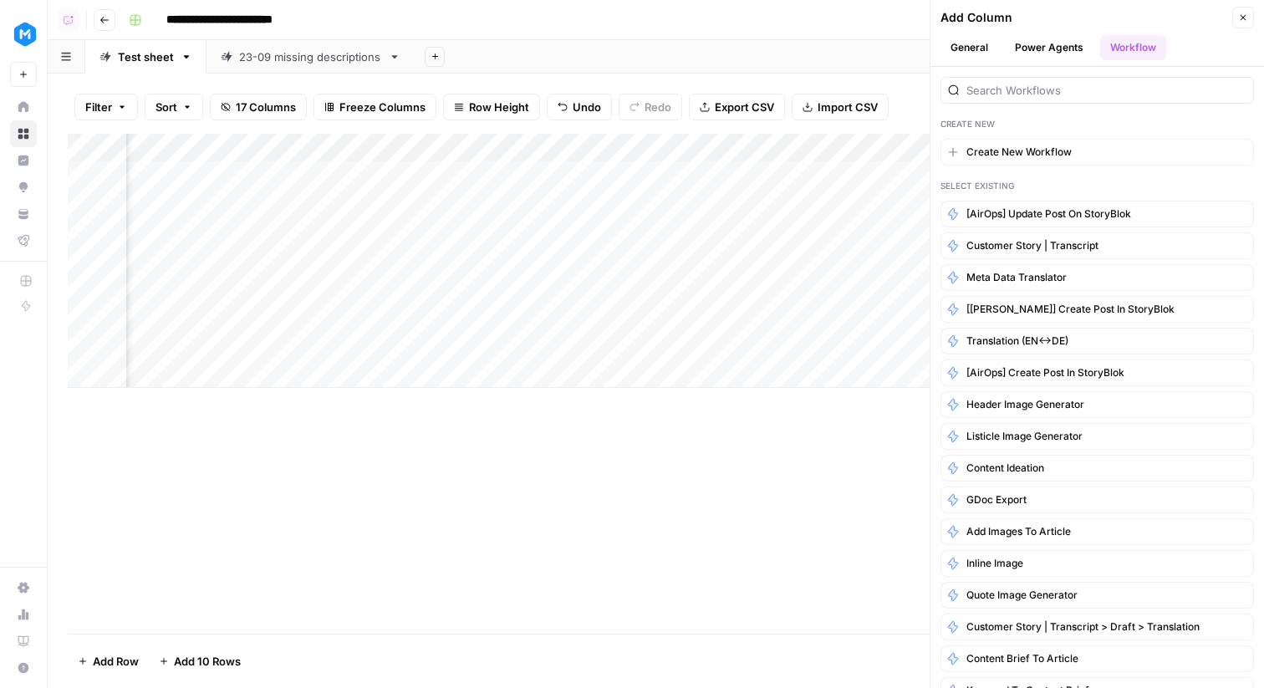
click at [1073, 214] on span "[AirOps] Update Post on StoryBlok" at bounding box center [1048, 213] width 165 height 15
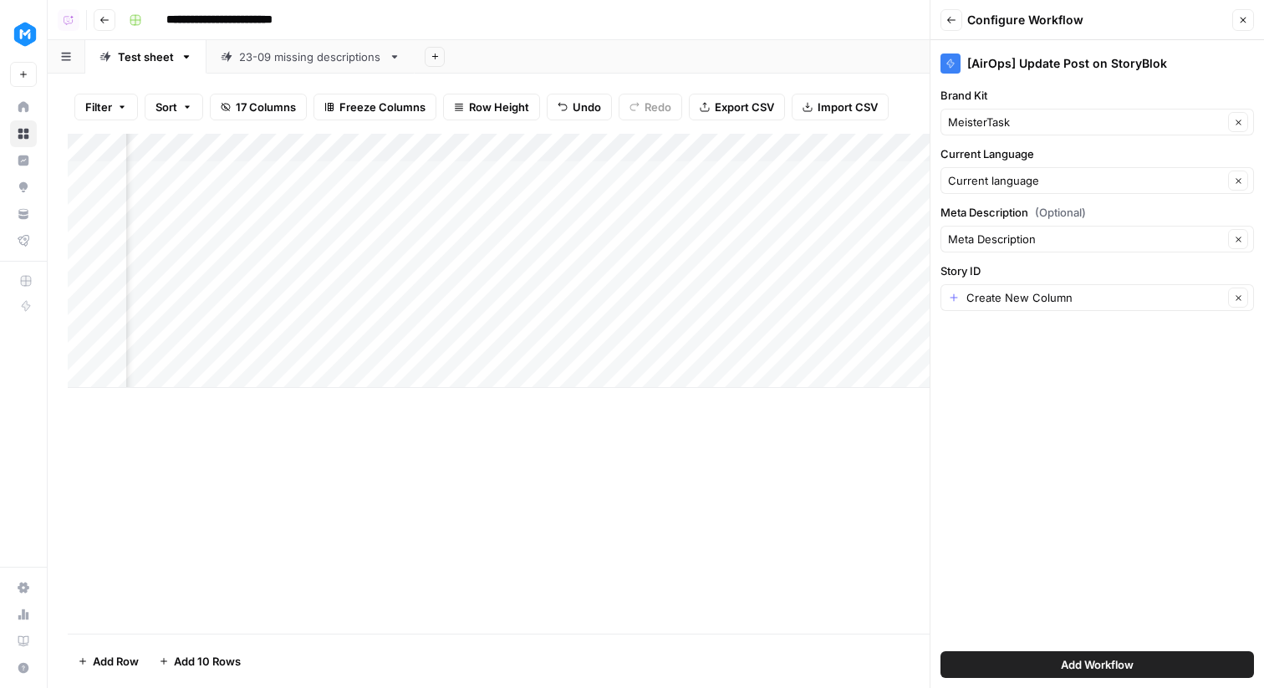
scroll to position [0, 2230]
click at [1009, 296] on input "Story ID" at bounding box center [1094, 297] width 257 height 17
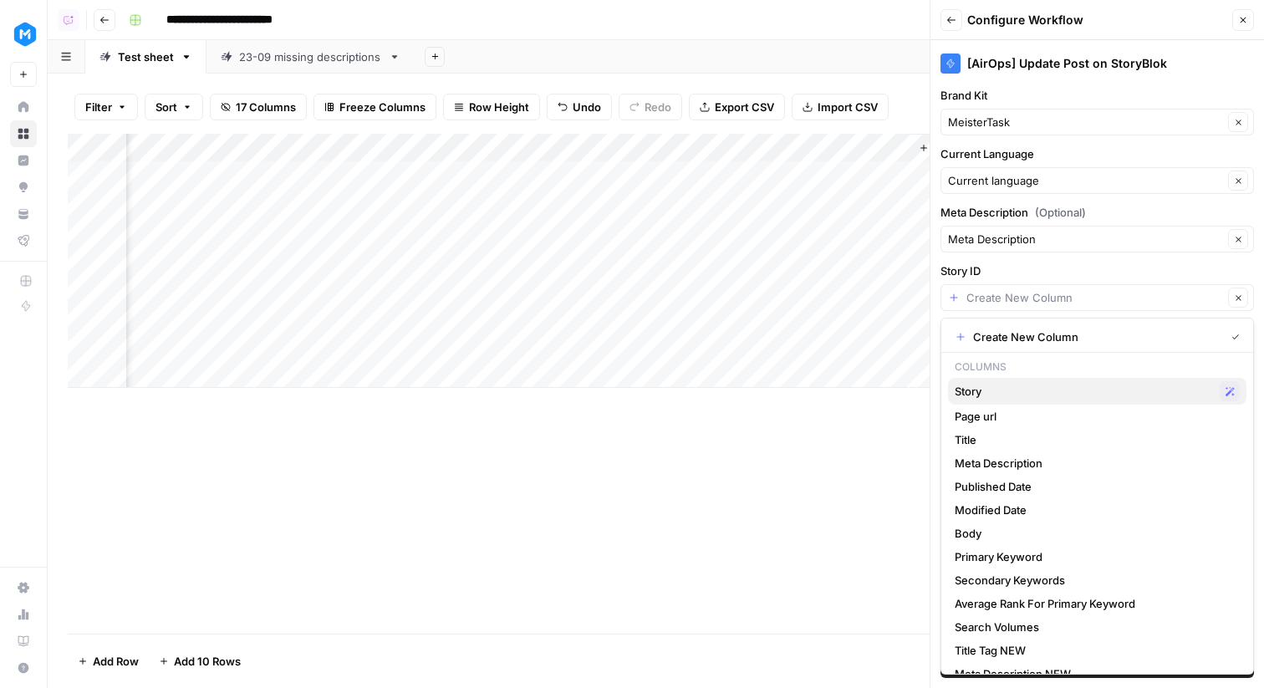
click at [1022, 385] on span "Story" at bounding box center [1084, 391] width 258 height 17
type input "Story"
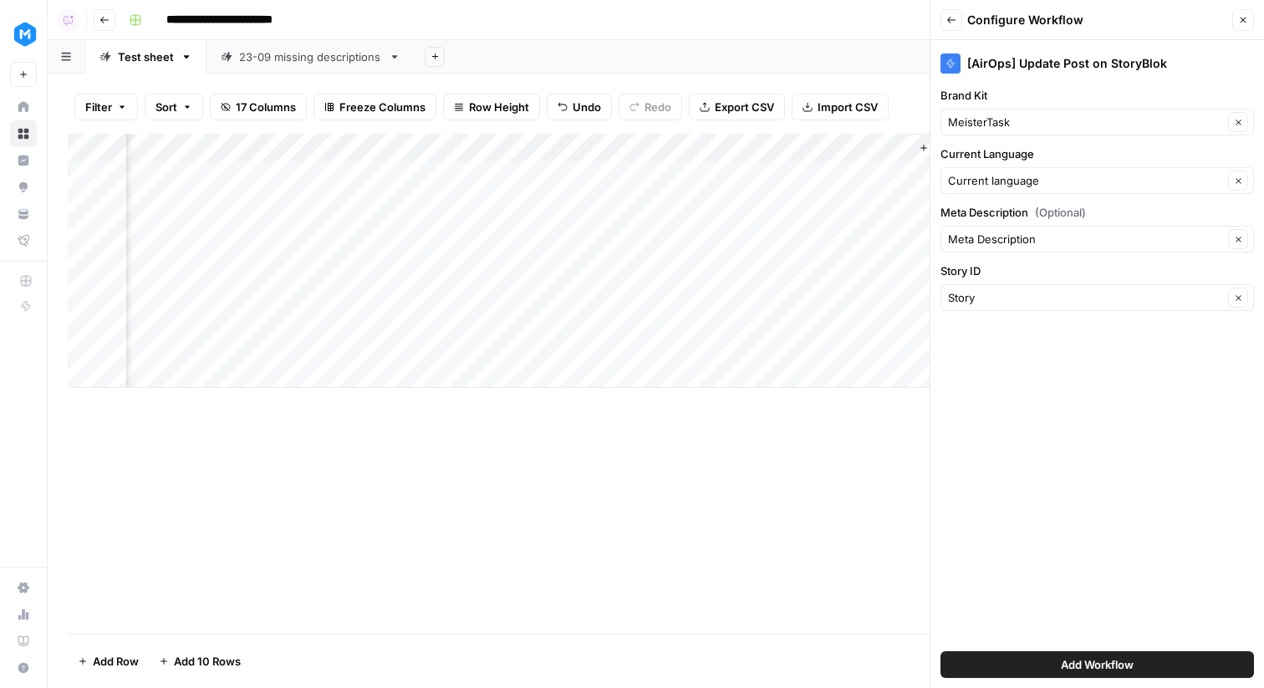
click at [1108, 659] on span "Add Workflow" at bounding box center [1097, 664] width 73 height 17
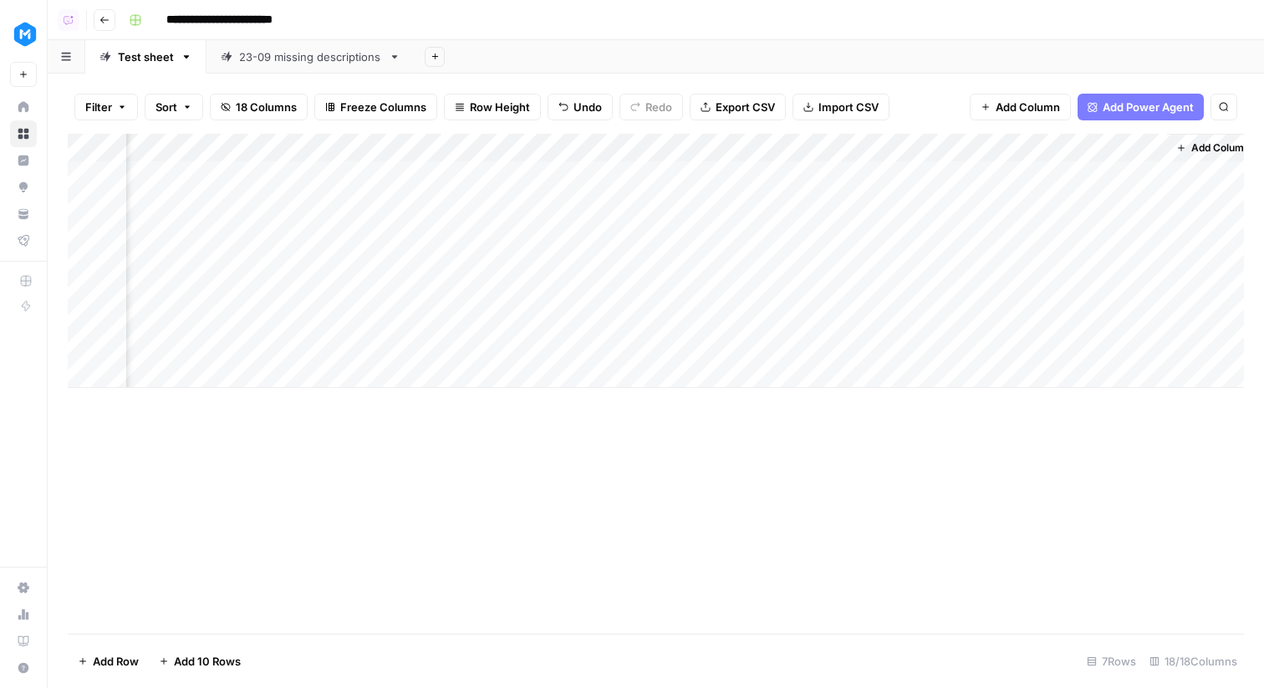
scroll to position [0, 2247]
click at [981, 142] on div "Add Column" at bounding box center [656, 261] width 1176 height 254
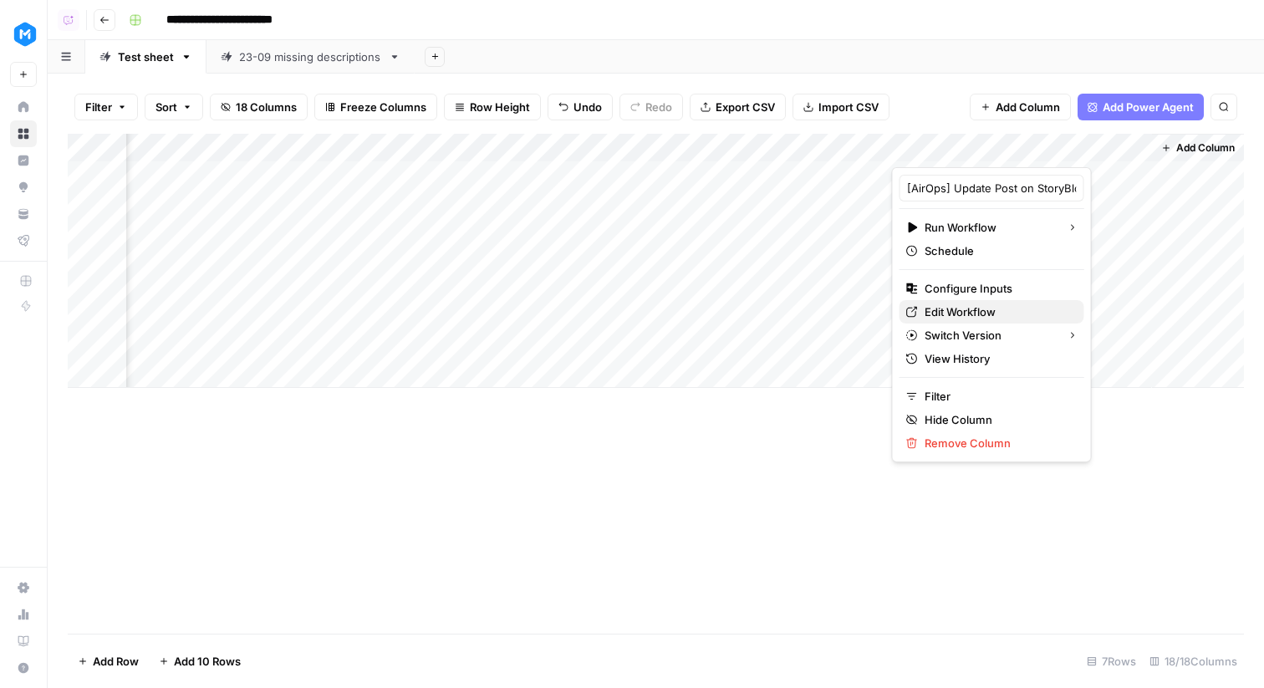
click at [947, 306] on span "Edit Workflow" at bounding box center [998, 311] width 146 height 17
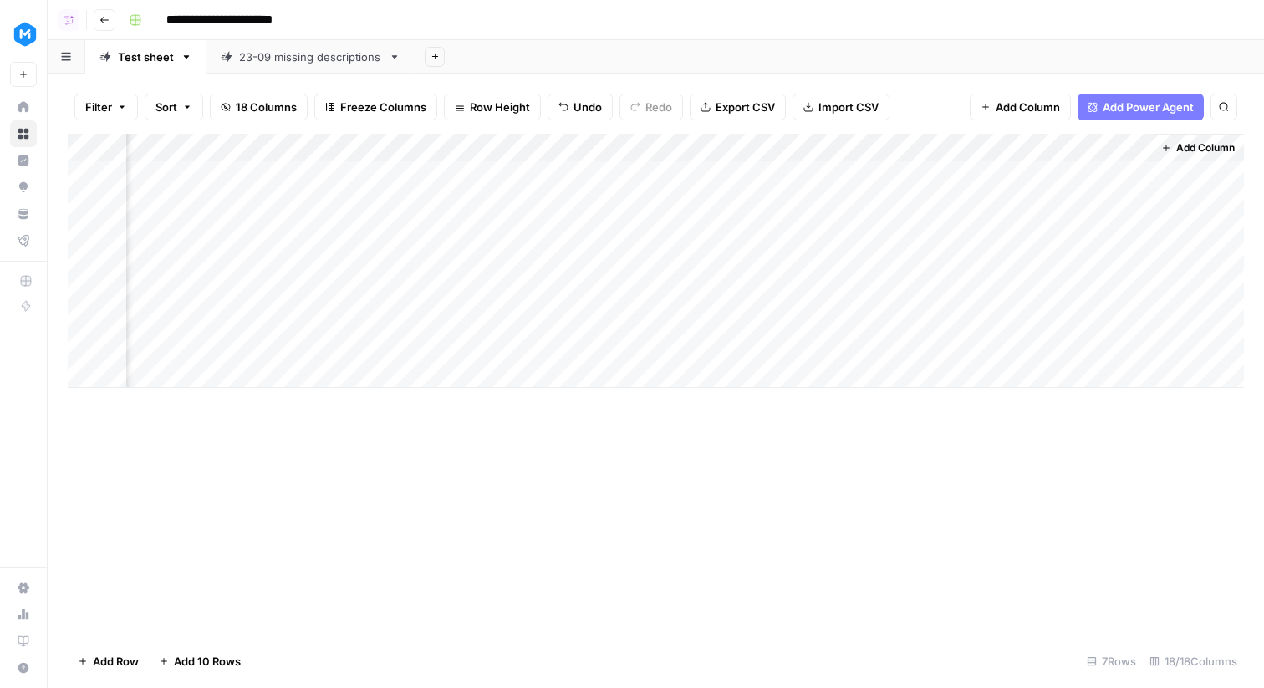
scroll to position [0, 2226]
click at [1033, 142] on div "Add Column" at bounding box center [656, 261] width 1176 height 254
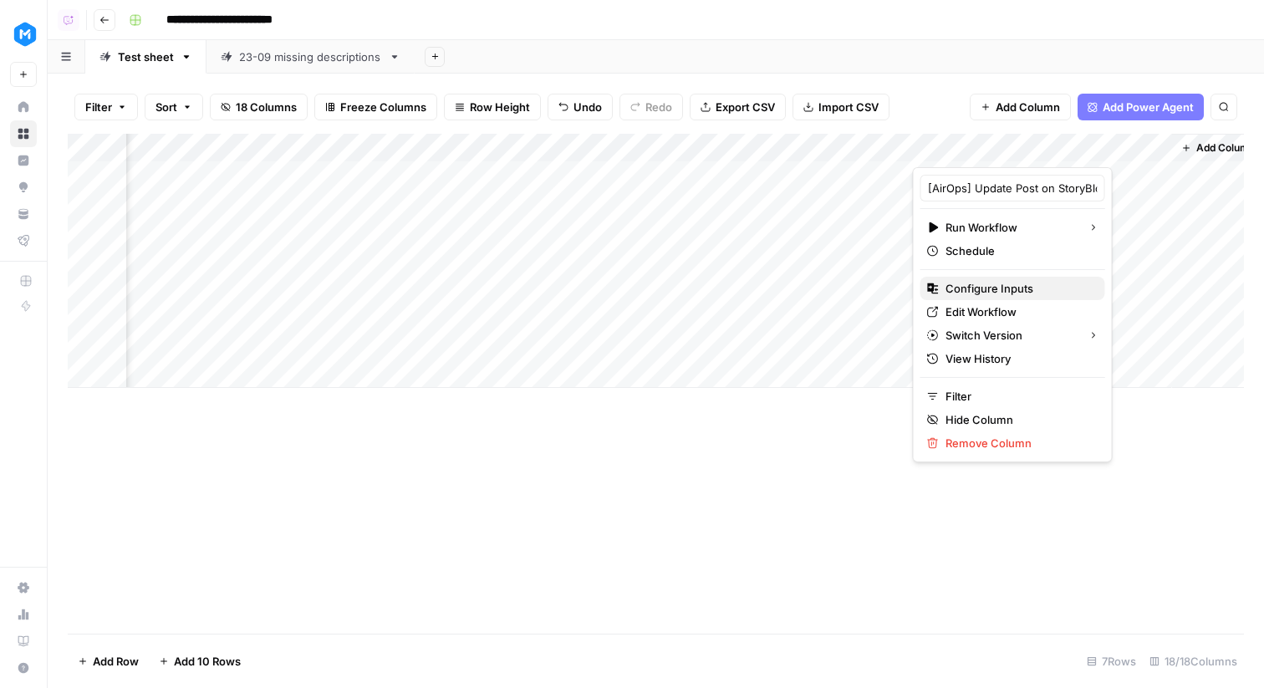
click at [991, 288] on span "Configure Inputs" at bounding box center [1019, 288] width 146 height 17
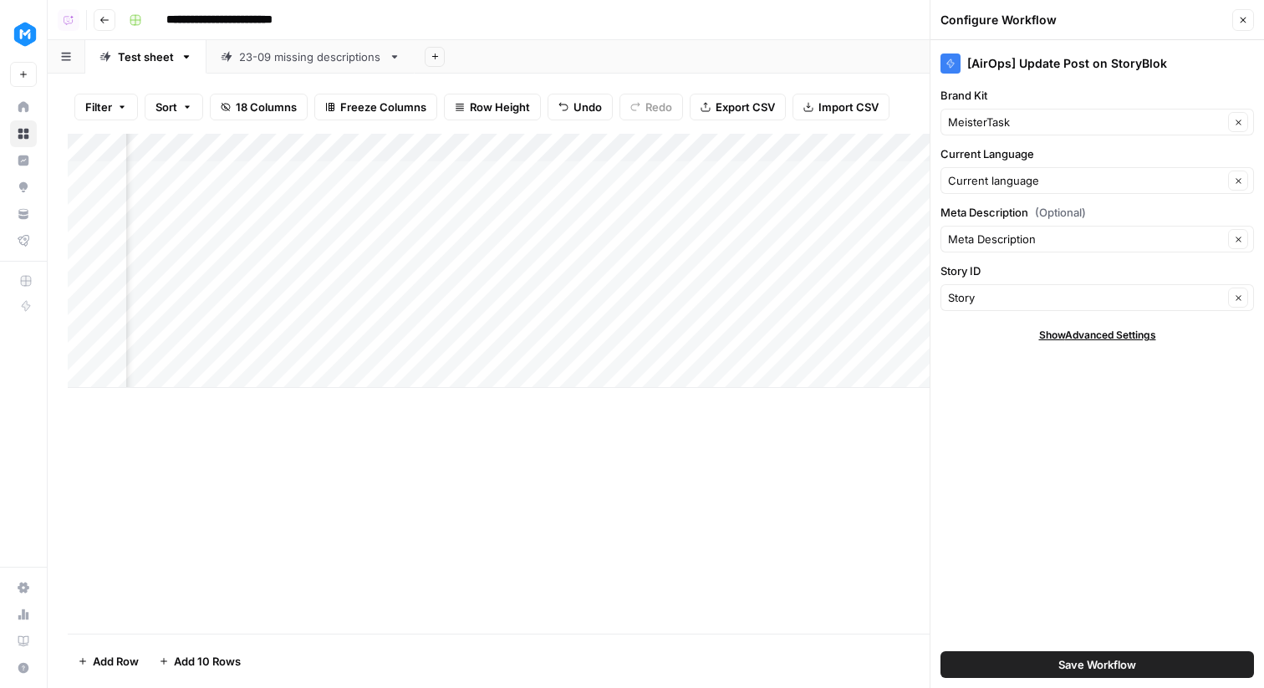
click at [1247, 18] on button "Close" at bounding box center [1243, 20] width 22 height 22
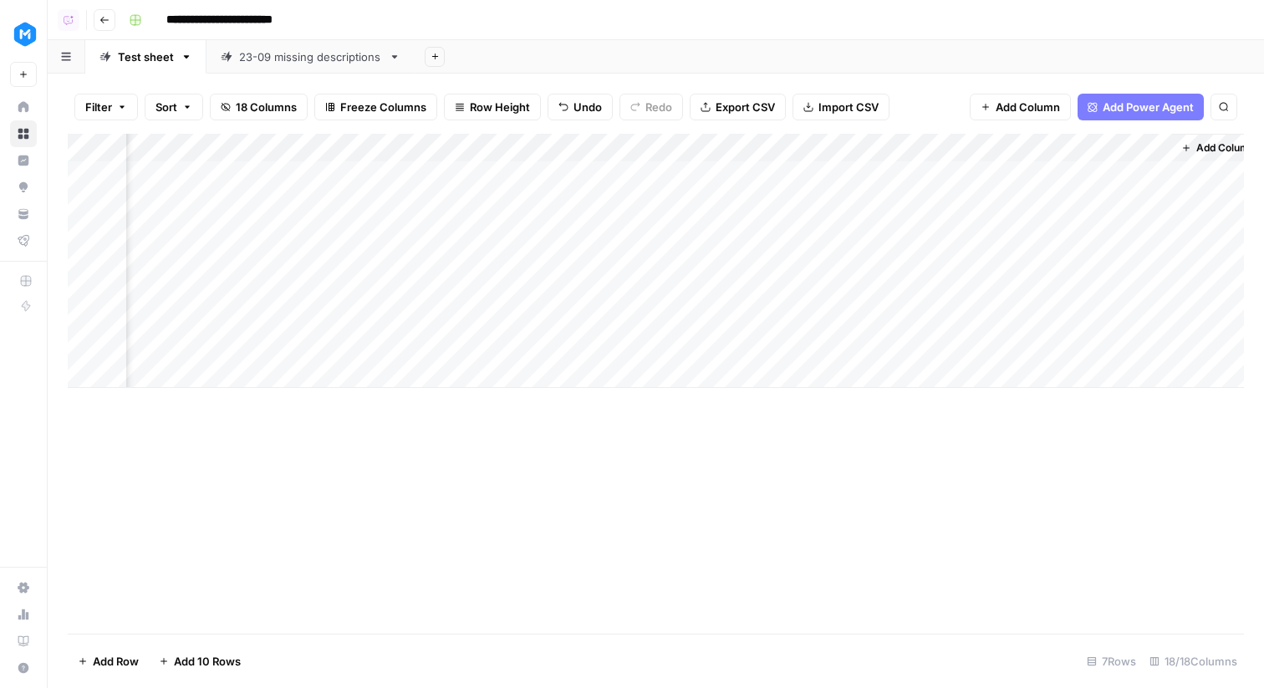
scroll to position [0, 2247]
click at [35, 28] on img "Workspace: MeisterTask" at bounding box center [25, 34] width 30 height 30
click at [34, 31] on img "Workspace: MeisterTask" at bounding box center [25, 34] width 30 height 30
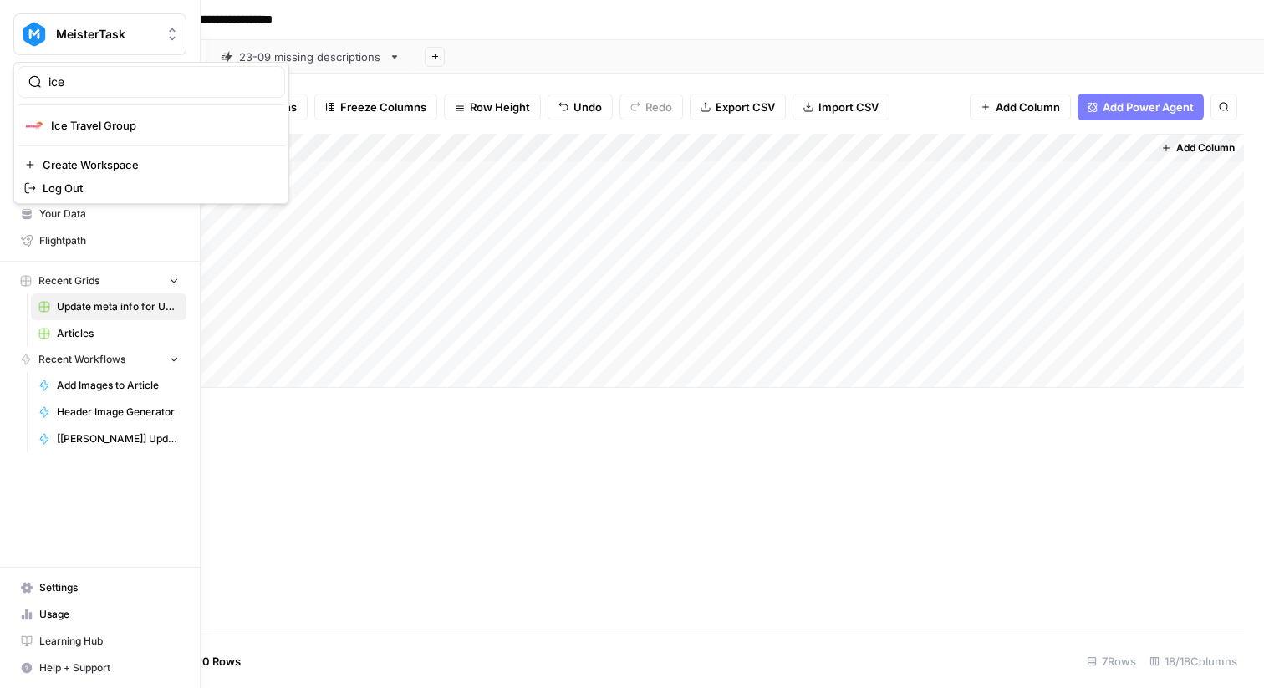
type input "ice"
click at [74, 125] on span "Ice Travel Group" at bounding box center [161, 125] width 221 height 17
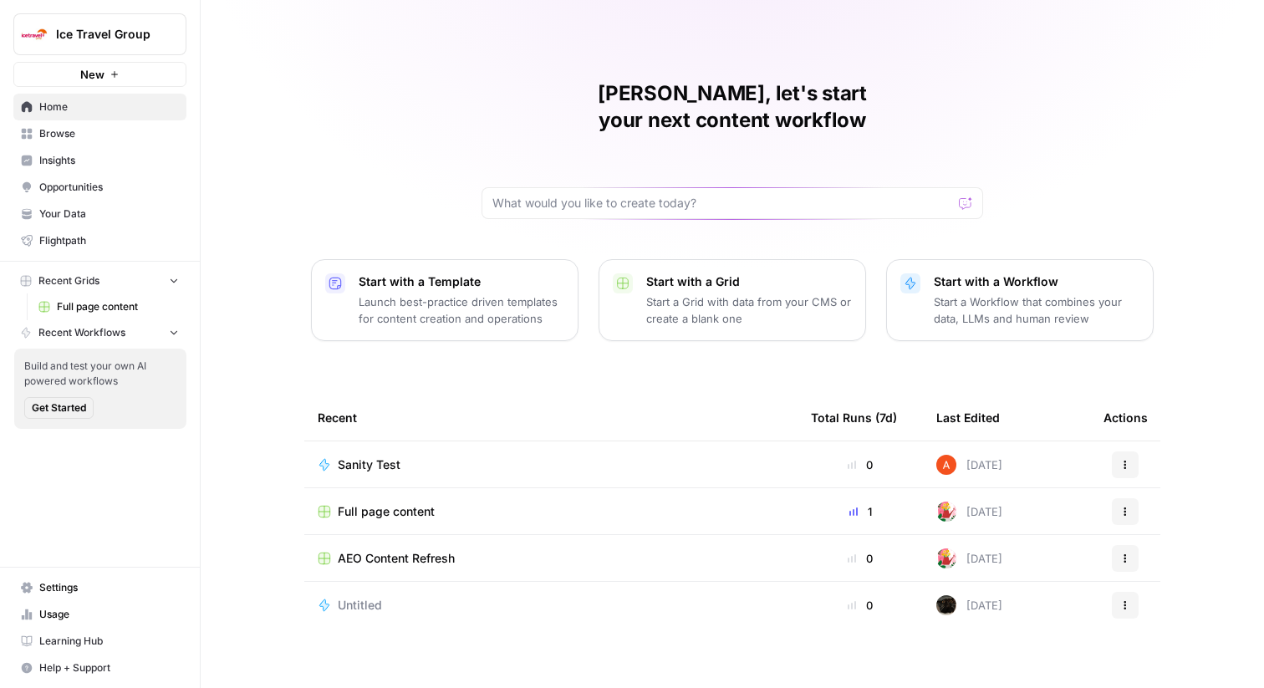
click at [368, 190] on div "[PERSON_NAME], let's start your next content workflow Start with a Template Lau…" at bounding box center [732, 344] width 1063 height 688
click at [385, 503] on span "Full page content" at bounding box center [386, 511] width 97 height 17
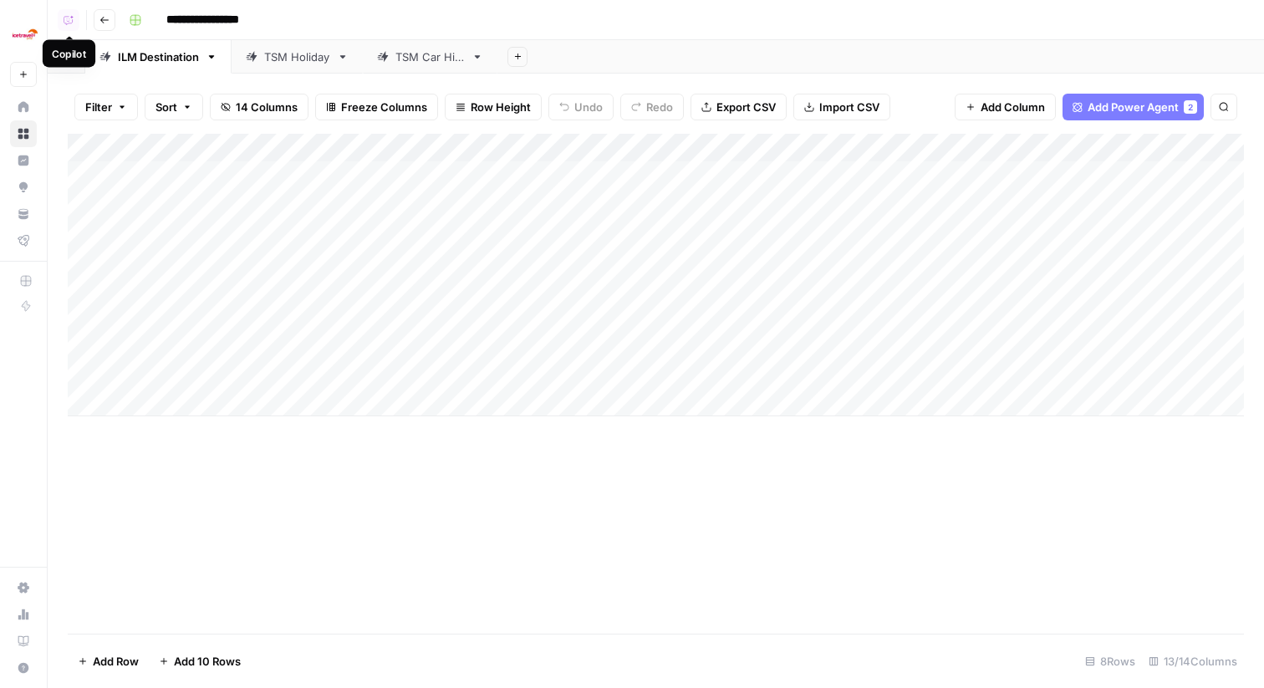
click at [77, 27] on button "Copilot" at bounding box center [69, 20] width 22 height 22
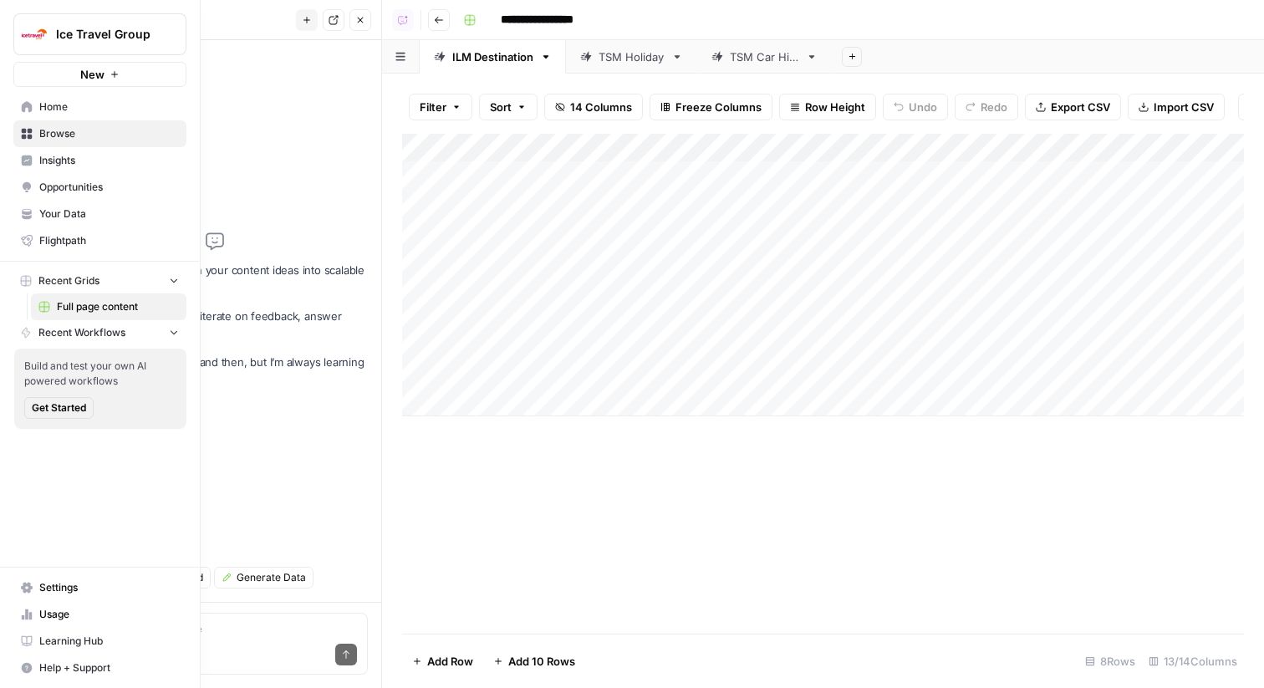
click at [28, 75] on button "New" at bounding box center [99, 74] width 173 height 25
click at [14, 104] on link "Home" at bounding box center [99, 107] width 173 height 27
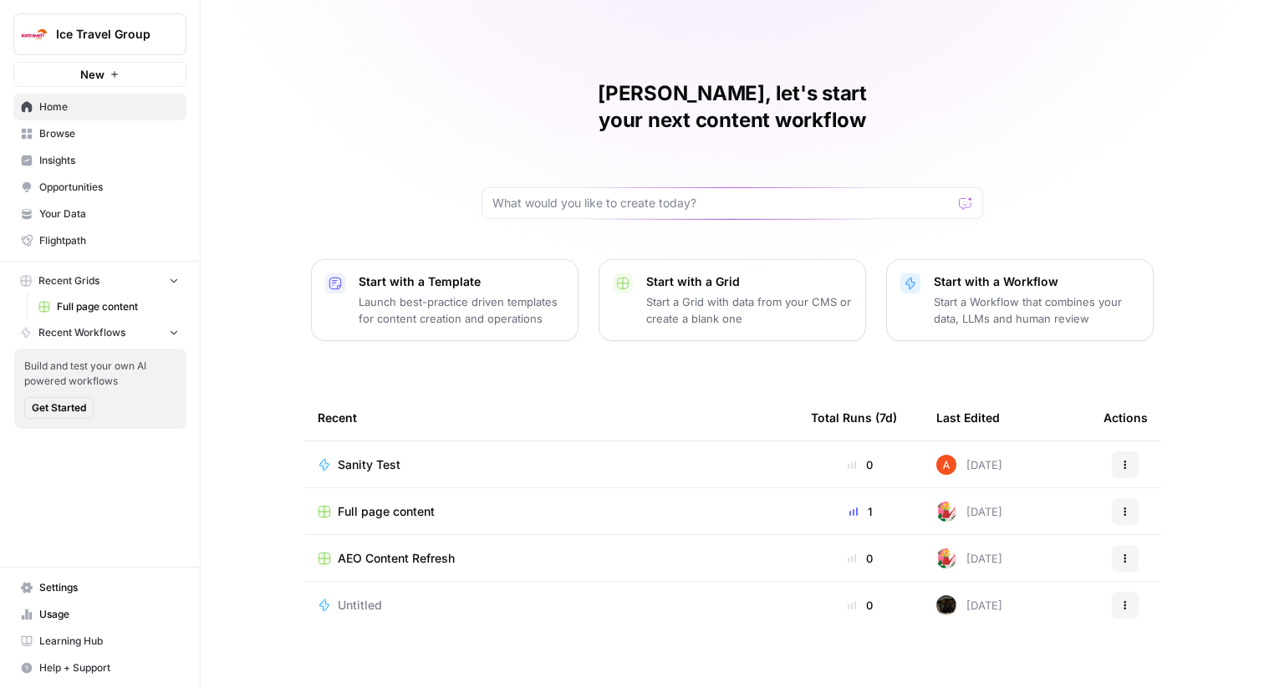
click at [125, 117] on link "Home" at bounding box center [99, 107] width 173 height 27
click at [138, 127] on span "Browse" at bounding box center [109, 133] width 140 height 15
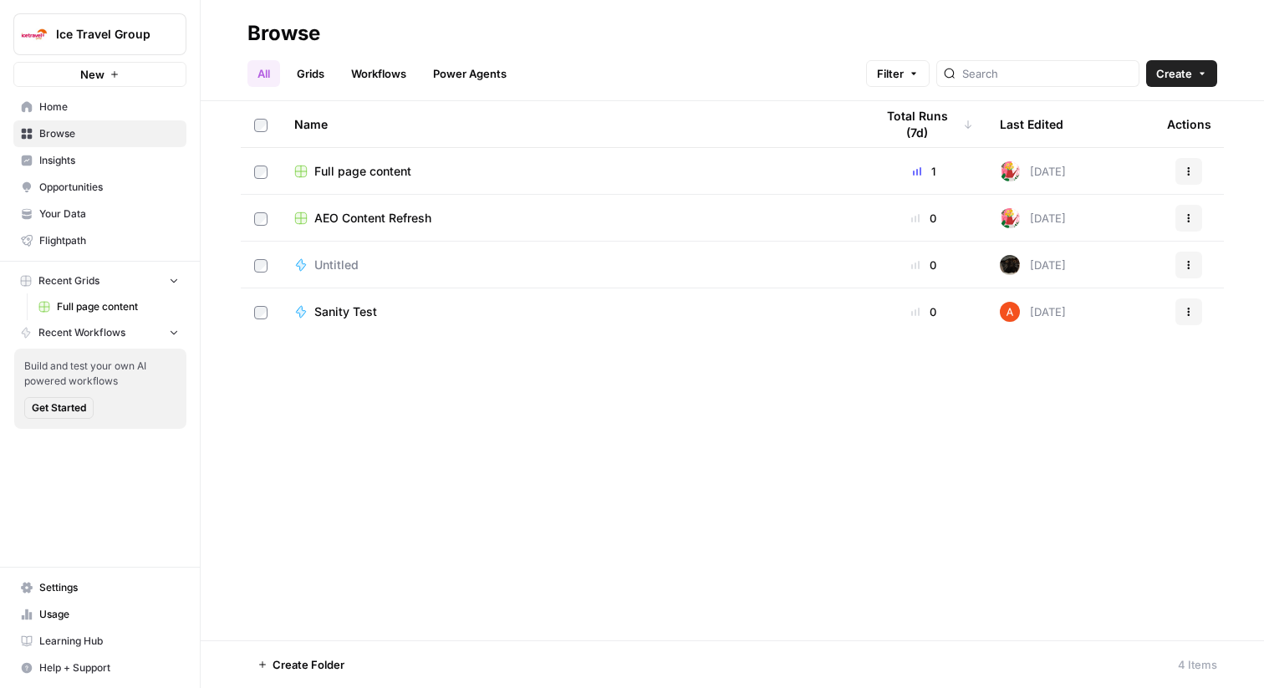
click at [354, 76] on link "Workflows" at bounding box center [378, 73] width 75 height 27
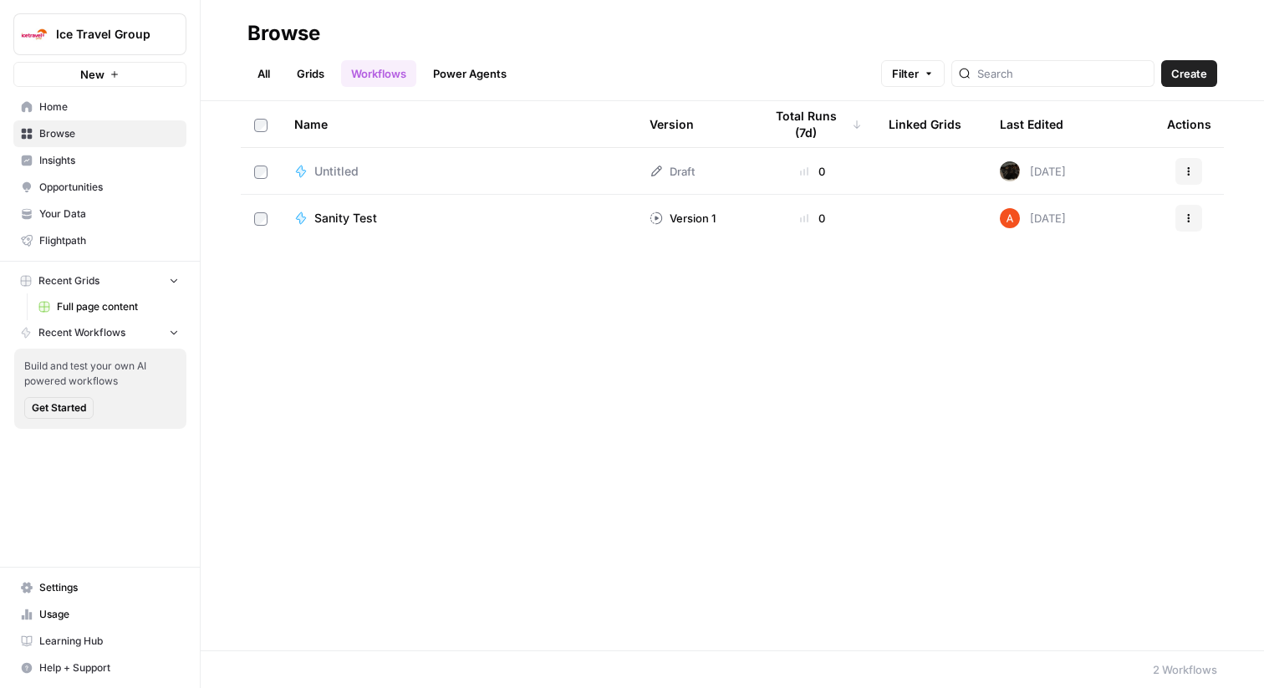
click at [331, 78] on link "Grids" at bounding box center [311, 73] width 48 height 27
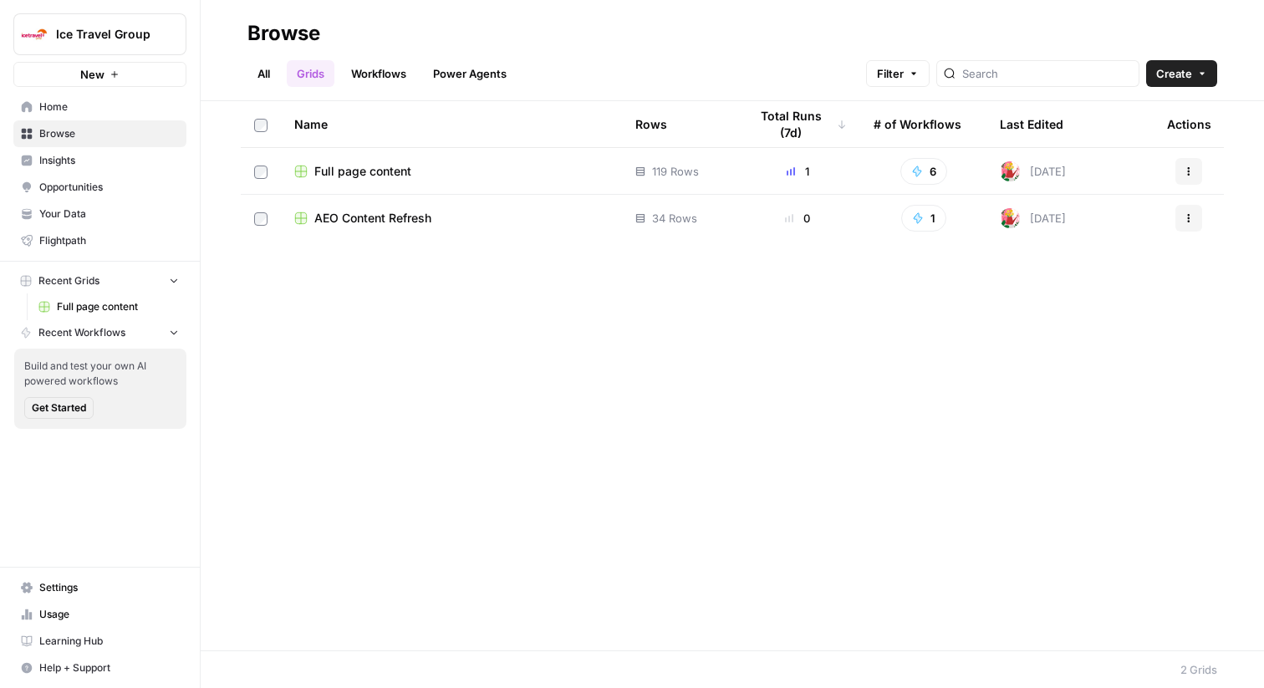
click at [378, 159] on td "Full page content" at bounding box center [451, 171] width 341 height 46
click at [386, 176] on span "Full page content" at bounding box center [362, 171] width 97 height 17
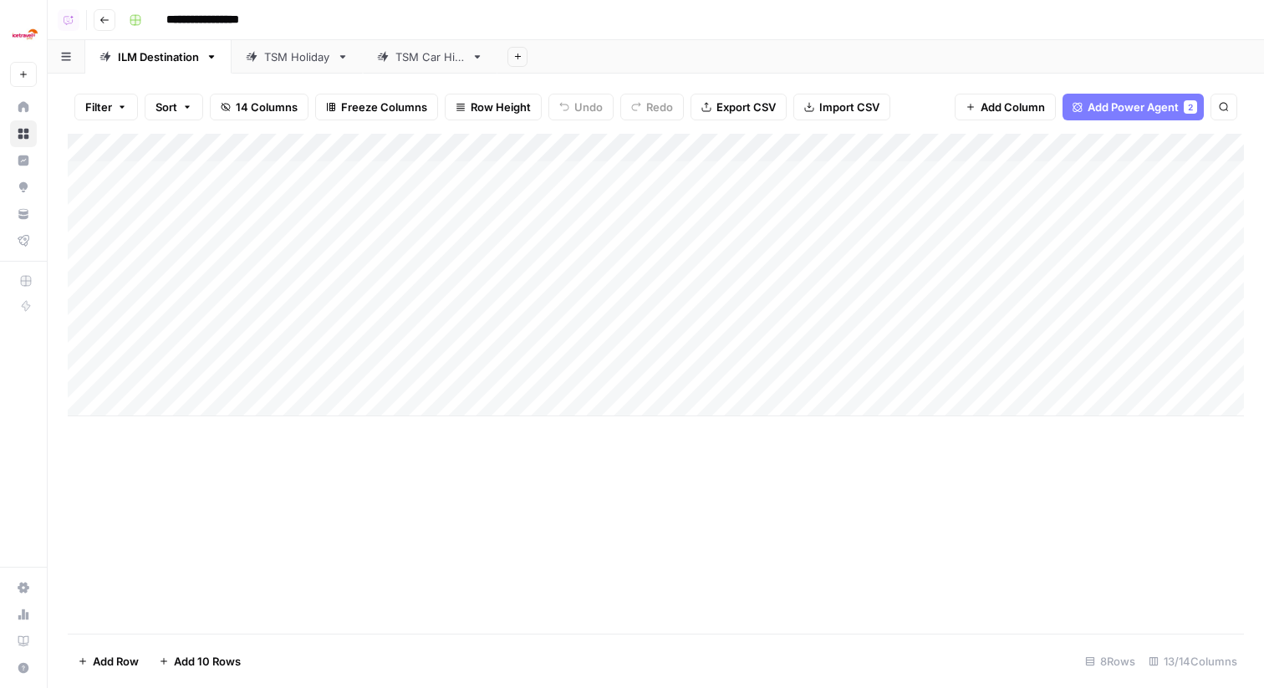
click at [571, 160] on div "Add Column" at bounding box center [656, 275] width 1176 height 283
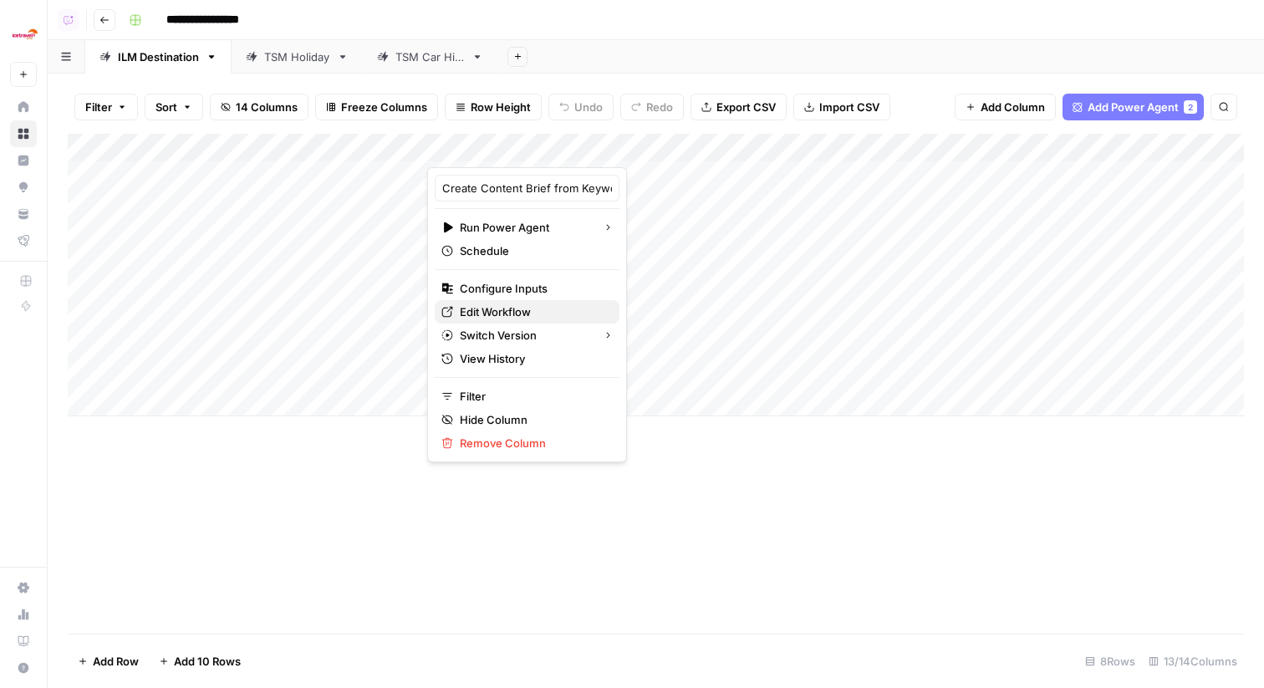
click at [530, 306] on span "Edit Workflow" at bounding box center [533, 311] width 146 height 17
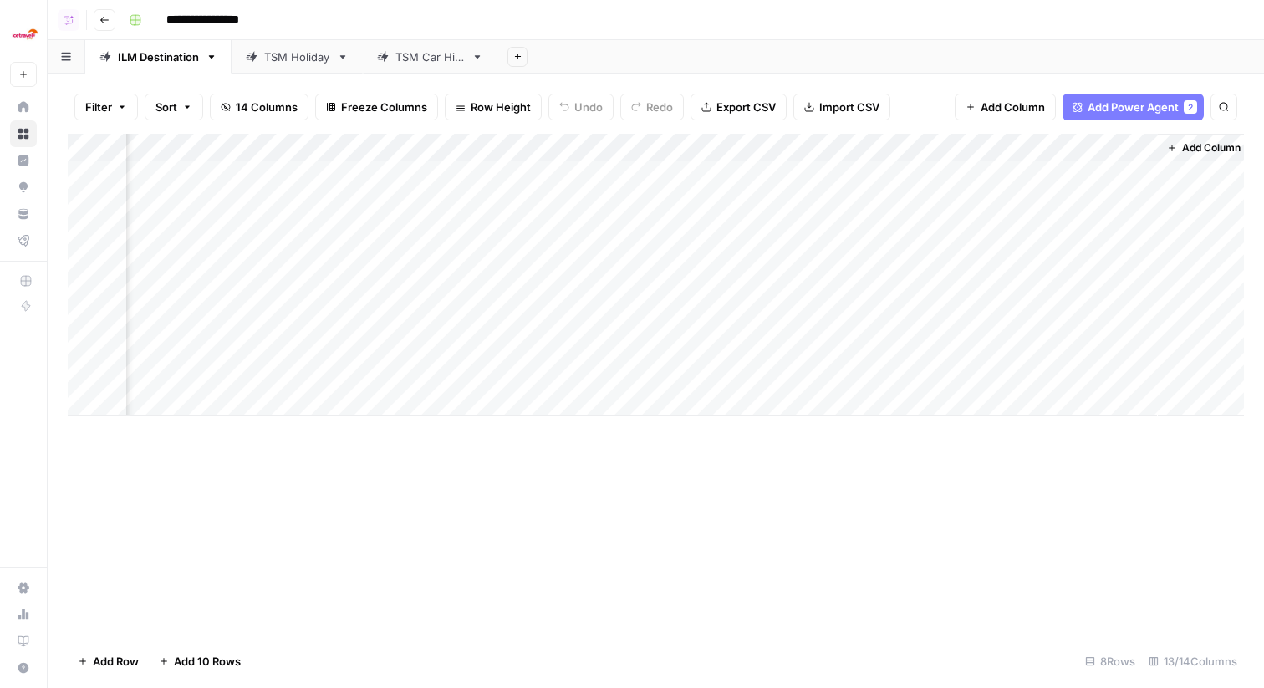
scroll to position [0, 1180]
click at [794, 150] on div "Add Column" at bounding box center [656, 275] width 1176 height 283
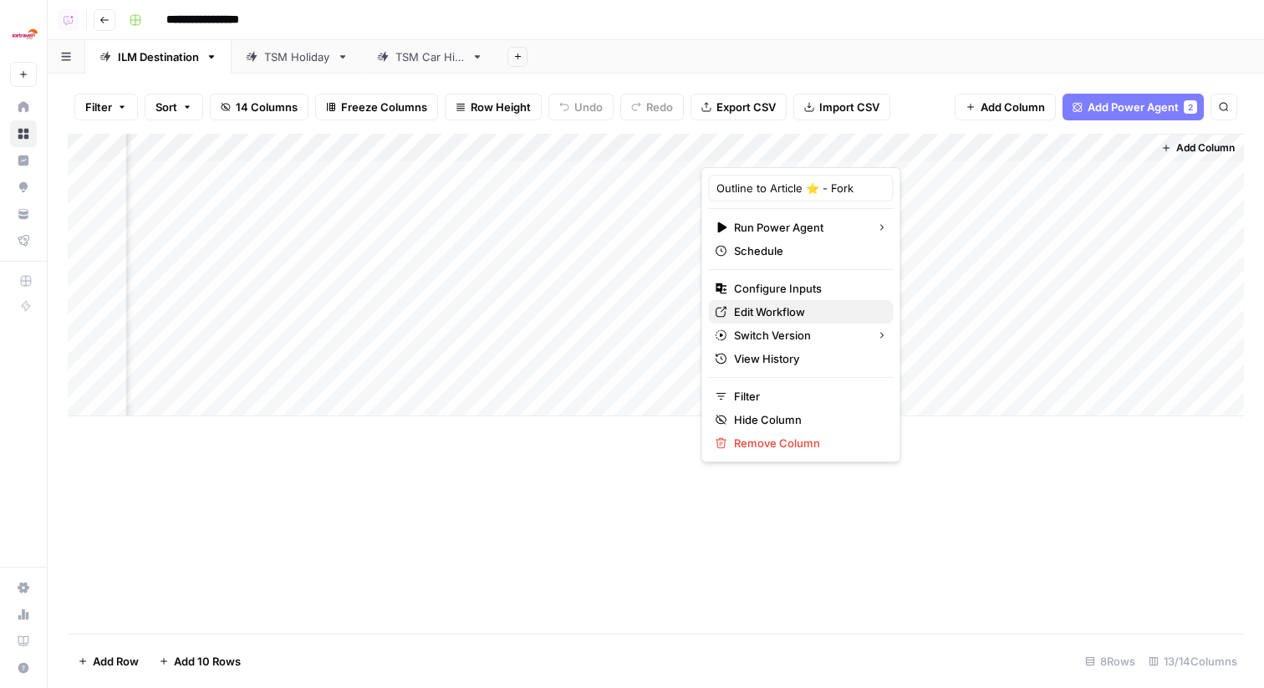
click at [787, 306] on span "Edit Workflow" at bounding box center [807, 311] width 146 height 17
